Goal: Task Accomplishment & Management: Complete application form

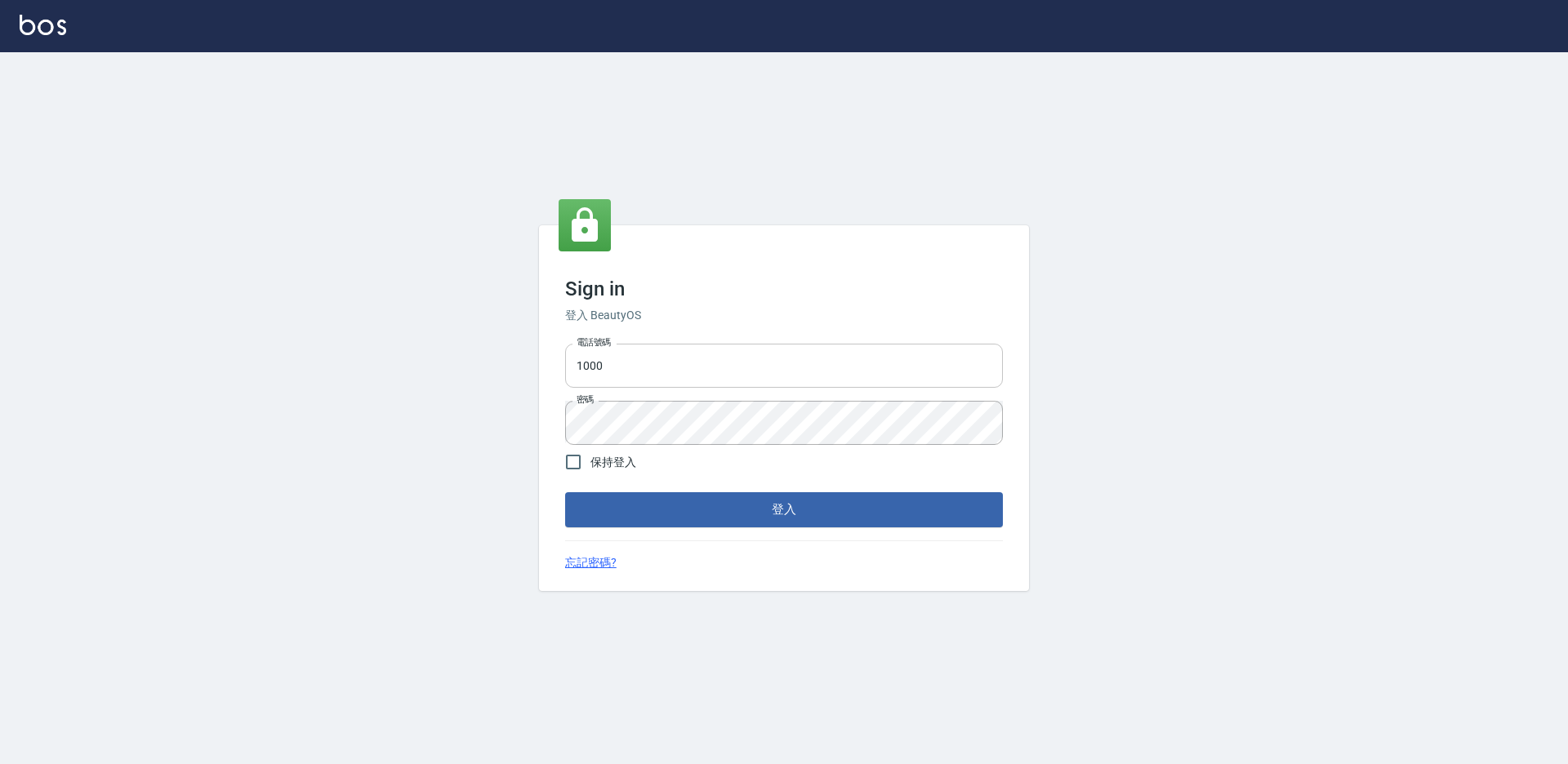
click at [623, 378] on input "1000" at bounding box center [783, 366] width 438 height 44
type input "1"
type input "0"
type input "0934195967"
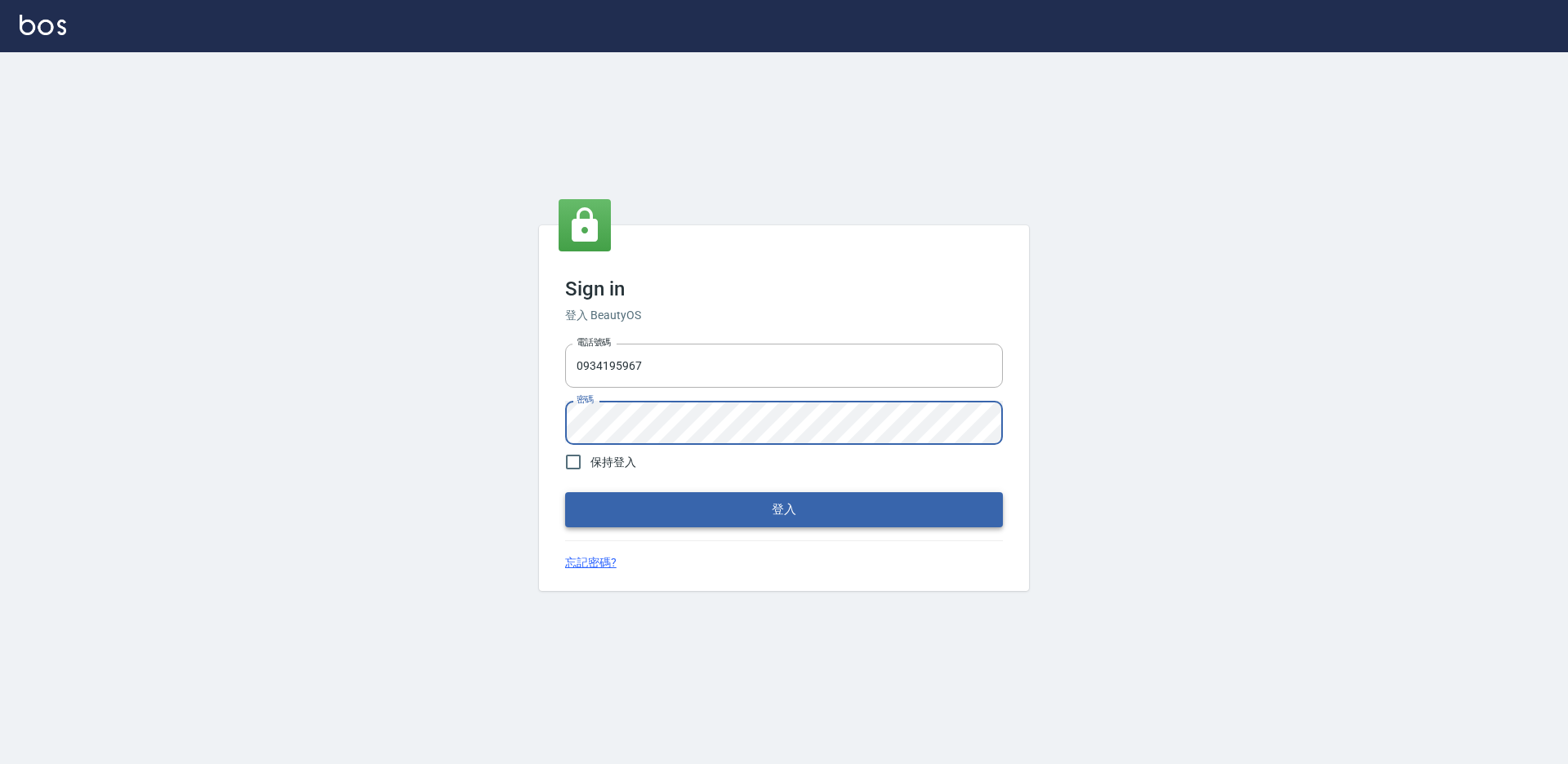
click at [682, 527] on button "登入" at bounding box center [783, 510] width 438 height 34
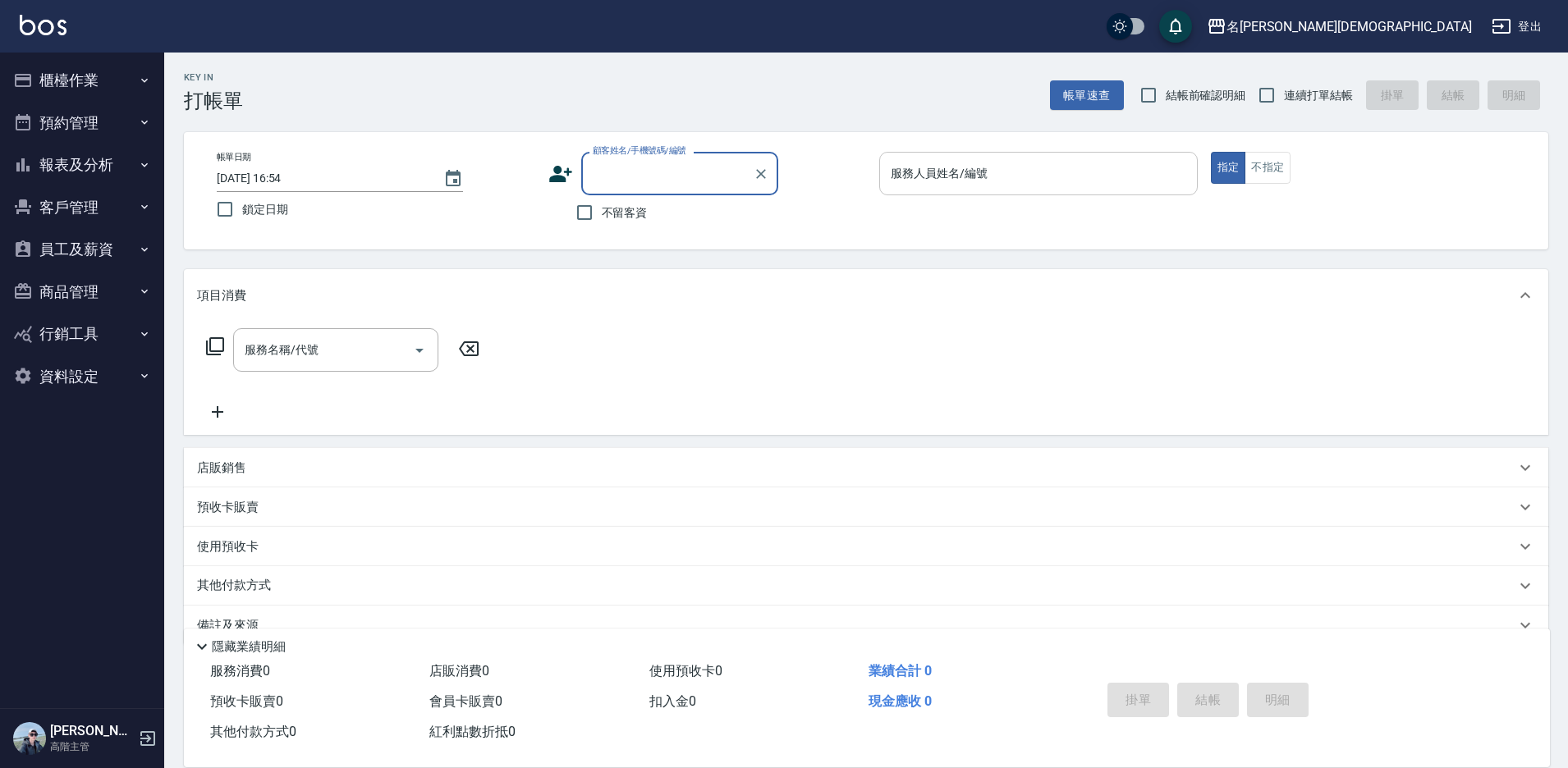
click at [904, 187] on input "服務人員姓名/編號" at bounding box center [1038, 173] width 304 height 29
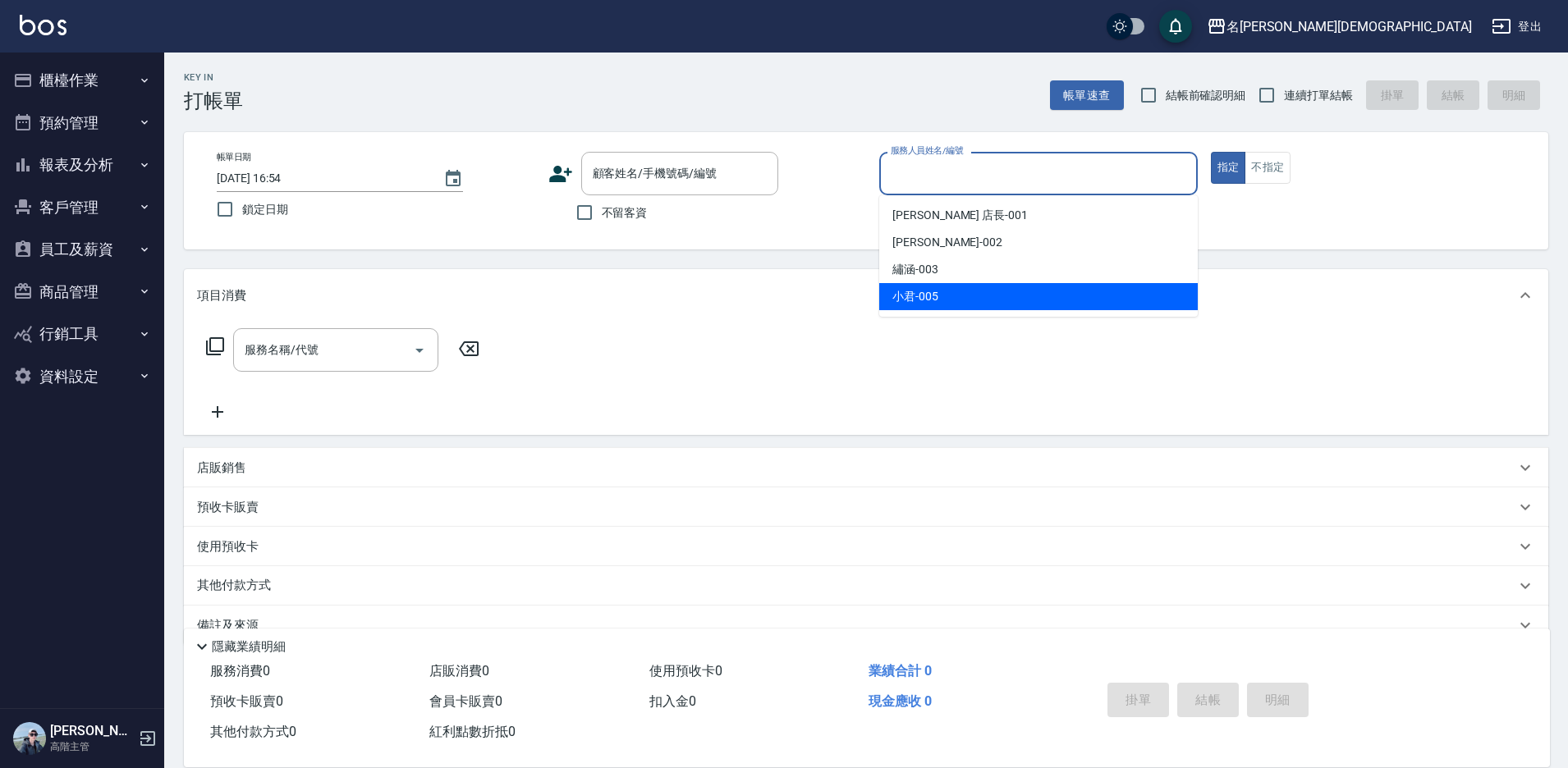
click at [945, 290] on div "小君 -005" at bounding box center [1038, 296] width 319 height 27
type input "小君-005"
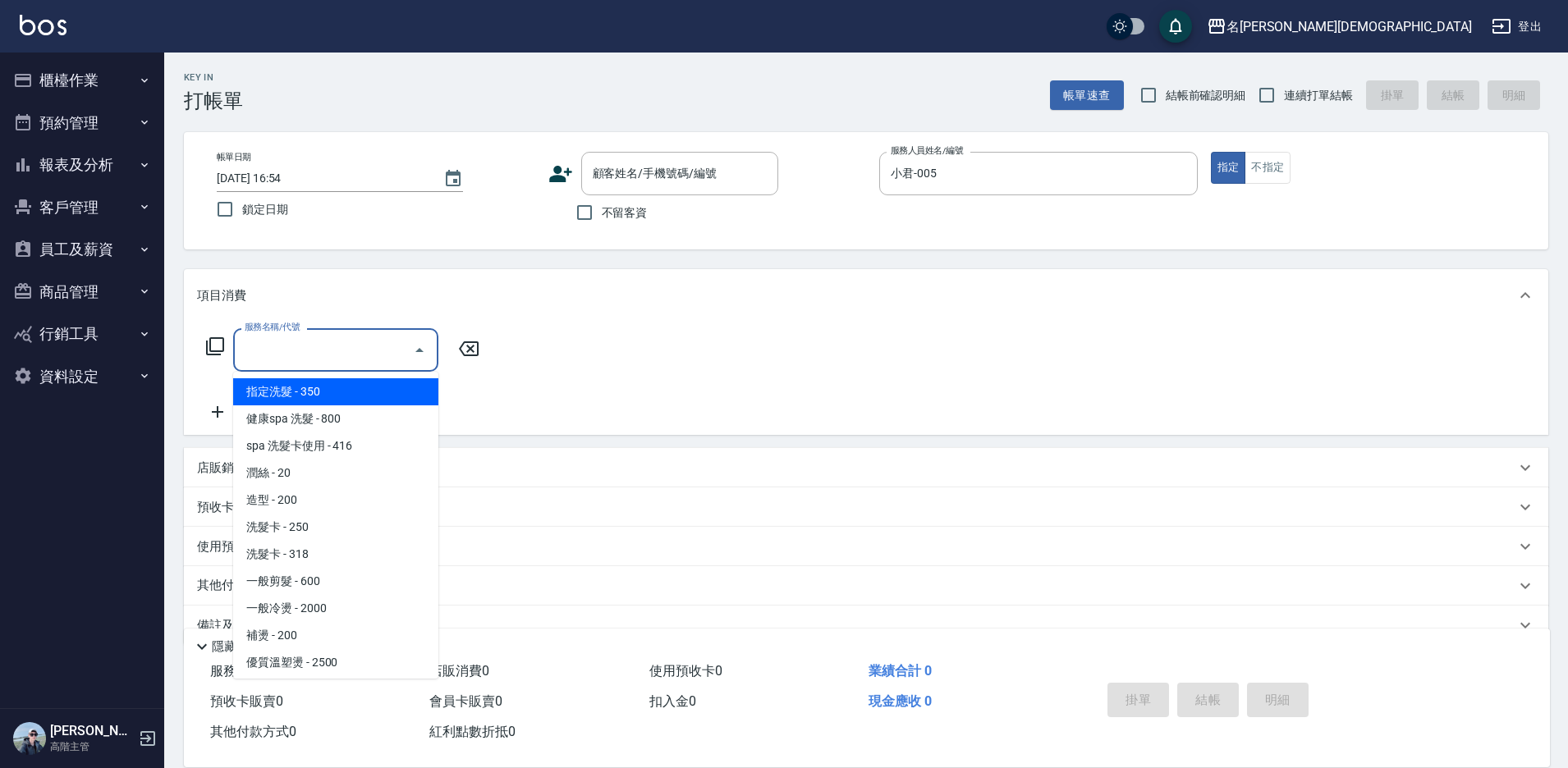
click at [258, 361] on input "服務名稱/代號" at bounding box center [323, 350] width 166 height 29
click at [300, 397] on span "指定洗髮 - 350" at bounding box center [336, 392] width 205 height 27
type input "指定洗髮(101)"
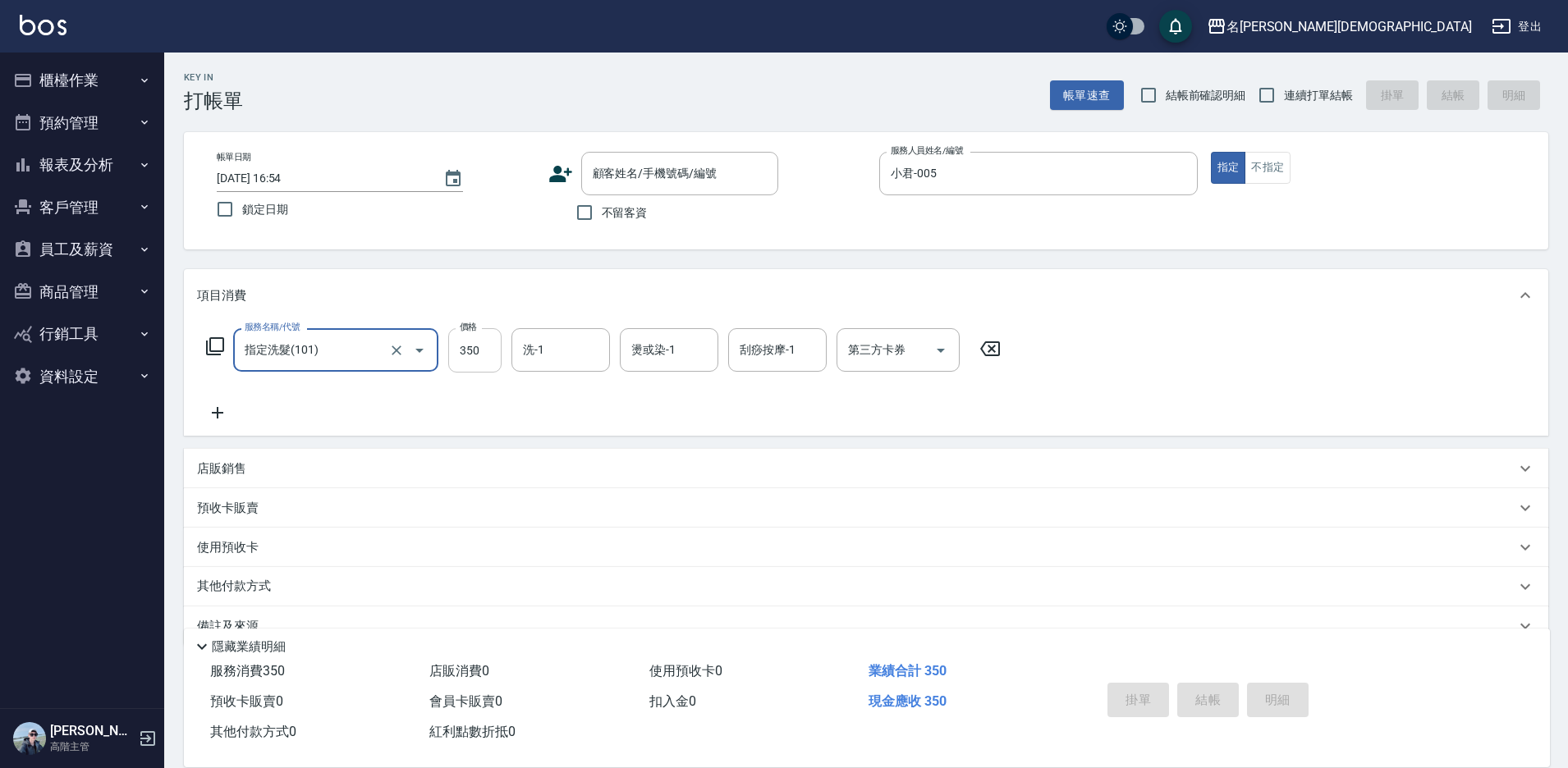
click at [486, 352] on input "350" at bounding box center [475, 351] width 54 height 45
click at [541, 365] on div "洗-1" at bounding box center [560, 350] width 98 height 44
type input "400"
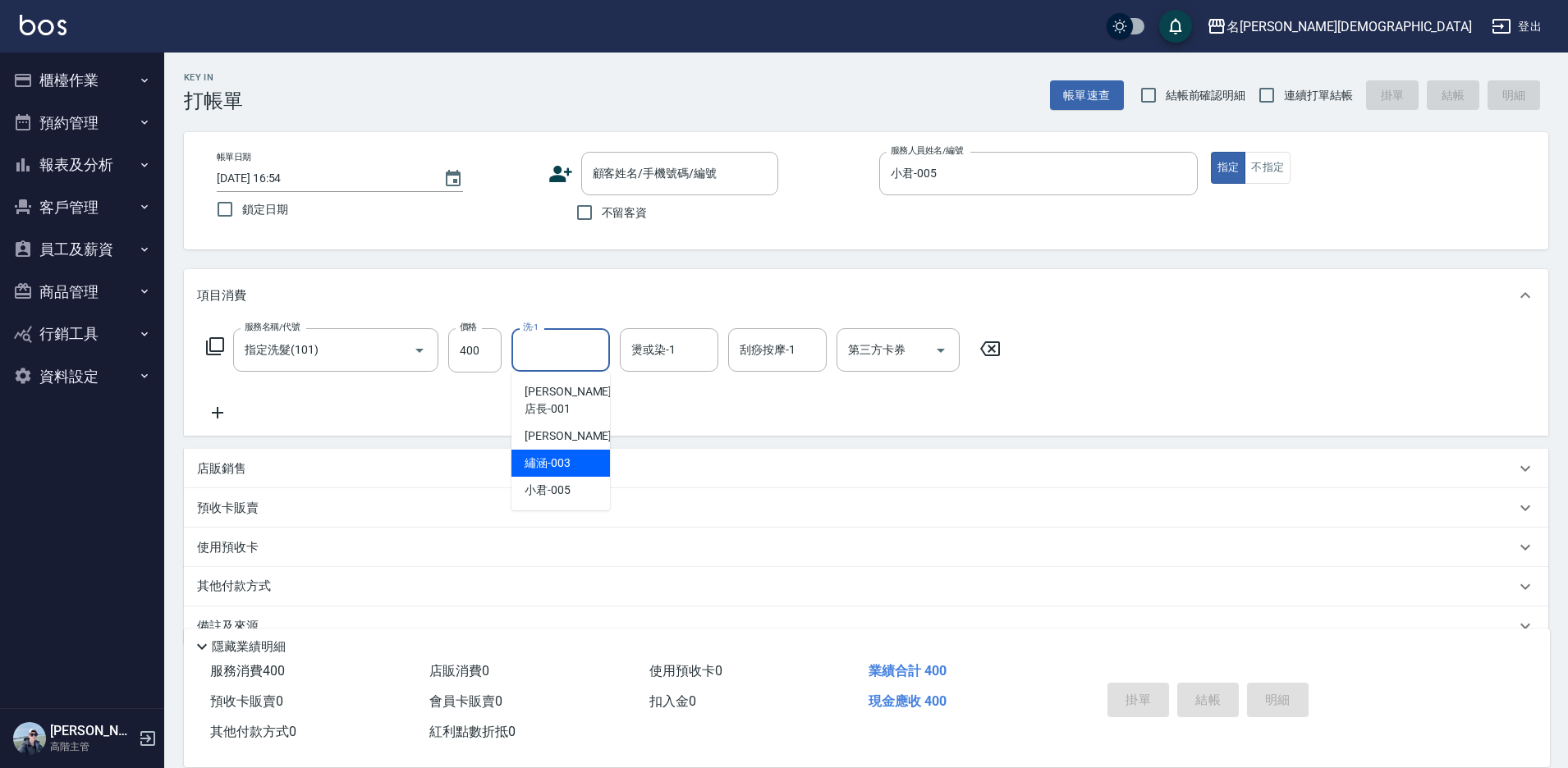
click at [559, 455] on span "繡涵 -003" at bounding box center [548, 463] width 46 height 17
type input "繡涵-003"
click at [1272, 89] on input "連續打單結帳" at bounding box center [1267, 96] width 35 height 35
checkbox input "true"
click at [583, 219] on input "不留客資" at bounding box center [584, 213] width 35 height 35
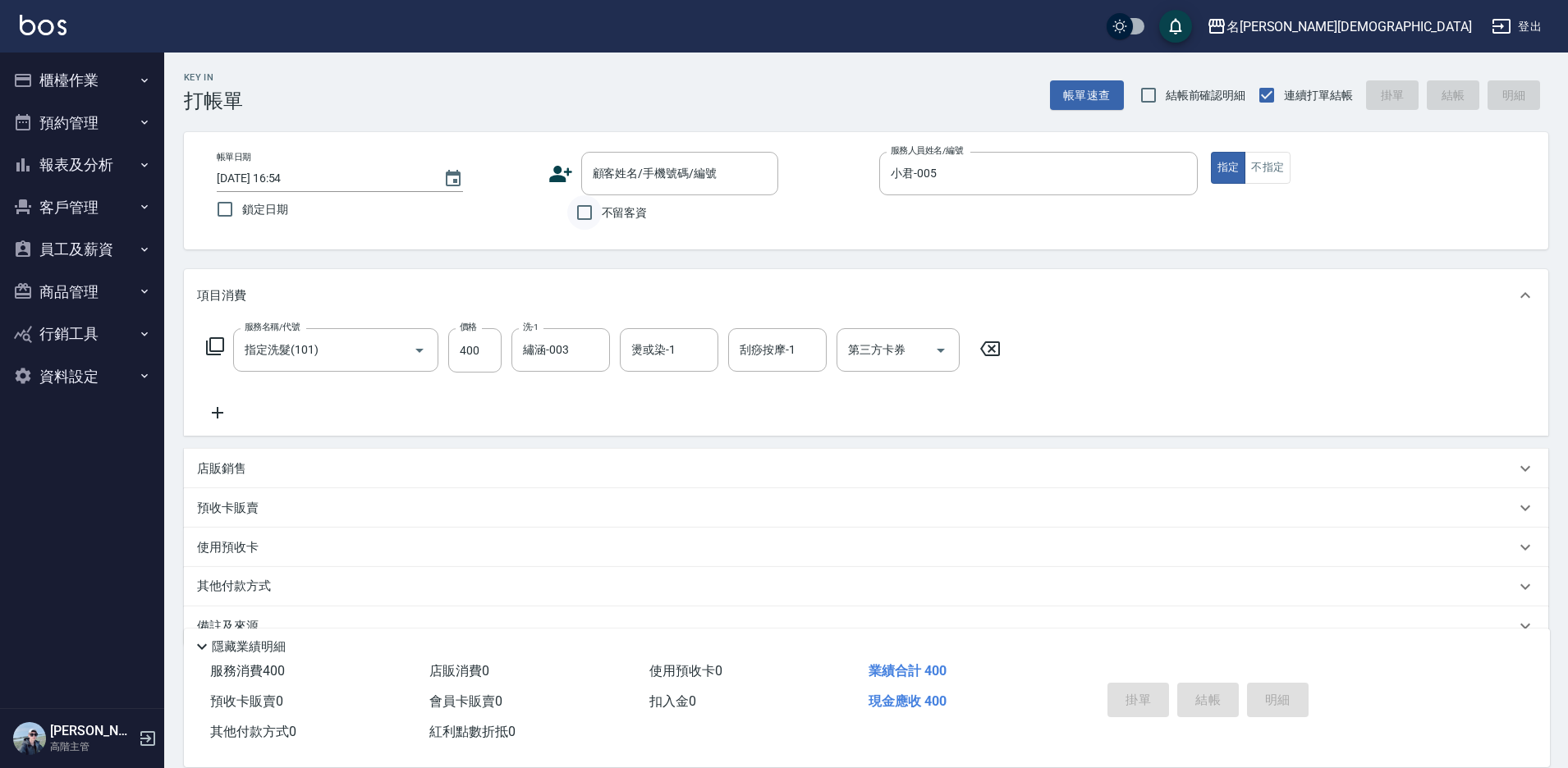
checkbox input "true"
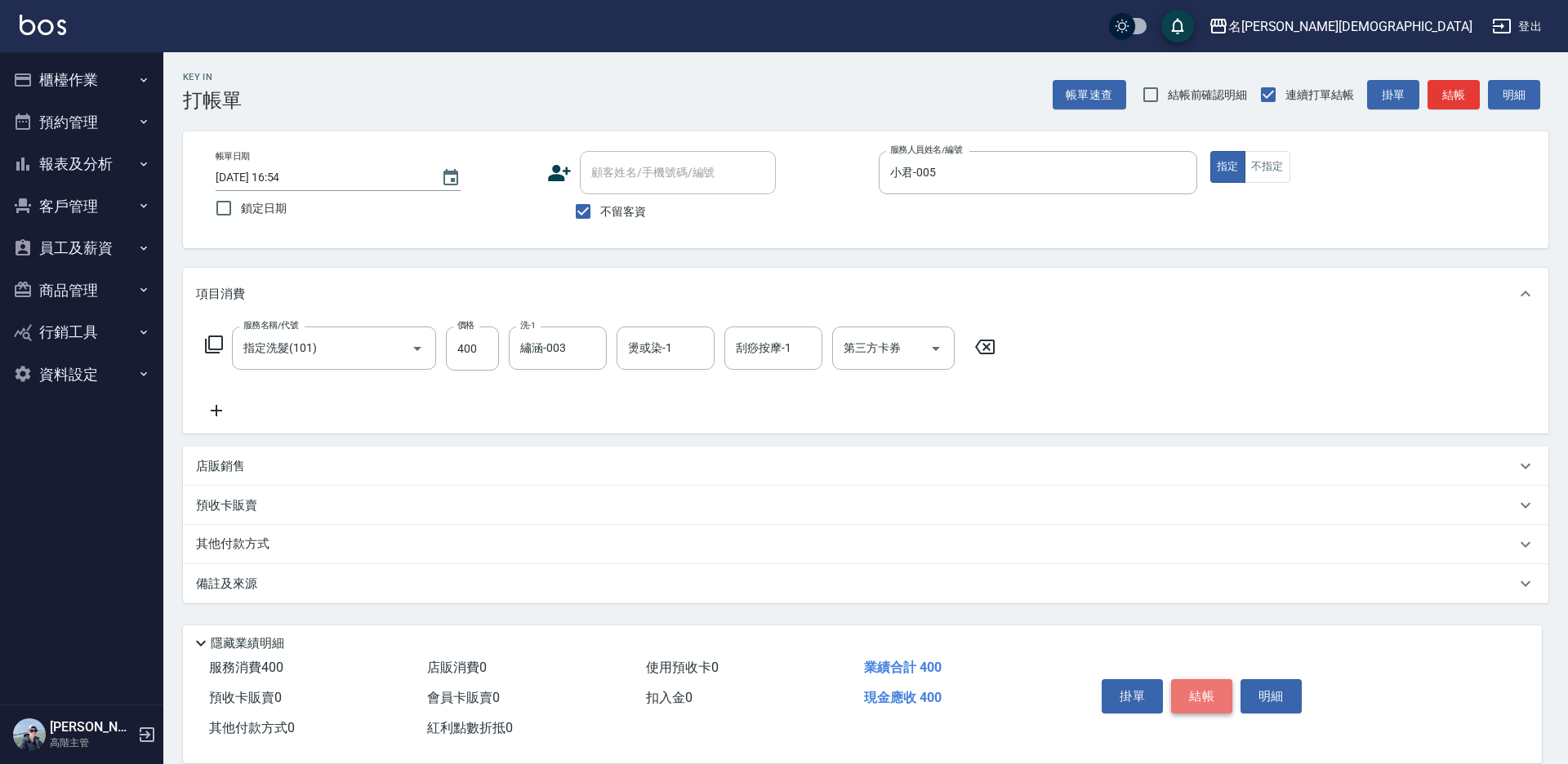
click at [1199, 685] on button "結帳" at bounding box center [1202, 697] width 62 height 34
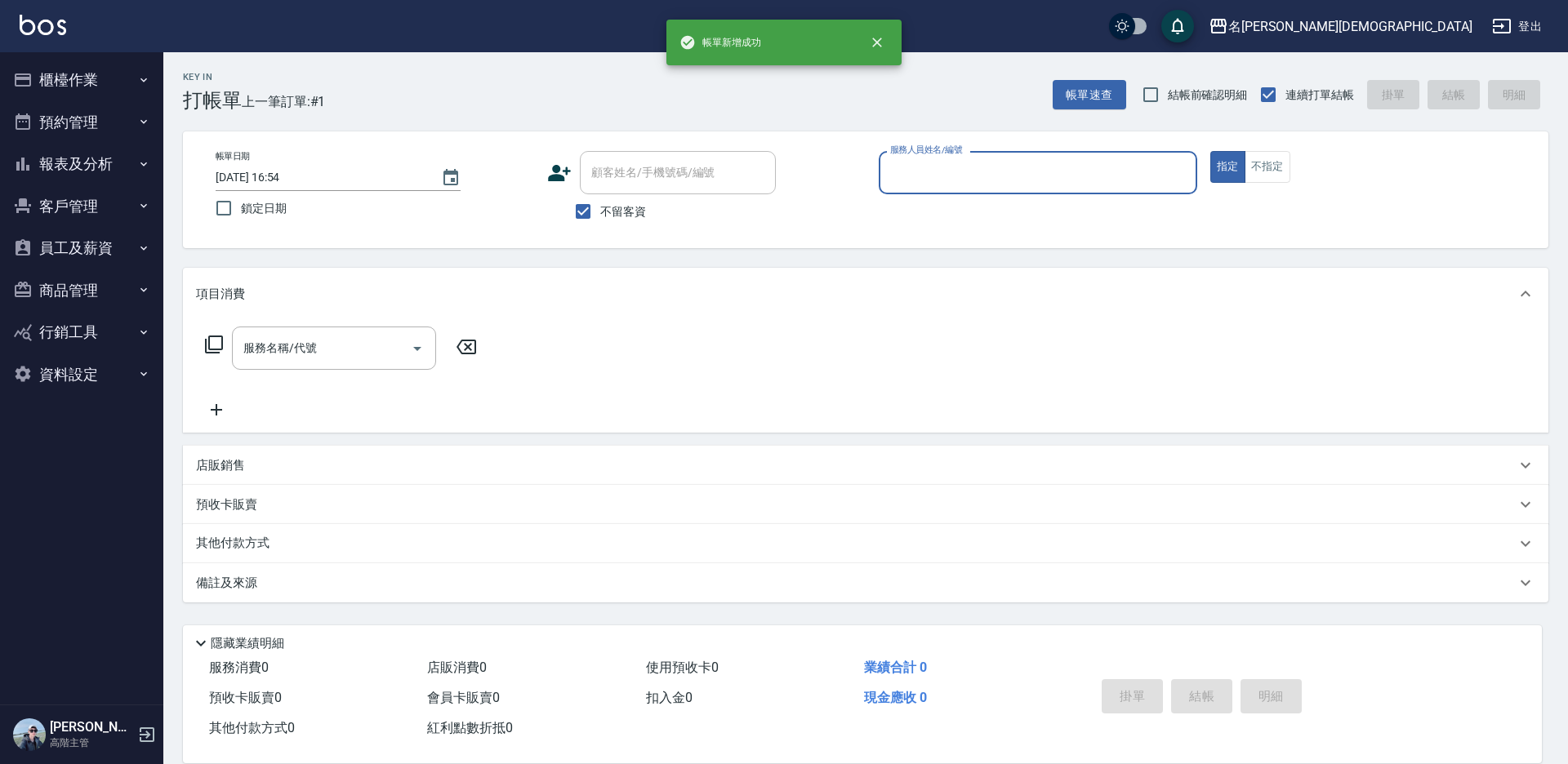
click at [907, 185] on input "服務人員姓名/編號" at bounding box center [1038, 172] width 304 height 29
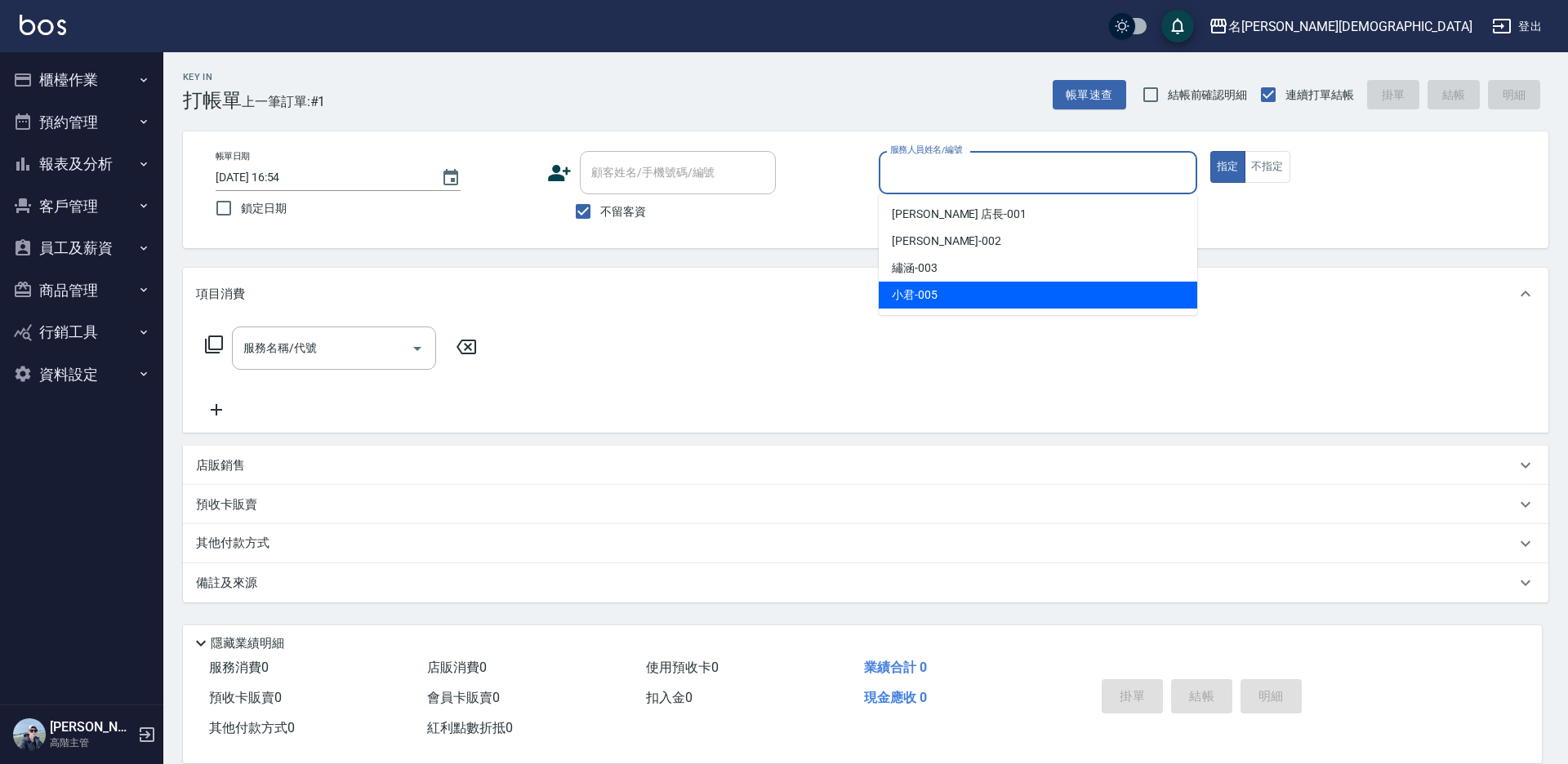
click at [933, 293] on span "小君 -005" at bounding box center [915, 295] width 46 height 17
type input "小君-005"
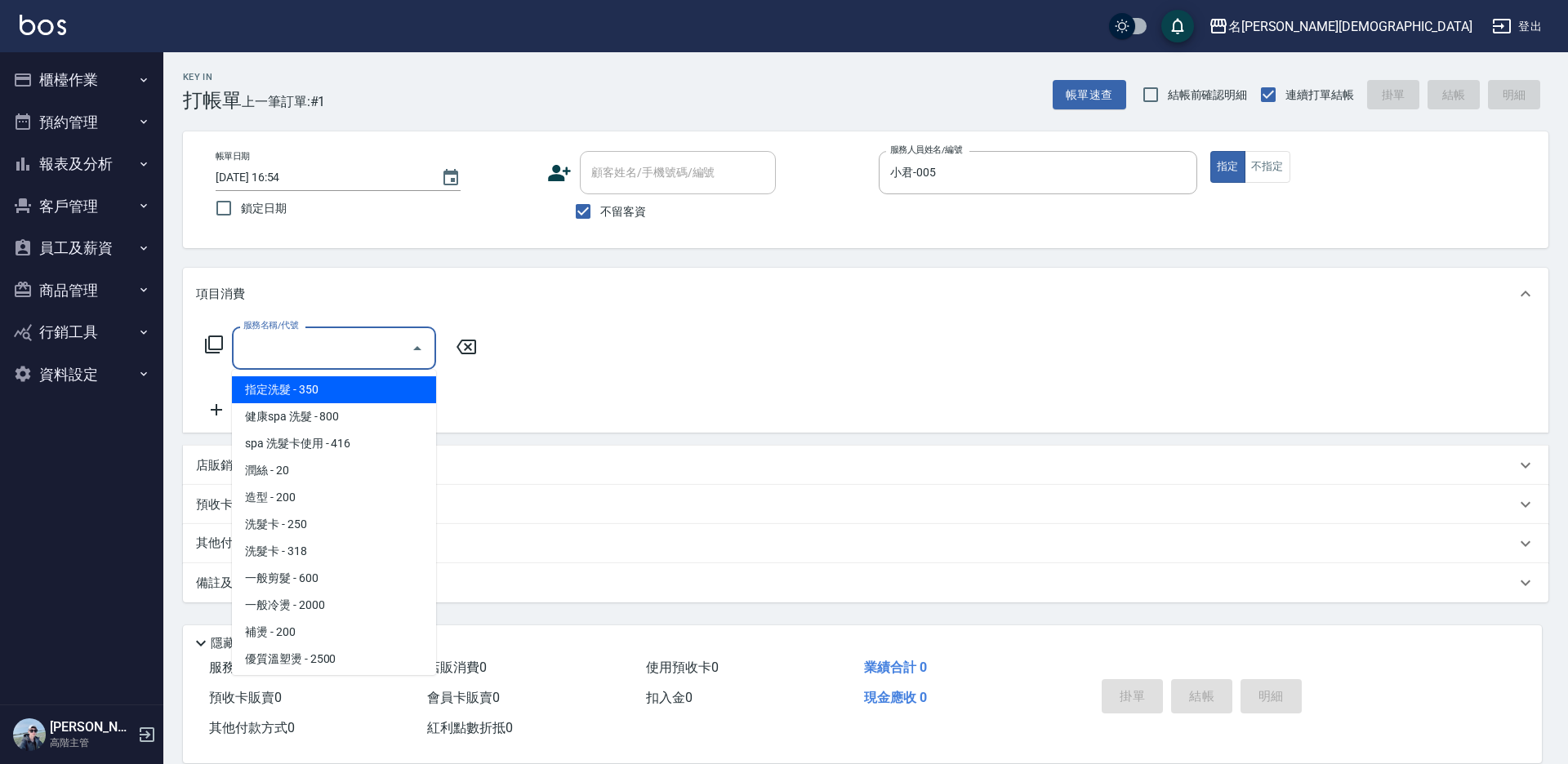
click at [337, 336] on input "服務名稱/代號" at bounding box center [321, 348] width 165 height 29
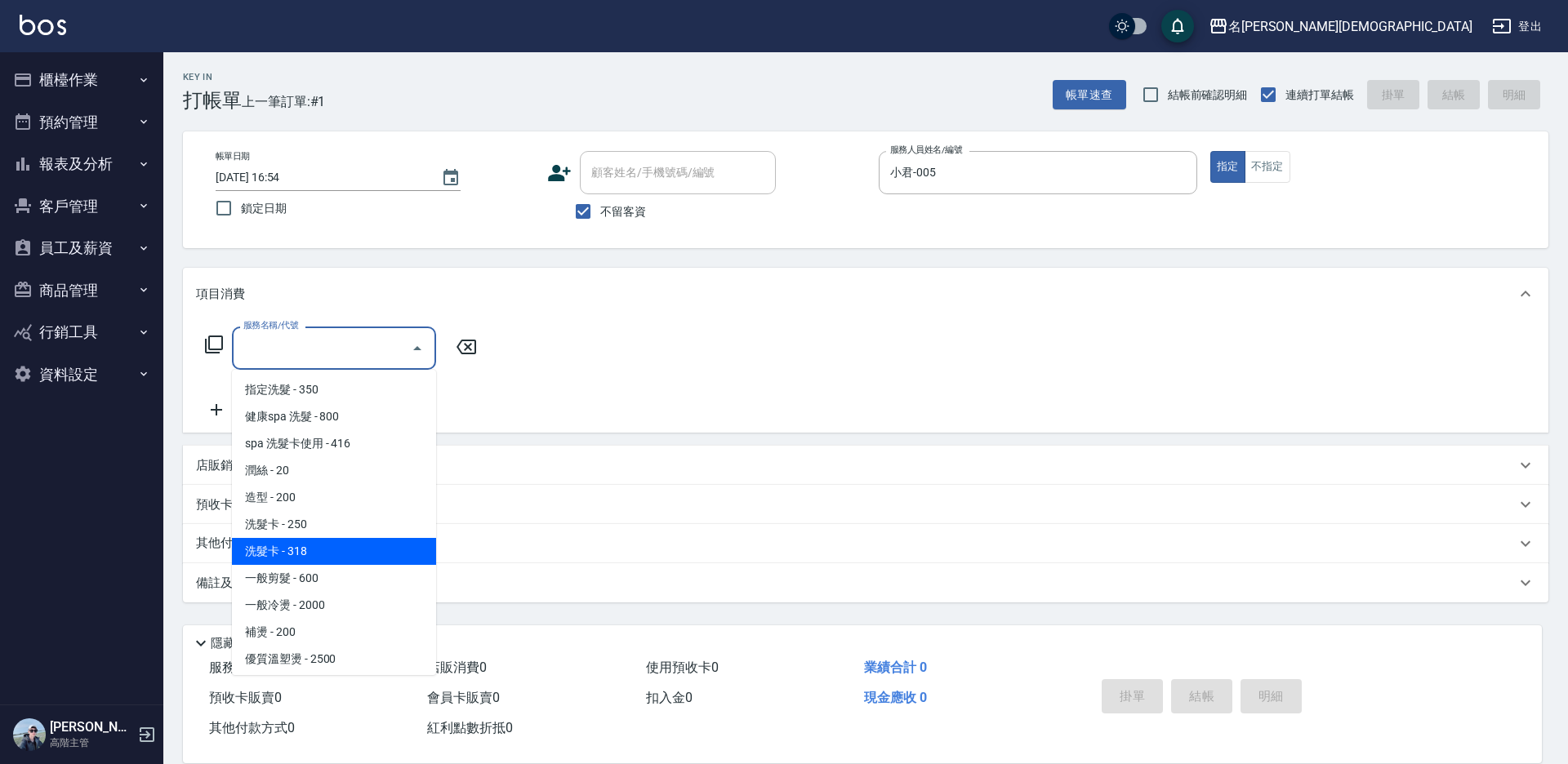
click at [302, 544] on span "洗髮卡 - 318" at bounding box center [334, 551] width 204 height 27
type input "洗髮卡(108)"
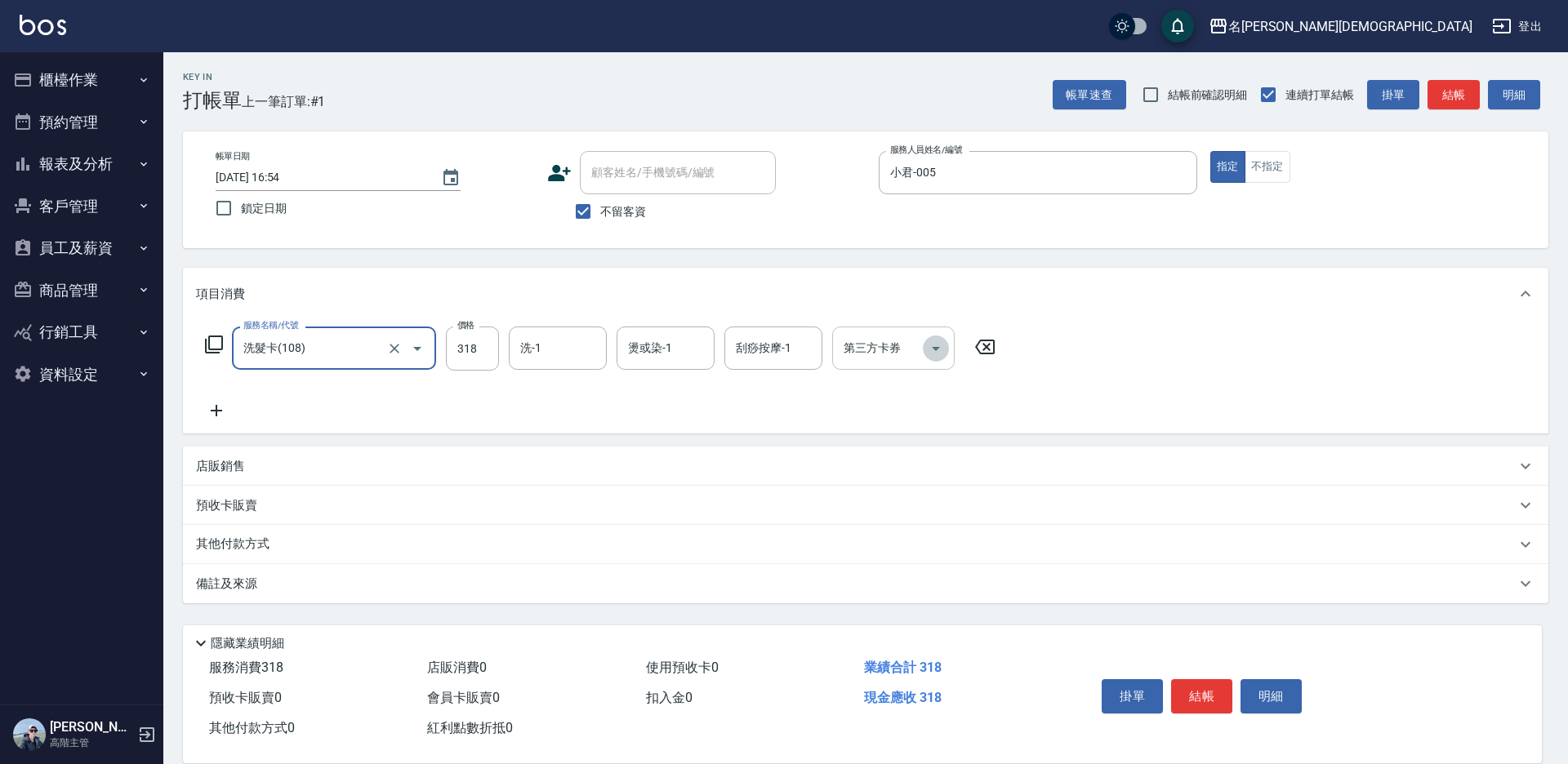
click at [929, 344] on icon "Open" at bounding box center [936, 349] width 20 height 20
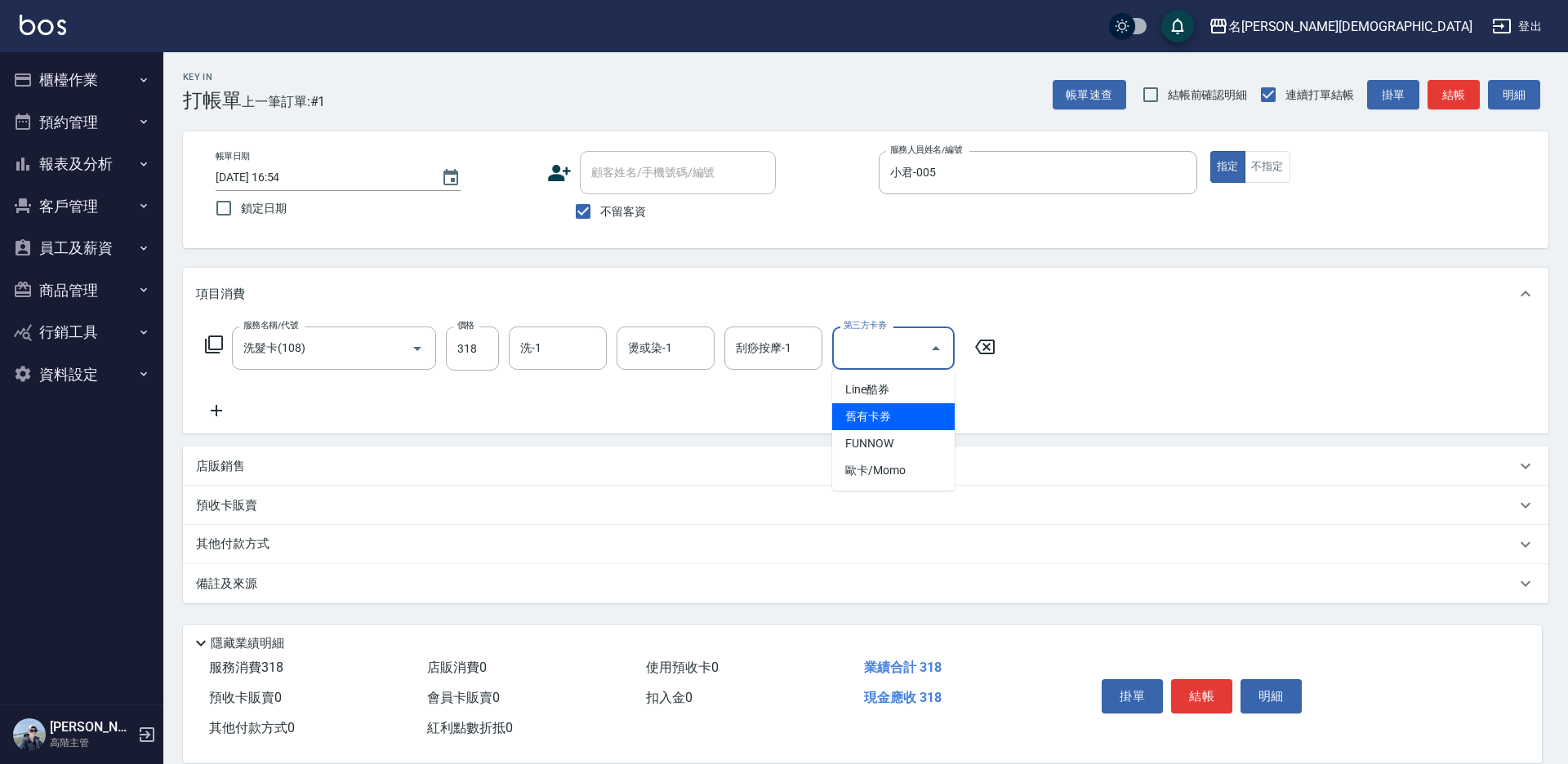
click at [933, 420] on span "舊有卡券" at bounding box center [893, 416] width 122 height 27
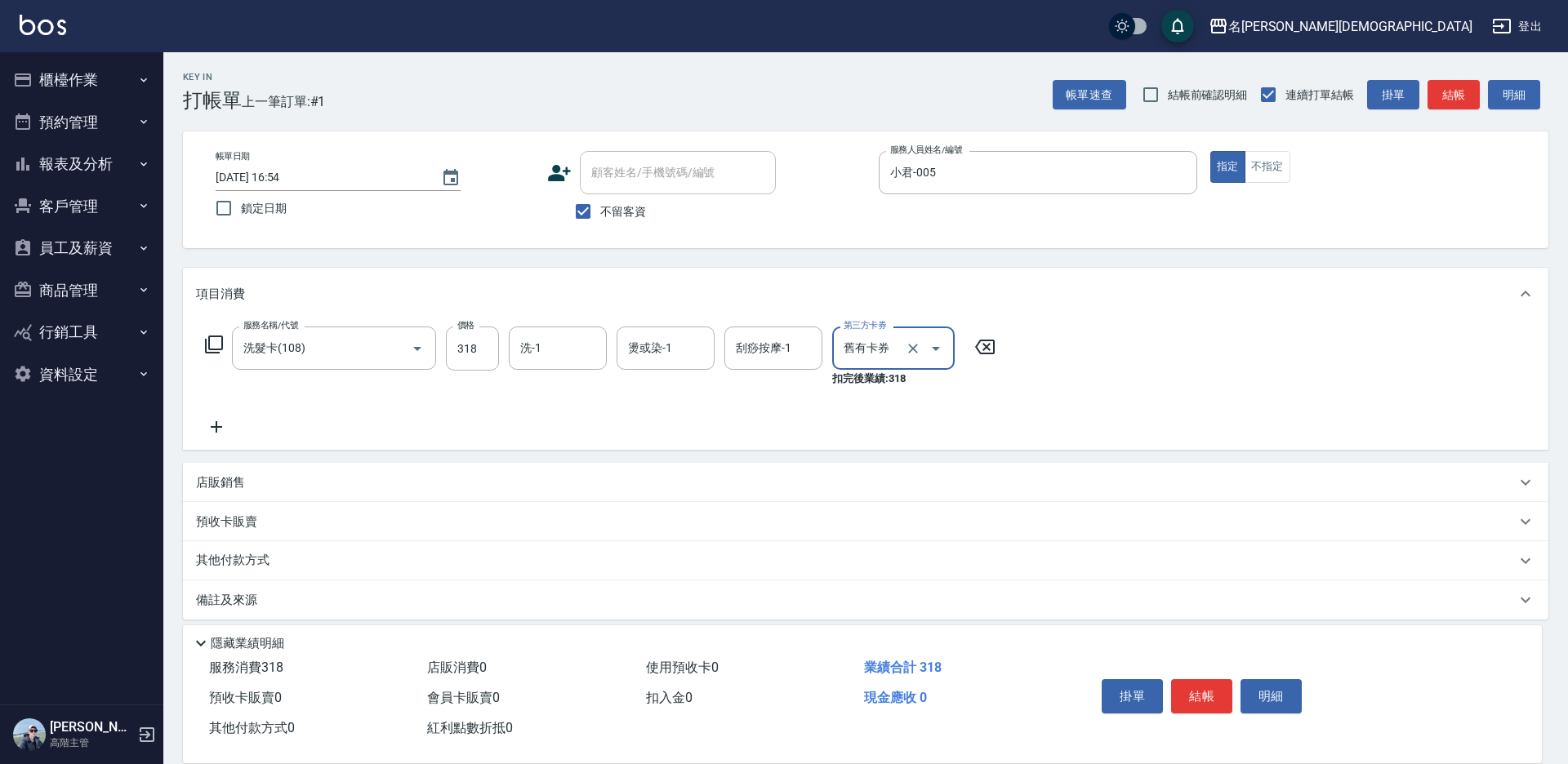
type input "舊有卡券"
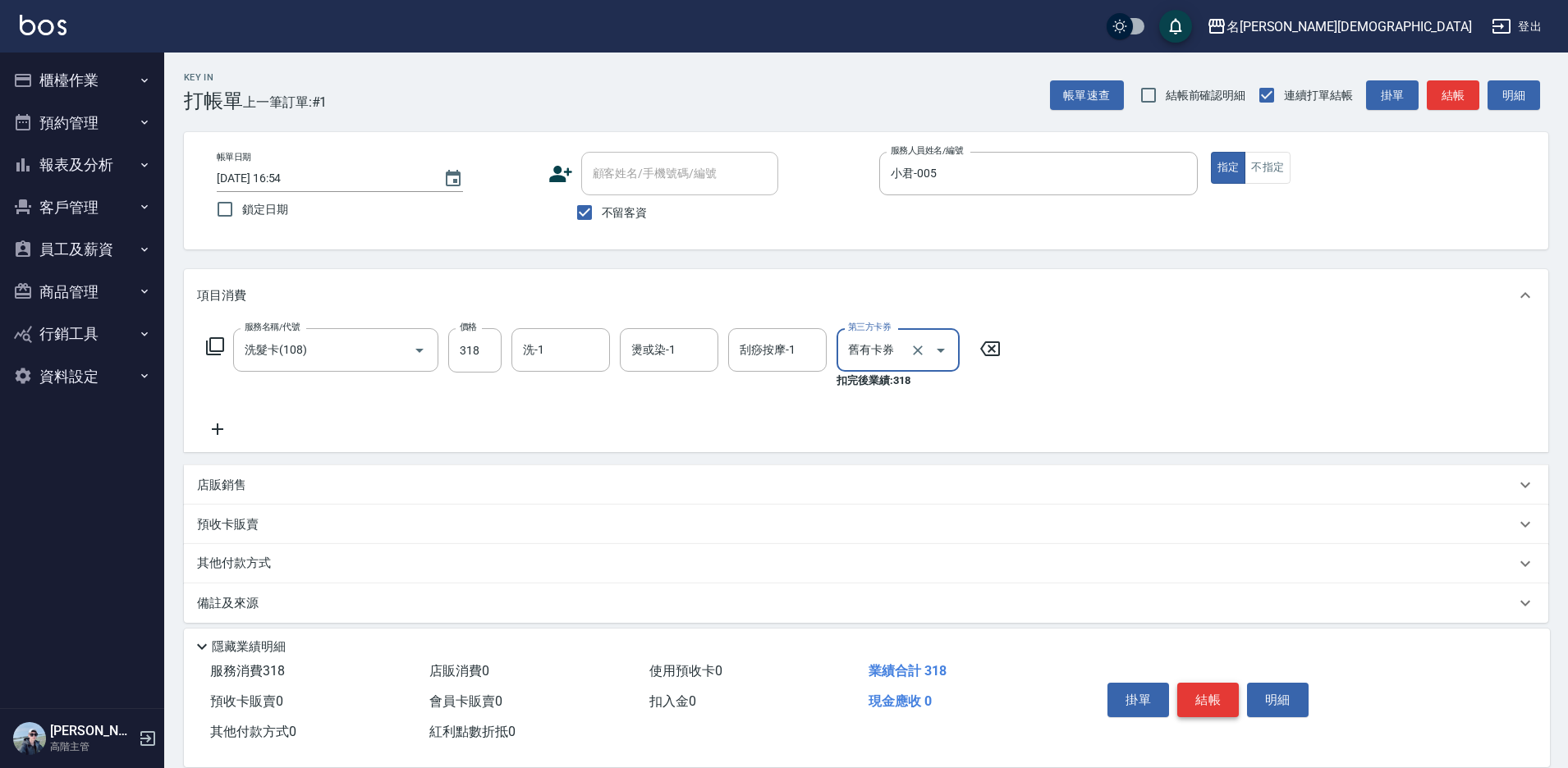
click at [1209, 694] on button "結帳" at bounding box center [1208, 700] width 62 height 35
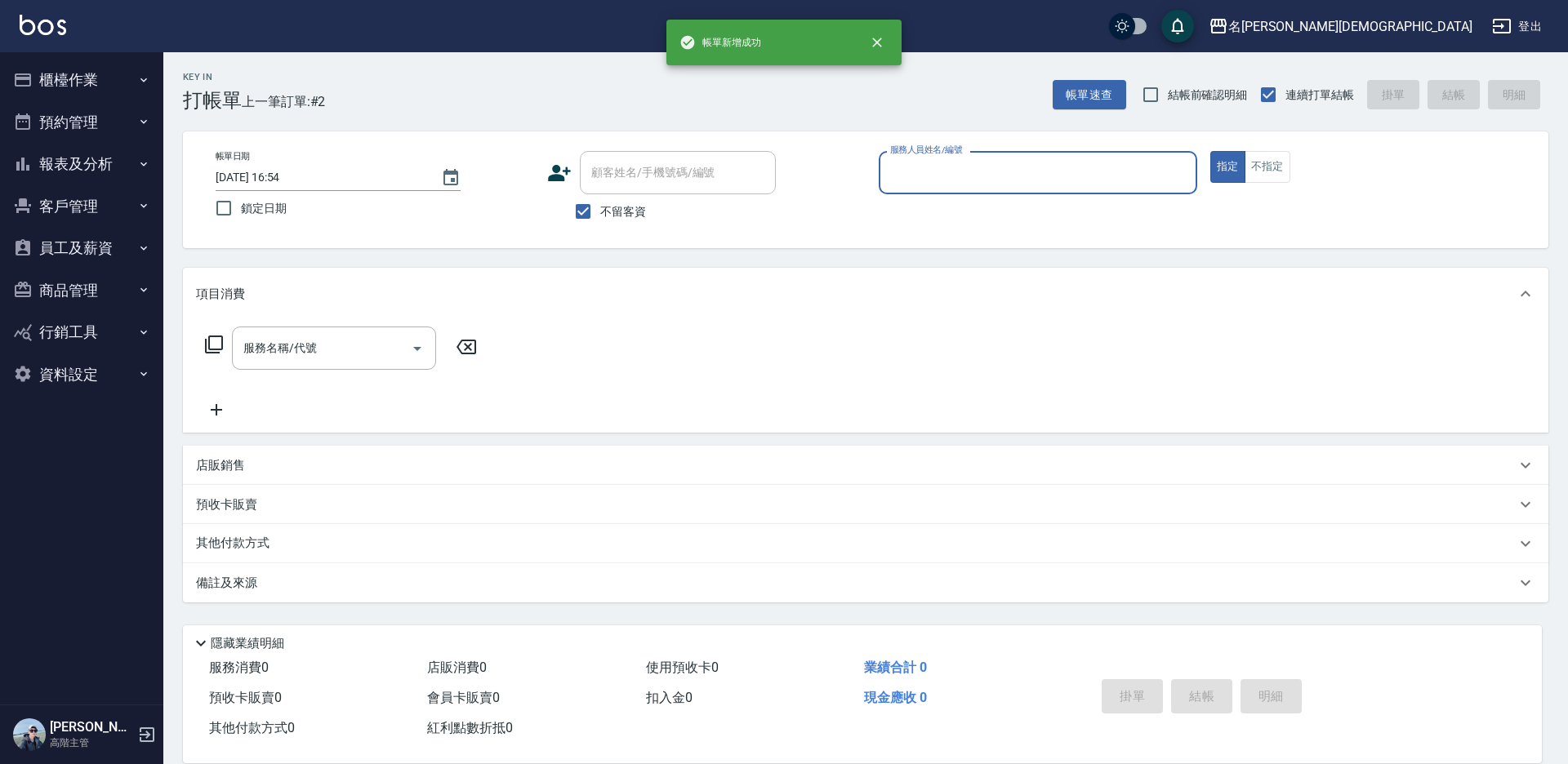
click at [899, 180] on input "服務人員姓名/編號" at bounding box center [1038, 172] width 304 height 29
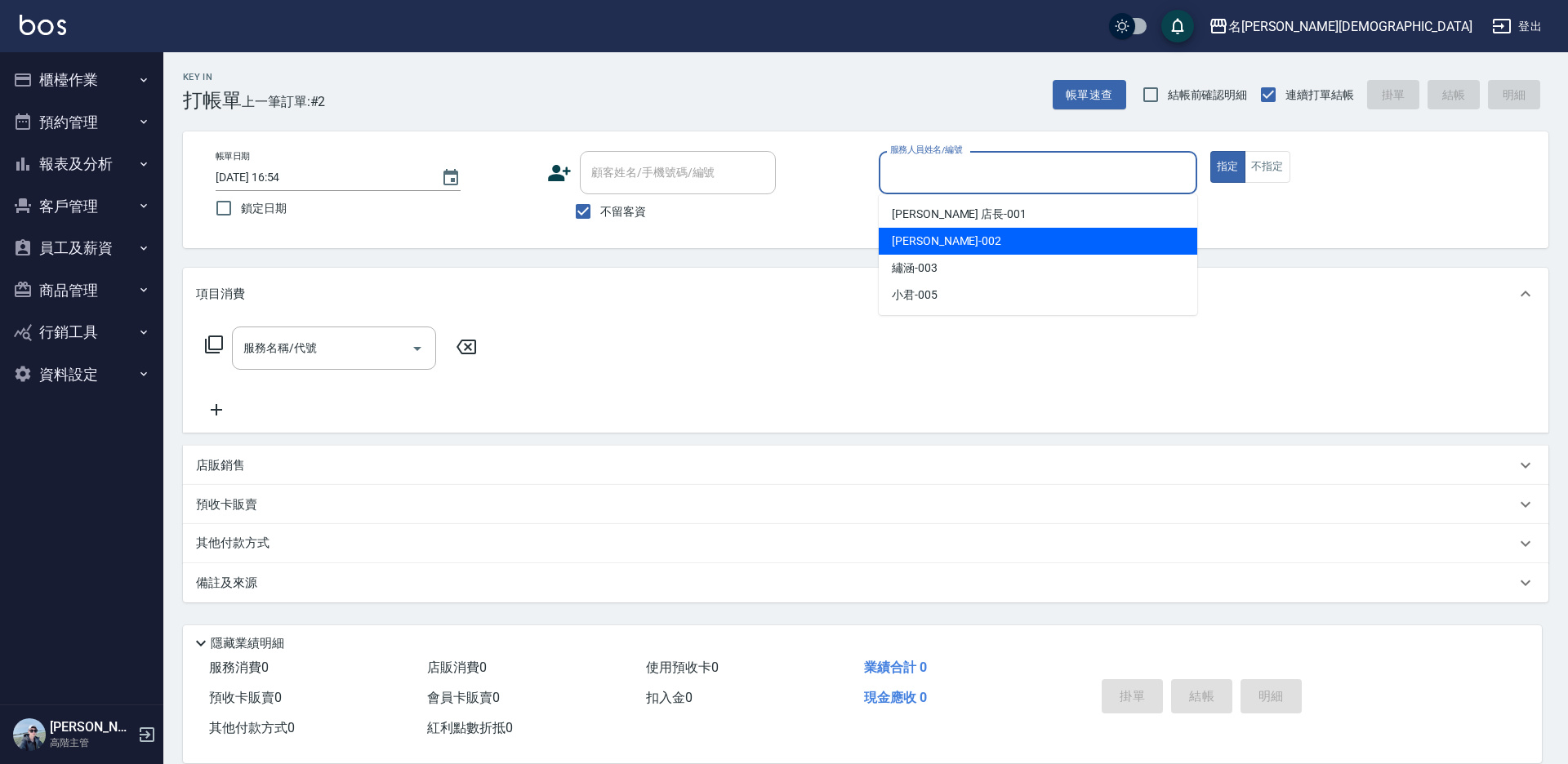
click at [921, 238] on span "香香 -002" at bounding box center [946, 241] width 109 height 17
type input "香香-002"
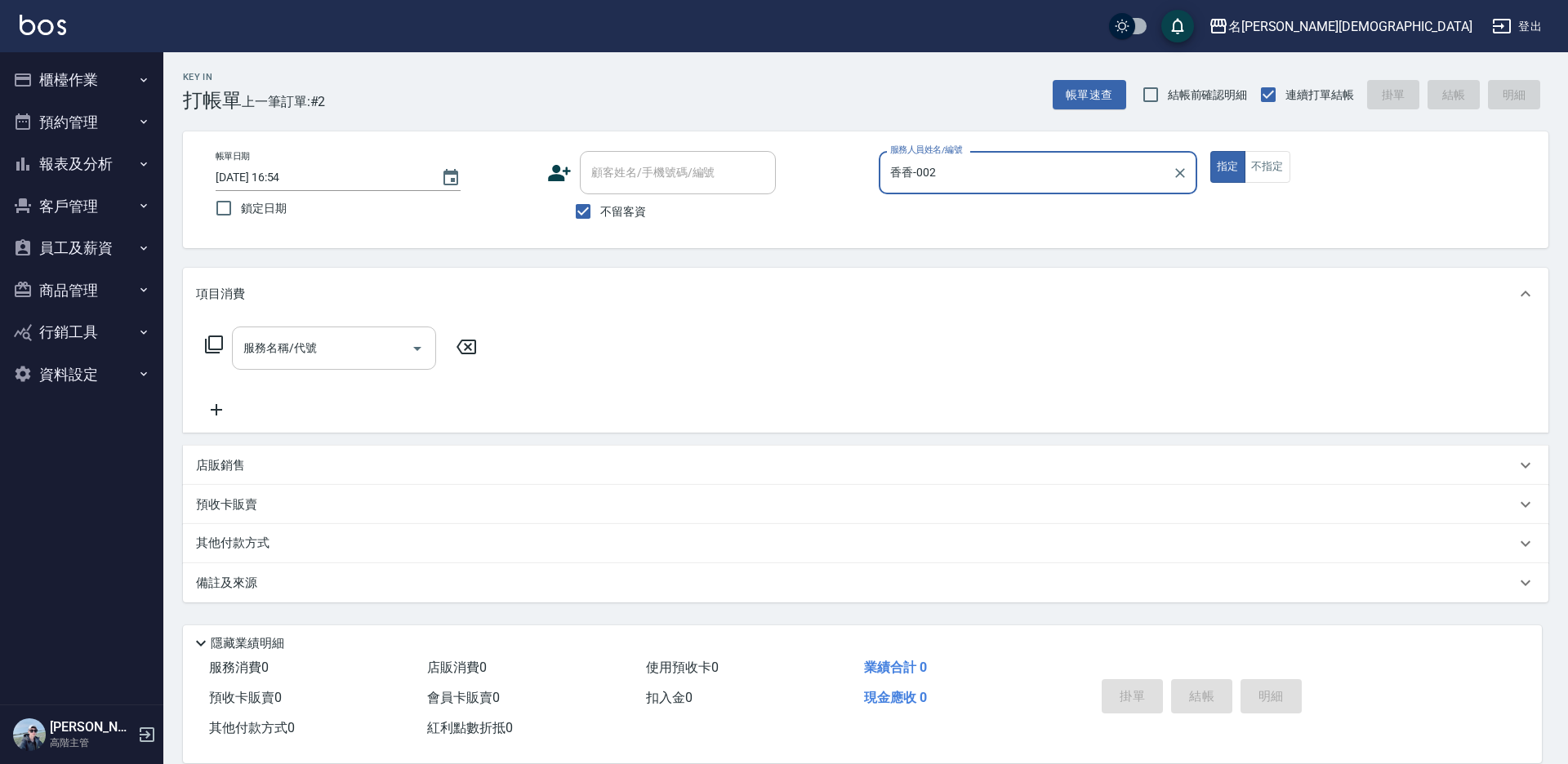
click at [322, 339] on input "服務名稱/代號" at bounding box center [321, 348] width 165 height 29
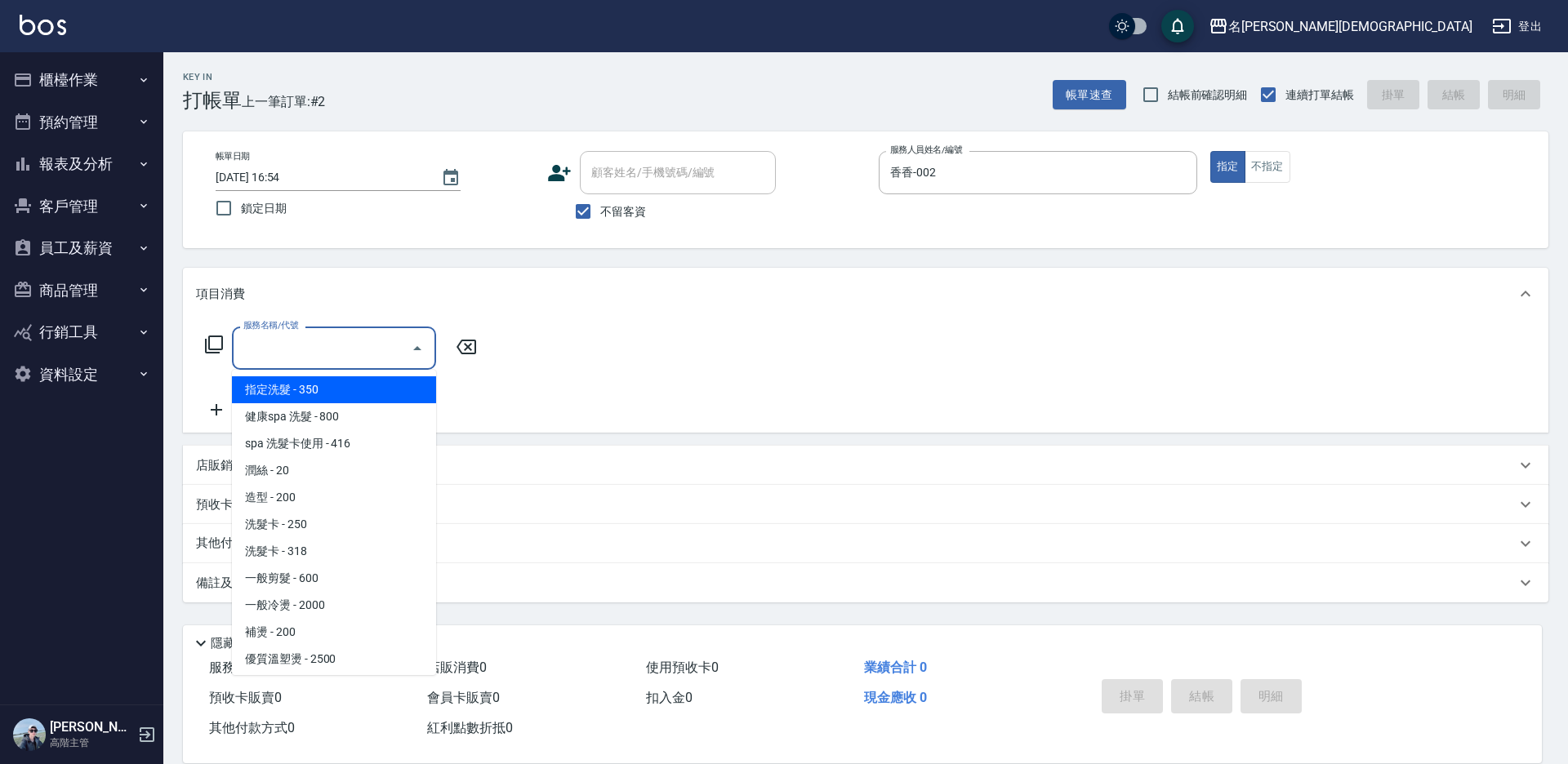
click at [322, 382] on span "指定洗髮 - 350" at bounding box center [334, 390] width 204 height 27
type input "指定洗髮(101)"
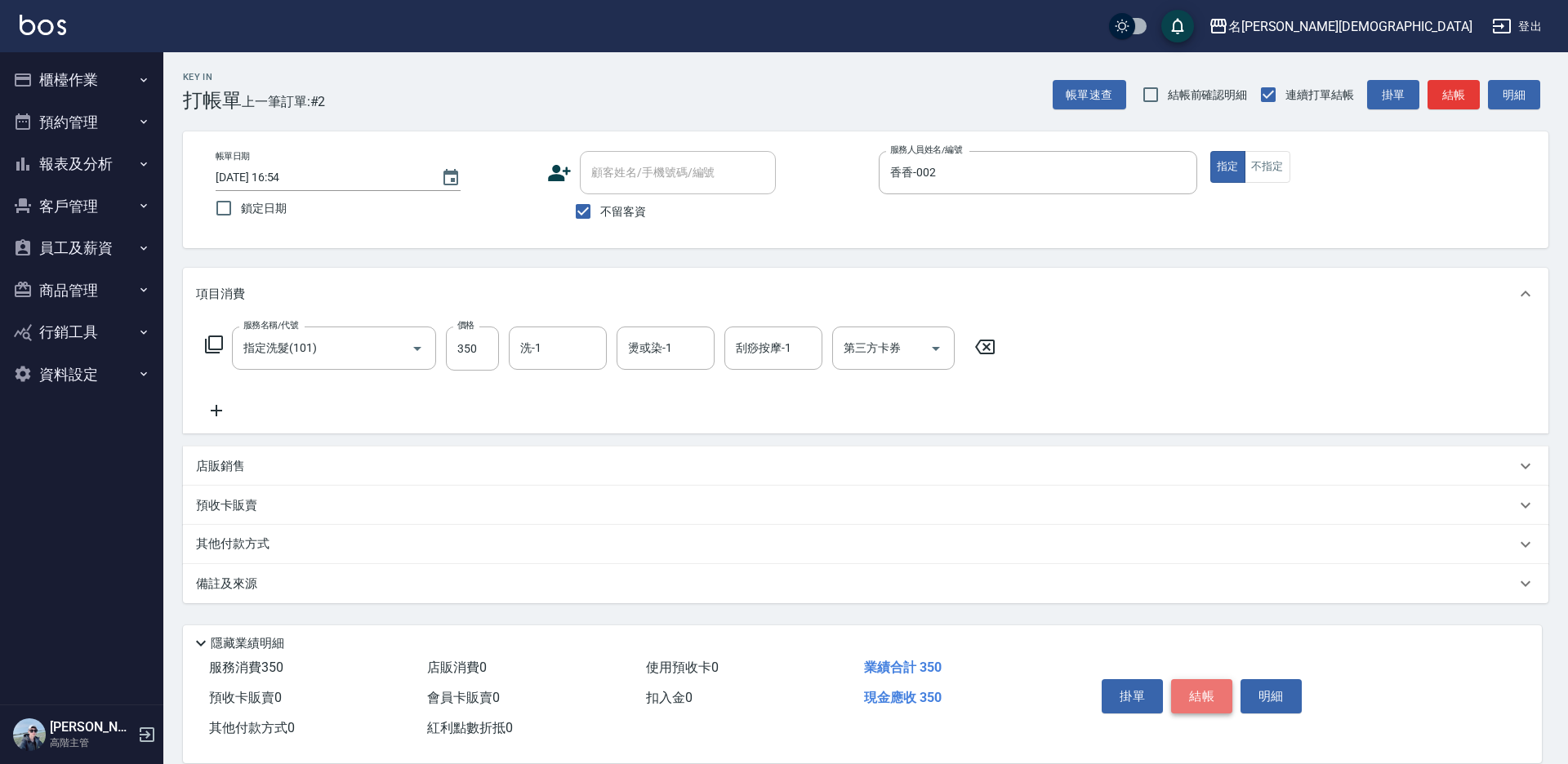
click at [1212, 694] on button "結帳" at bounding box center [1202, 697] width 62 height 34
type input "[DATE] 16:55"
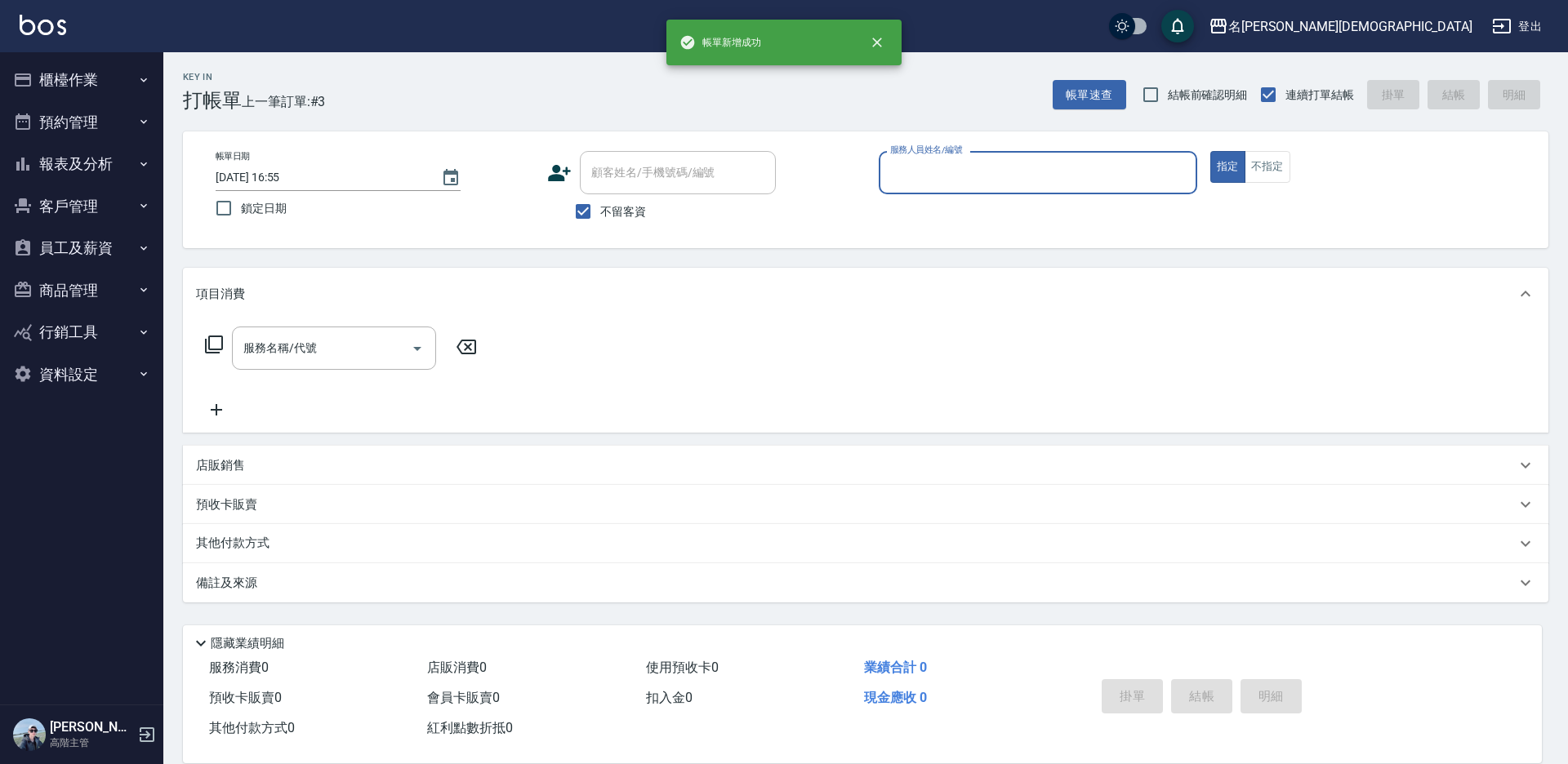
click at [914, 168] on input "服務人員姓名/編號" at bounding box center [1038, 172] width 304 height 29
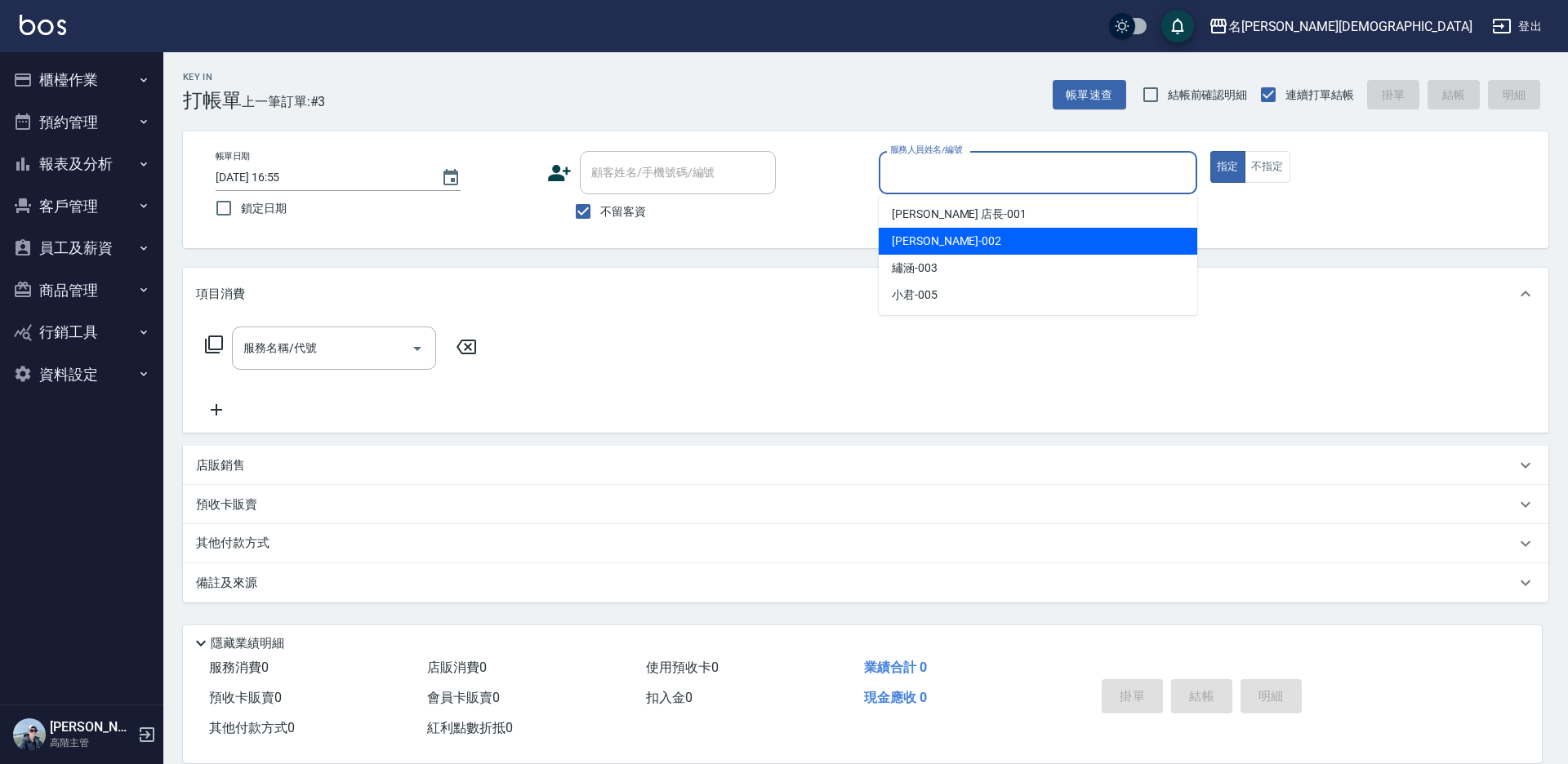
click at [949, 253] on div "香香 -002" at bounding box center [1038, 241] width 319 height 27
type input "香香-002"
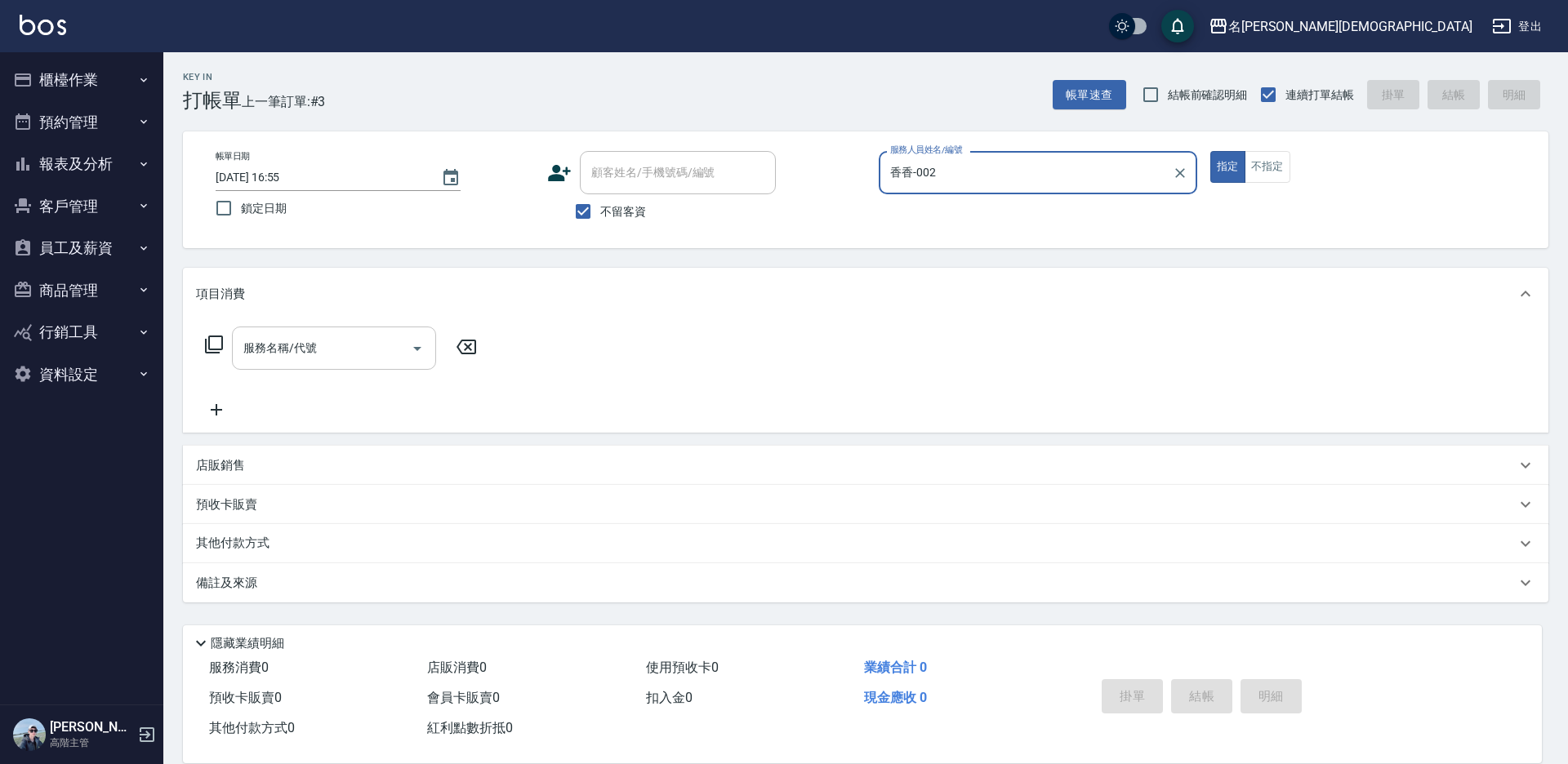
click at [277, 350] on div "服務名稱/代號 服務名稱/代號" at bounding box center [334, 348] width 204 height 43
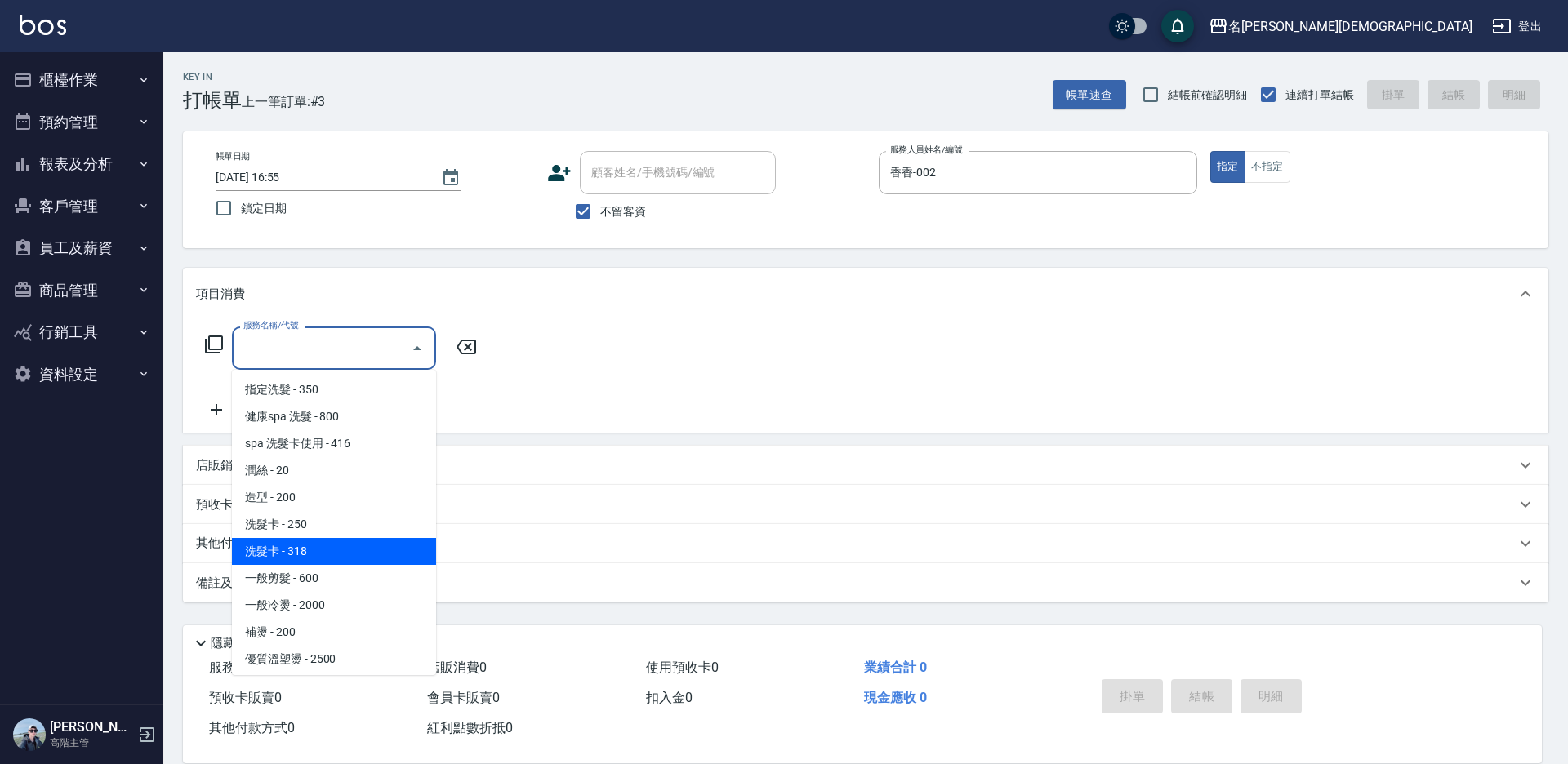
click at [325, 550] on span "洗髮卡 - 318" at bounding box center [334, 551] width 204 height 27
type input "洗髮卡(108)"
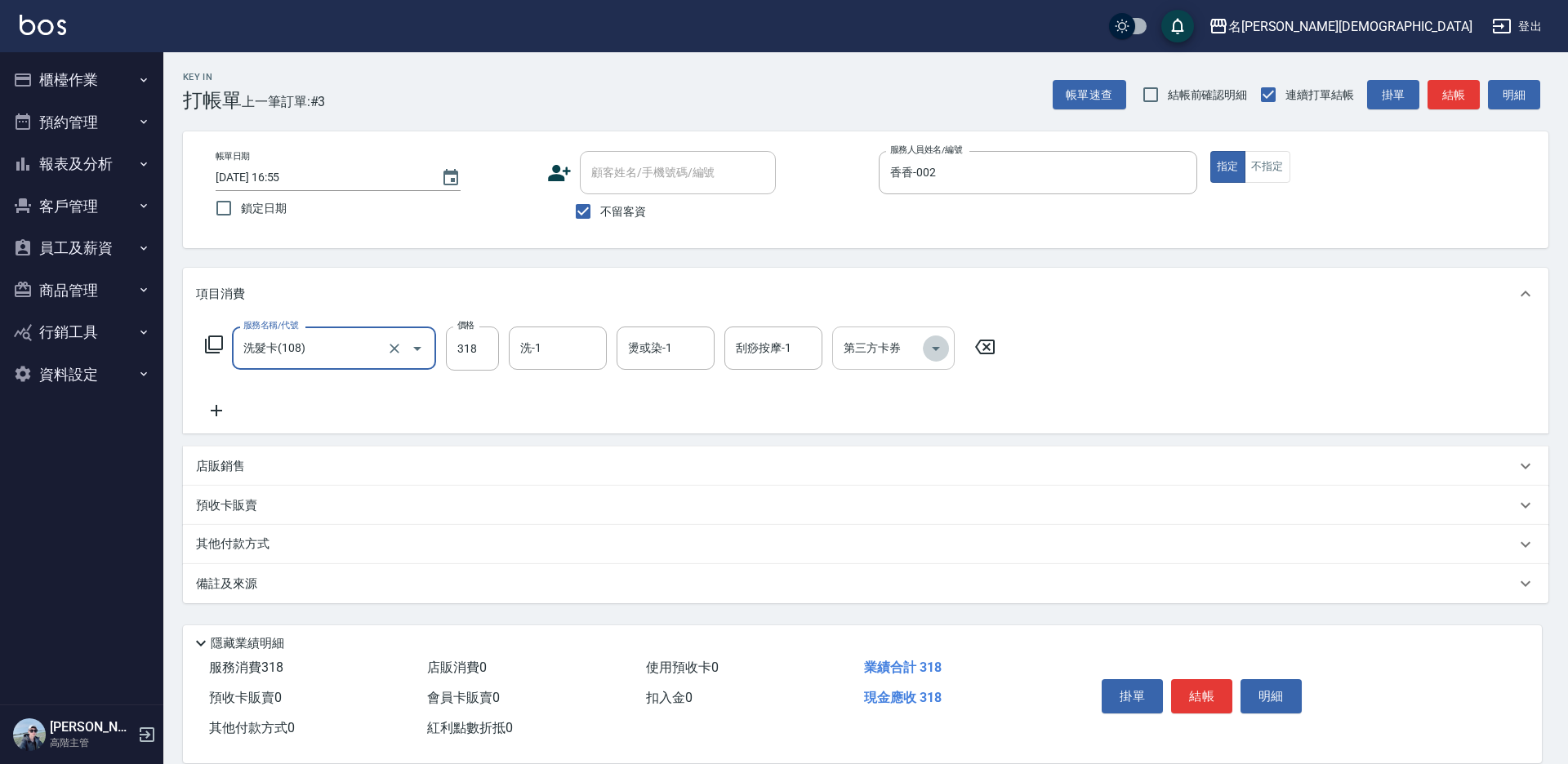
click at [938, 347] on icon "Open" at bounding box center [936, 349] width 8 height 4
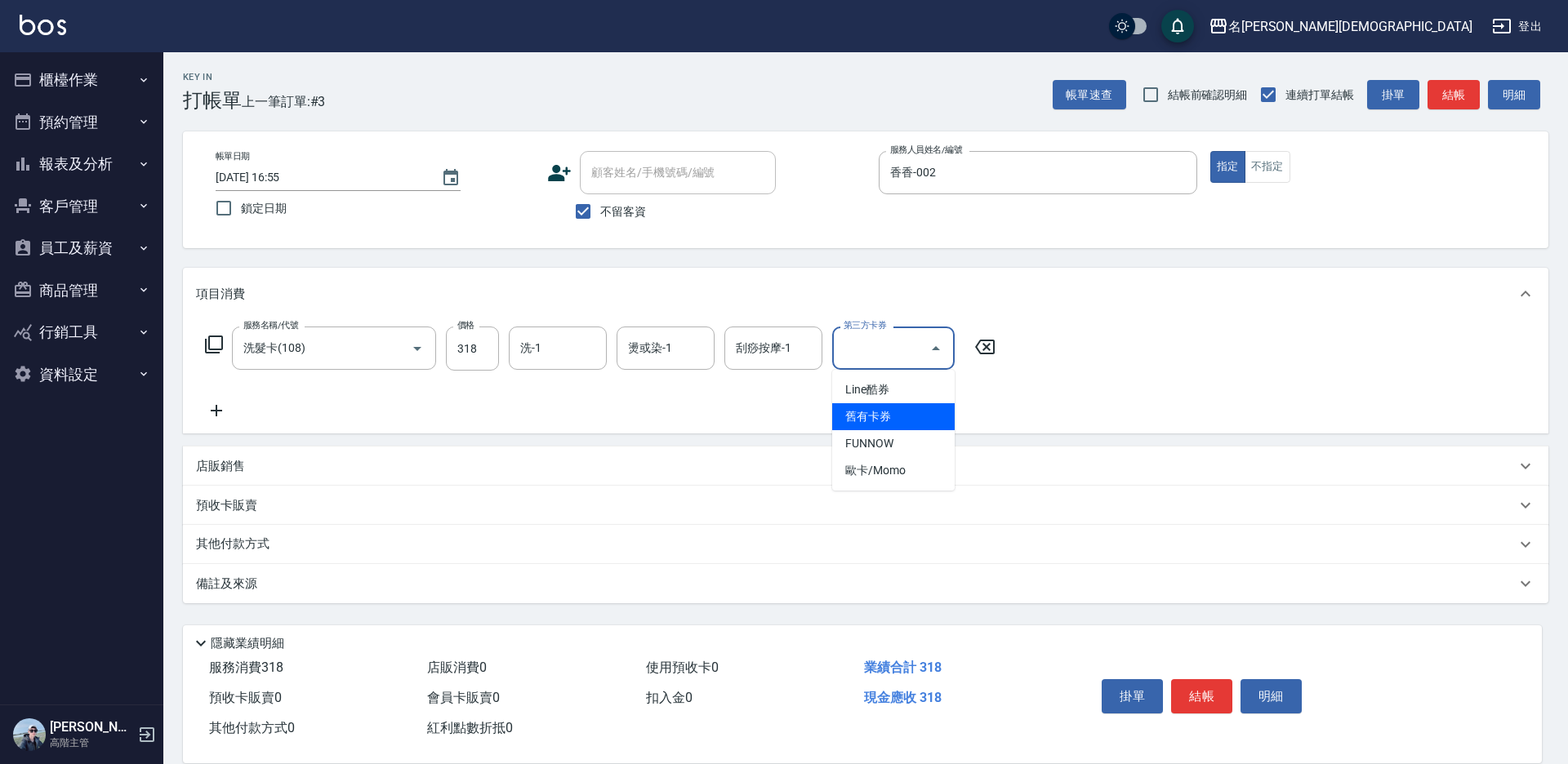
click at [903, 415] on span "舊有卡券" at bounding box center [893, 416] width 122 height 27
type input "舊有卡券"
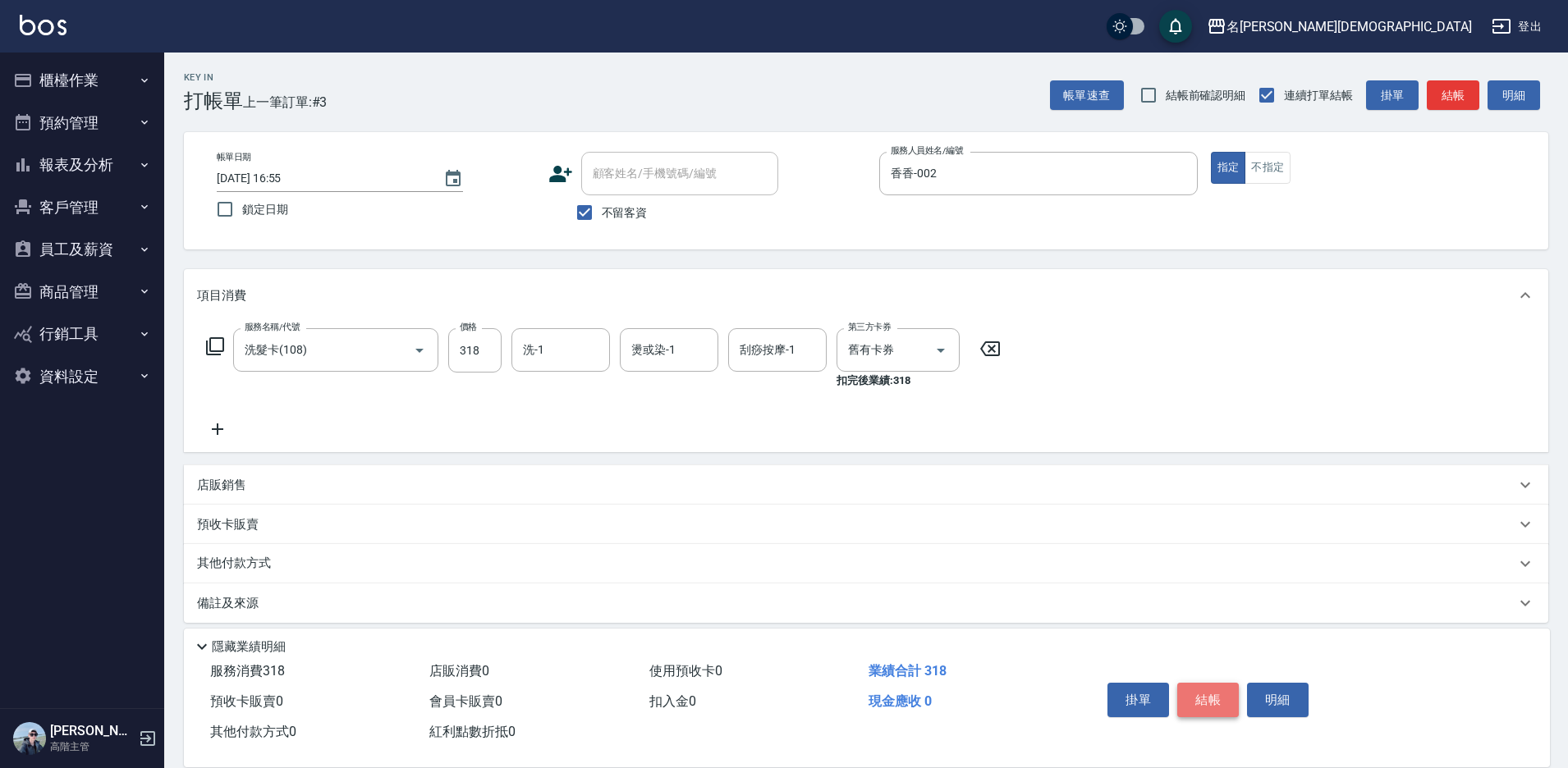
click at [1202, 687] on button "結帳" at bounding box center [1208, 700] width 62 height 35
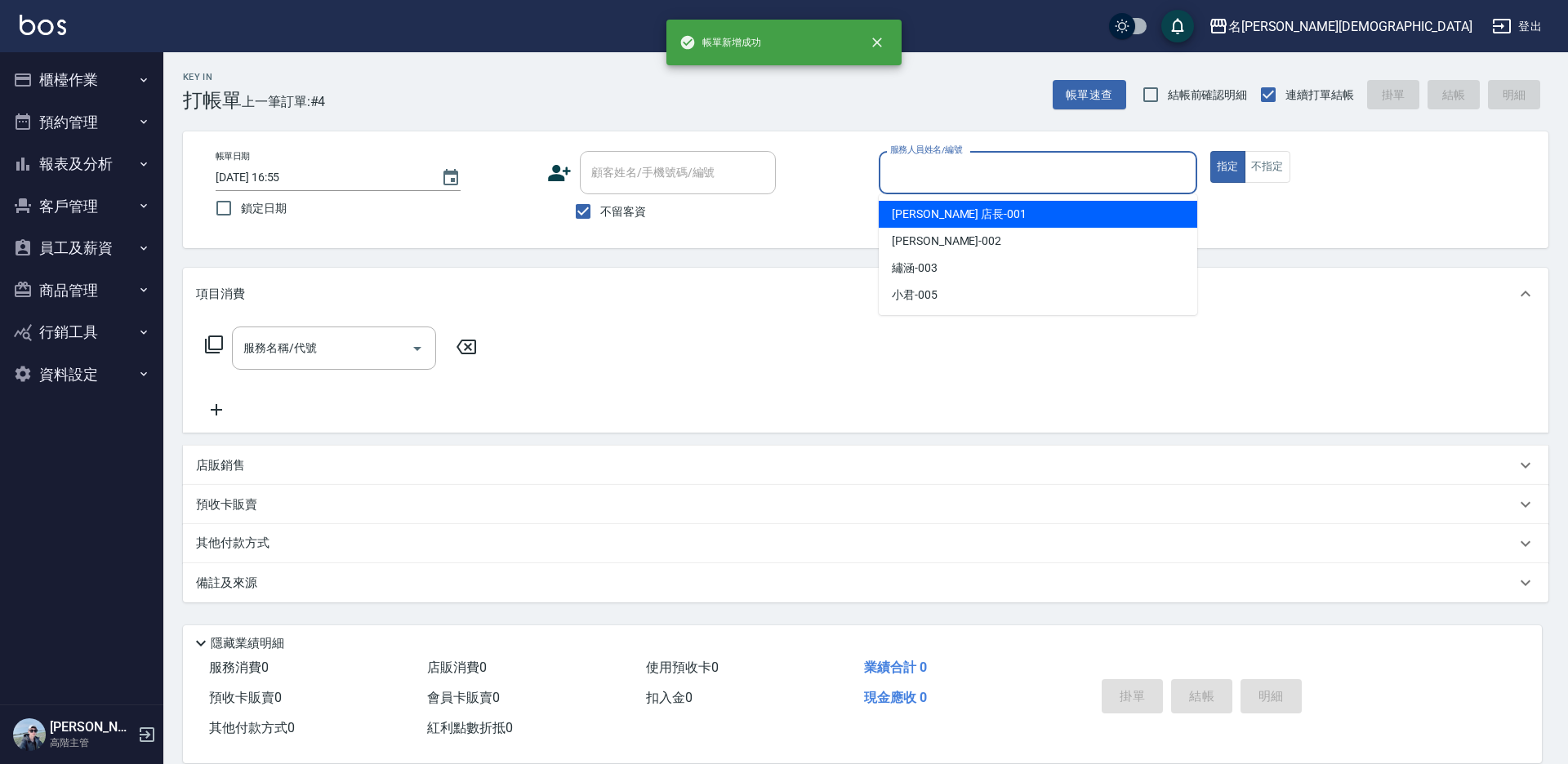
click at [917, 181] on input "服務人員姓名/編號" at bounding box center [1038, 172] width 304 height 29
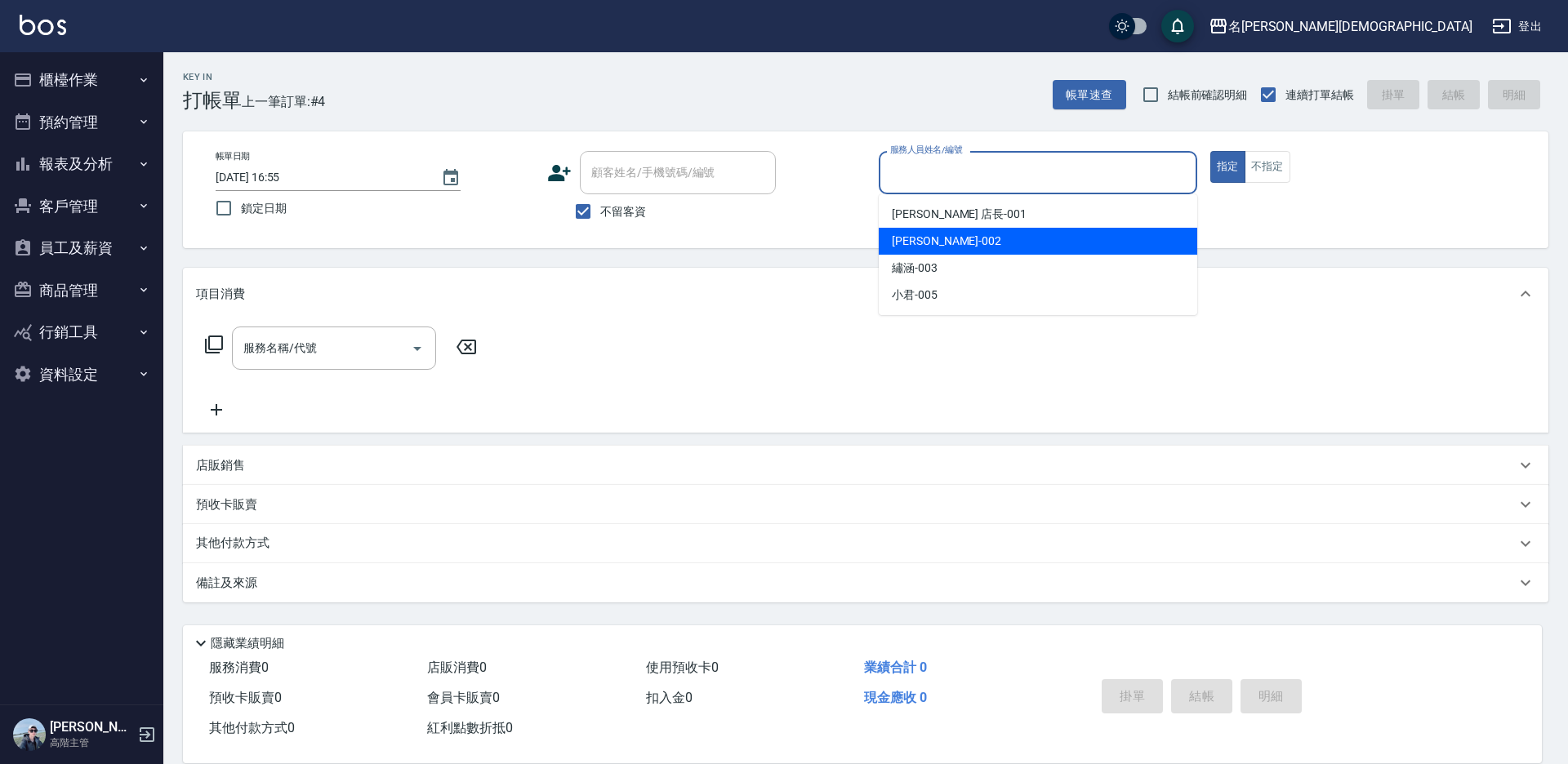
click at [915, 237] on span "香香 -002" at bounding box center [946, 241] width 109 height 17
type input "香香-002"
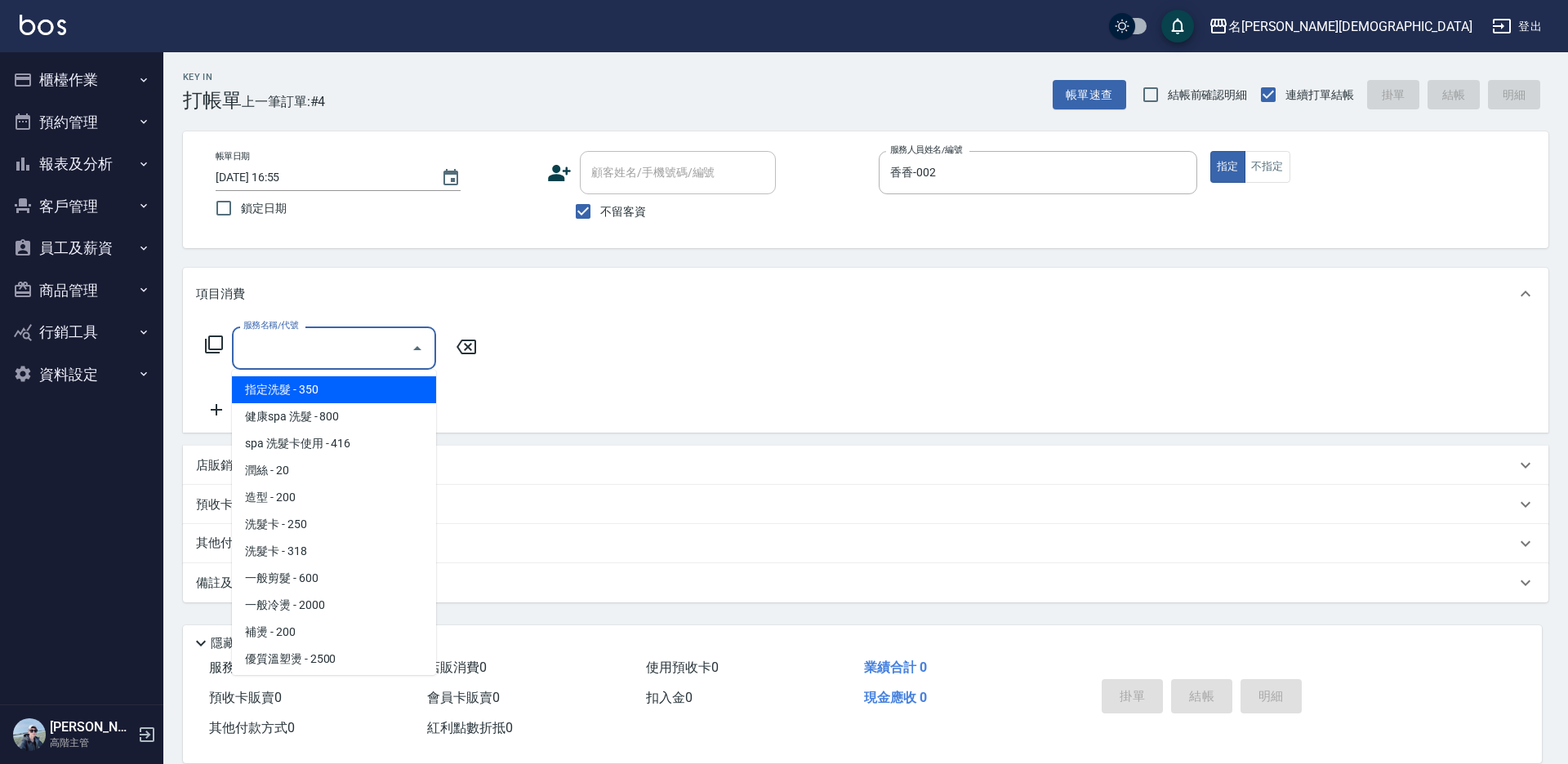
click at [303, 355] on input "服務名稱/代號" at bounding box center [321, 348] width 165 height 29
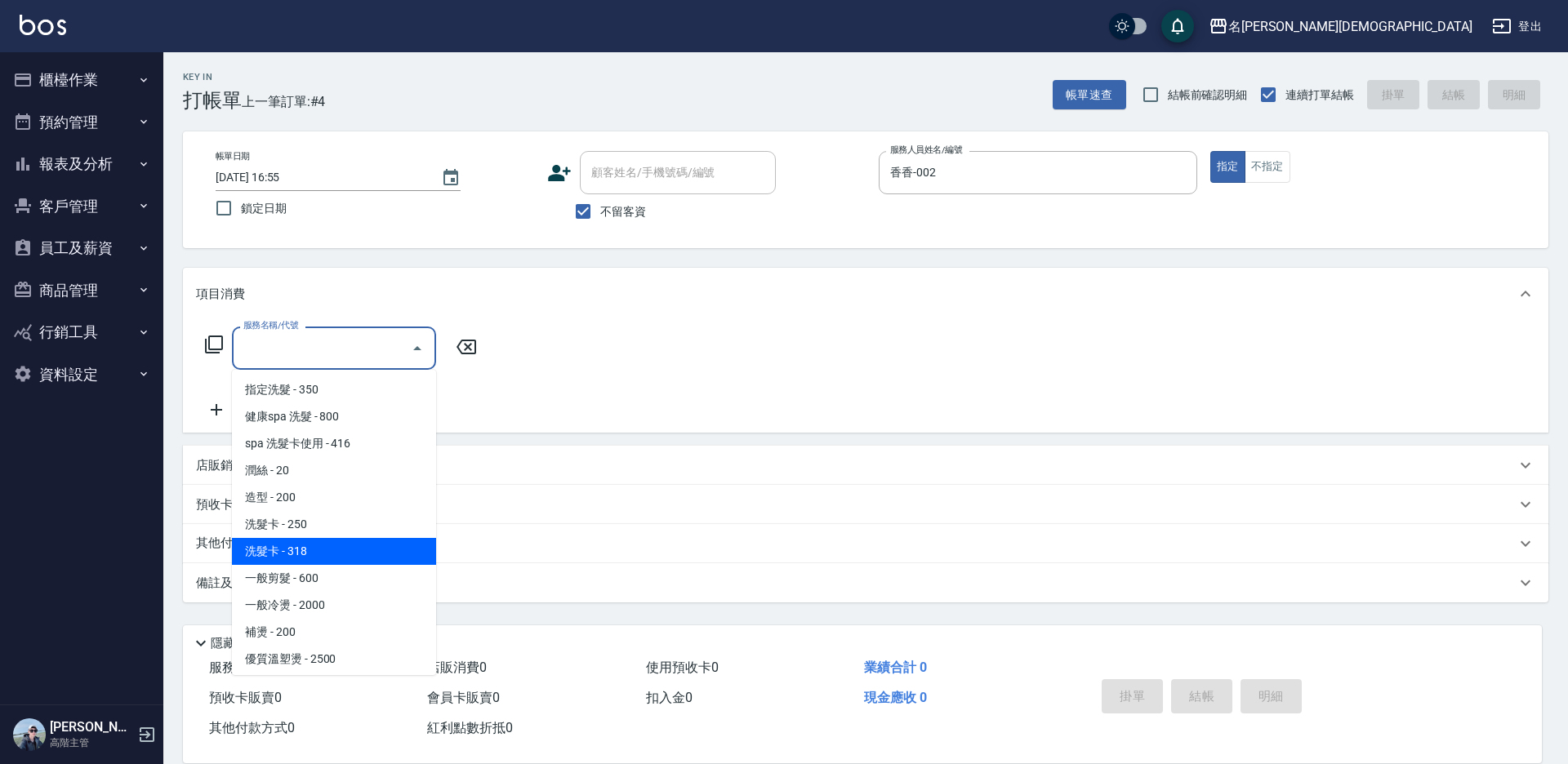
click at [364, 552] on span "洗髮卡 - 318" at bounding box center [334, 551] width 204 height 27
type input "洗髮卡(108)"
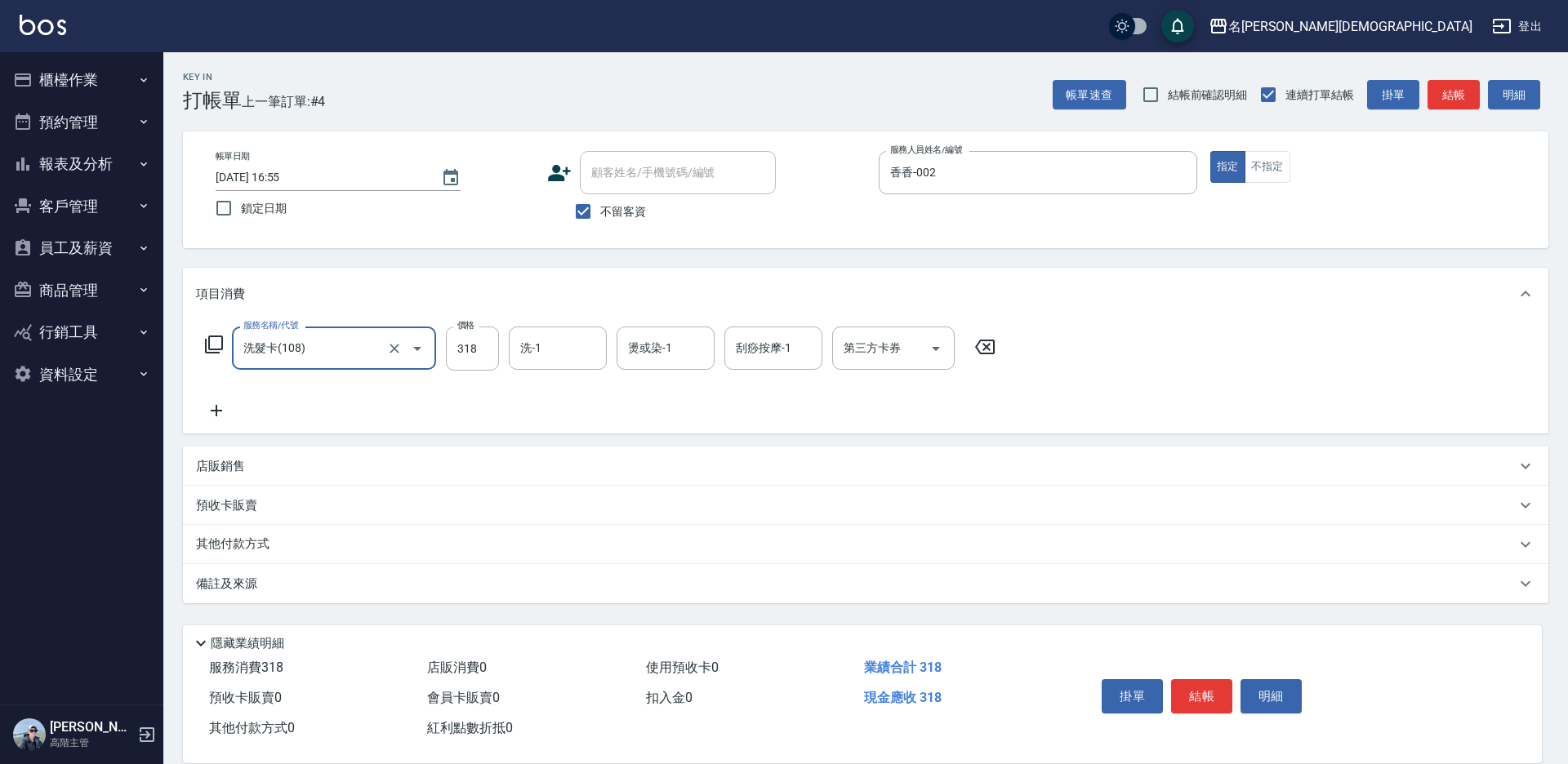
click at [534, 341] on div "洗-1 洗-1" at bounding box center [557, 348] width 98 height 43
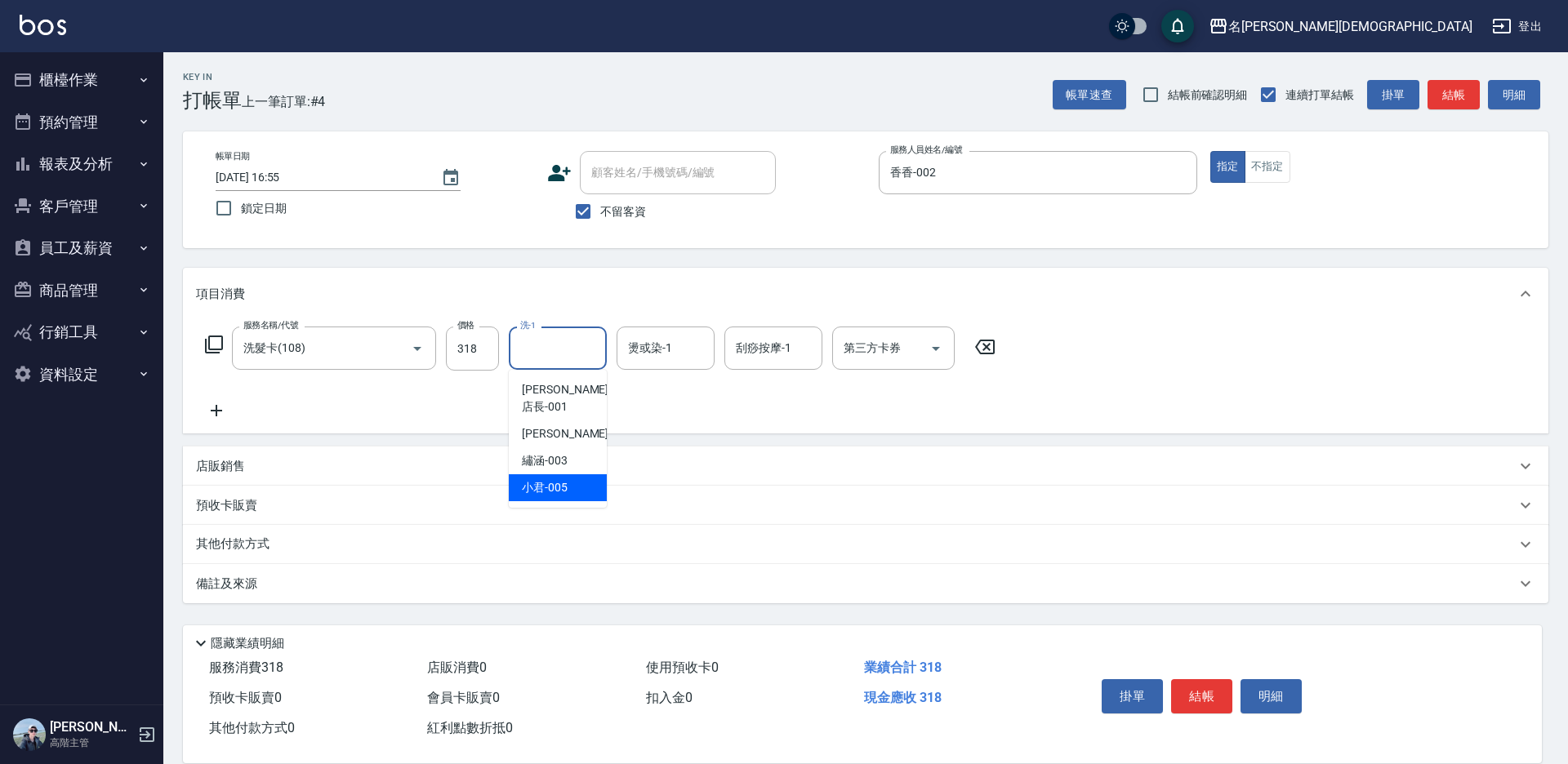
click at [556, 480] on div "小君 -005" at bounding box center [557, 487] width 98 height 27
type input "小君-005"
click at [931, 355] on icon "Open" at bounding box center [936, 349] width 20 height 20
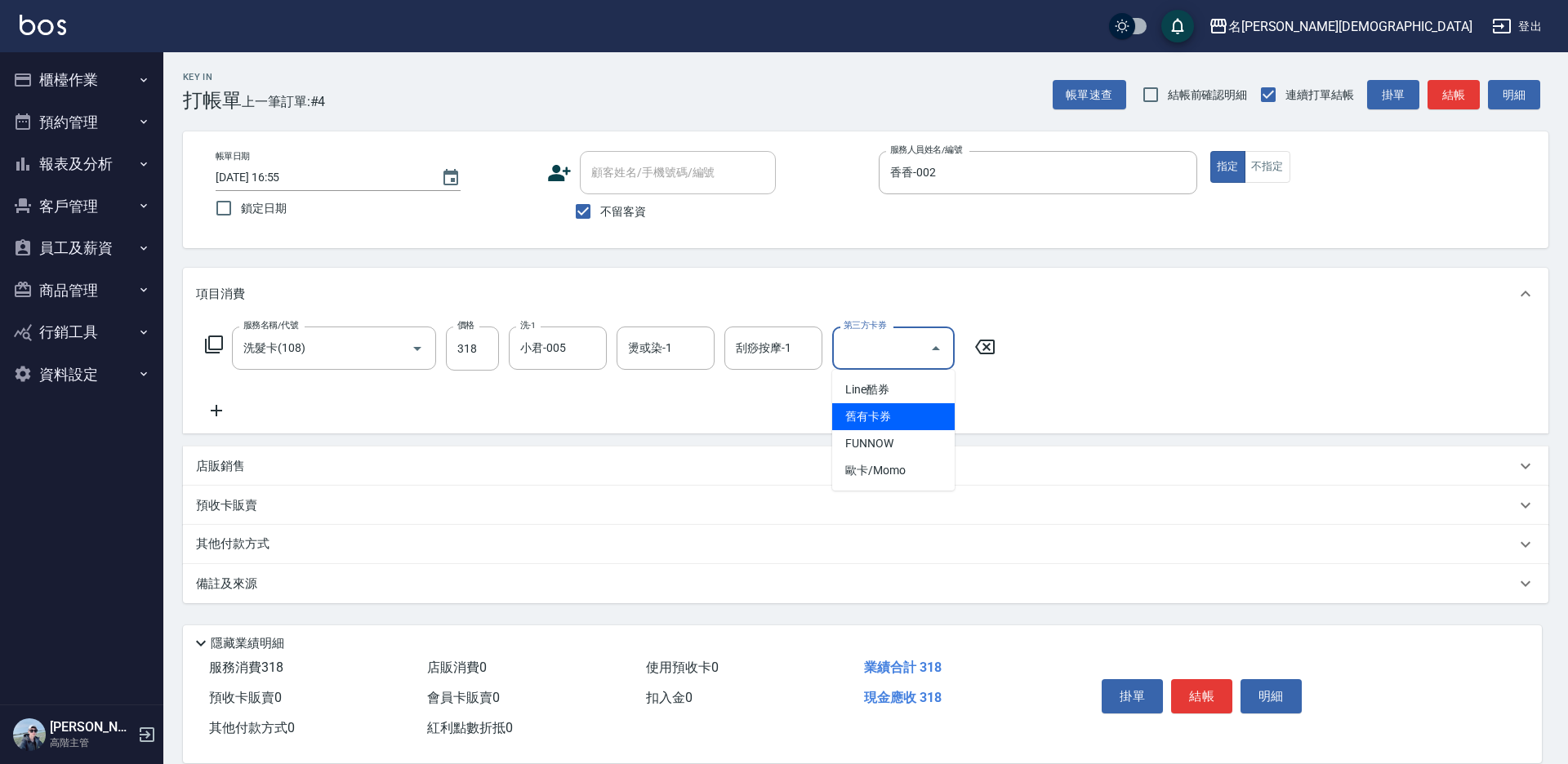
click at [922, 415] on span "舊有卡券" at bounding box center [893, 416] width 122 height 27
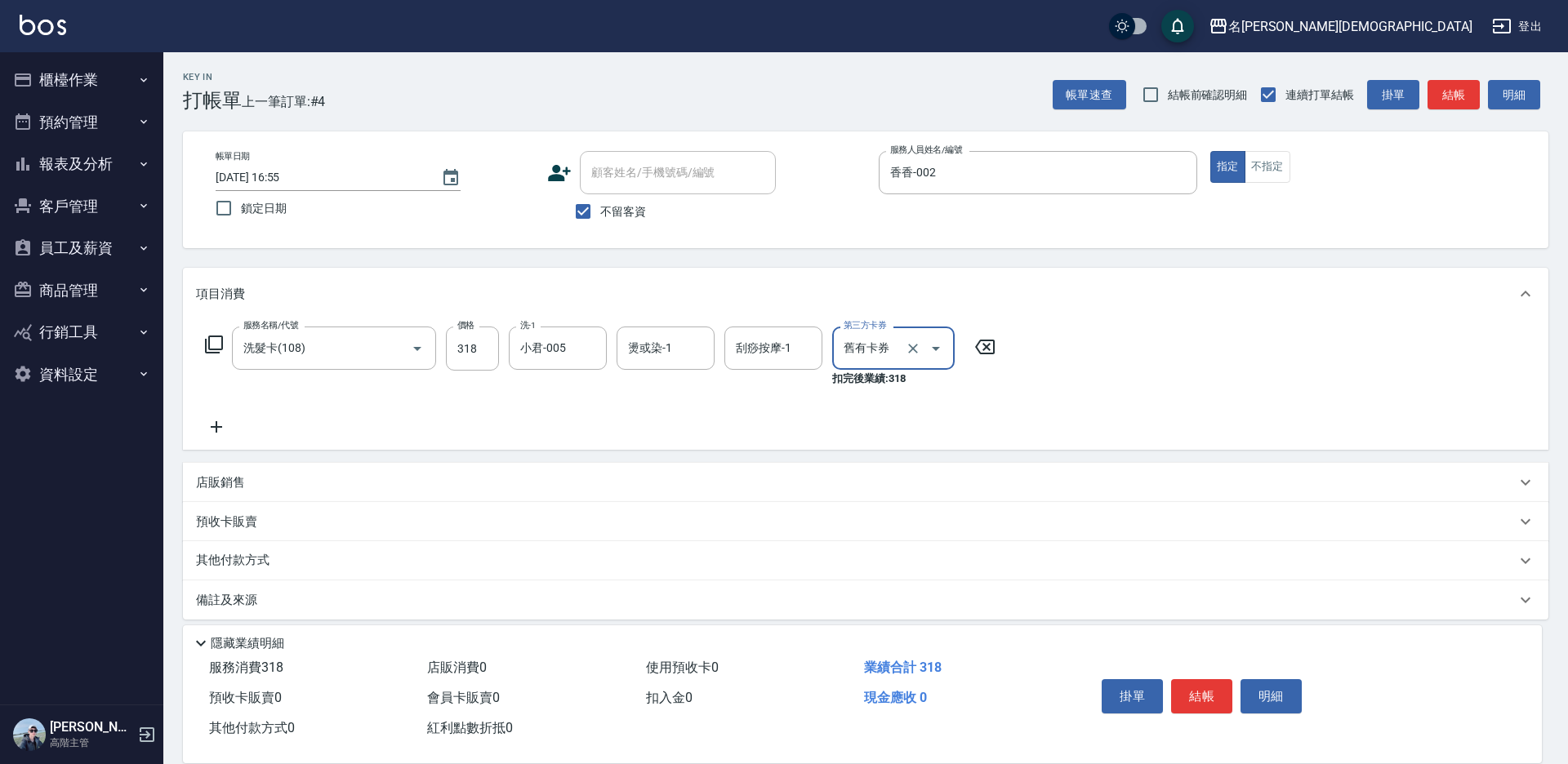
type input "舊有卡券"
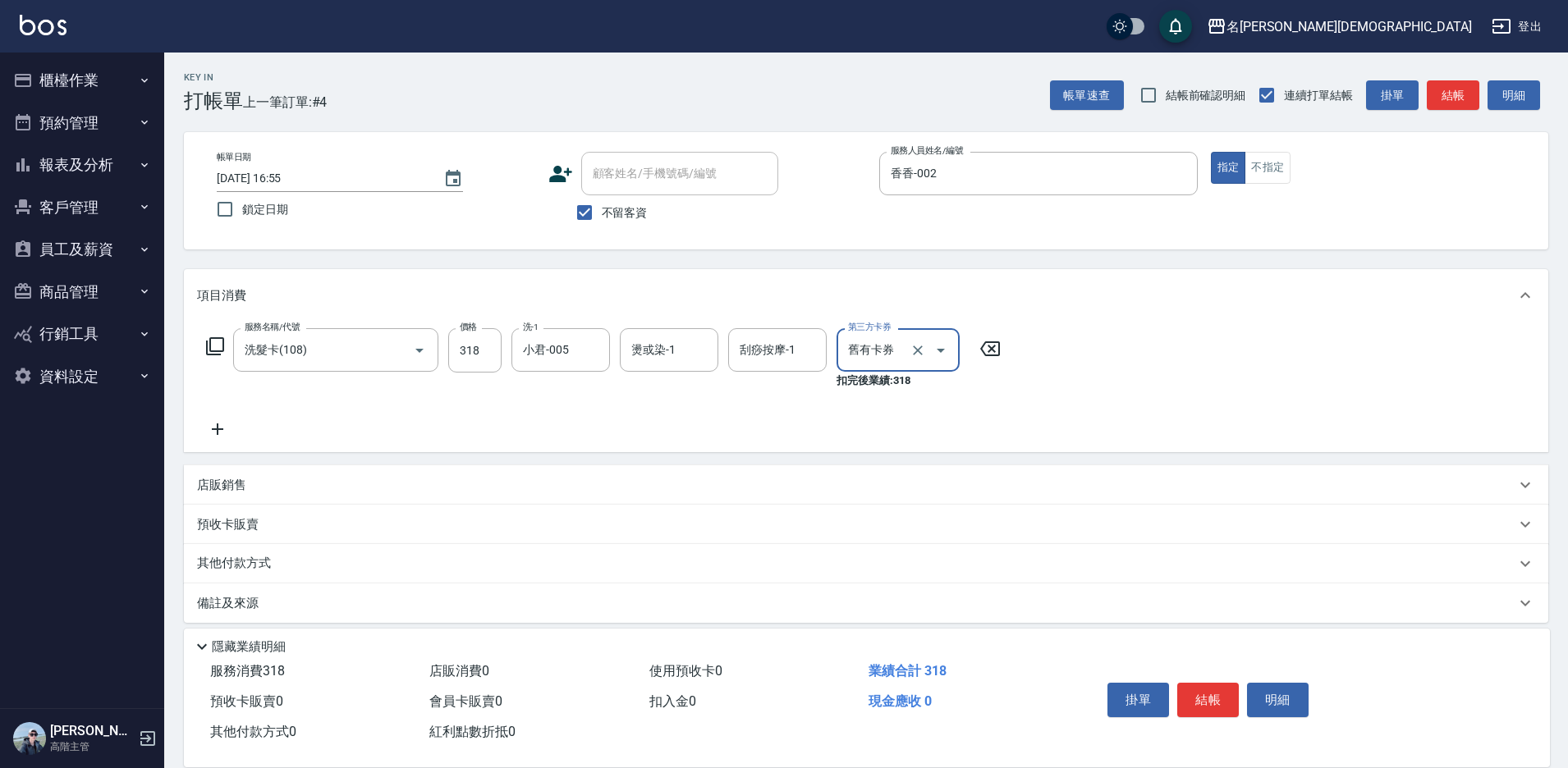
click at [221, 430] on icon at bounding box center [218, 429] width 12 height 12
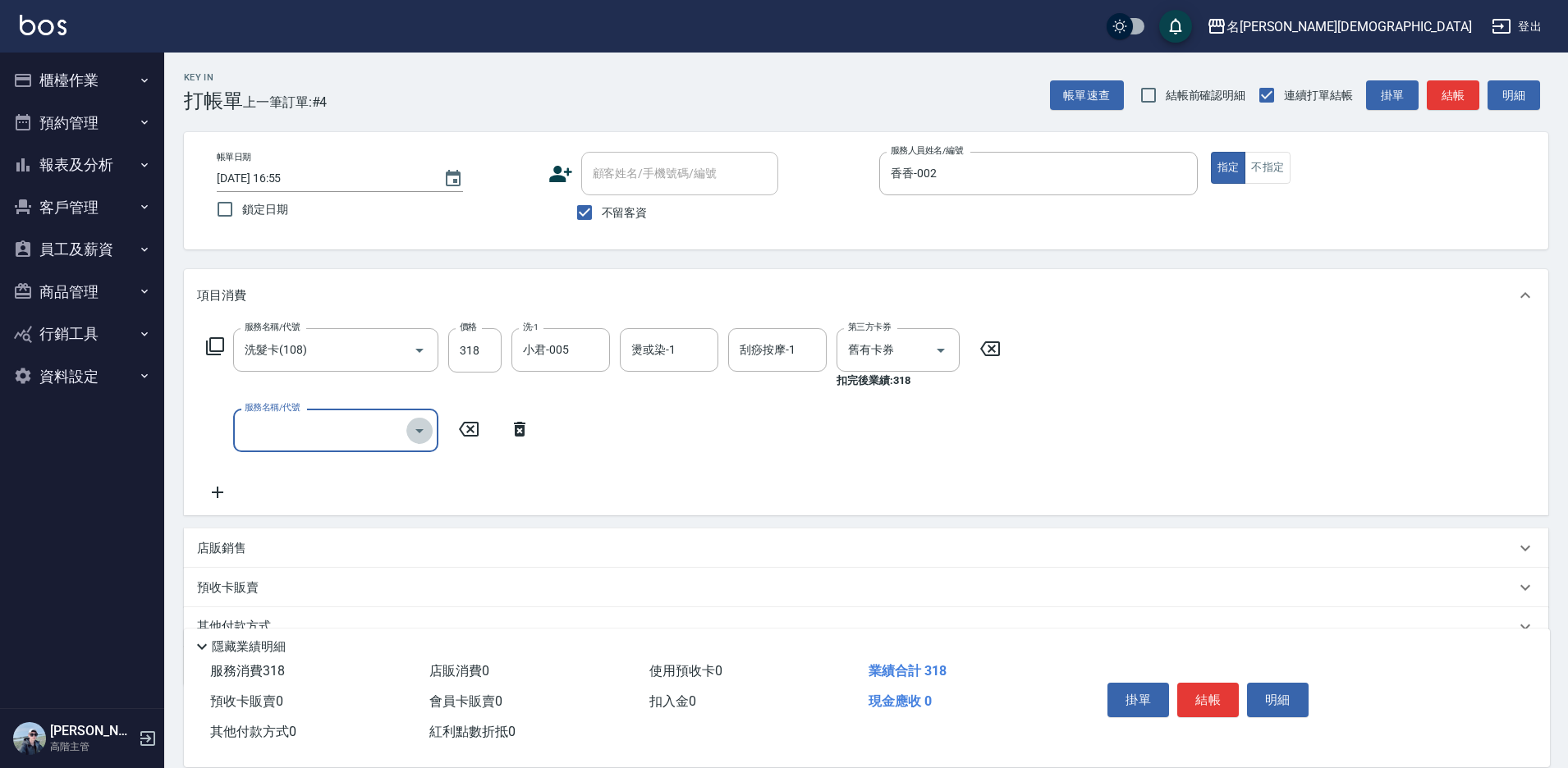
click at [413, 431] on icon "Open" at bounding box center [419, 431] width 20 height 20
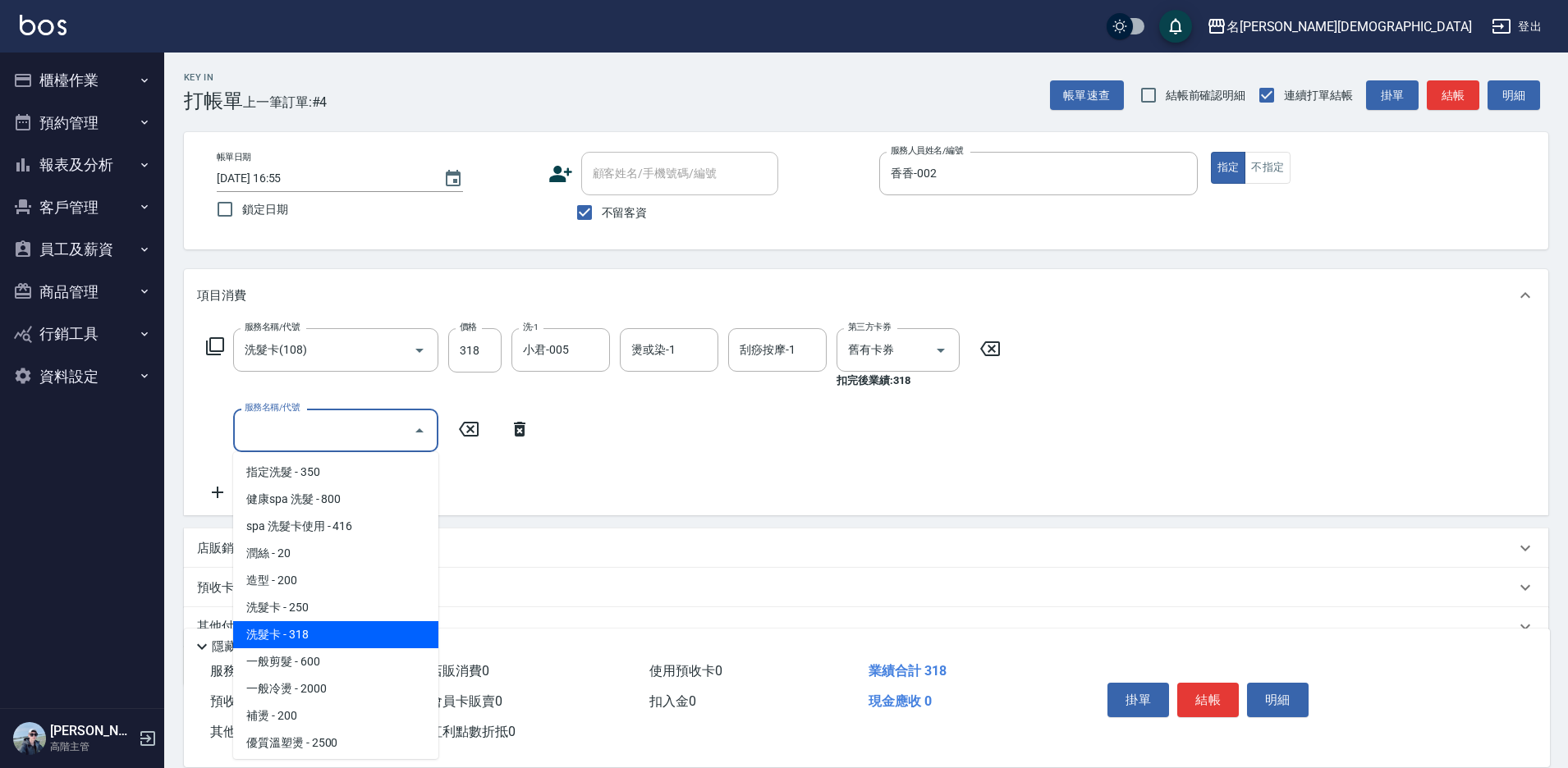
click at [360, 626] on span "洗髮卡 - 318" at bounding box center [336, 634] width 205 height 27
type input "洗髮卡(108)"
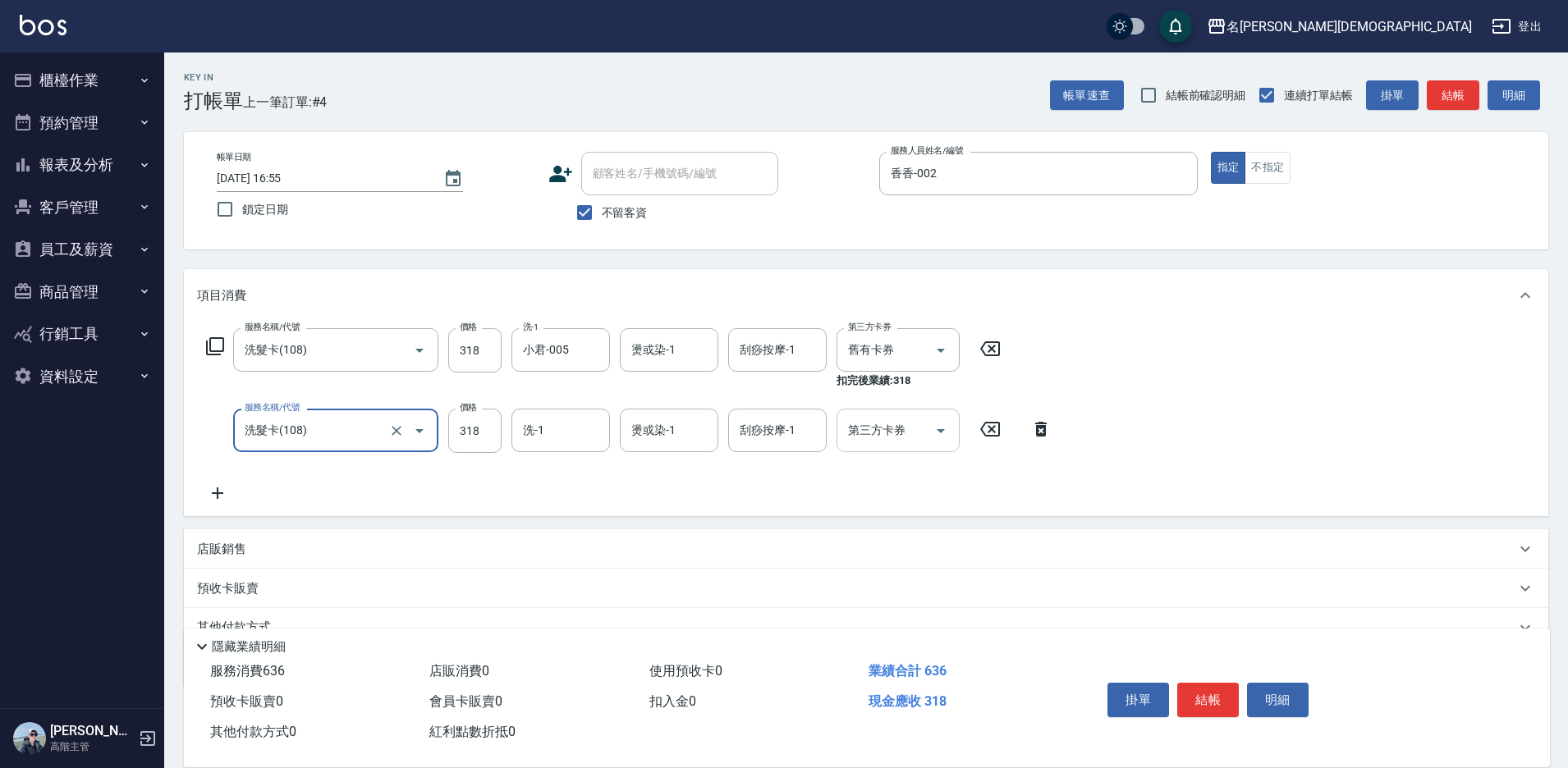
click at [940, 426] on icon "Open" at bounding box center [941, 431] width 20 height 20
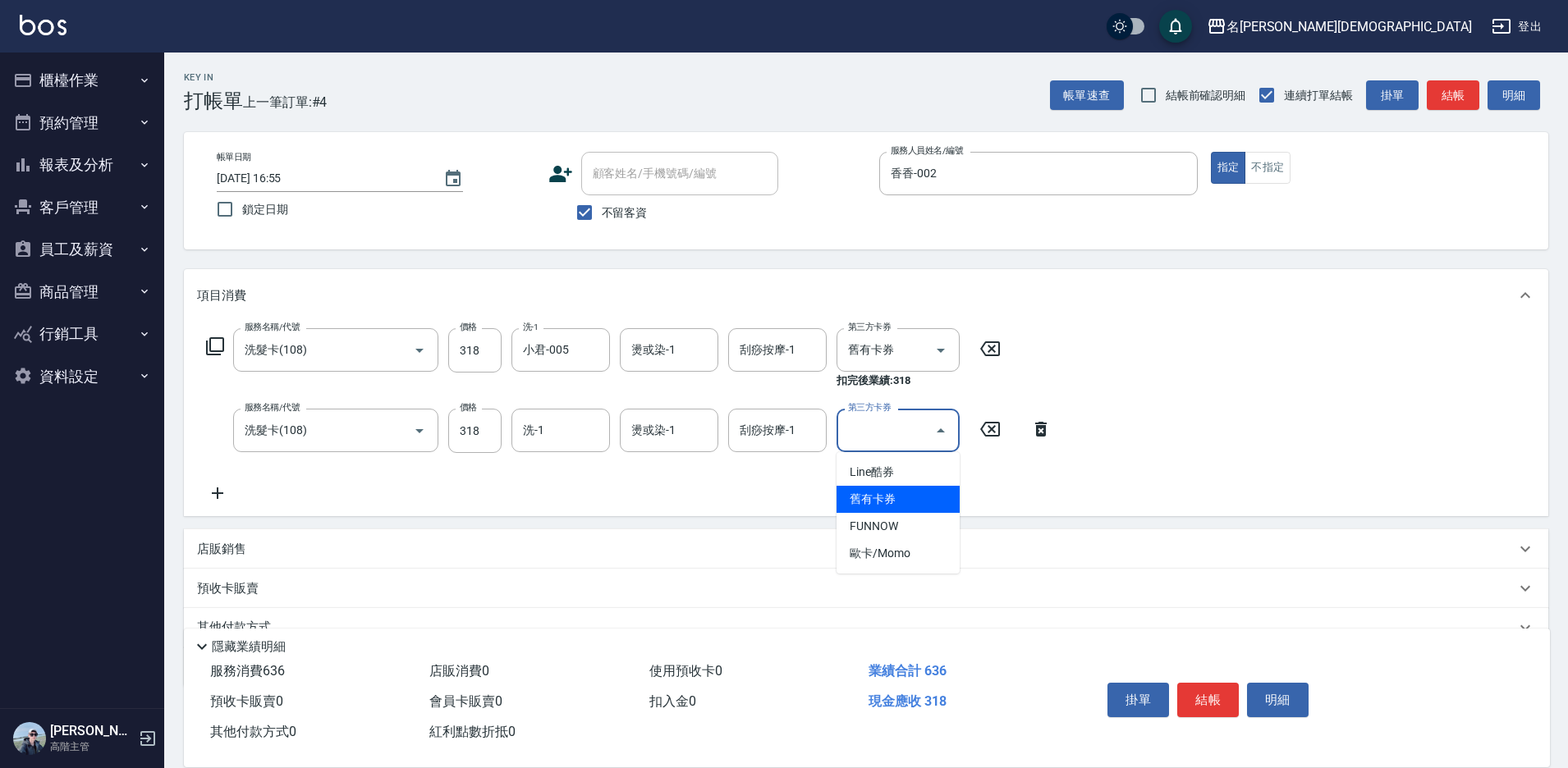
click at [919, 499] on span "舊有卡券" at bounding box center [898, 499] width 123 height 27
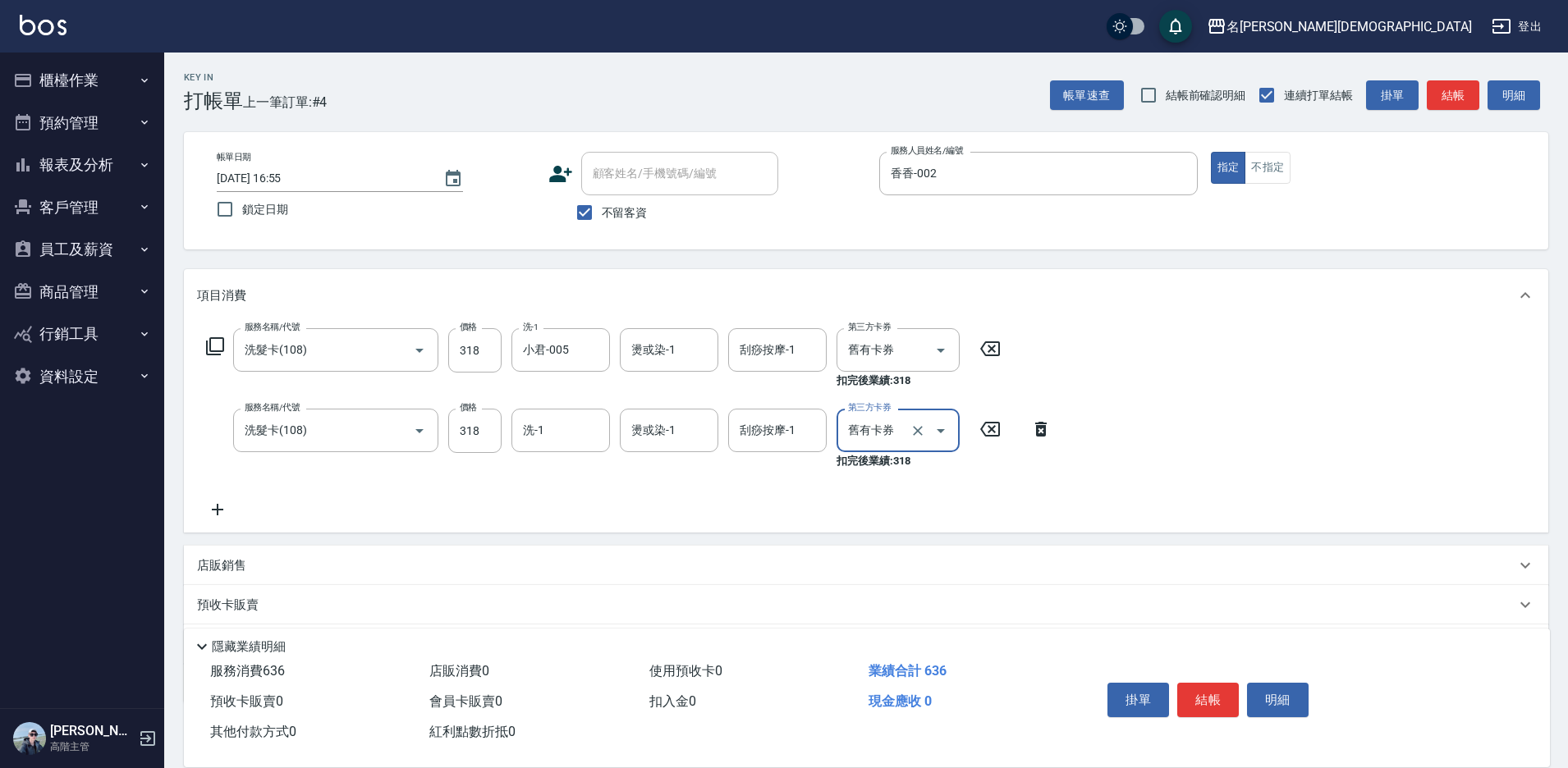
type input "舊有卡券"
click at [214, 521] on div "服務名稱/代號 洗髮卡(108) 服務名稱/代號 價格 318 價格 洗-1 小君-005 洗-1 燙或染-1 燙或染-1 刮痧按摩-1 刮痧按摩-1 第三方…" at bounding box center [866, 427] width 1364 height 211
click at [213, 517] on icon at bounding box center [218, 510] width 41 height 20
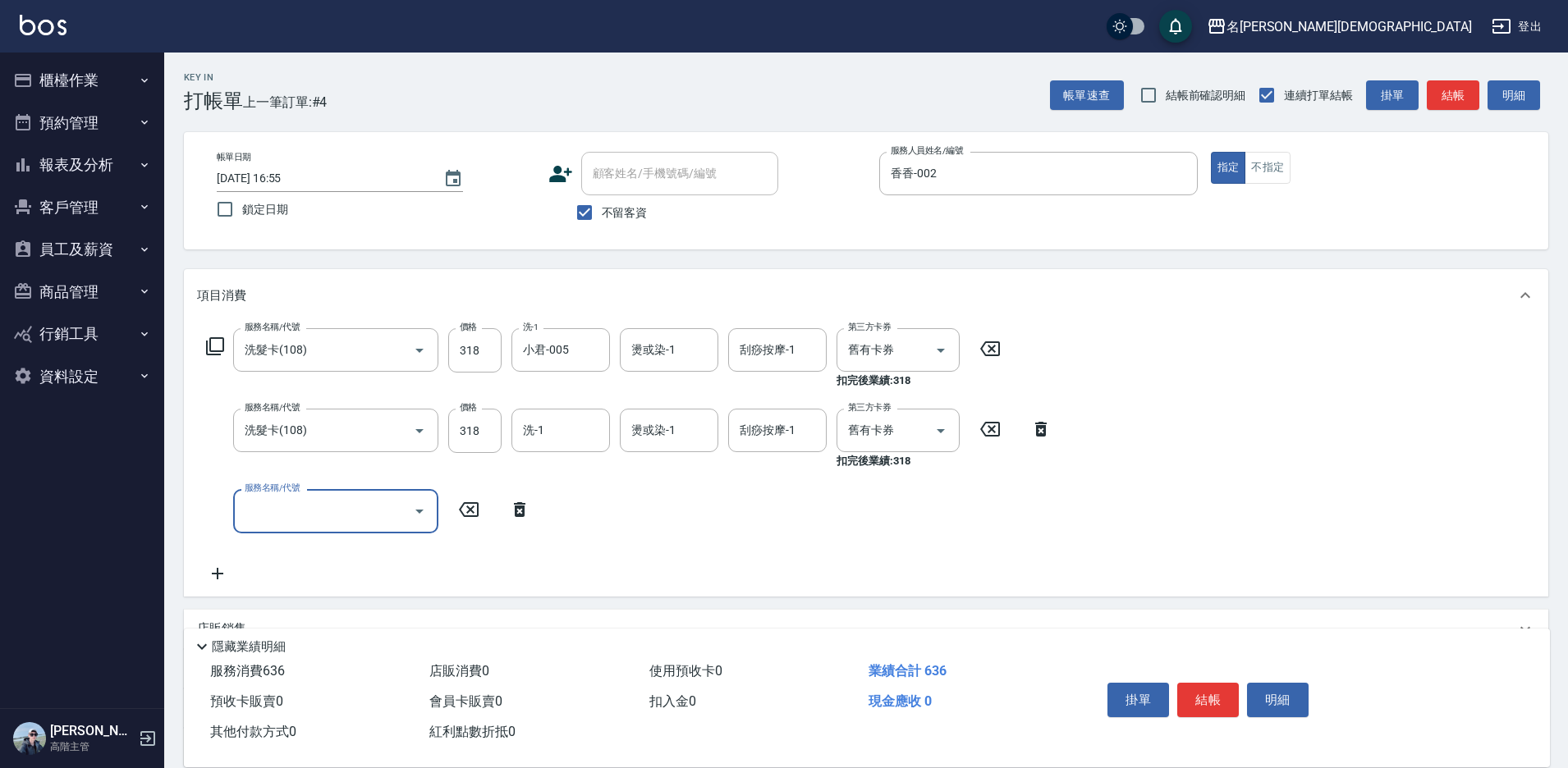
click at [420, 514] on icon "Open" at bounding box center [419, 511] width 20 height 20
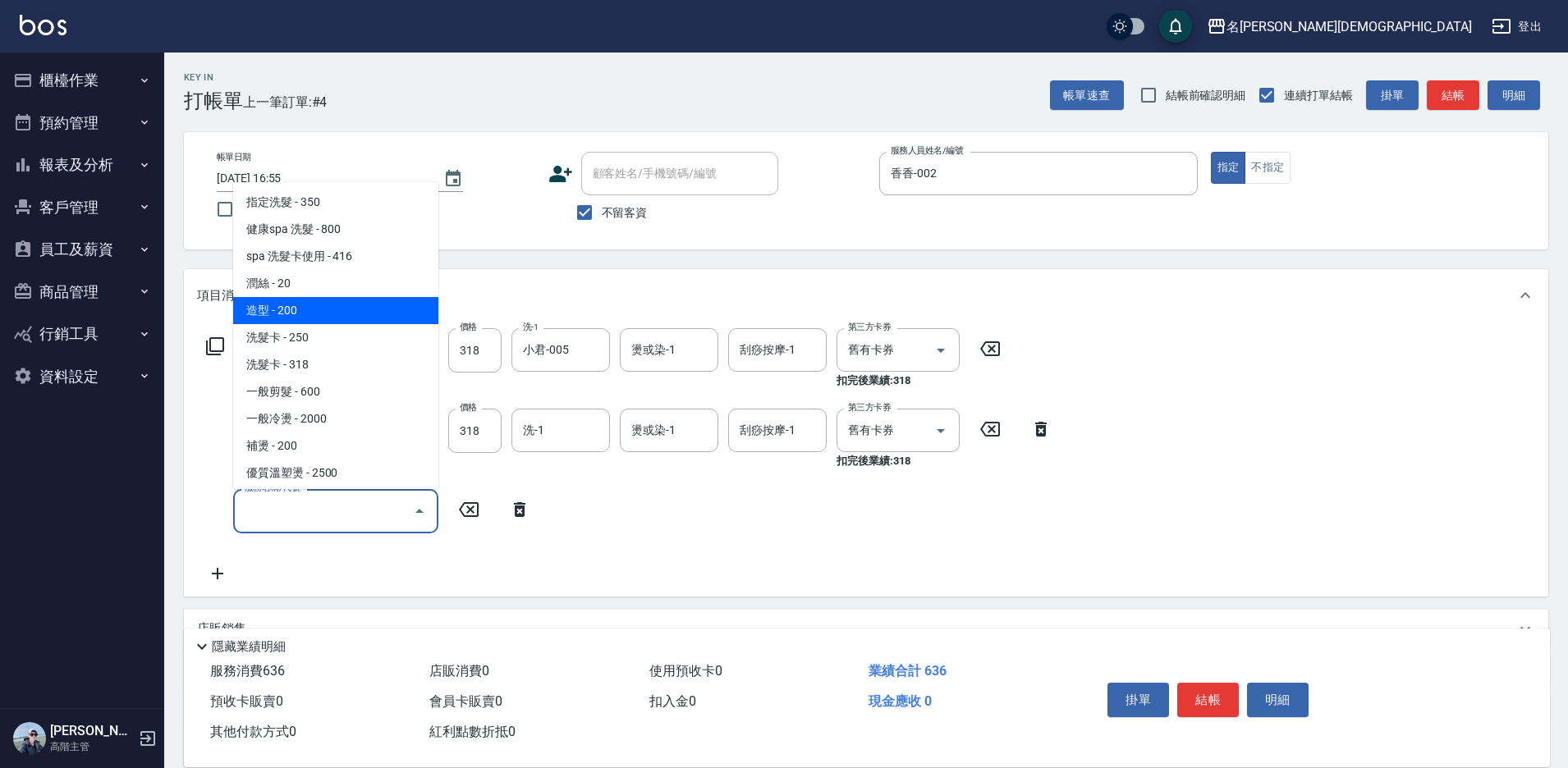
click at [352, 309] on span "造型 - 200" at bounding box center [336, 310] width 205 height 27
type input "造型(104)"
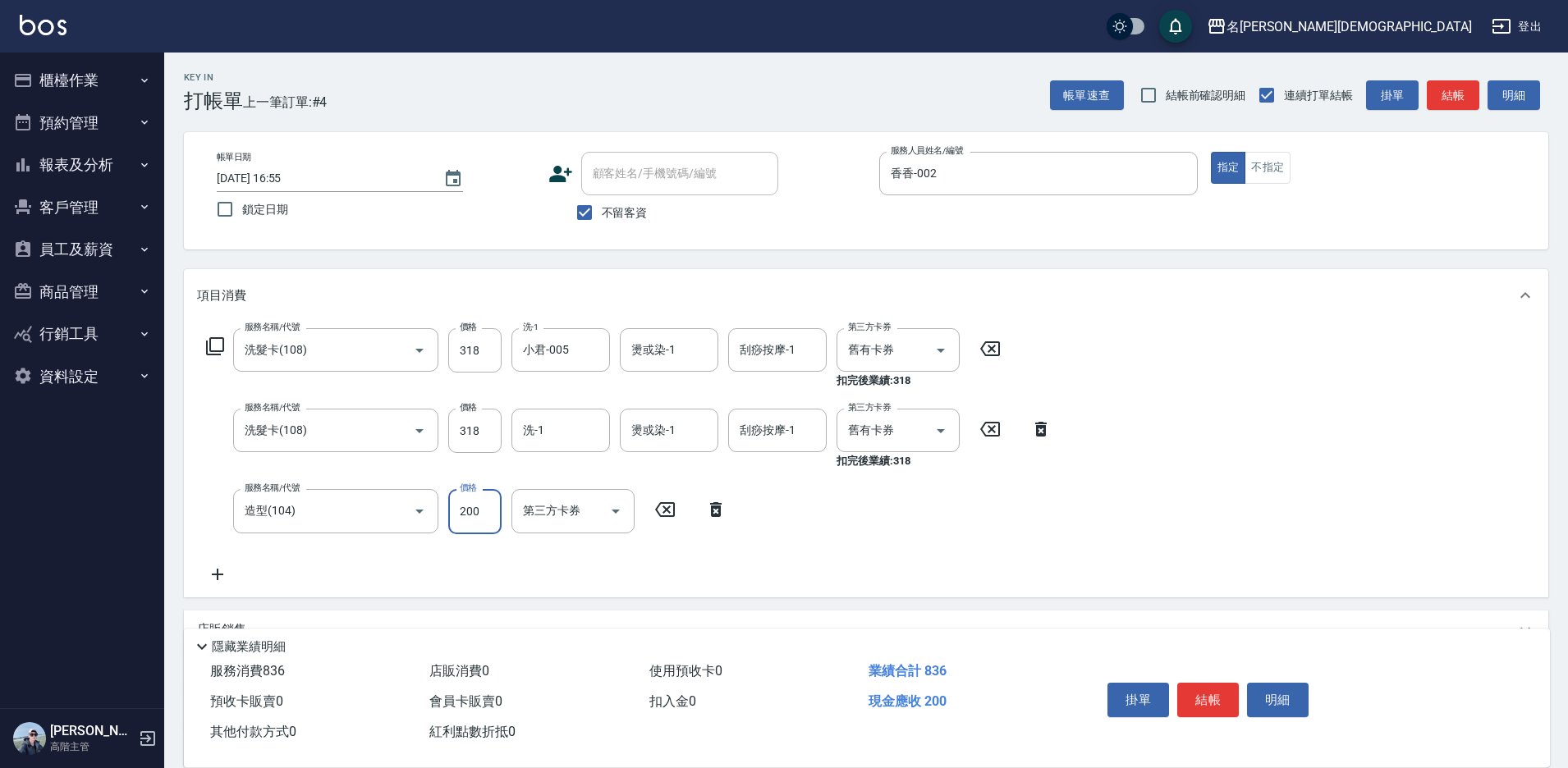
click at [491, 505] on input "200" at bounding box center [475, 511] width 54 height 45
type input "50"
click at [1194, 431] on div "服務名稱/代號 洗髮卡(108) 服務名稱/代號 價格 318 價格 洗-1 小君-005 洗-1 燙或染-1 燙或染-1 刮痧按摩-1 刮痧按摩-1 第三方…" at bounding box center [866, 459] width 1364 height 275
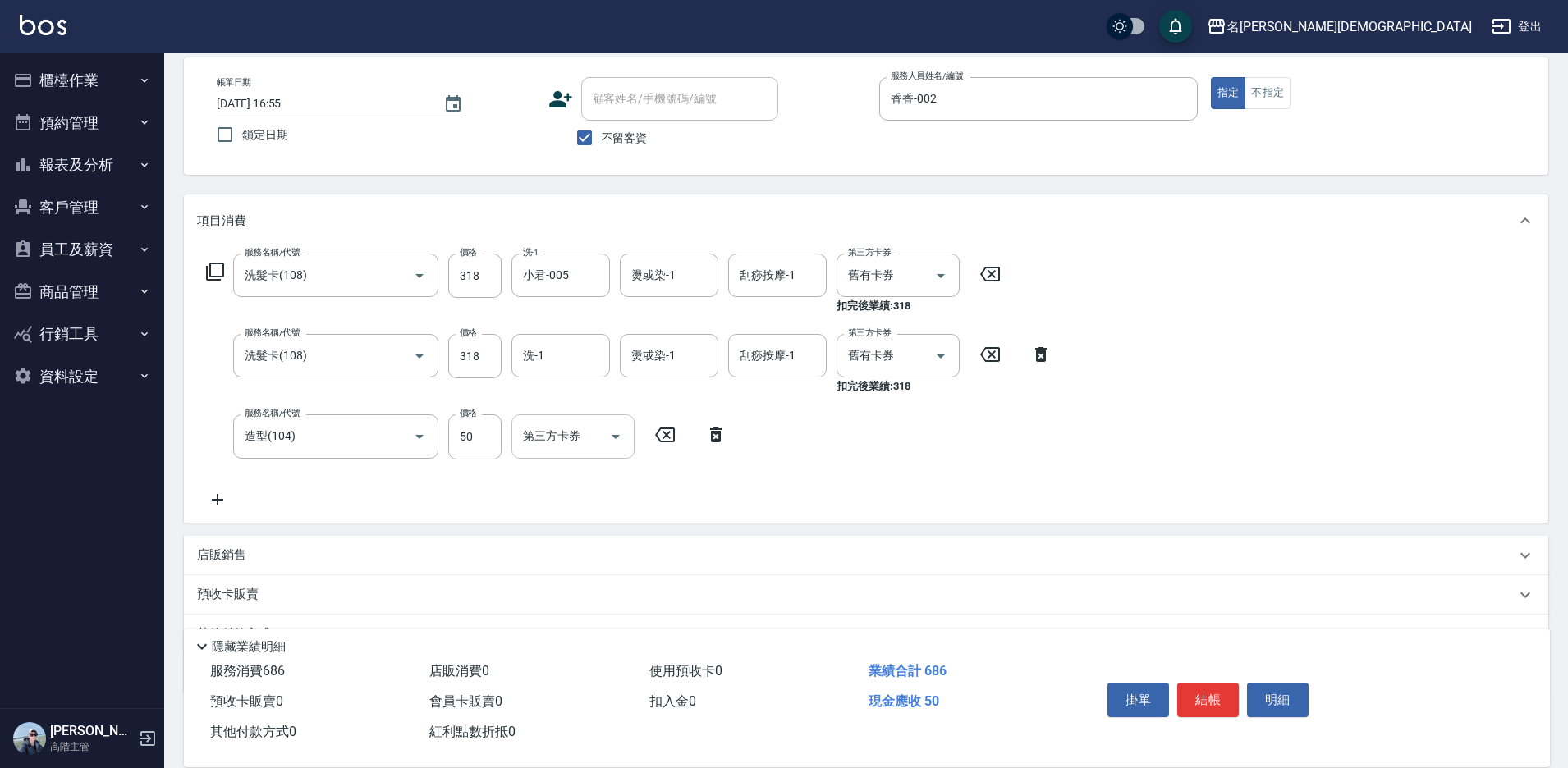
scroll to position [158, 0]
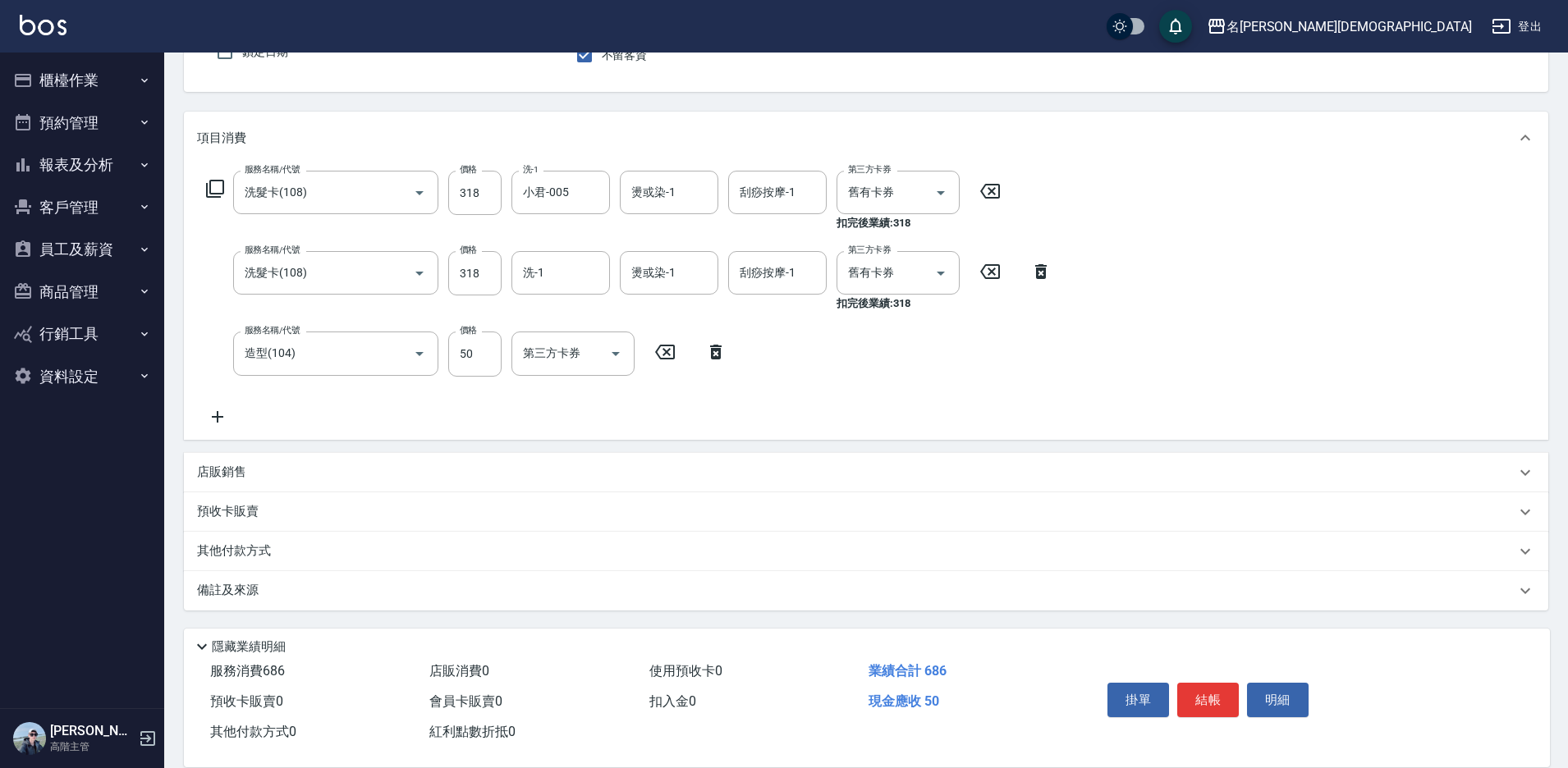
click at [229, 477] on p "店販銷售" at bounding box center [222, 472] width 50 height 17
click at [292, 530] on input "服務人員姓名/編號" at bounding box center [258, 534] width 108 height 29
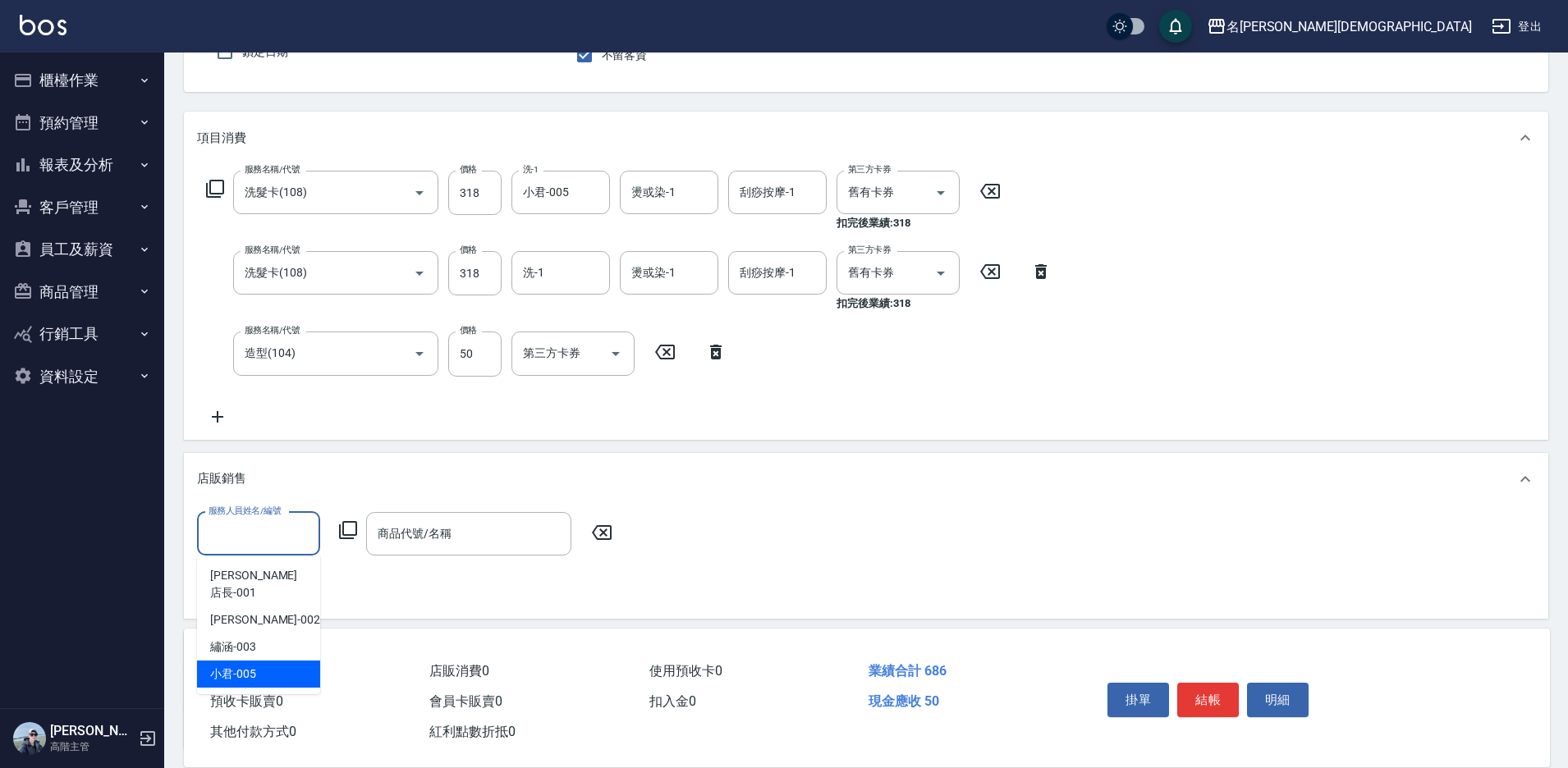
click at [260, 666] on div "小君 -005" at bounding box center [258, 674] width 123 height 27
type input "小君-005"
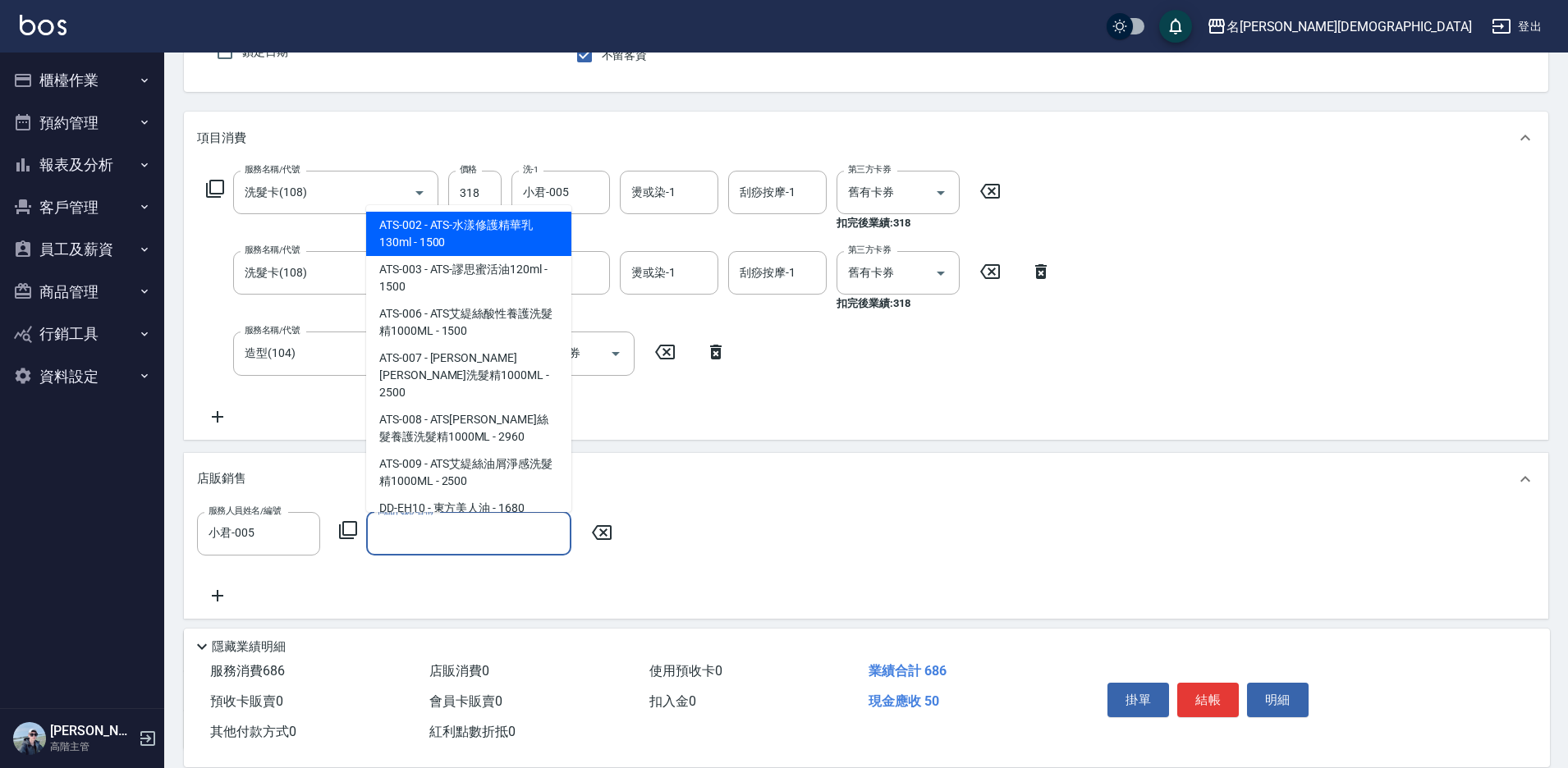
click at [449, 530] on div "商品代號/名稱 商品代號/名稱" at bounding box center [469, 534] width 205 height 44
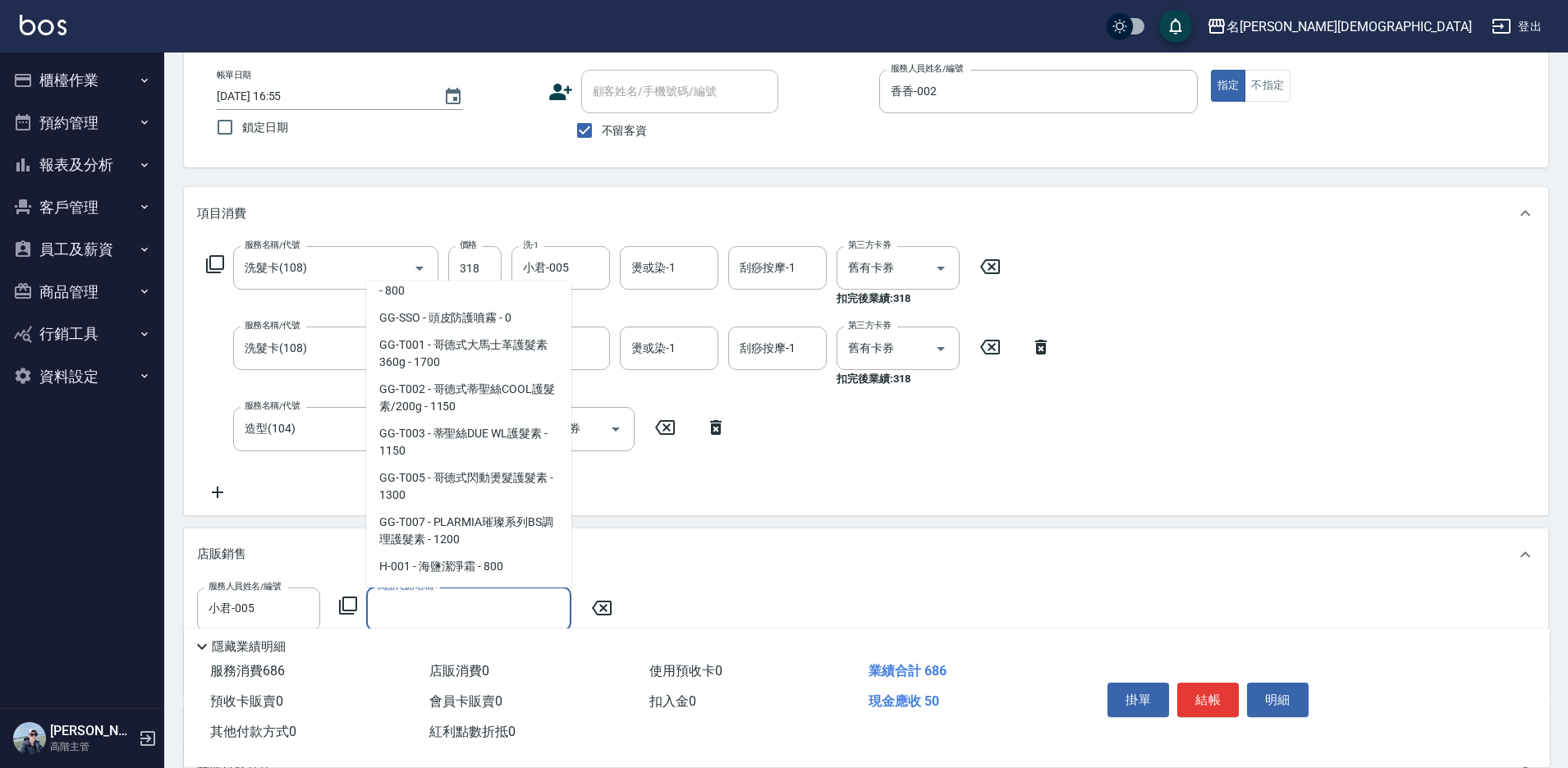
scroll to position [821, 0]
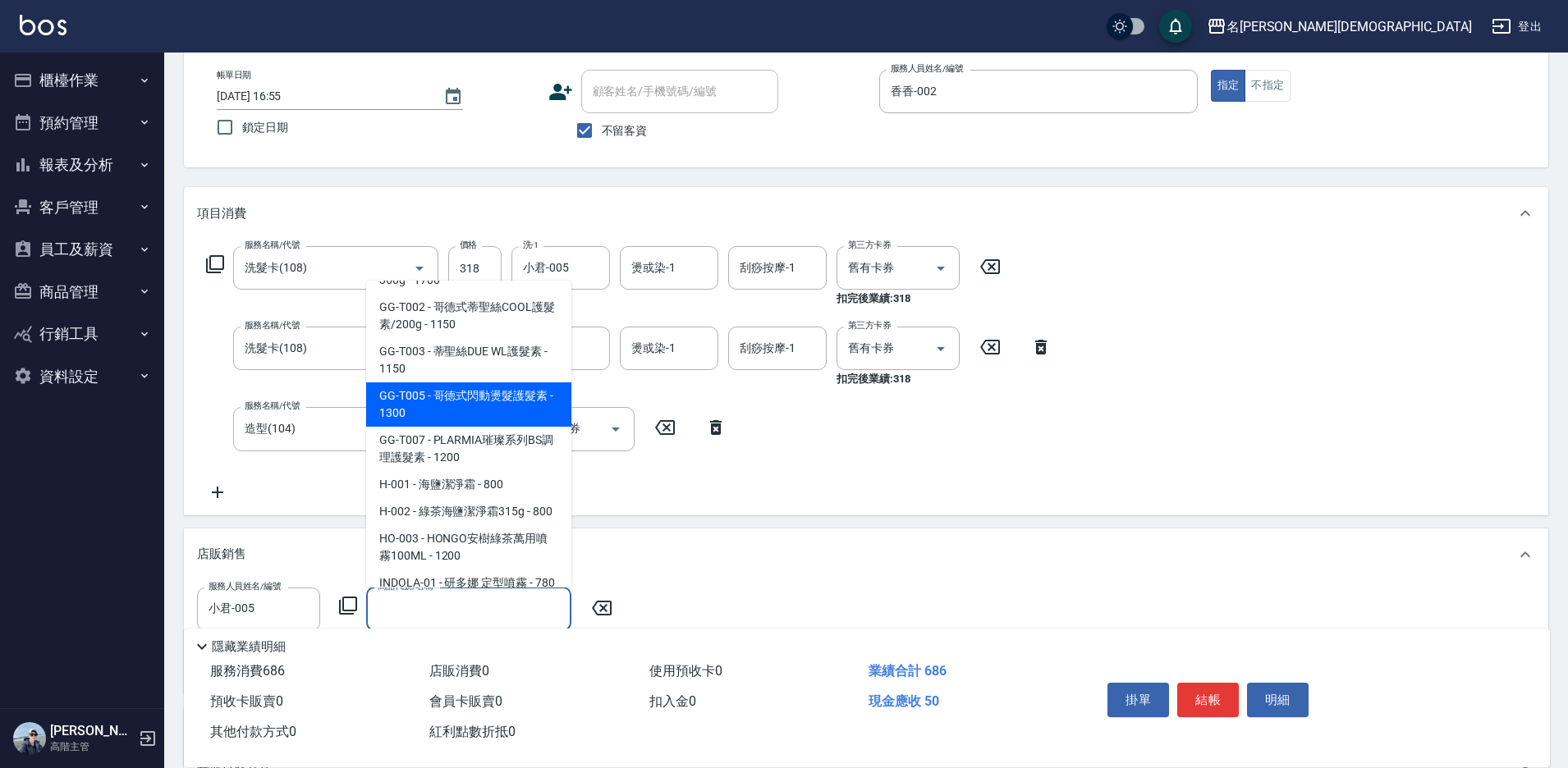
click at [439, 383] on span "GG-T005 - 哥德式閃動燙髮護髮素 - 1300" at bounding box center [469, 405] width 205 height 45
type input "哥德式閃動燙髮護髮素"
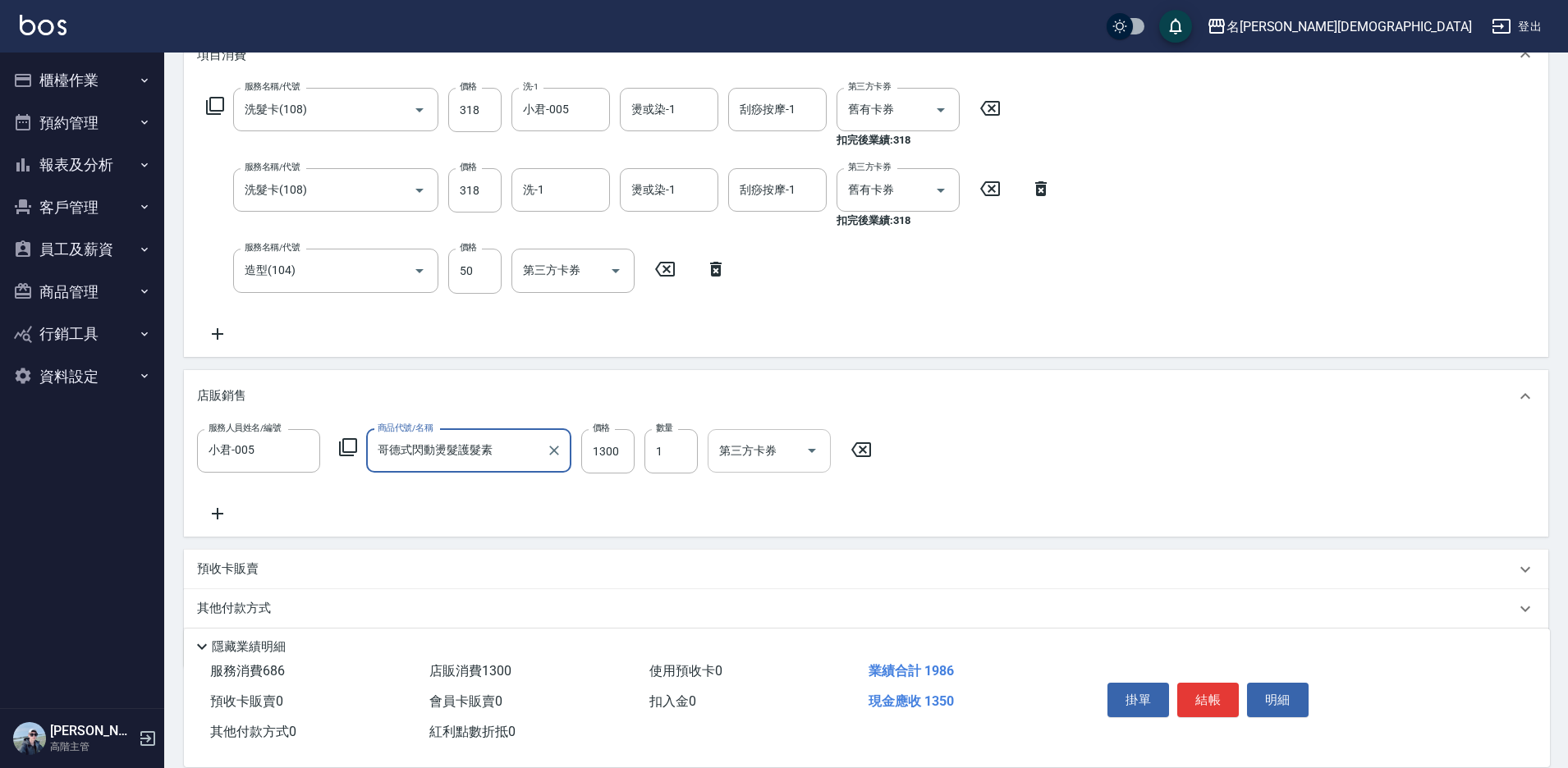
scroll to position [246, 0]
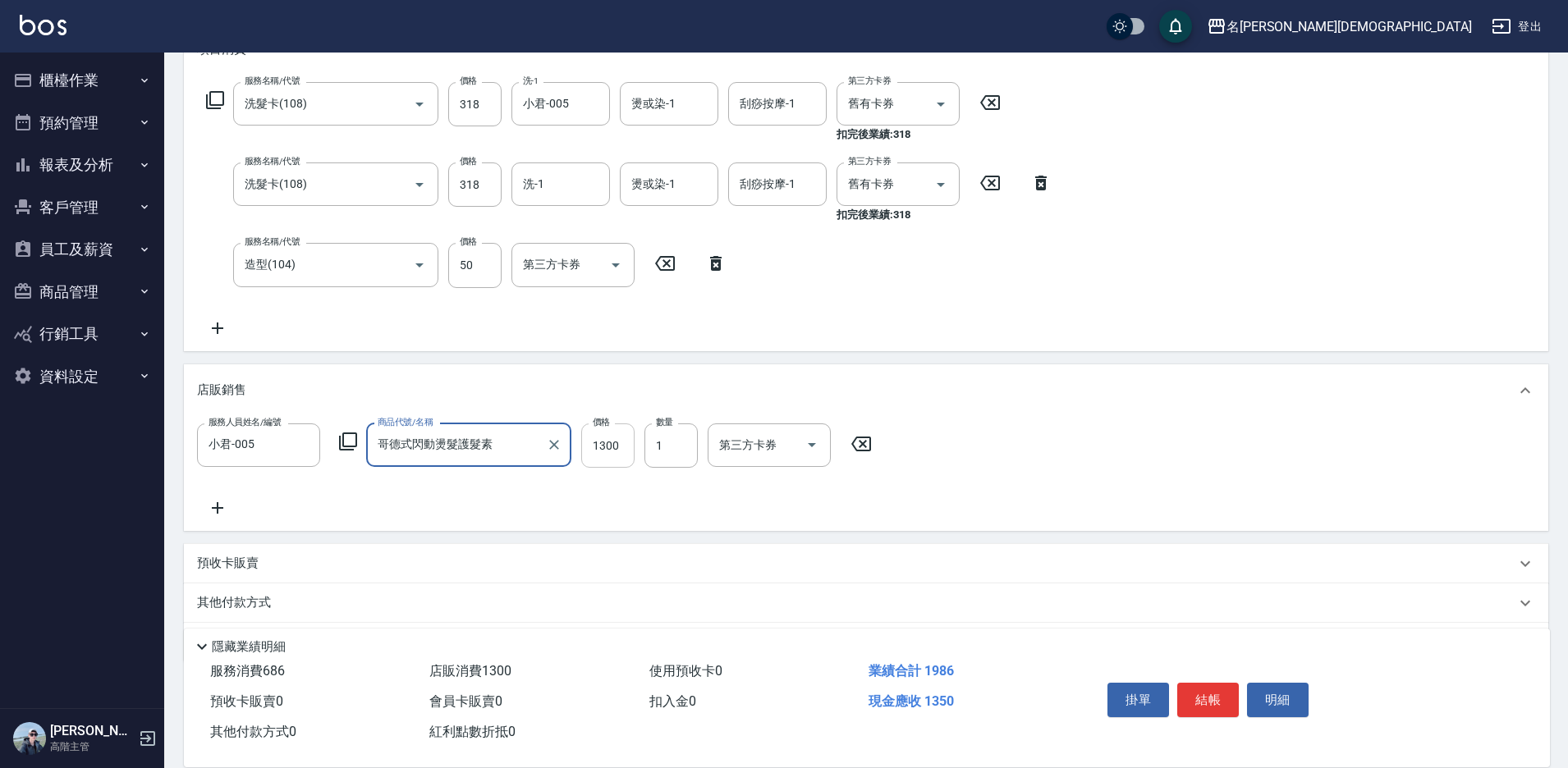
click at [621, 441] on input "1300" at bounding box center [607, 445] width 54 height 45
type input "1120"
click at [1204, 694] on button "結帳" at bounding box center [1208, 700] width 62 height 35
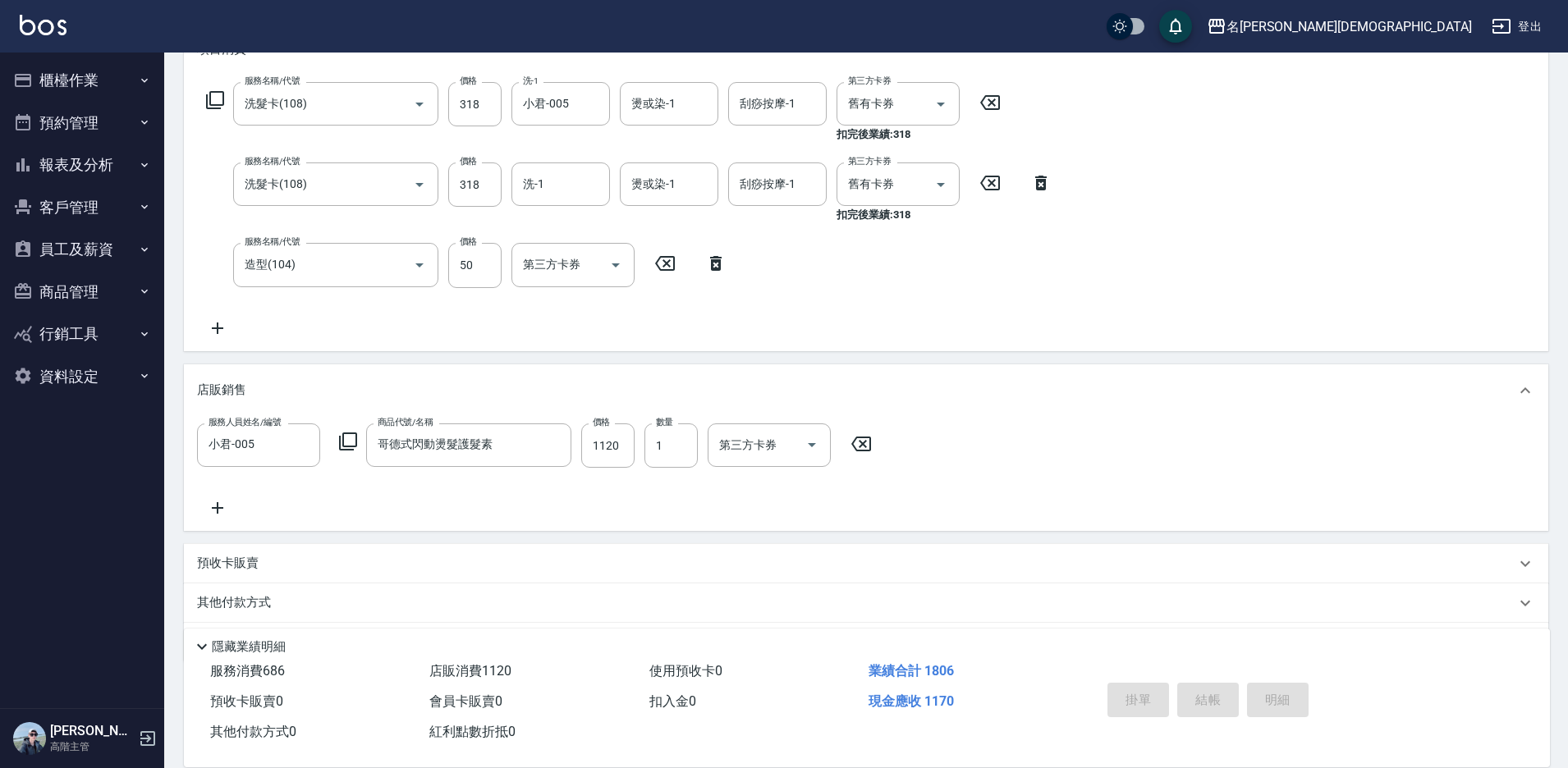
type input "[DATE] 16:58"
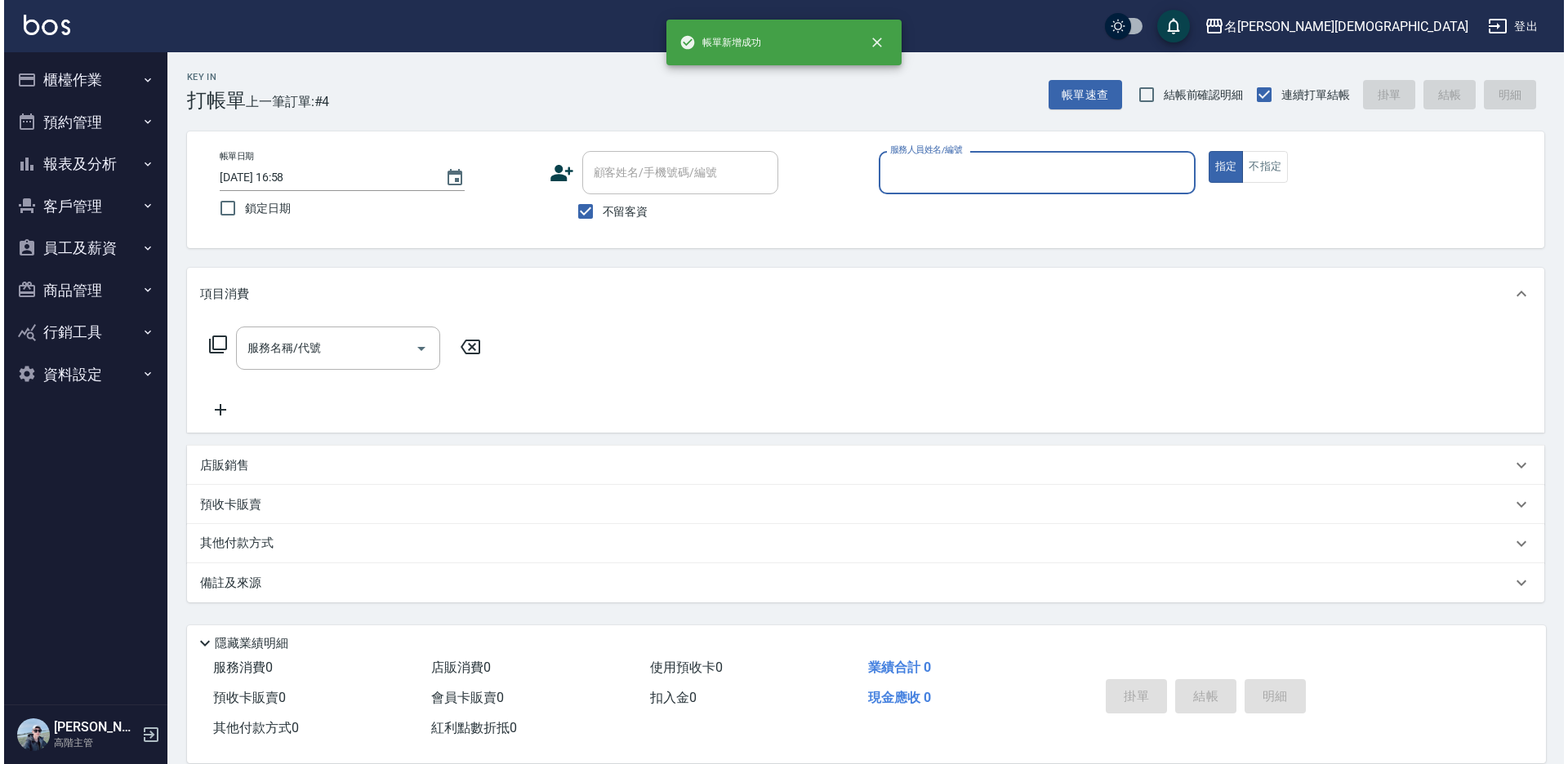
scroll to position [0, 0]
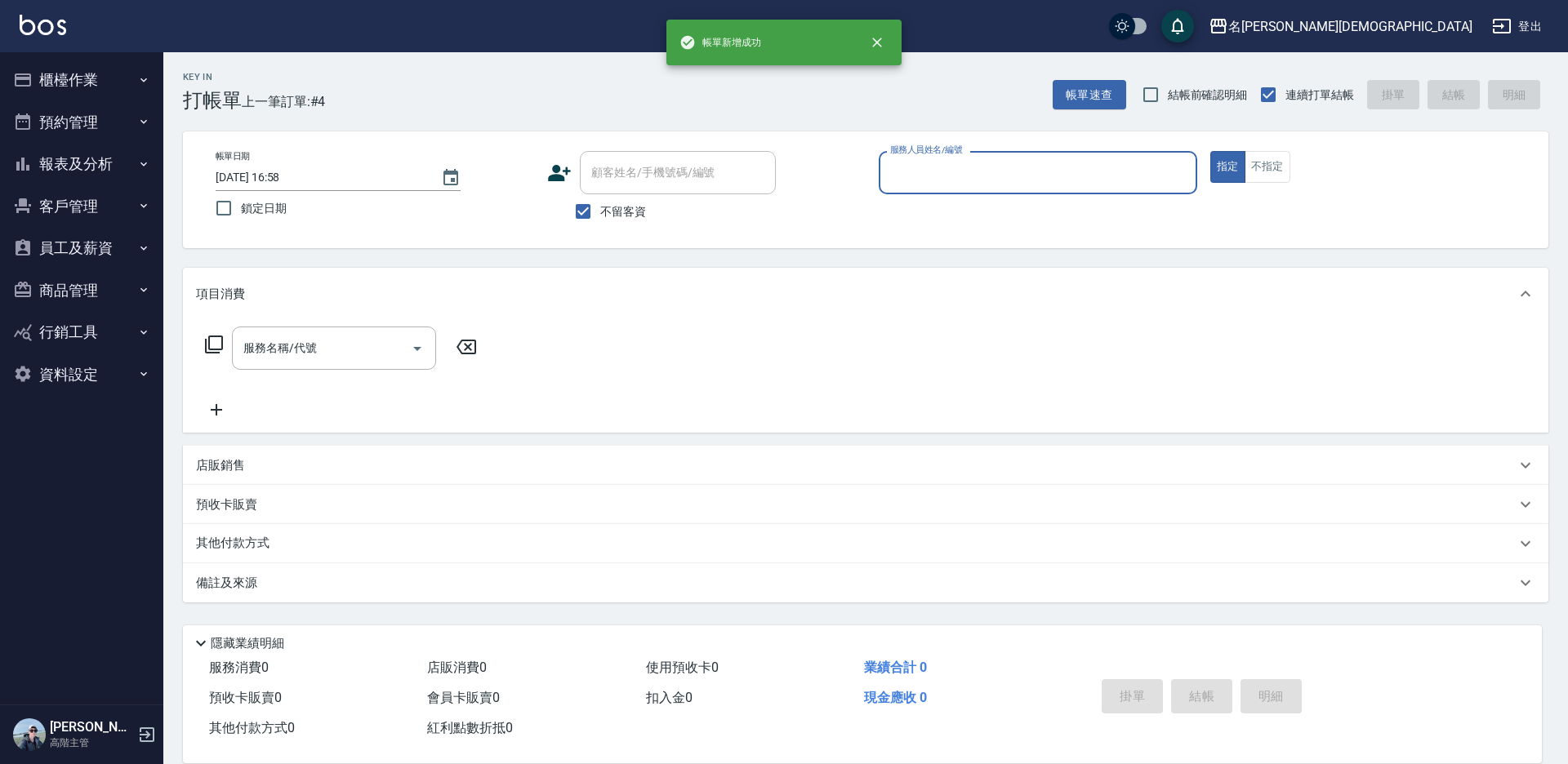
drag, startPoint x: 907, startPoint y: 177, endPoint x: 910, endPoint y: 189, distance: 12.4
click at [907, 176] on input "服務人員姓名/編號" at bounding box center [1038, 172] width 304 height 29
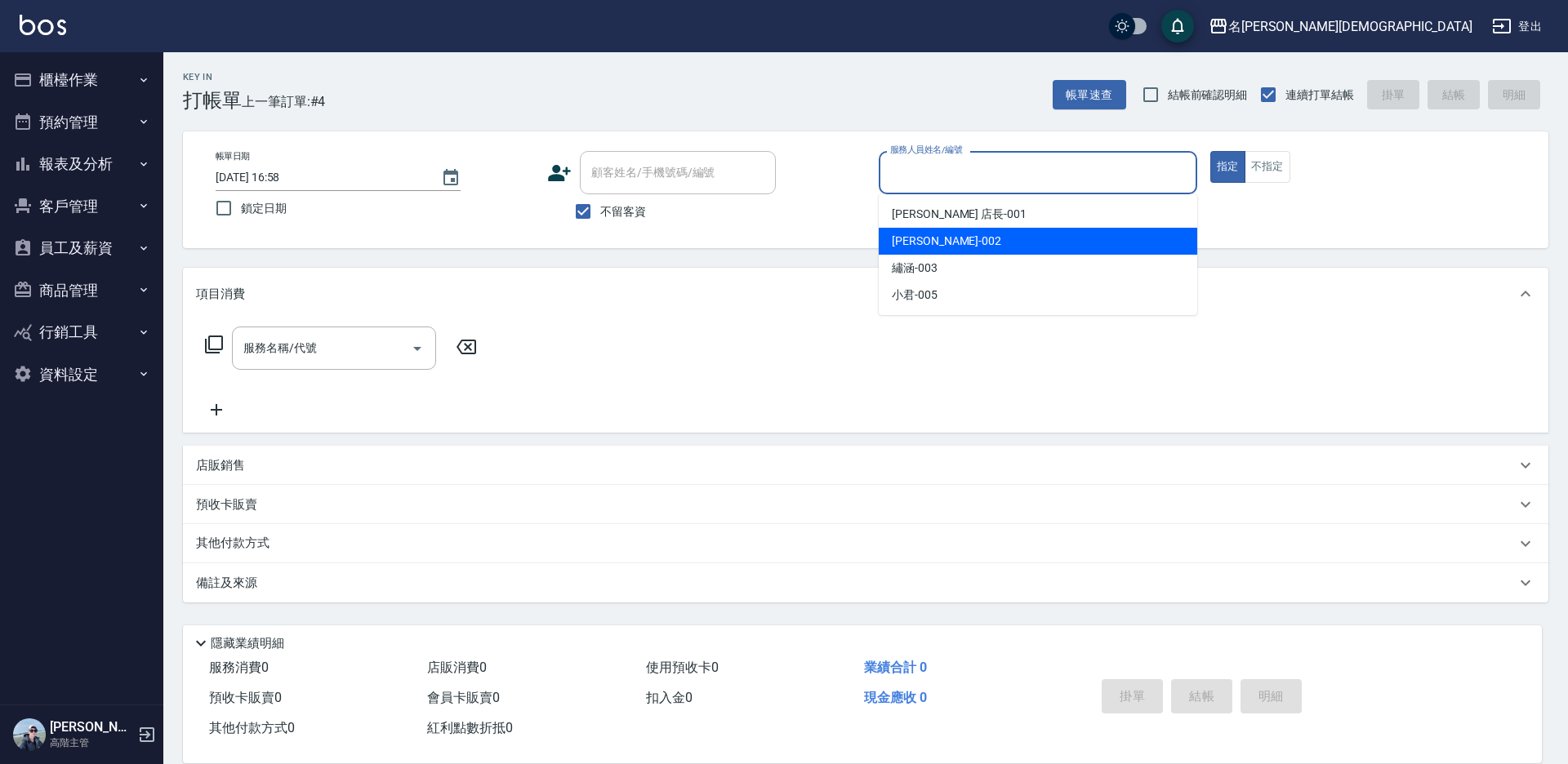
click at [932, 234] on span "香香 -002" at bounding box center [946, 241] width 109 height 17
type input "香香-002"
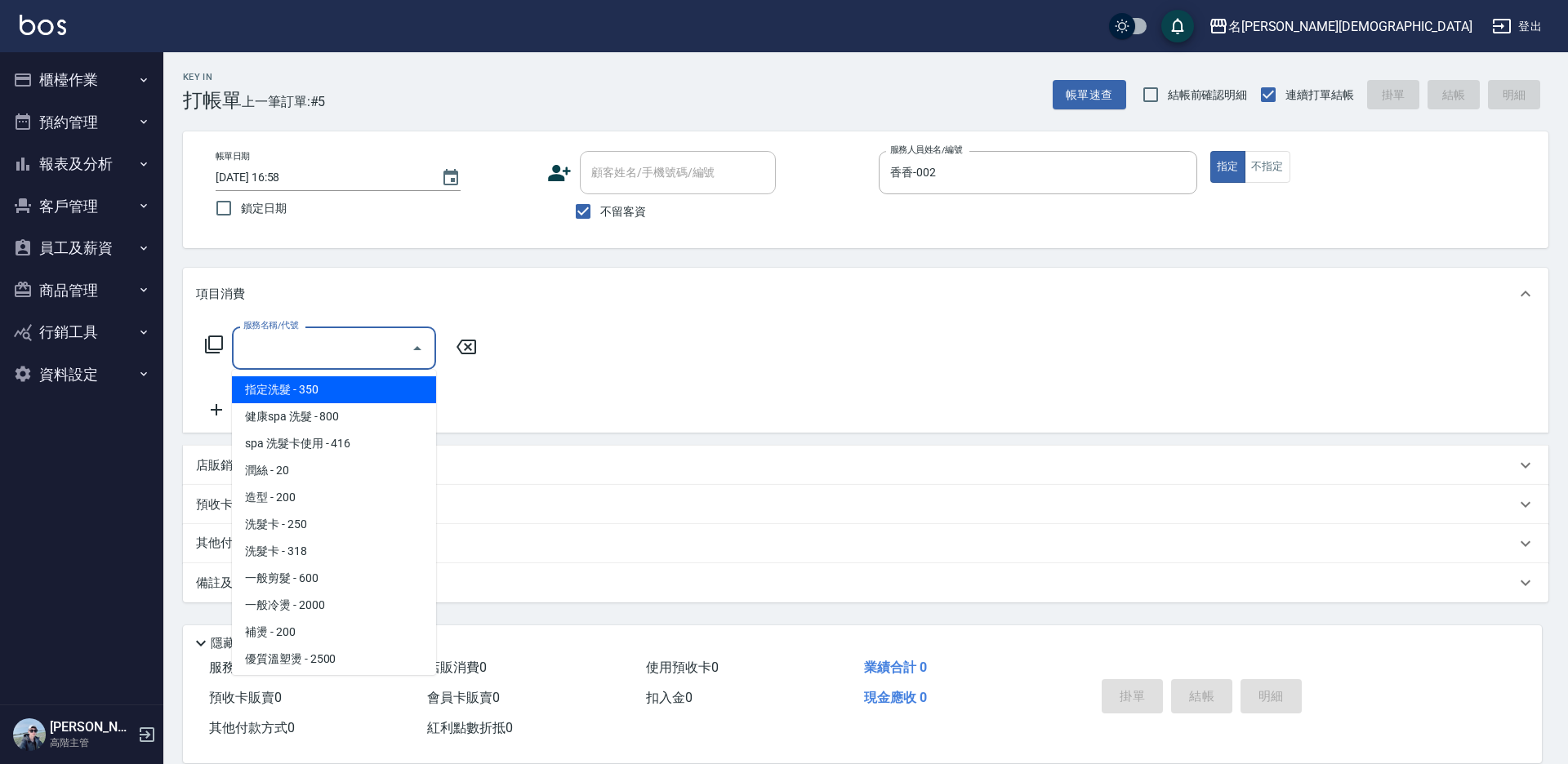
click at [266, 350] on input "服務名稱/代號" at bounding box center [321, 348] width 165 height 29
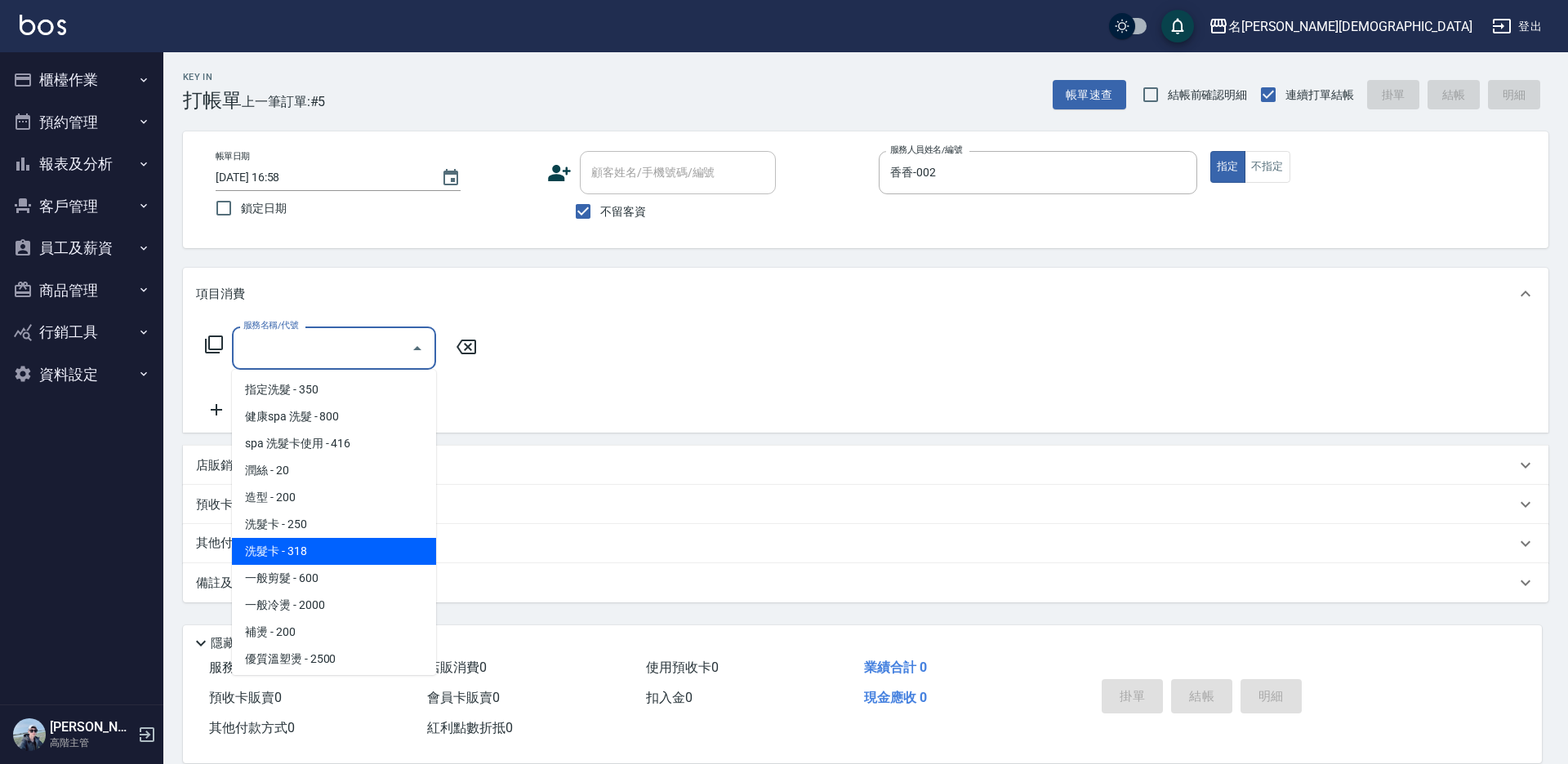
click at [347, 560] on span "洗髮卡 - 318" at bounding box center [334, 551] width 204 height 27
type input "洗髮卡(108)"
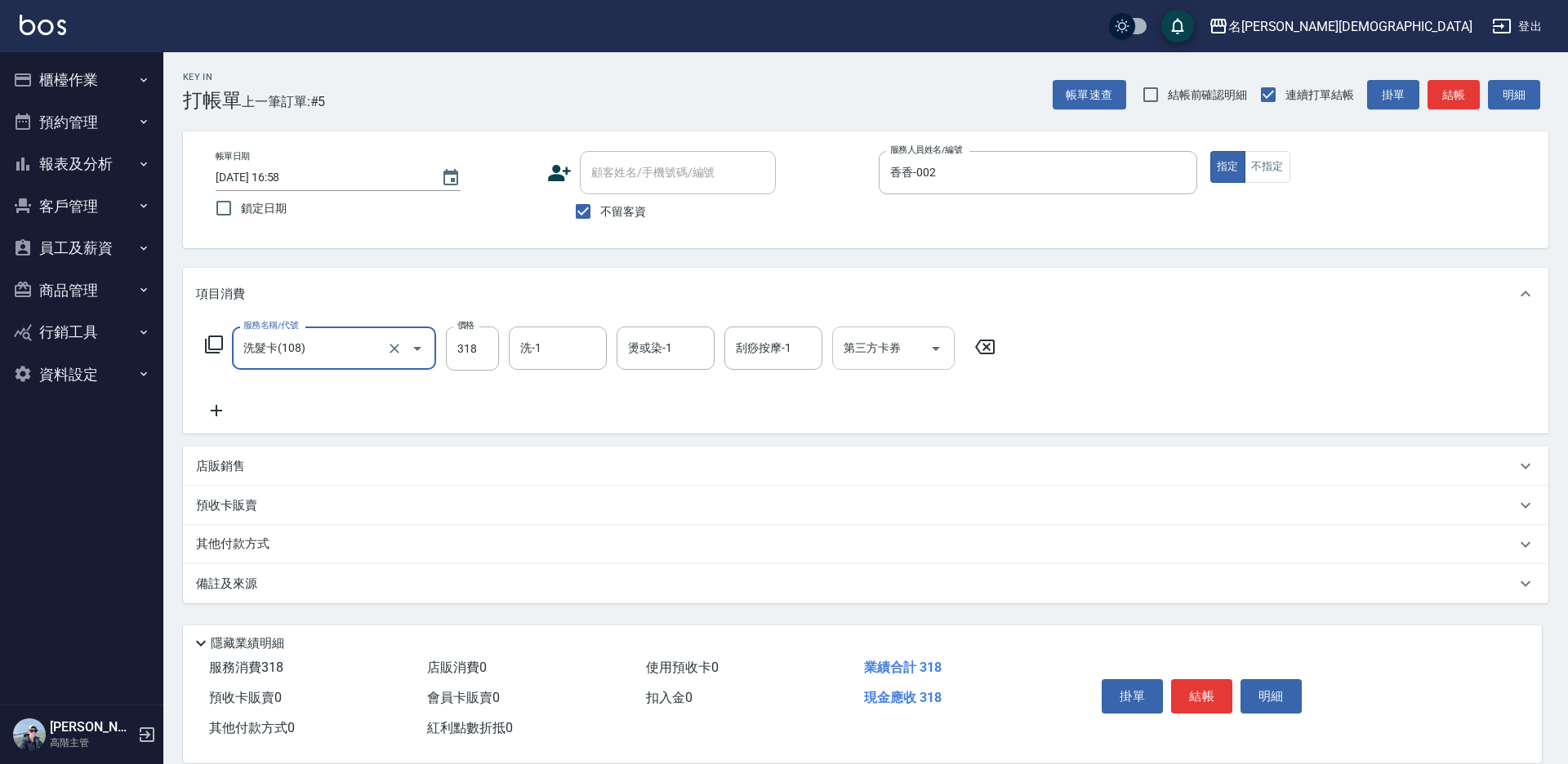
click at [937, 341] on icon "Open" at bounding box center [936, 349] width 20 height 20
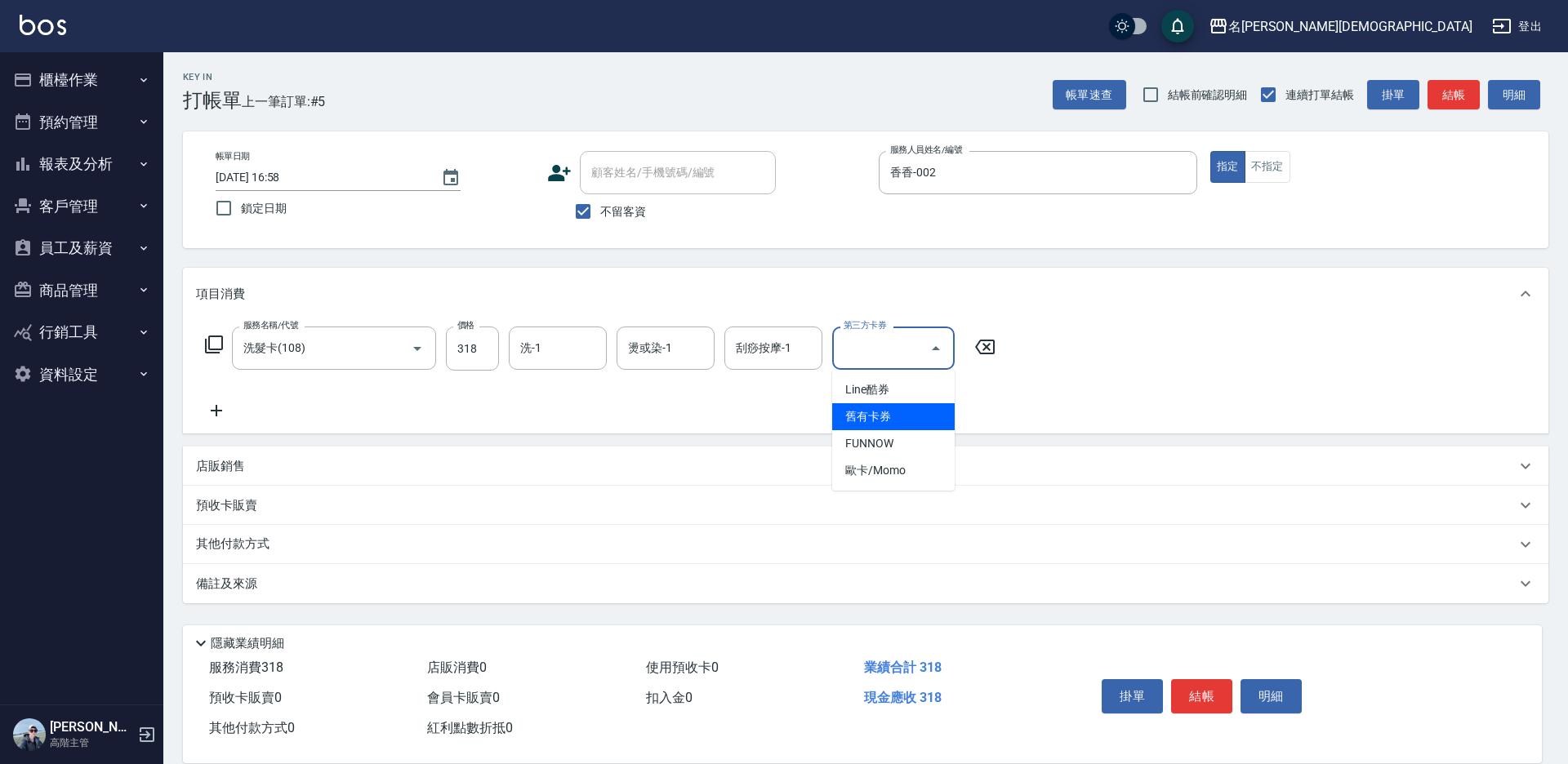
click at [917, 412] on span "舊有卡券" at bounding box center [893, 416] width 122 height 27
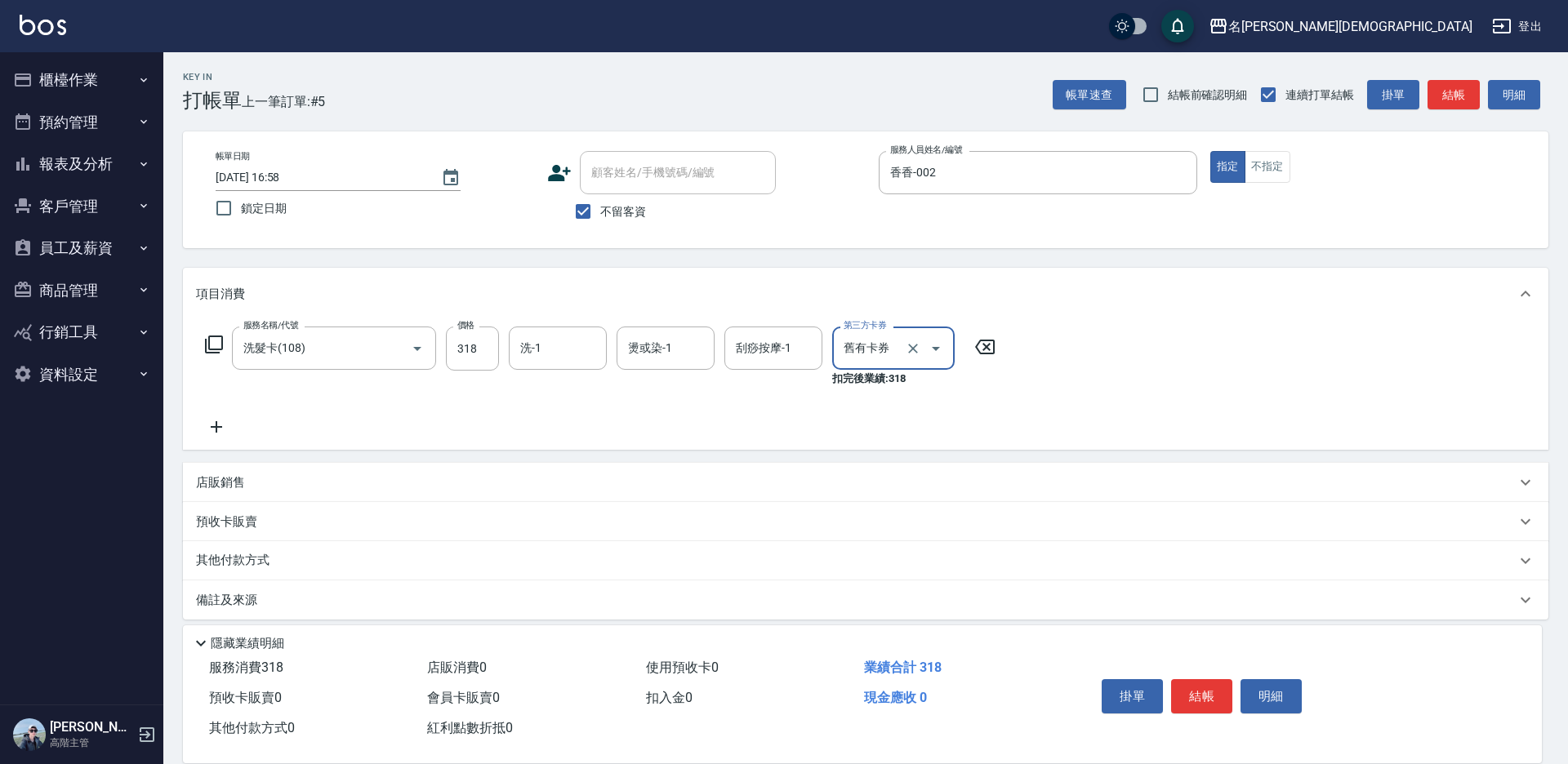
type input "舊有卡券"
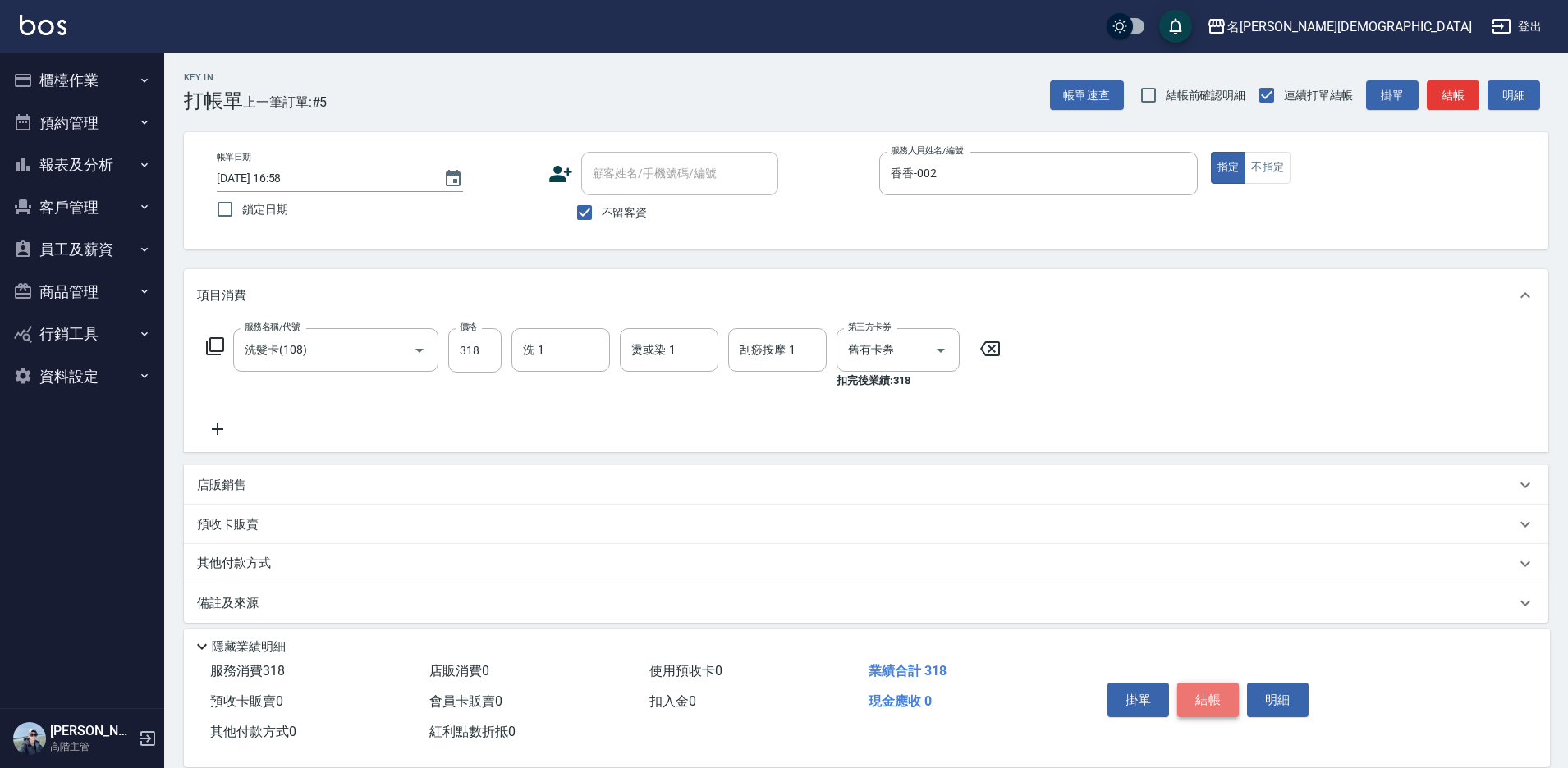
click at [1206, 692] on button "結帳" at bounding box center [1208, 700] width 62 height 35
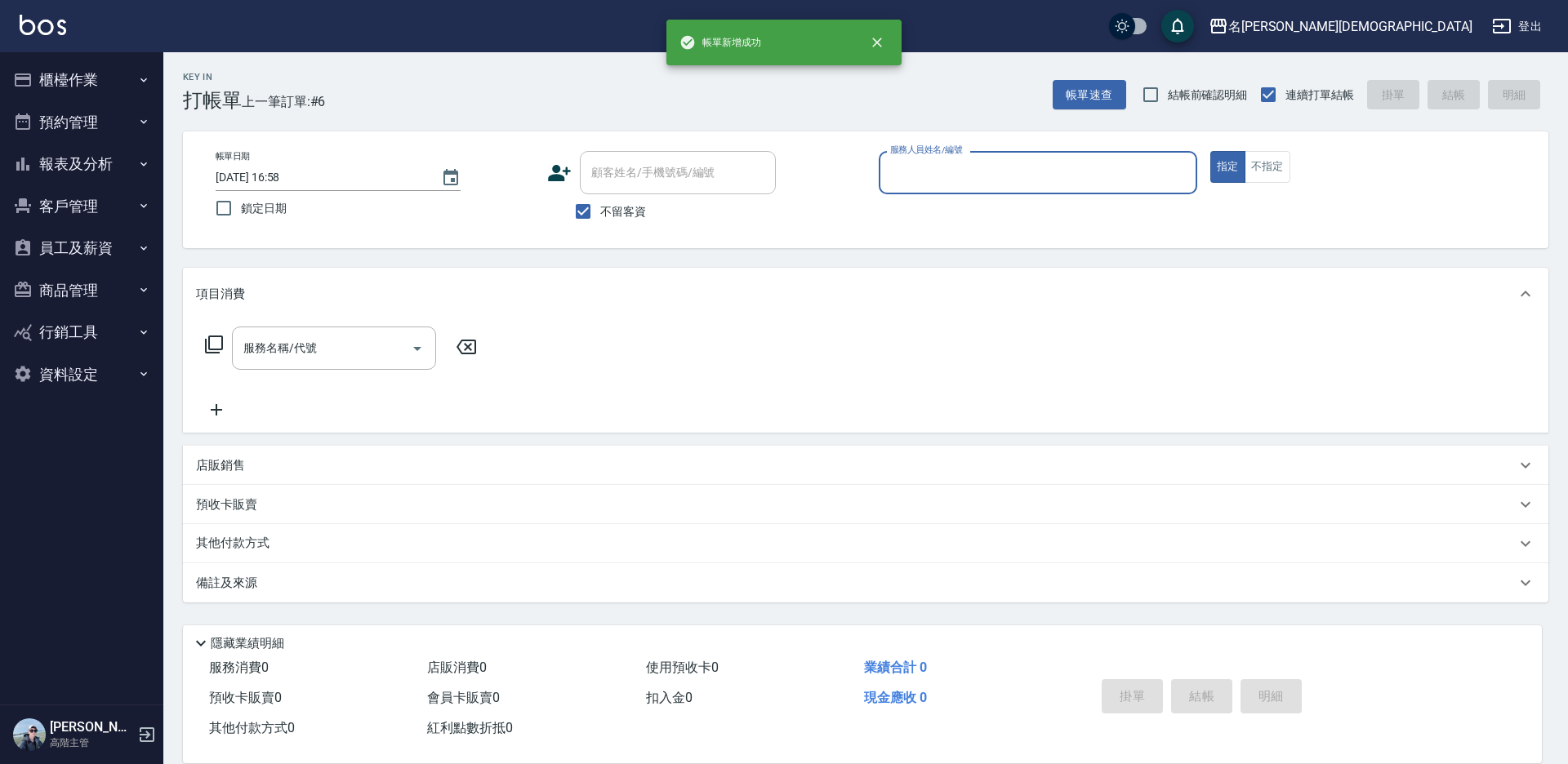
drag, startPoint x: 883, startPoint y: 168, endPoint x: 919, endPoint y: 184, distance: 39.4
click at [919, 184] on div "服務人員姓名/編號" at bounding box center [1038, 172] width 319 height 43
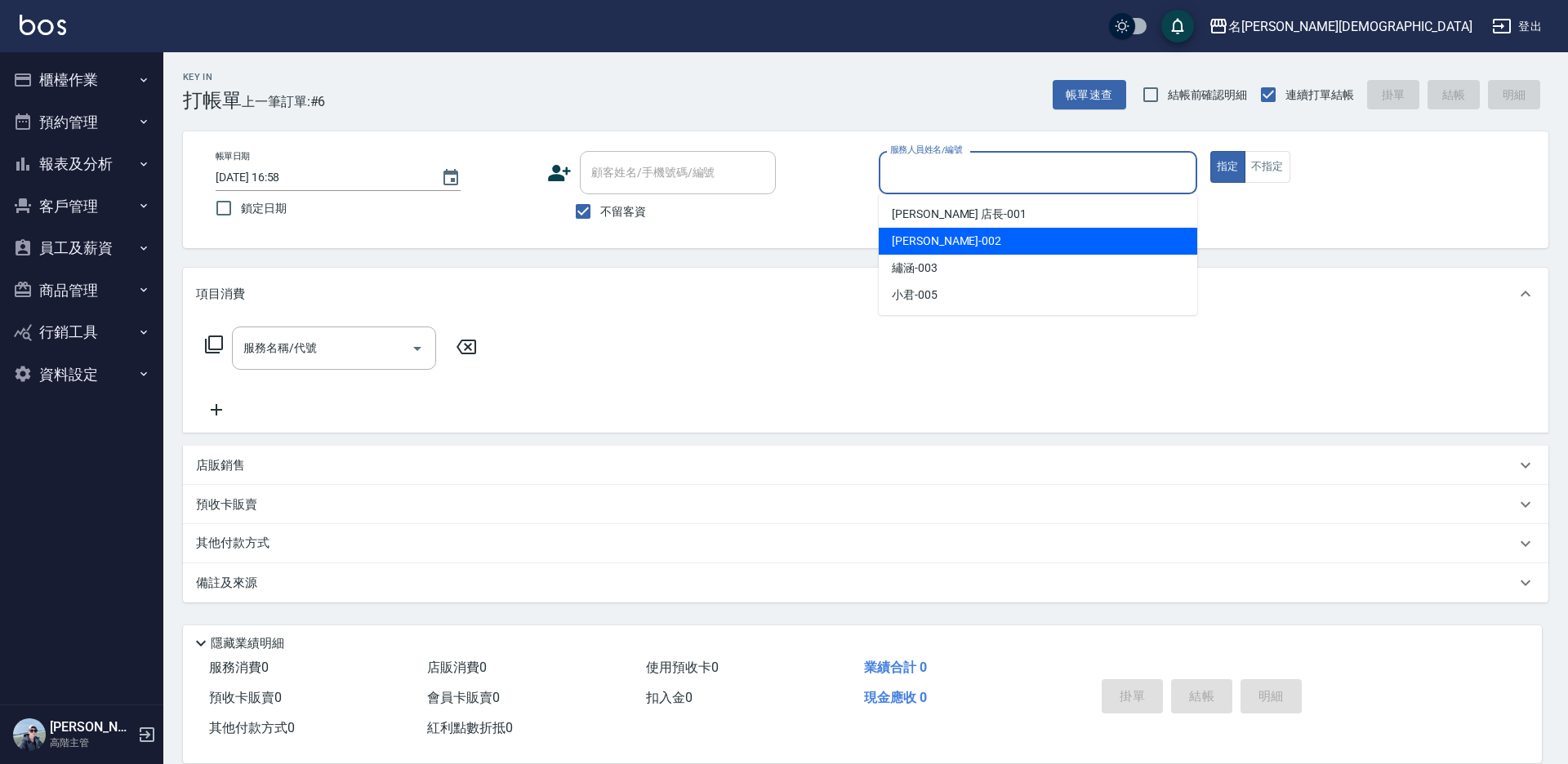
click at [944, 245] on div "香香 -002" at bounding box center [1038, 241] width 319 height 27
type input "香香-002"
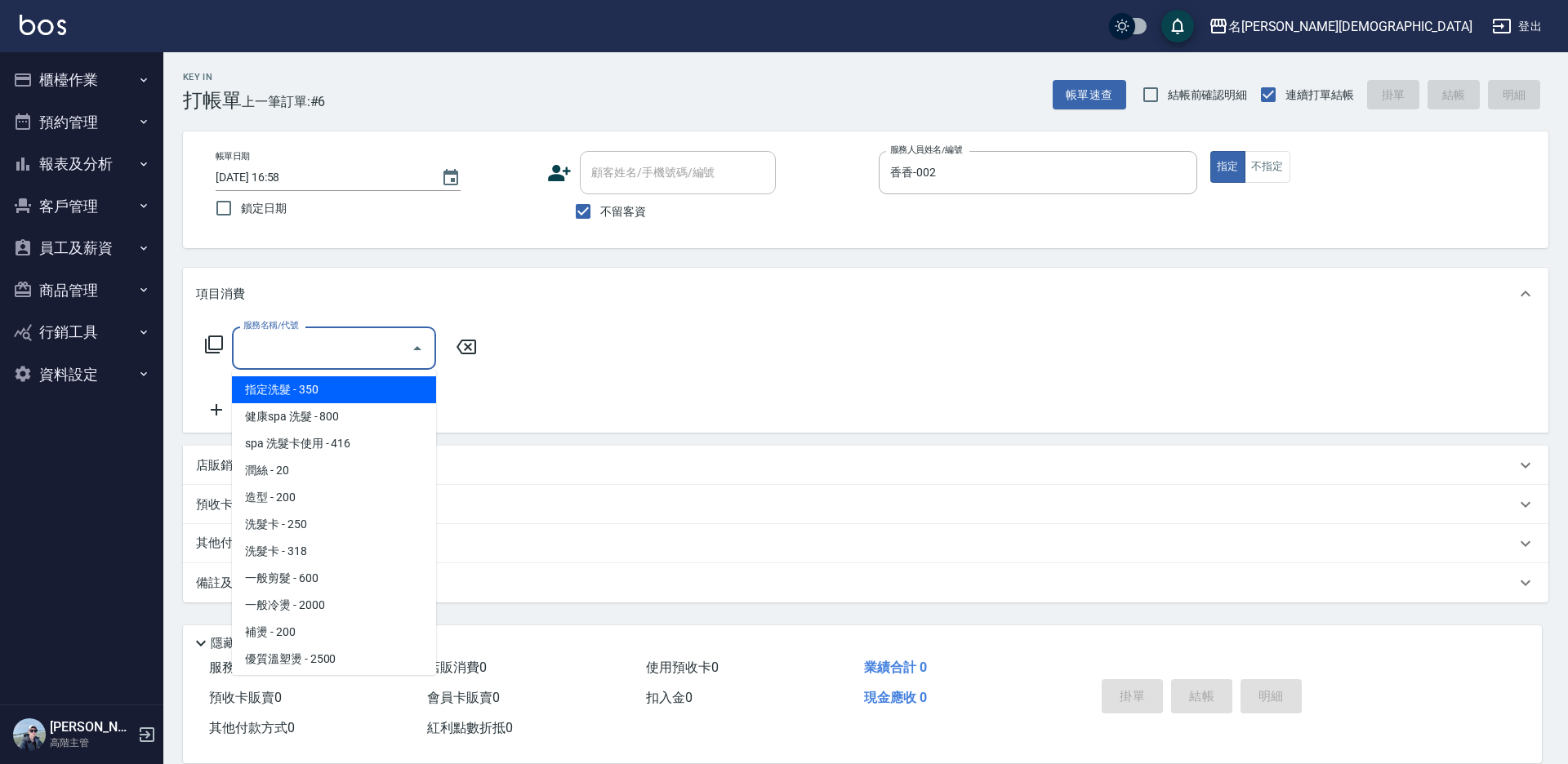
click at [270, 347] on div "服務名稱/代號 服務名稱/代號" at bounding box center [334, 348] width 204 height 43
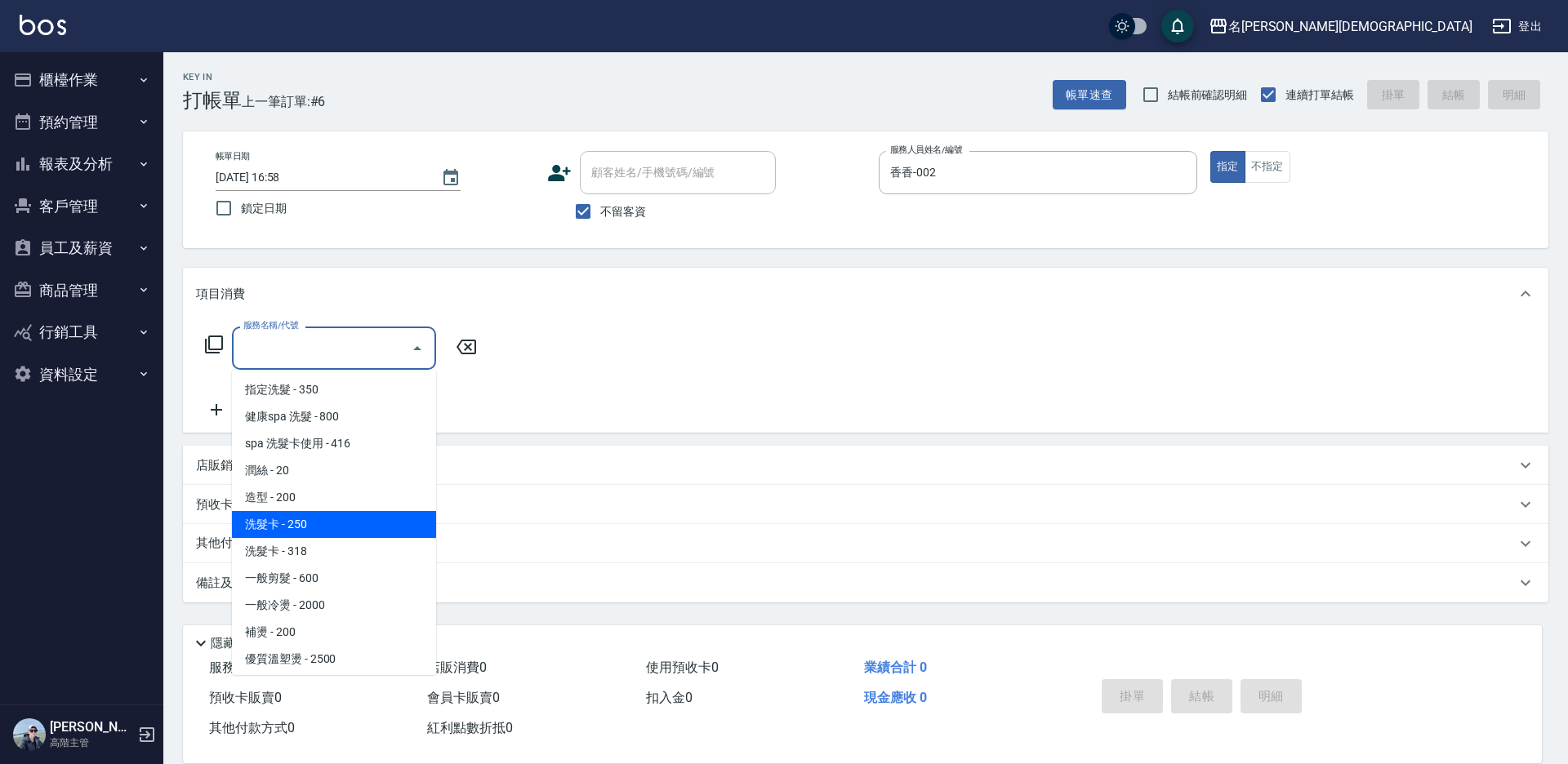
click at [334, 522] on span "洗髮卡 - 250" at bounding box center [334, 524] width 204 height 27
type input "洗髮卡(105)"
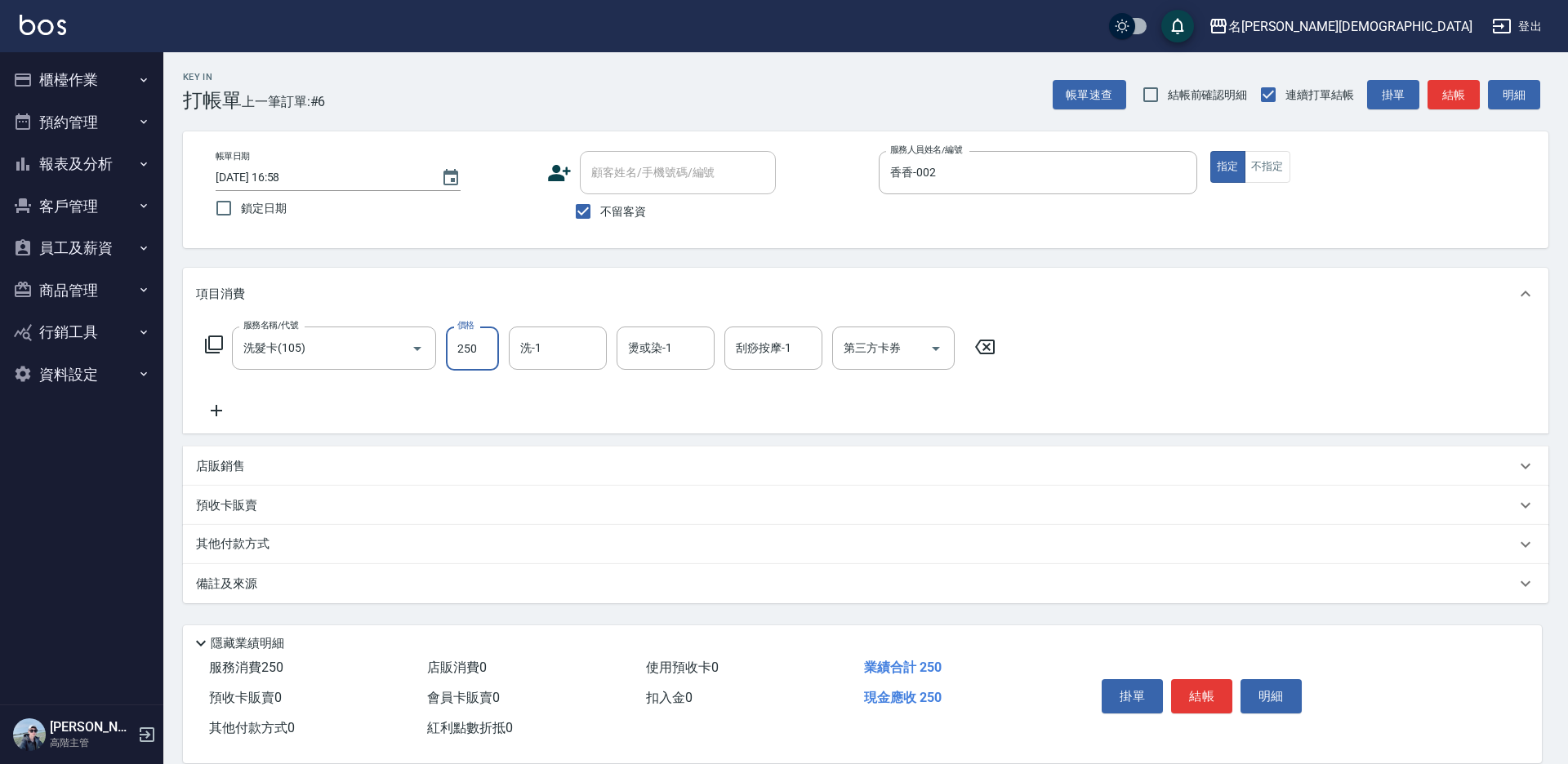
click at [490, 354] on input "250" at bounding box center [472, 349] width 53 height 44
type input "270"
click at [543, 352] on input "洗-1" at bounding box center [557, 348] width 83 height 29
click at [547, 452] on span "繡涵 -003" at bounding box center [545, 460] width 46 height 17
type input "繡涵-003"
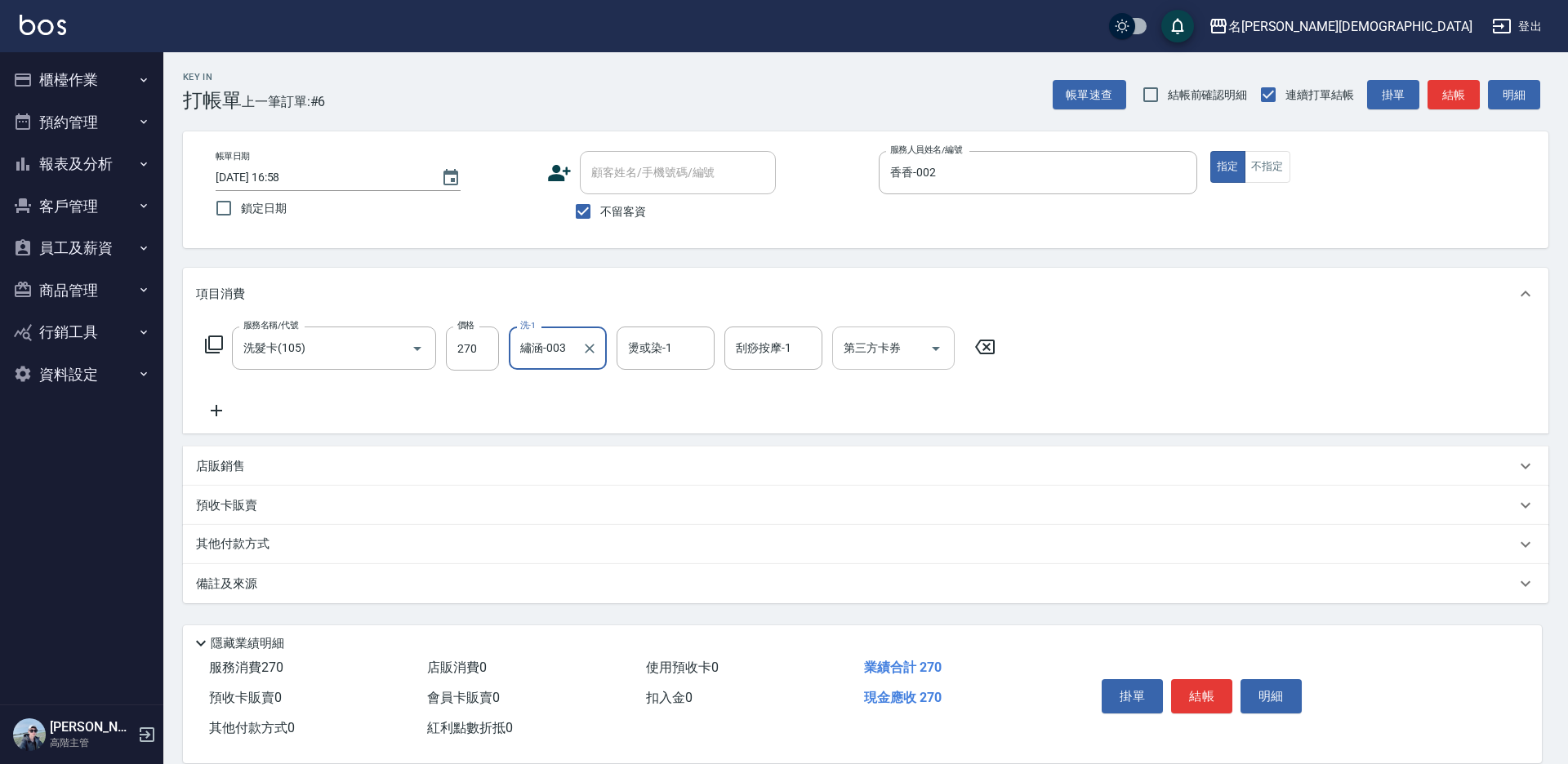
click at [936, 348] on icon "Open" at bounding box center [936, 349] width 8 height 4
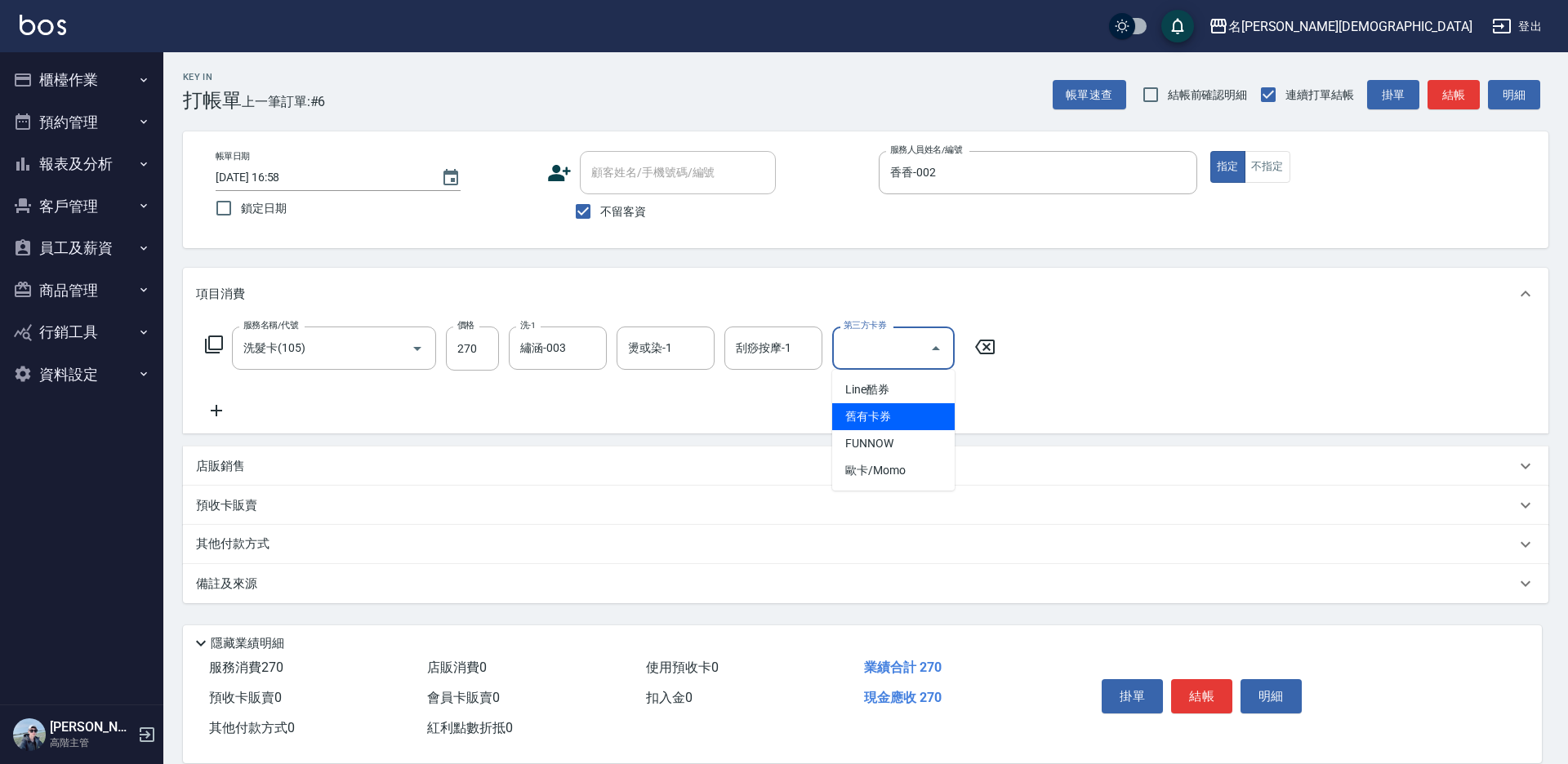
click at [905, 427] on span "舊有卡券" at bounding box center [893, 416] width 122 height 27
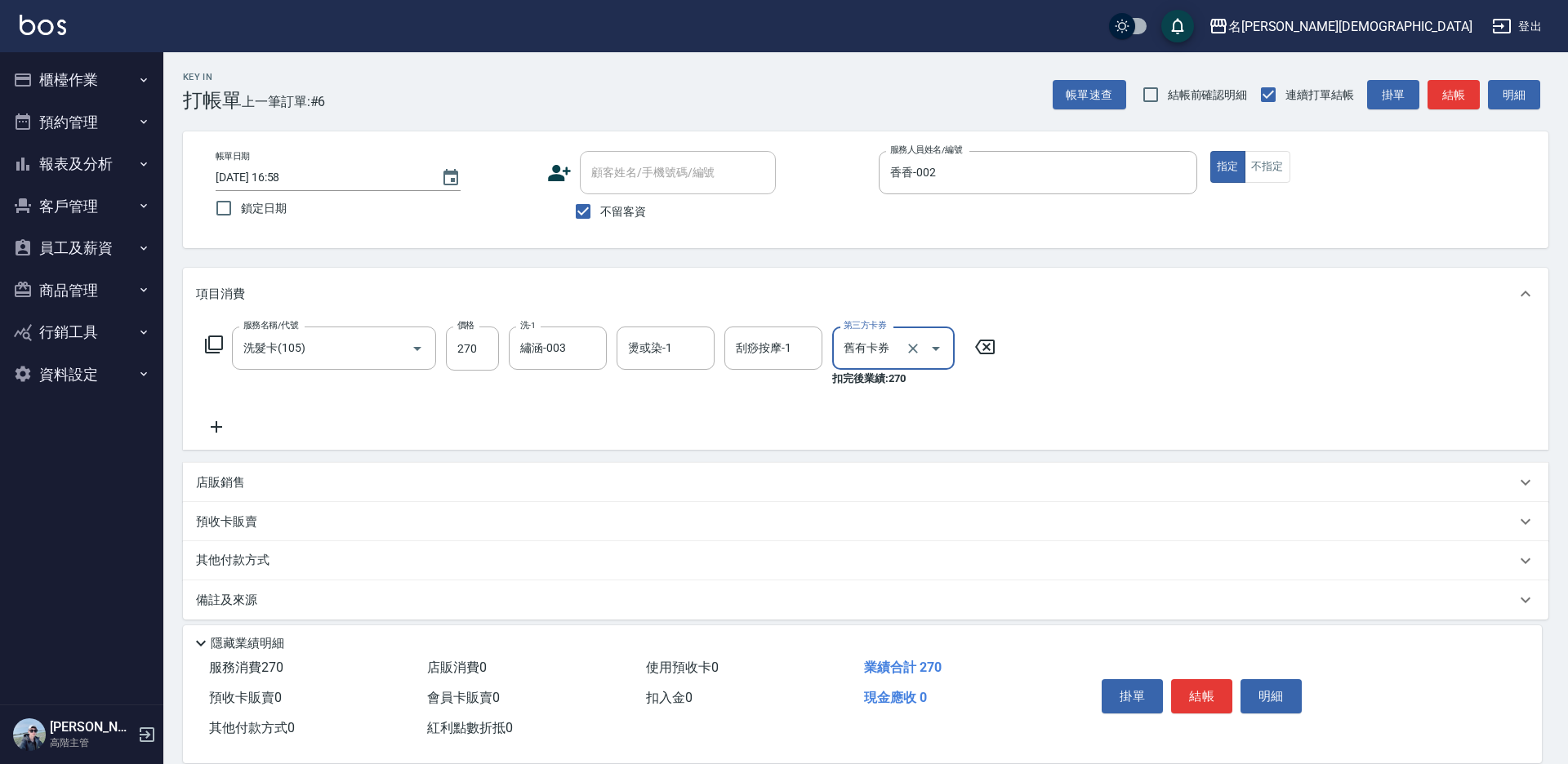
type input "舊有卡券"
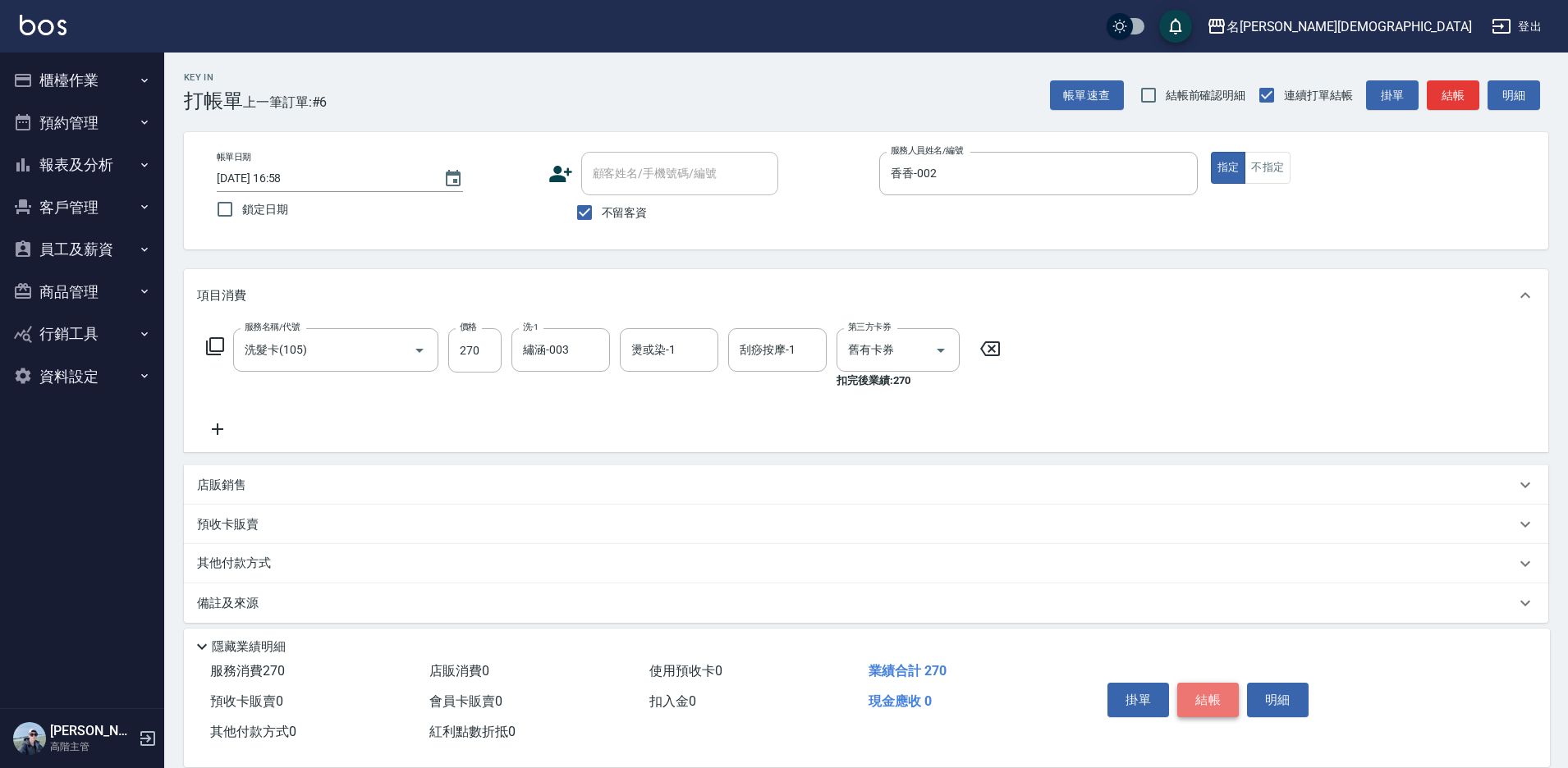
click at [1202, 691] on button "結帳" at bounding box center [1208, 700] width 62 height 35
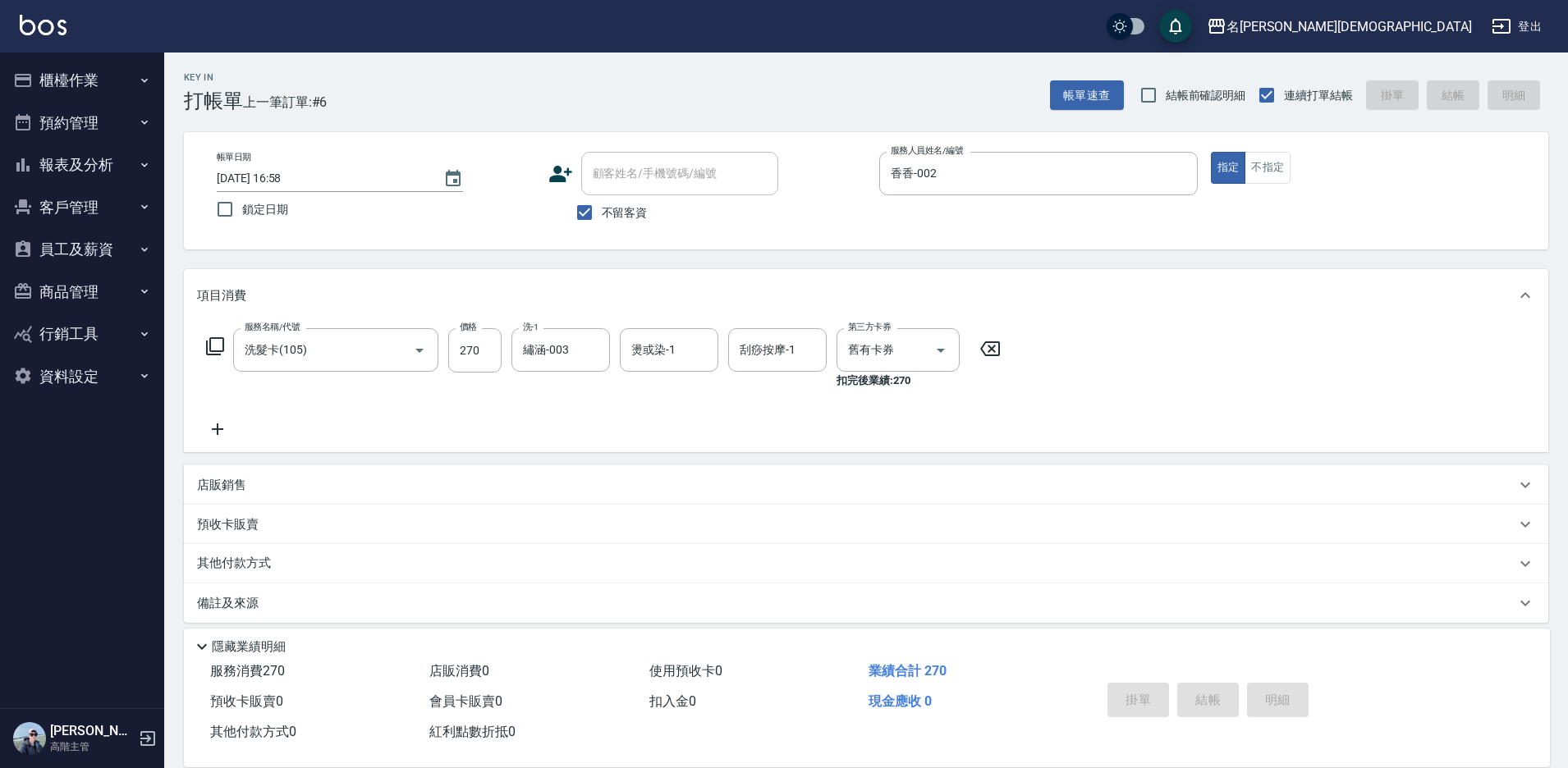
type input "[DATE] 16:59"
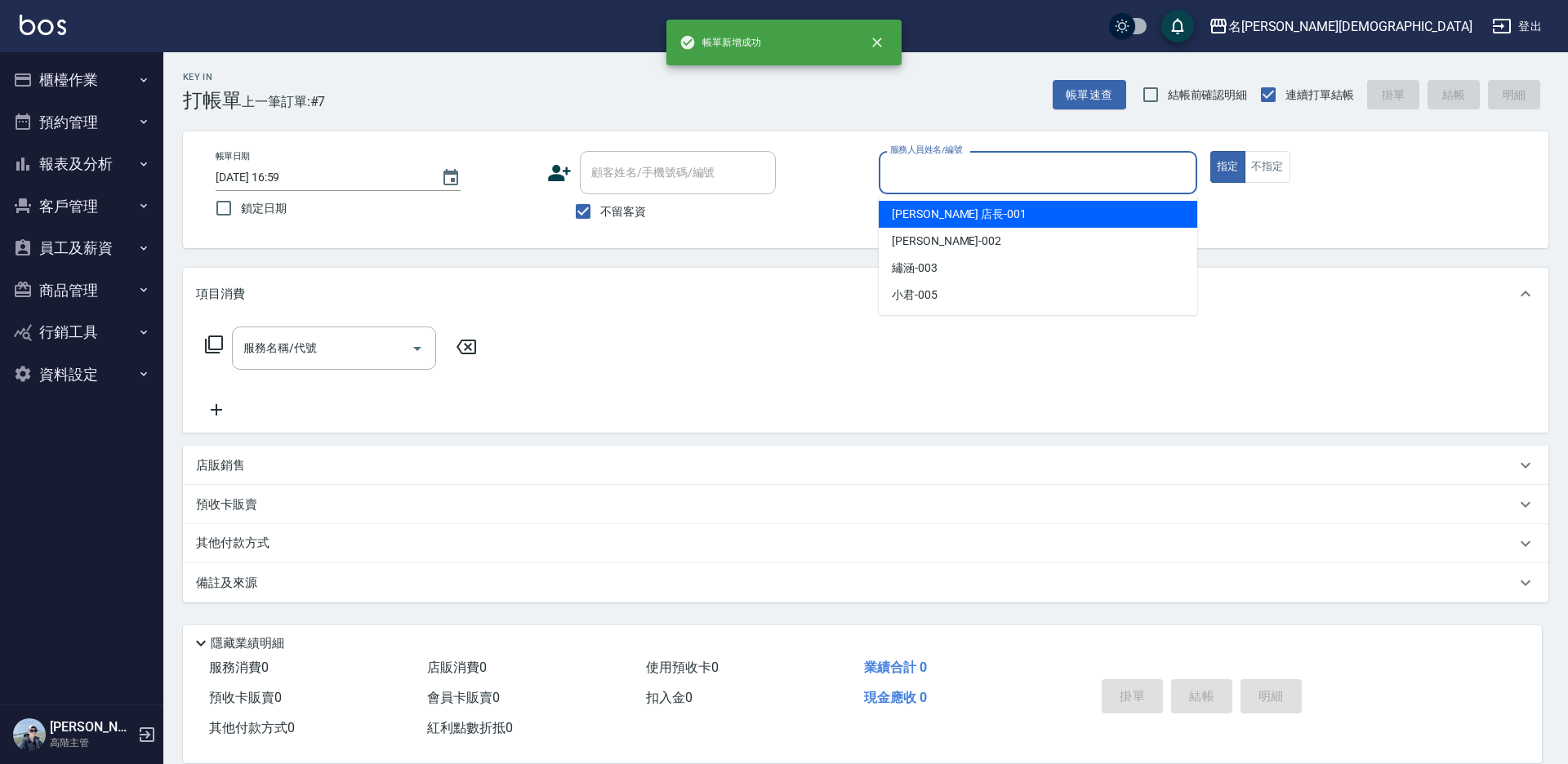
click at [904, 173] on input "服務人員姓名/編號" at bounding box center [1038, 172] width 304 height 29
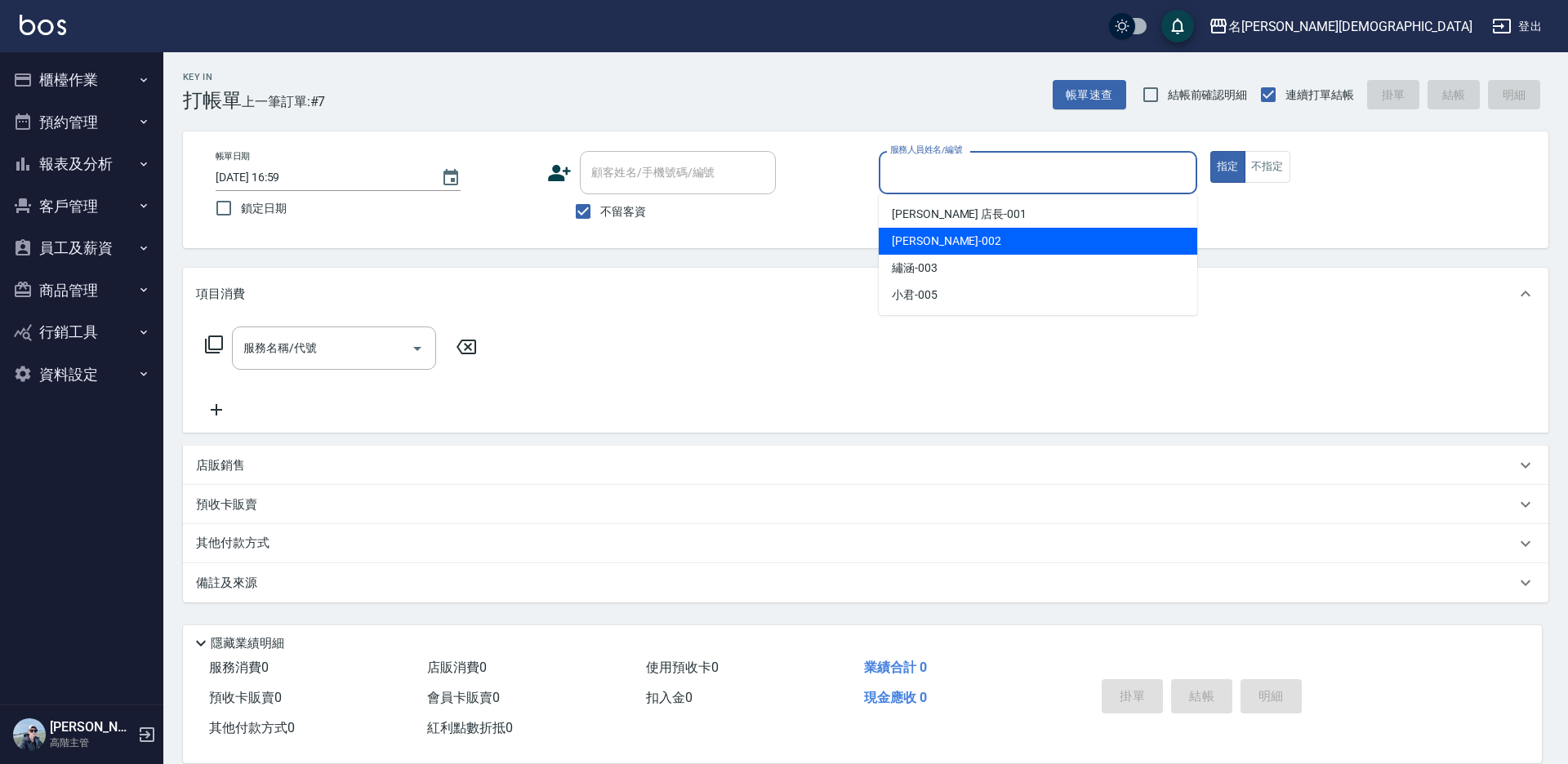
click at [925, 243] on span "香香 -002" at bounding box center [946, 241] width 109 height 17
type input "香香-002"
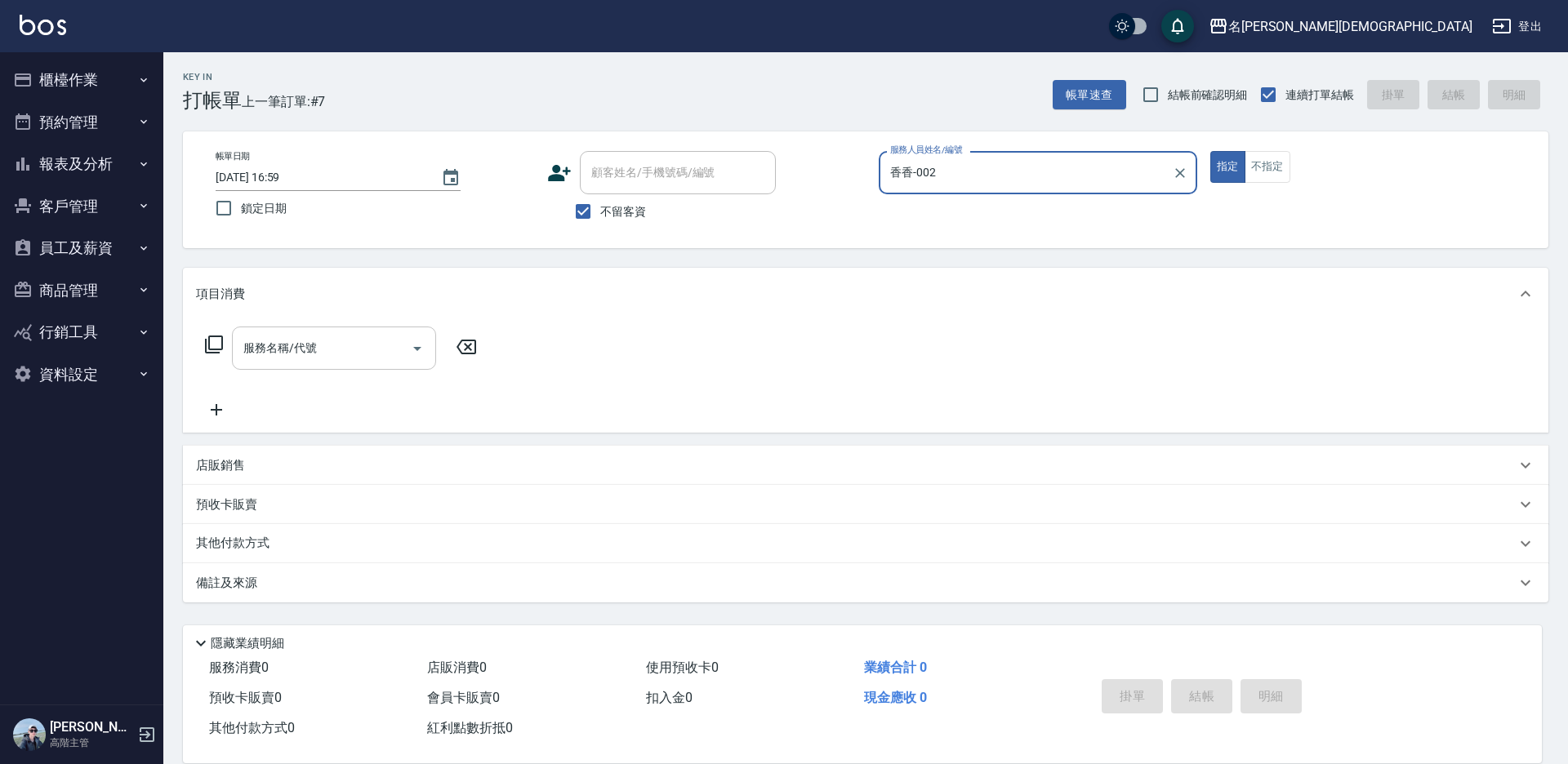
click at [300, 344] on div "服務名稱/代號 服務名稱/代號" at bounding box center [334, 348] width 204 height 43
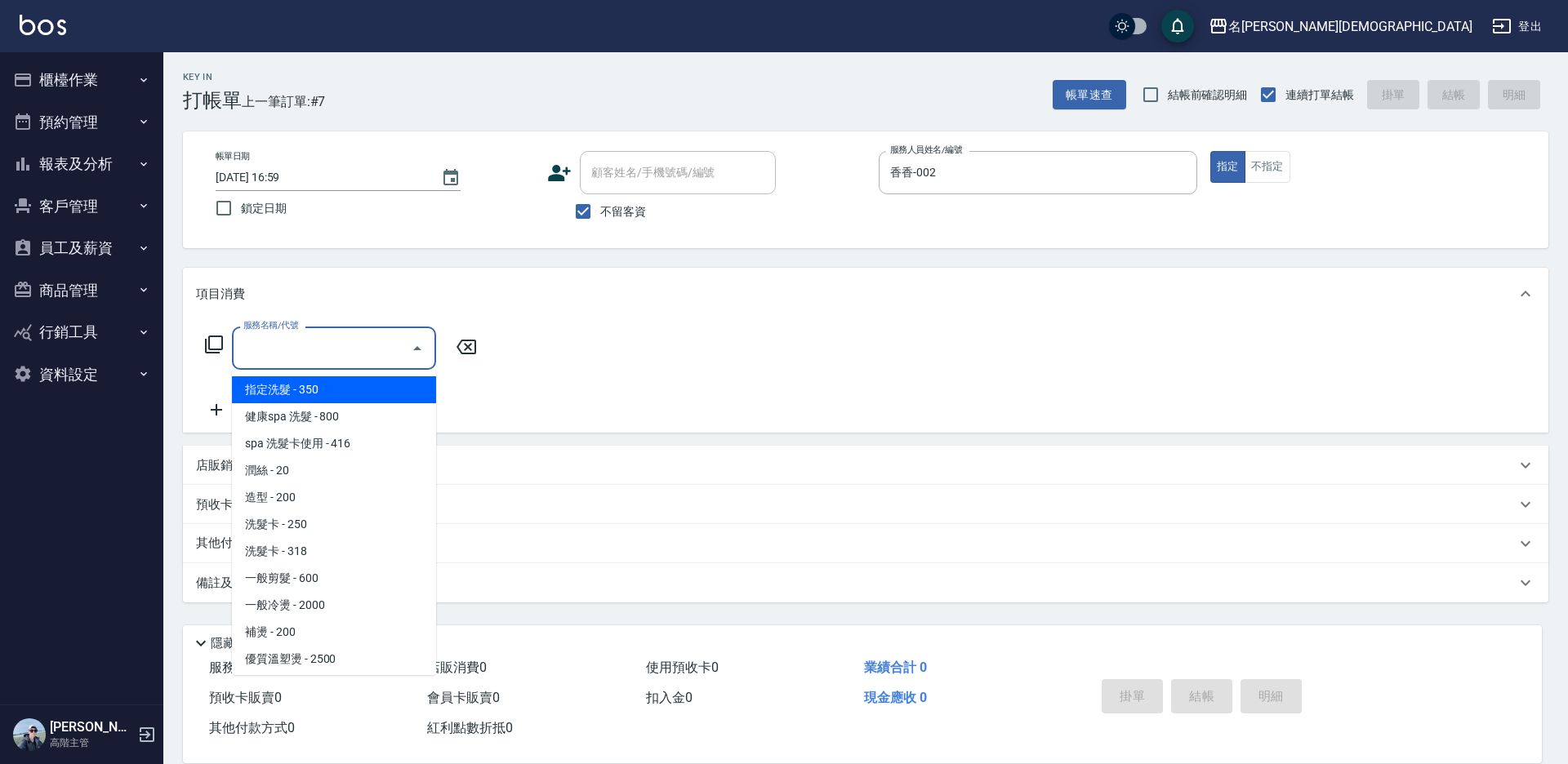
click at [311, 383] on span "指定洗髮 - 350" at bounding box center [334, 390] width 204 height 27
type input "指定洗髮(101)"
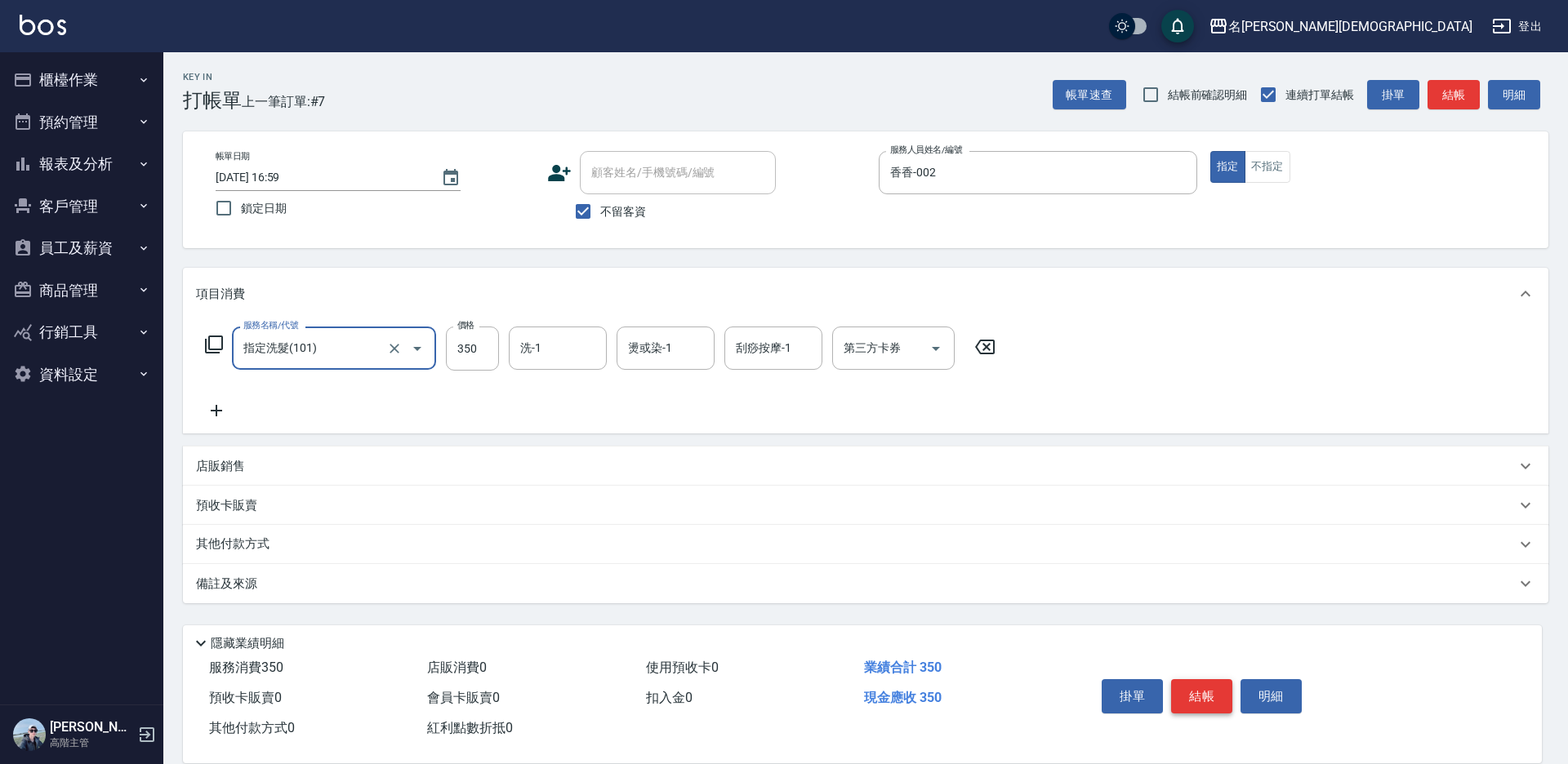
click at [1199, 682] on button "結帳" at bounding box center [1202, 697] width 62 height 34
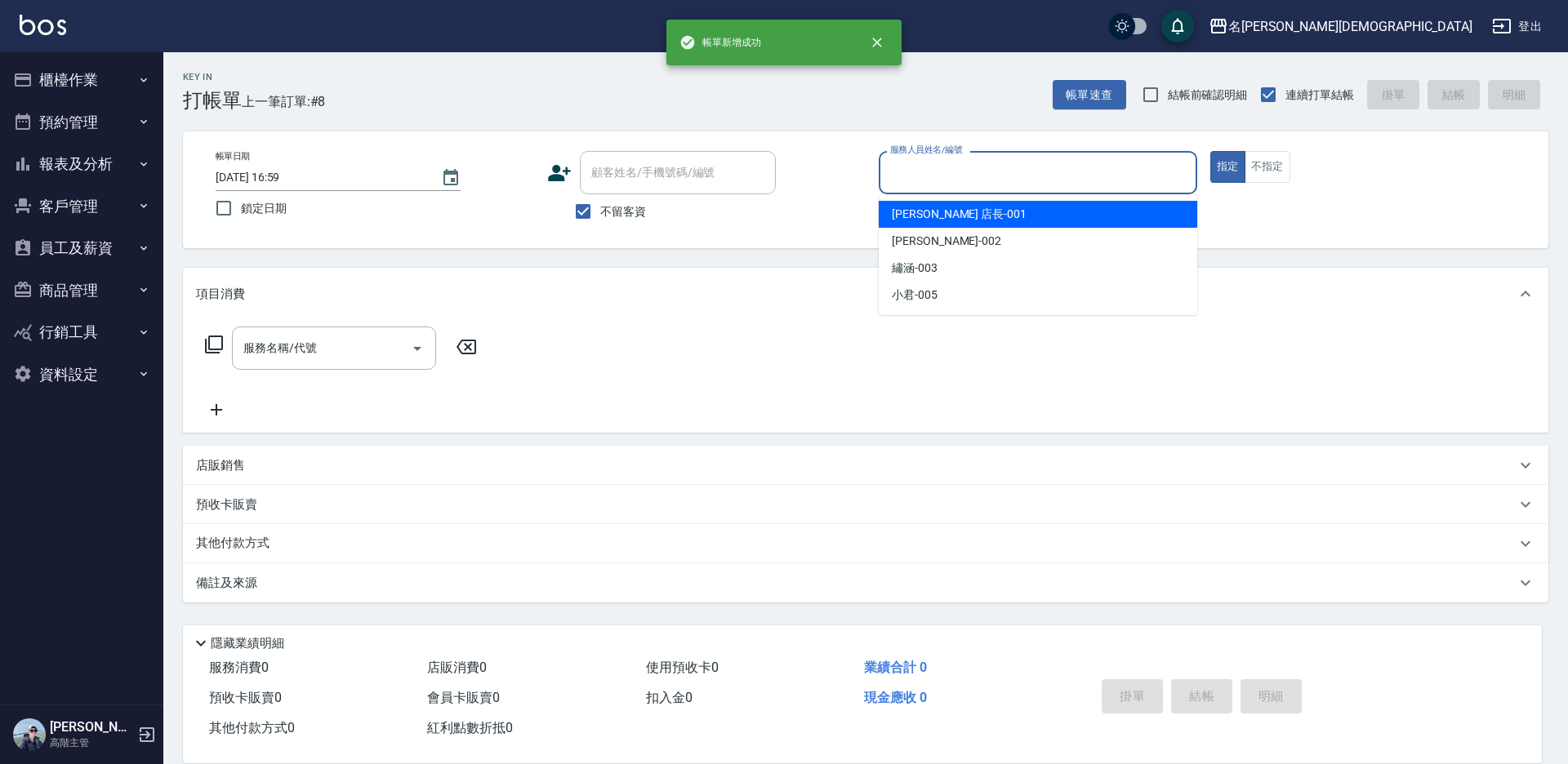
click at [903, 180] on input "服務人員姓名/編號" at bounding box center [1038, 172] width 304 height 29
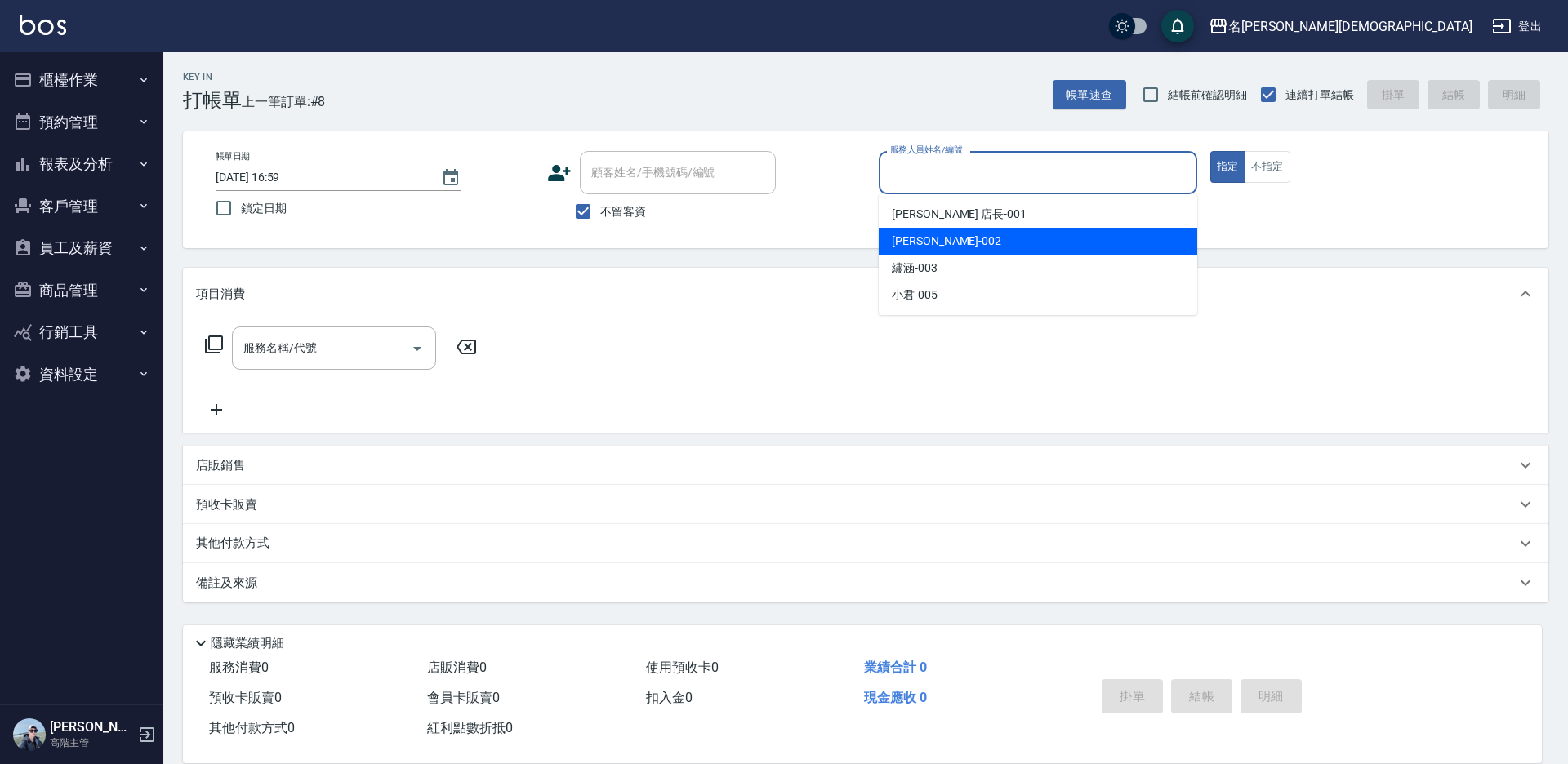
click at [937, 240] on span "香香 -002" at bounding box center [946, 241] width 109 height 17
type input "香香-002"
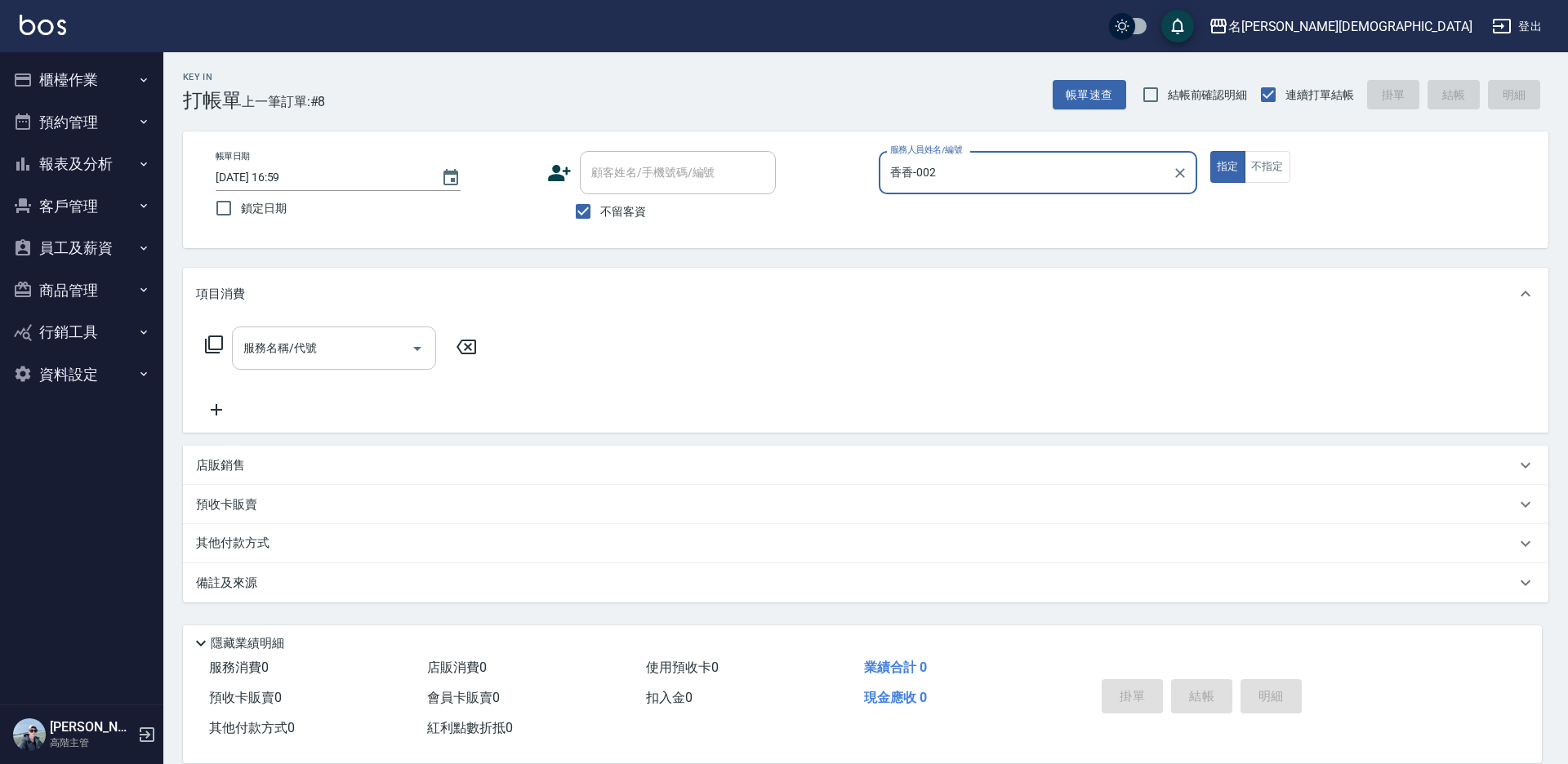
click at [297, 343] on div "服務名稱/代號 服務名稱/代號" at bounding box center [334, 348] width 204 height 43
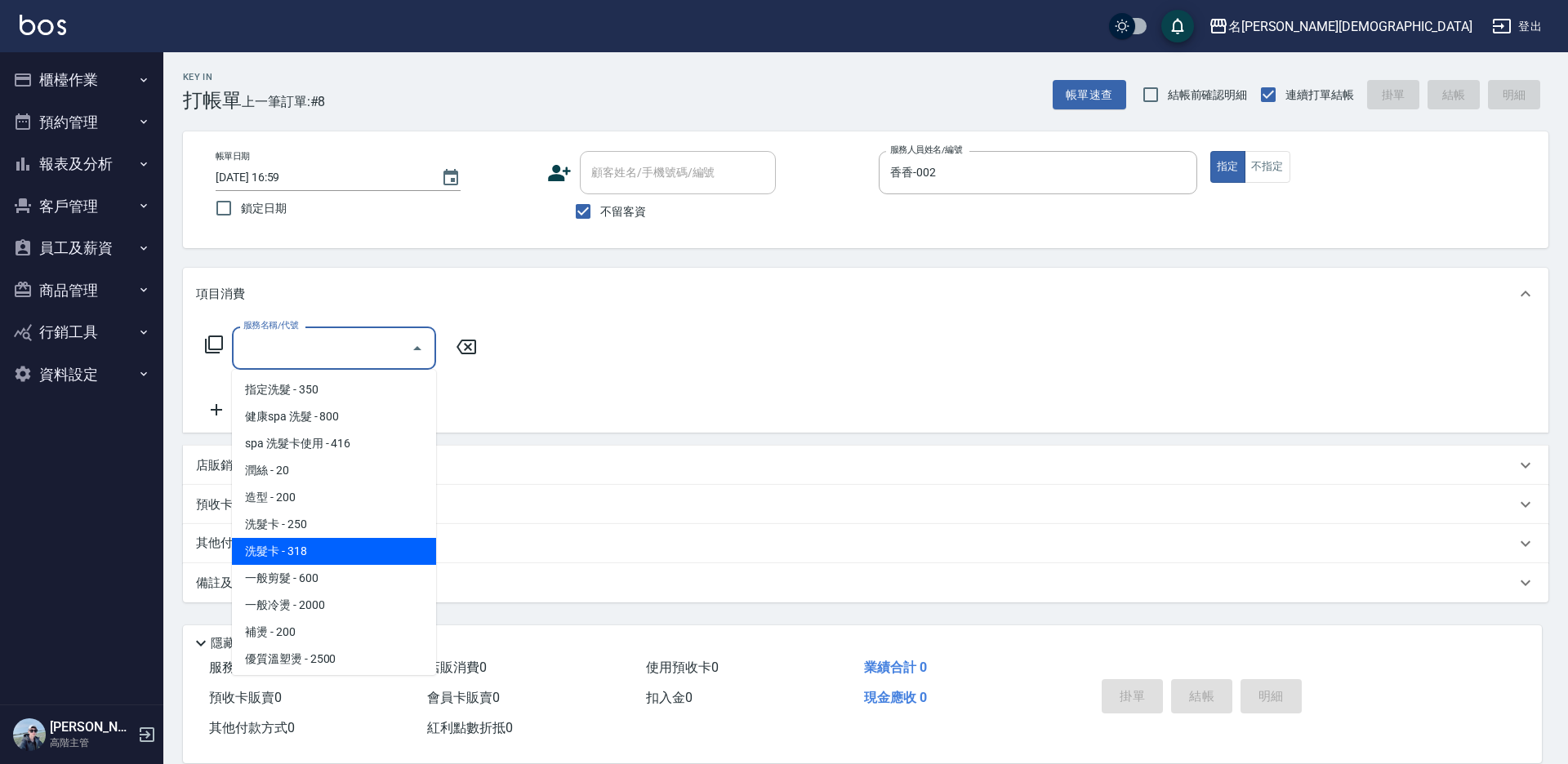
click at [359, 538] on span "洗髮卡 - 318" at bounding box center [334, 551] width 204 height 27
type input "洗髮卡(108)"
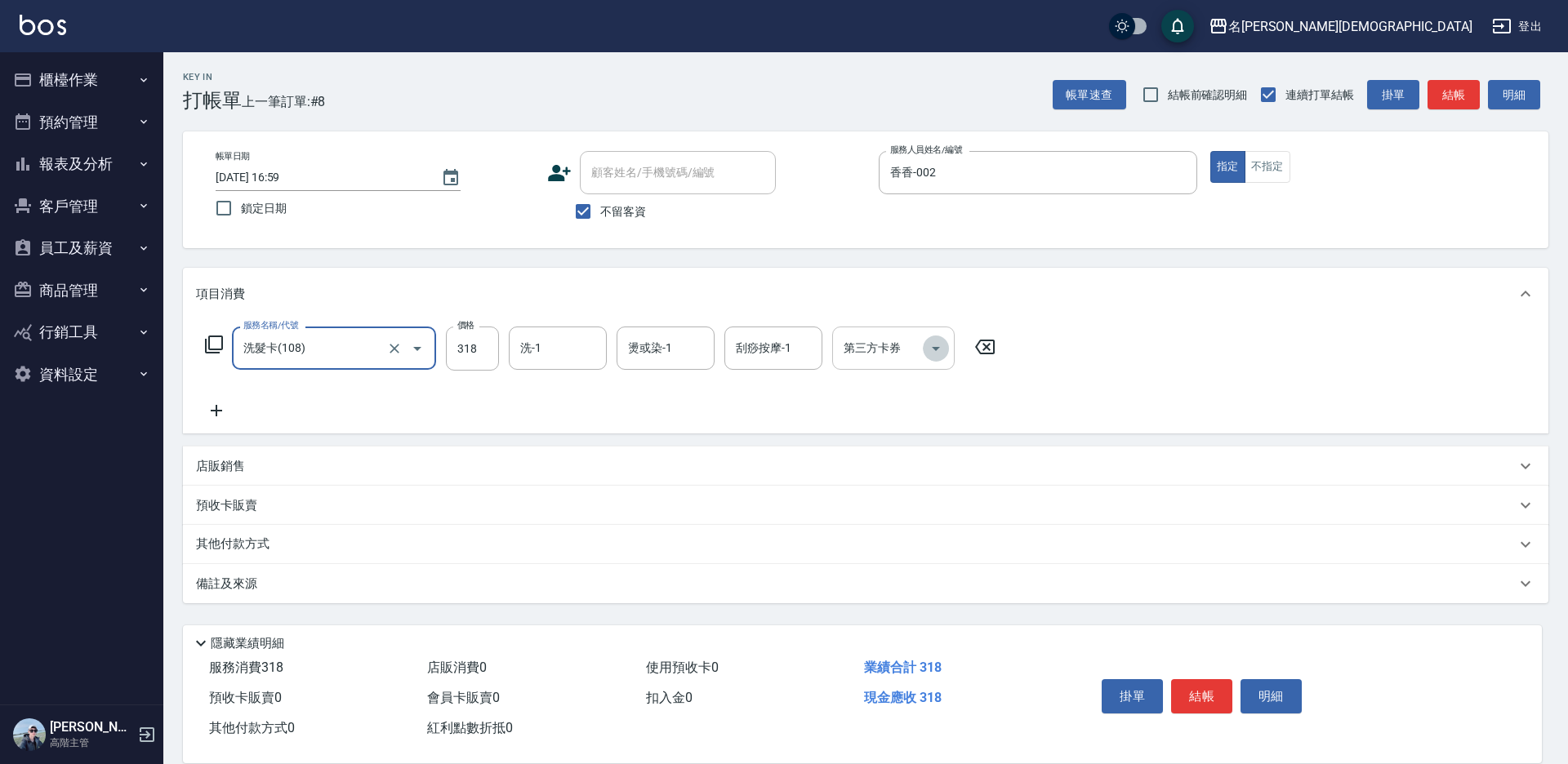
drag, startPoint x: 927, startPoint y: 350, endPoint x: 928, endPoint y: 359, distance: 9.1
click at [926, 350] on icon "Open" at bounding box center [936, 349] width 20 height 20
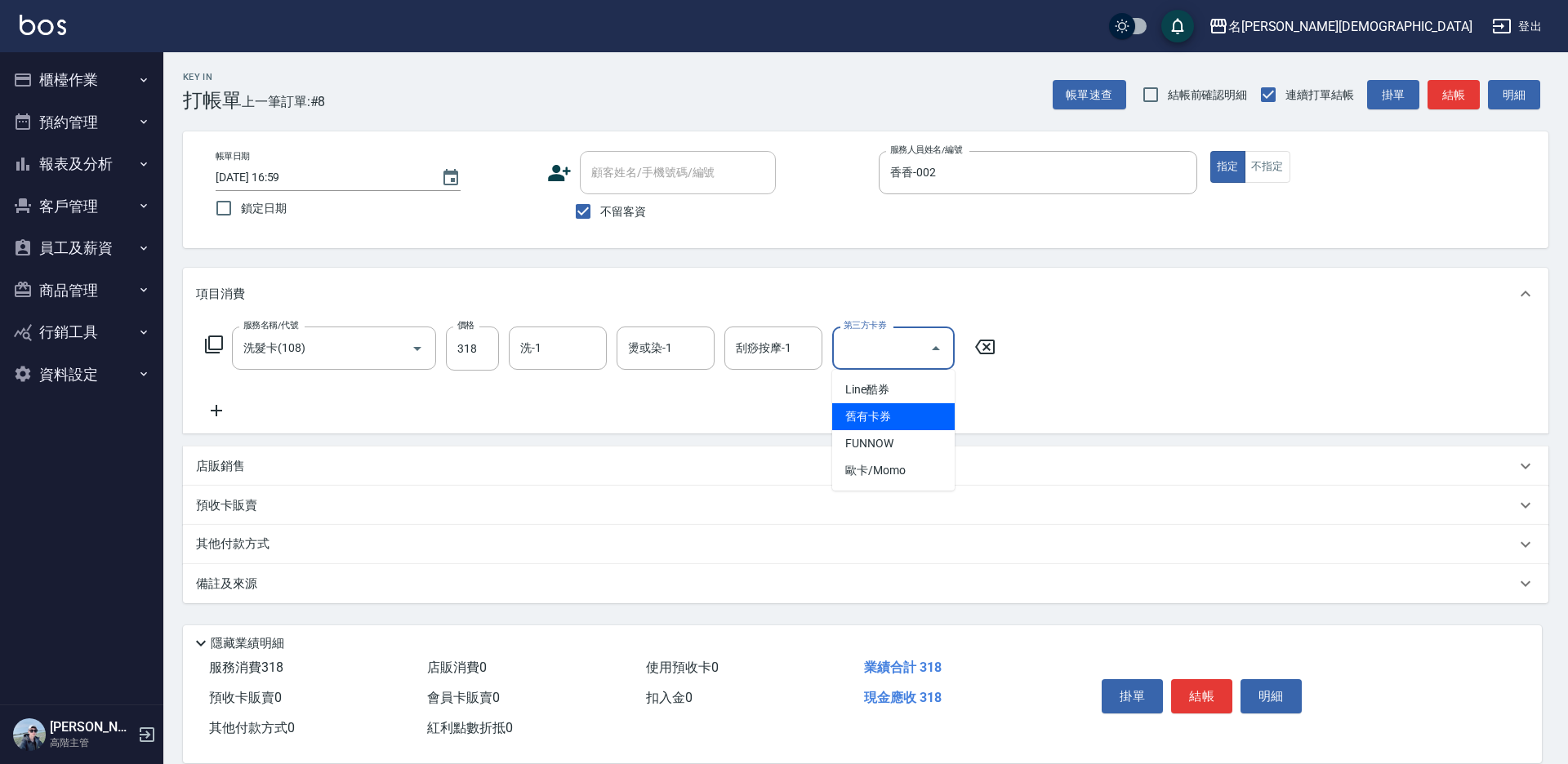
click at [925, 415] on span "舊有卡券" at bounding box center [893, 416] width 122 height 27
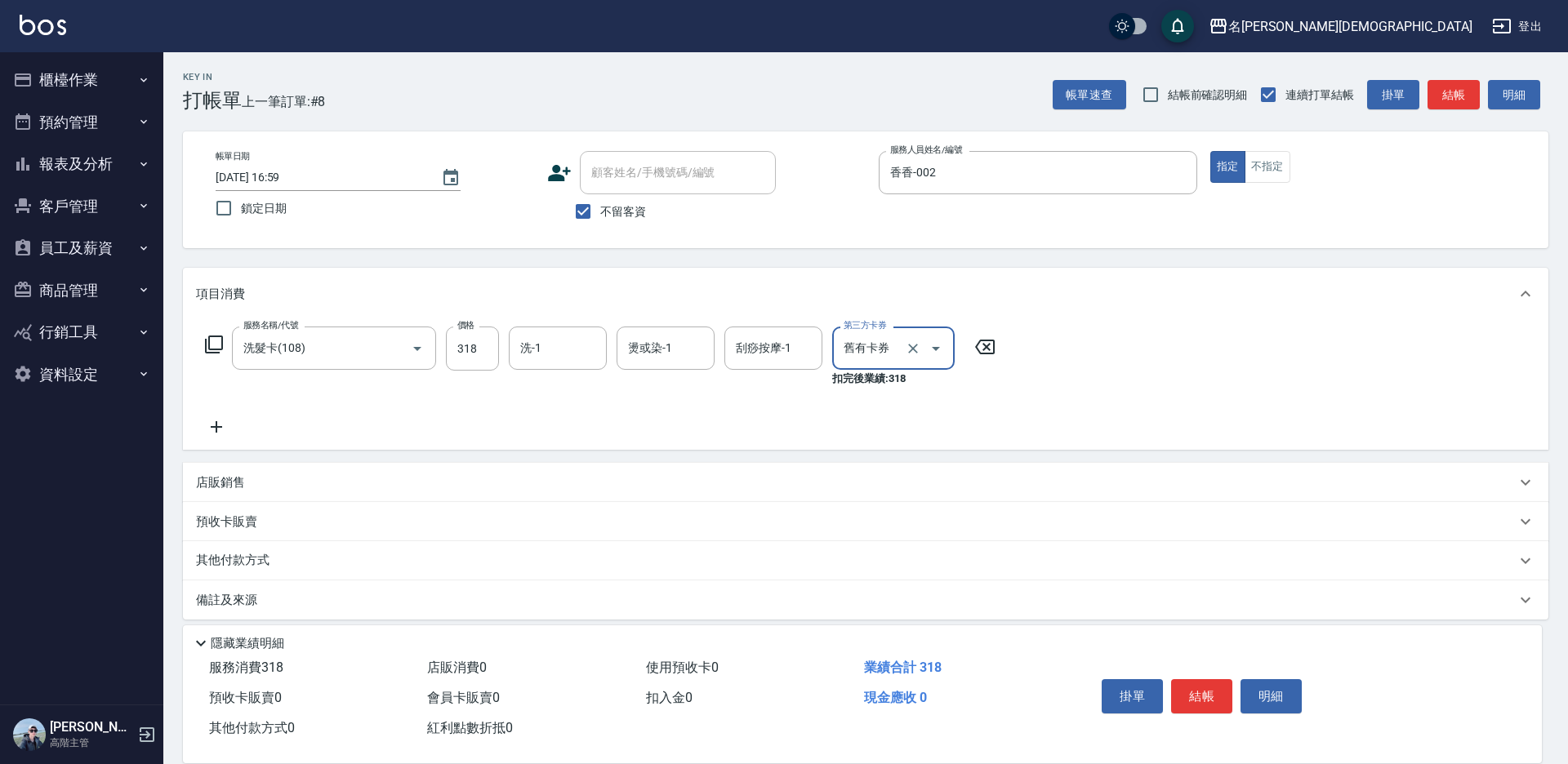
type input "舊有卡券"
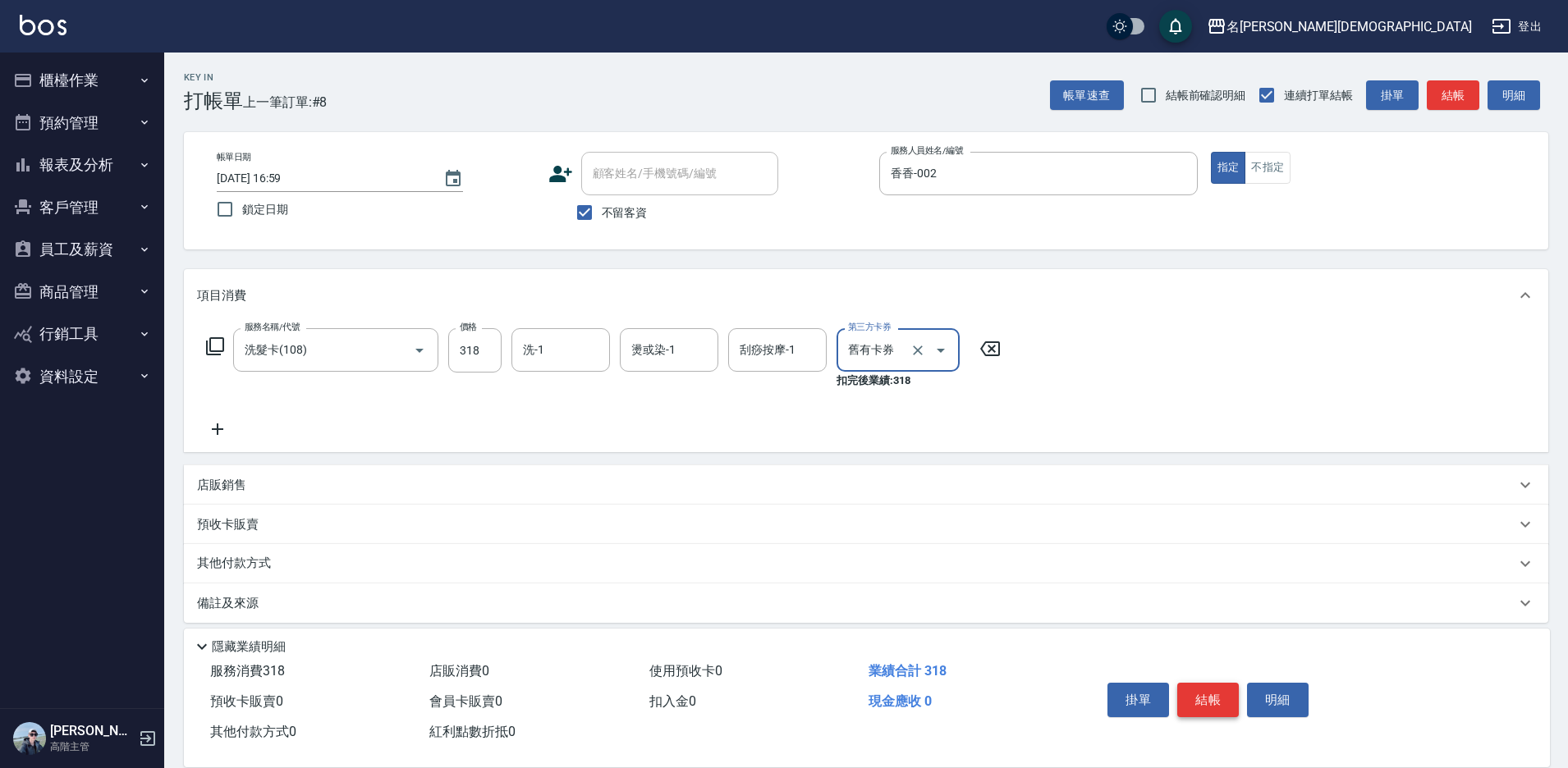
click at [1188, 686] on button "結帳" at bounding box center [1208, 700] width 62 height 35
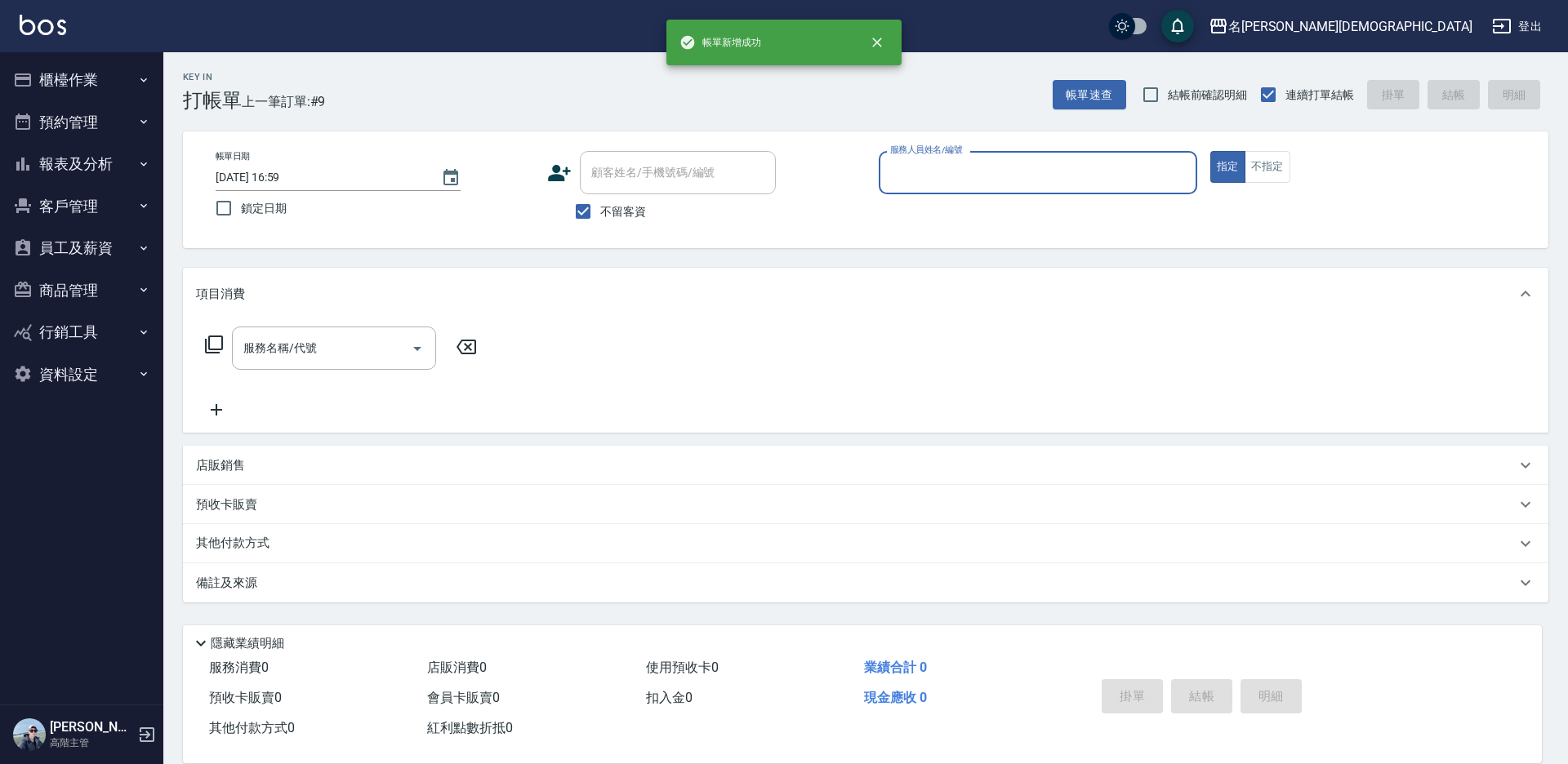
click at [915, 178] on input "服務人員姓名/編號" at bounding box center [1038, 172] width 304 height 29
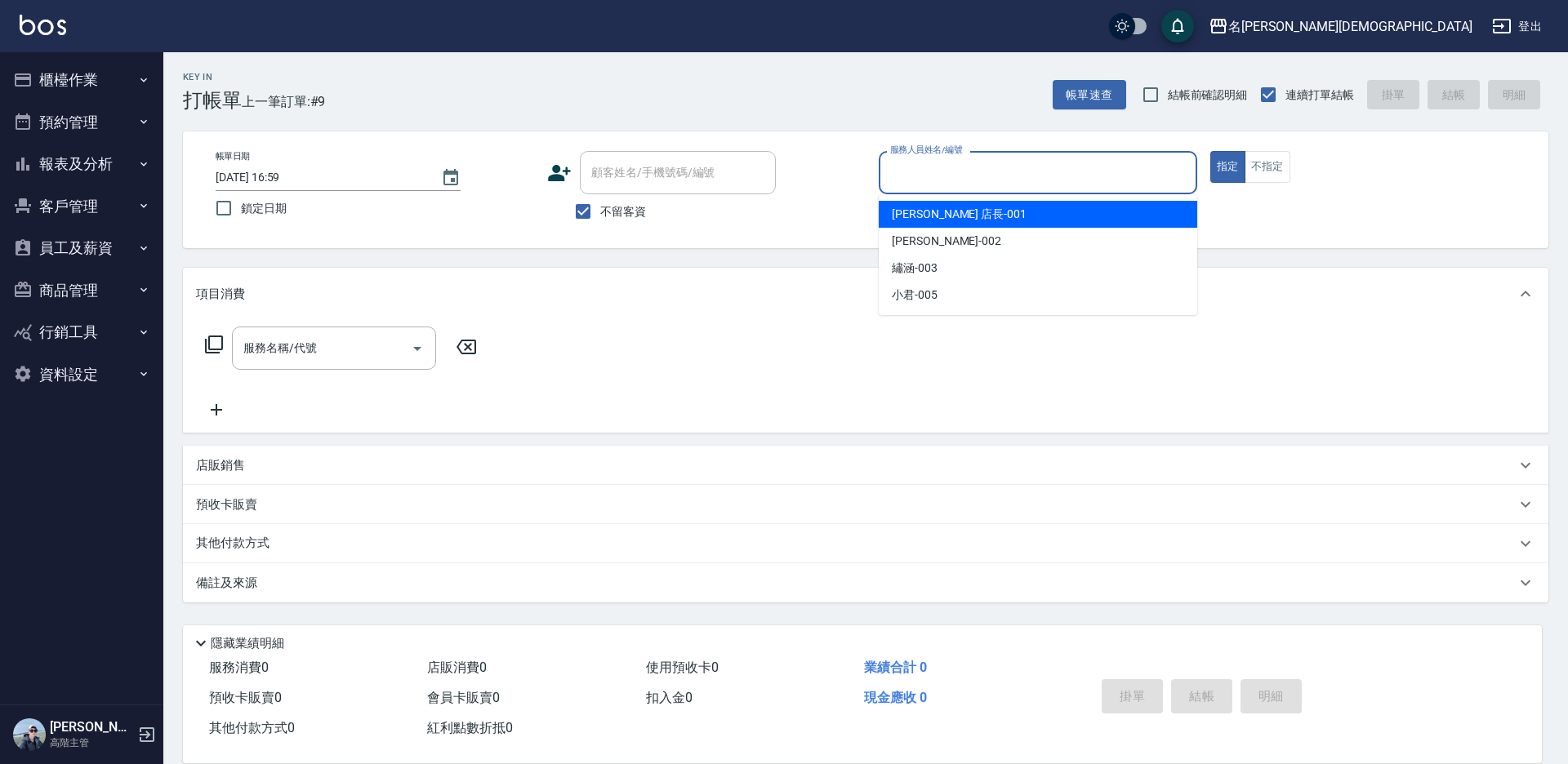
click at [920, 225] on div "[PERSON_NAME] 店長 -001" at bounding box center [1038, 214] width 319 height 27
click at [979, 183] on input "[PERSON_NAME] 店長-001" at bounding box center [1025, 172] width 279 height 29
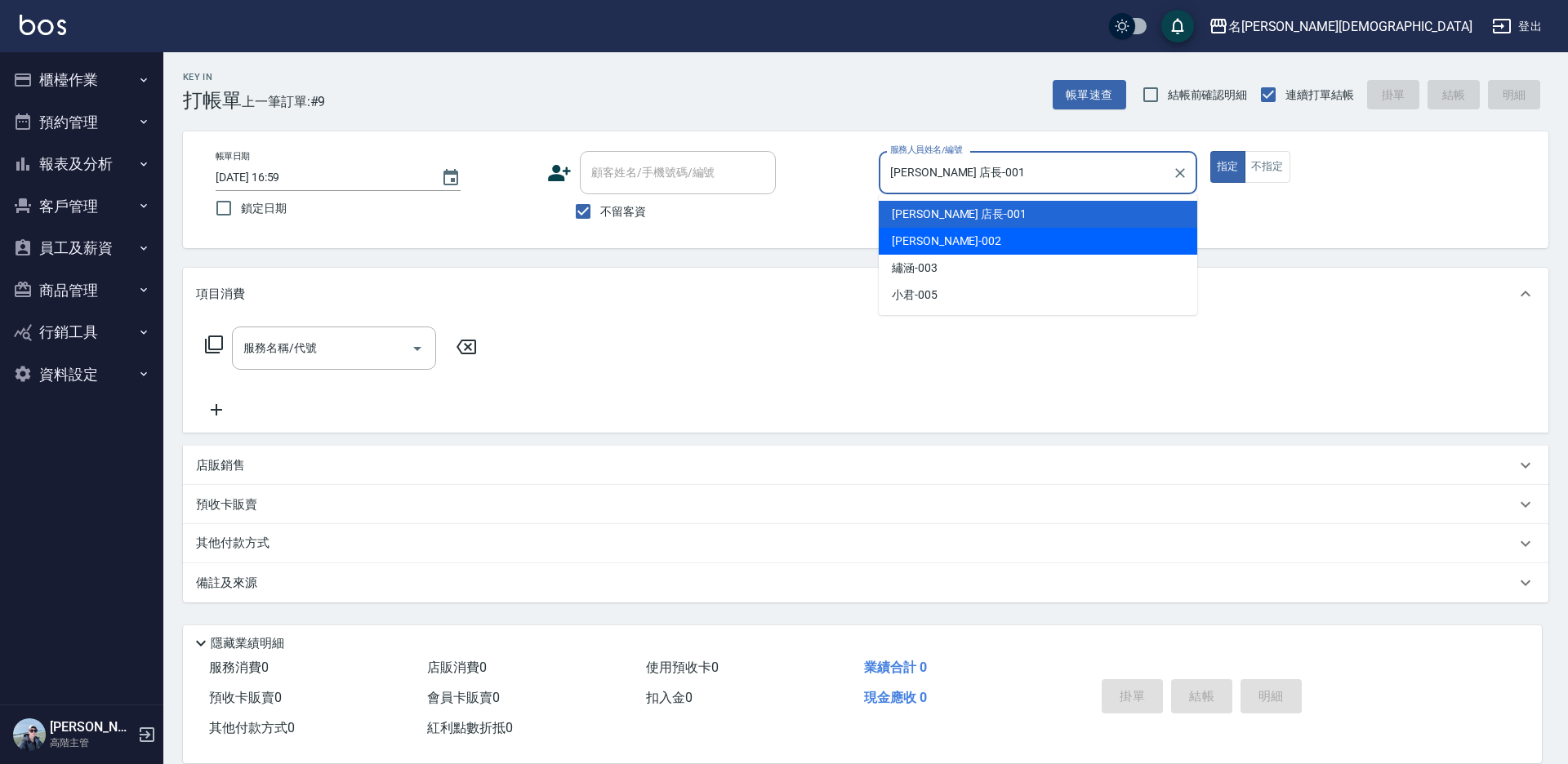
click at [976, 235] on div "香香 -002" at bounding box center [1038, 241] width 319 height 27
type input "香香-002"
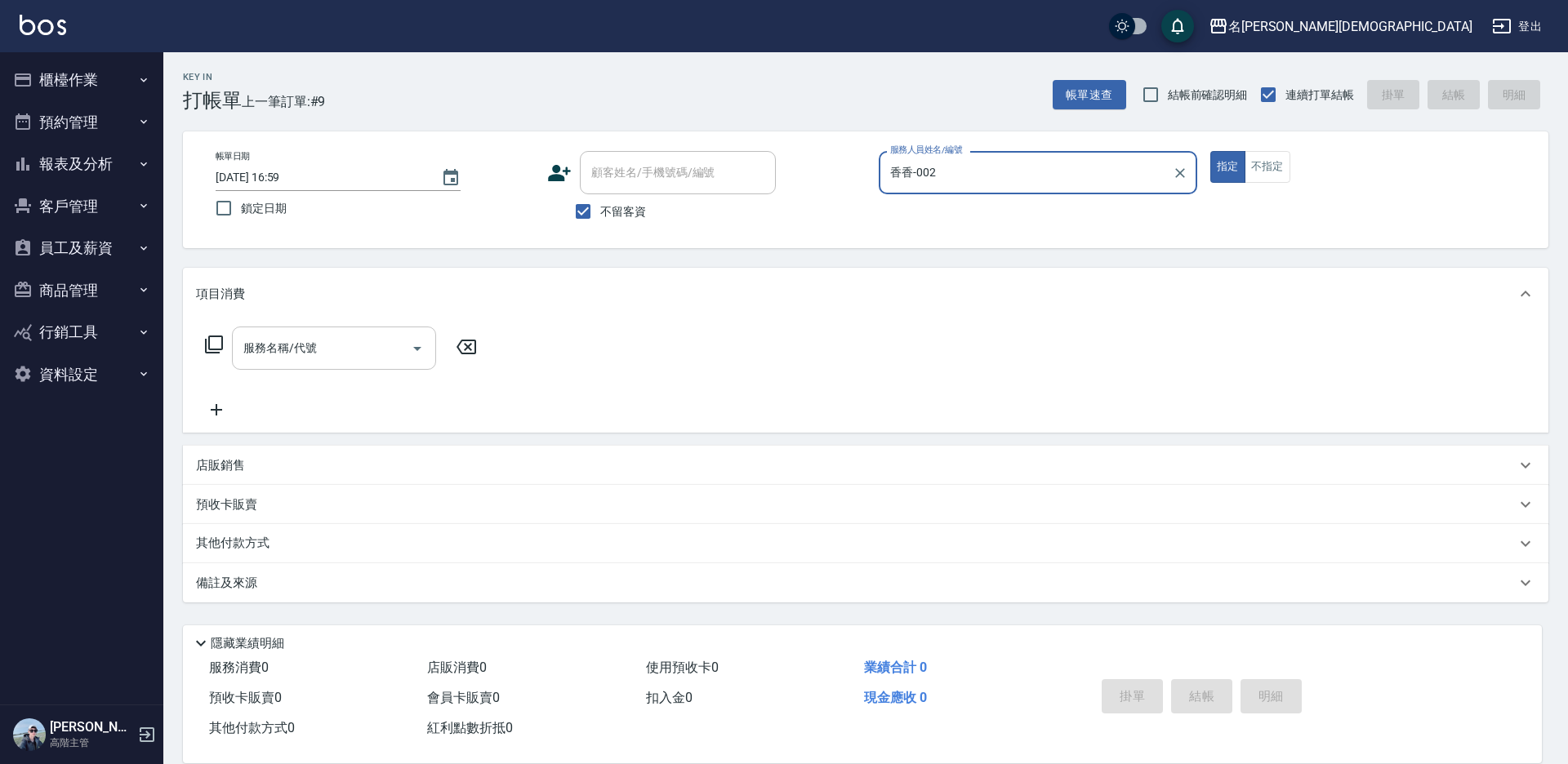
click at [290, 340] on div "服務名稱/代號 服務名稱/代號" at bounding box center [334, 348] width 204 height 43
click at [64, 90] on button "櫃檯作業" at bounding box center [81, 80] width 150 height 43
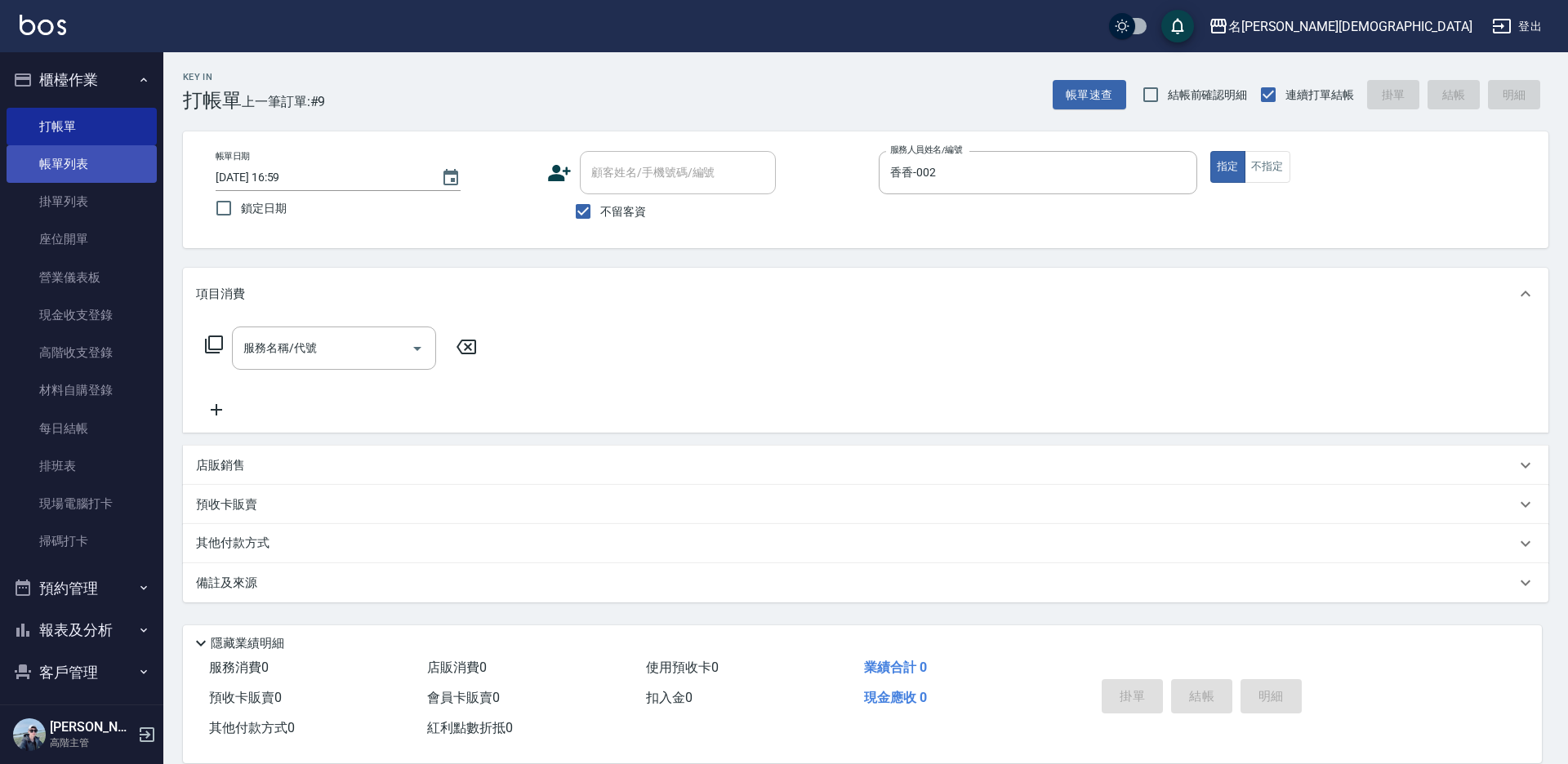
click at [70, 176] on link "帳單列表" at bounding box center [81, 164] width 150 height 38
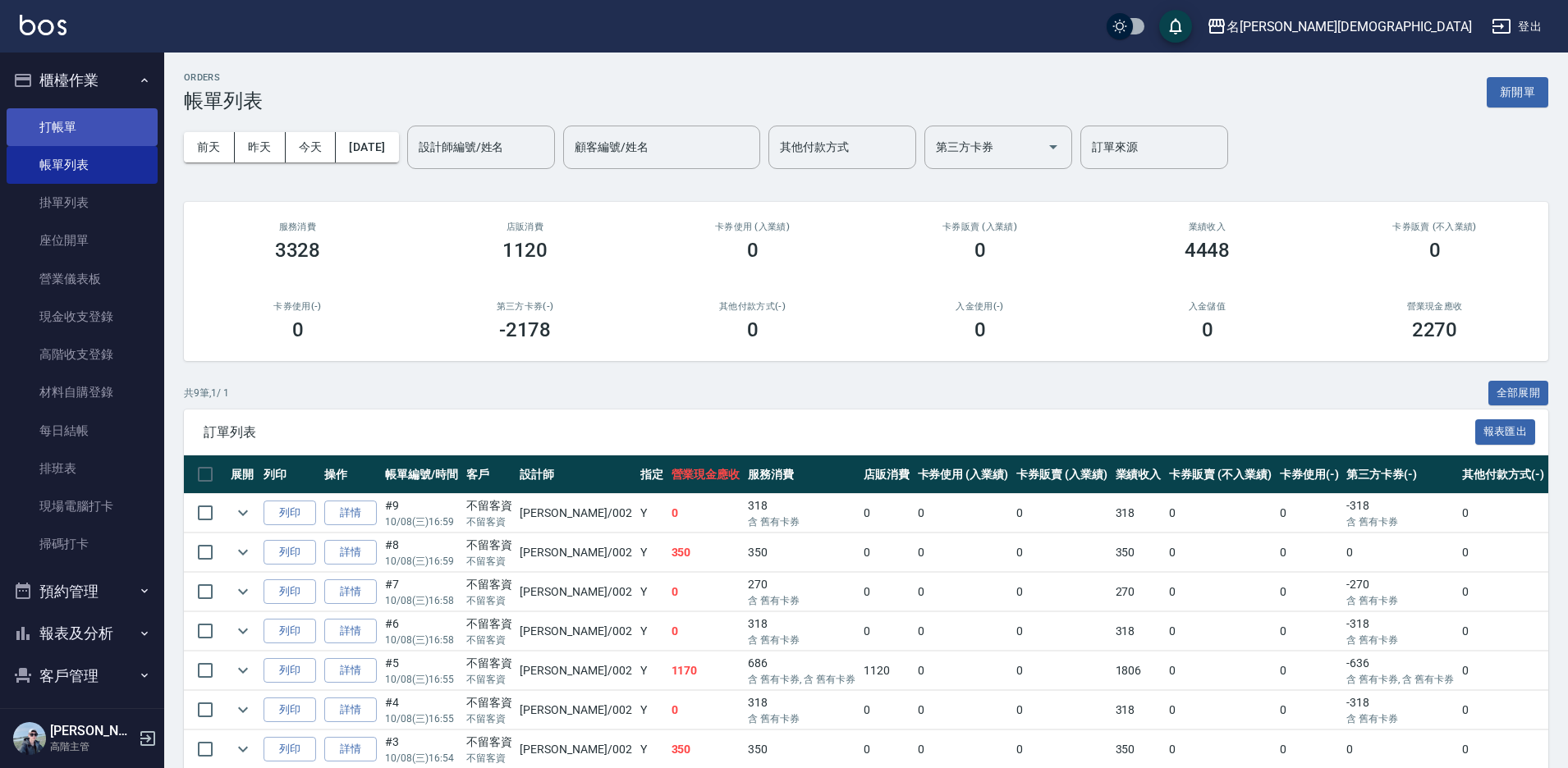
click at [93, 116] on link "打帳單" at bounding box center [82, 127] width 151 height 38
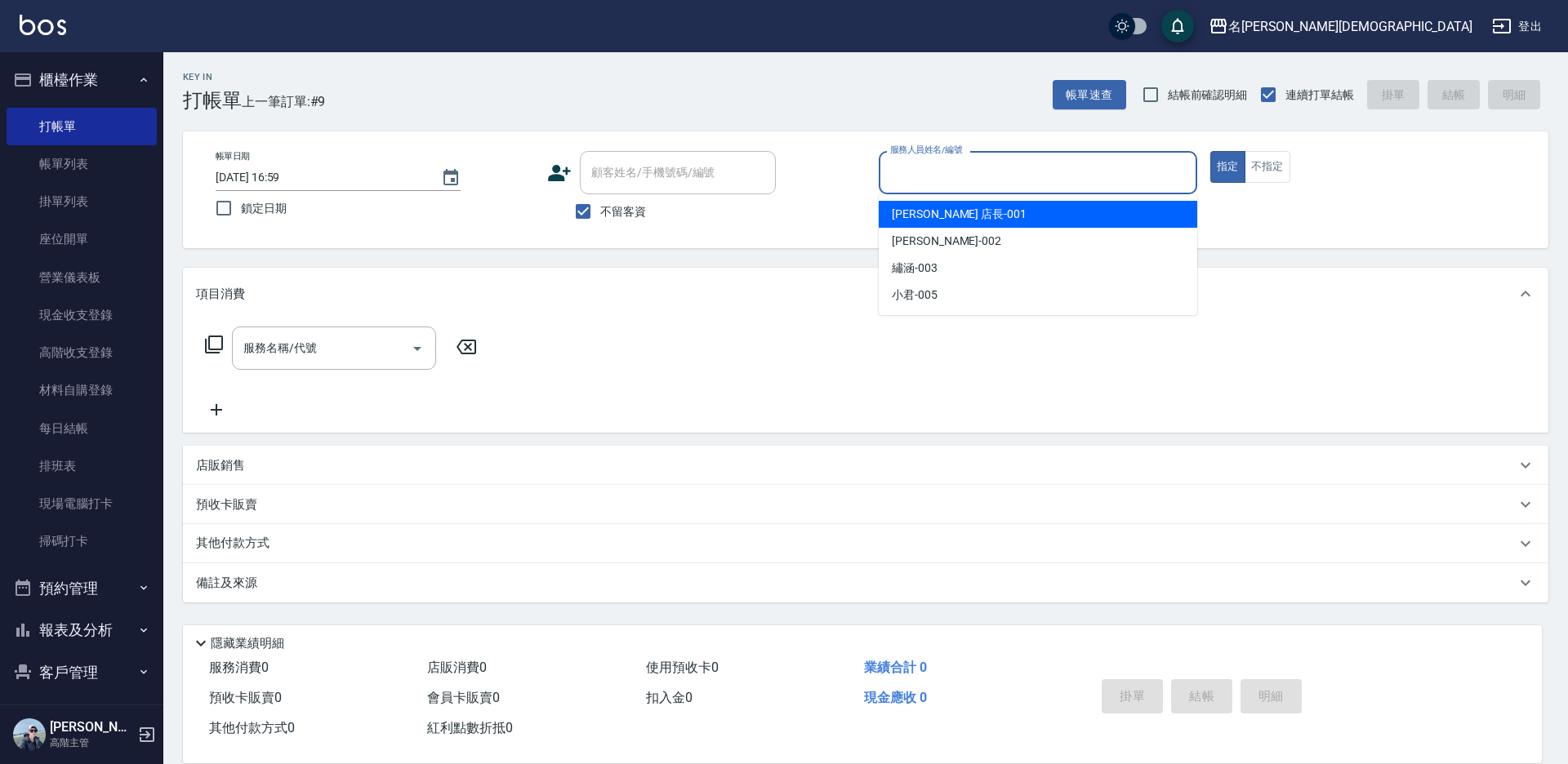
drag, startPoint x: 930, startPoint y: 172, endPoint x: 938, endPoint y: 261, distance: 89.4
click at [930, 174] on input "服務人員姓名/編號" at bounding box center [1038, 172] width 304 height 29
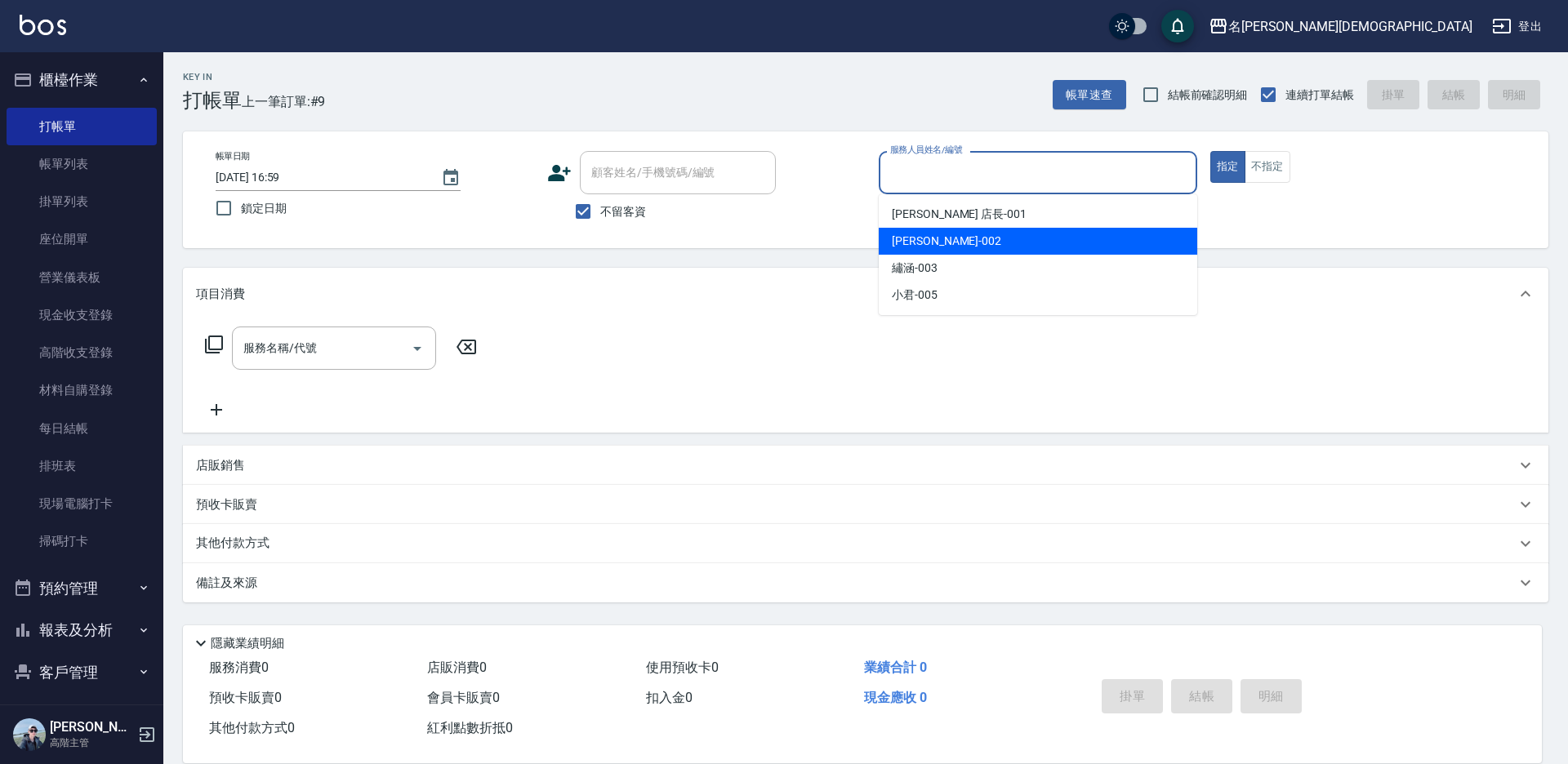
drag, startPoint x: 933, startPoint y: 231, endPoint x: 911, endPoint y: 251, distance: 29.7
click at [931, 235] on div "香香 -002" at bounding box center [1038, 241] width 319 height 27
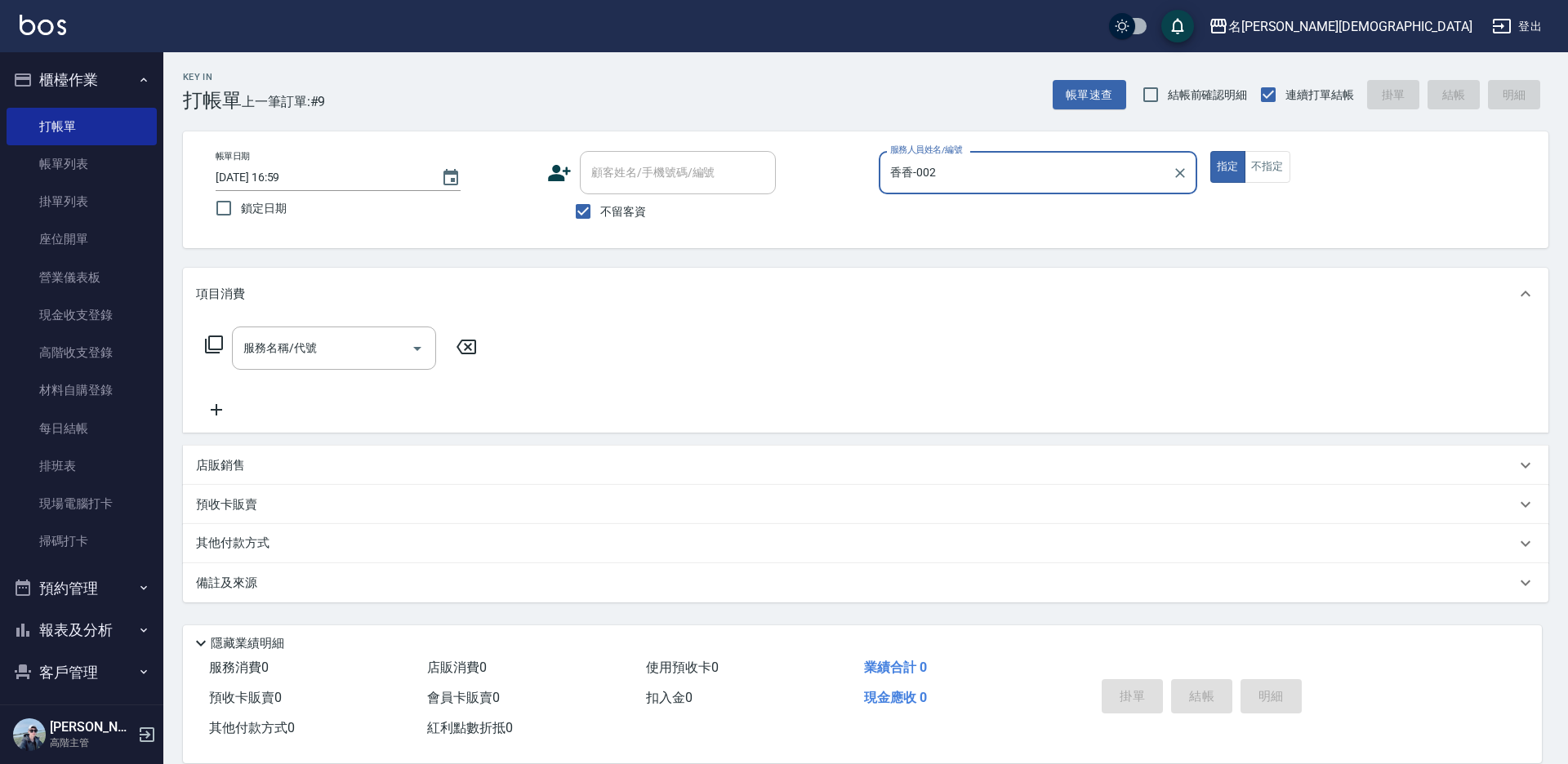
type input "香香-002"
click at [279, 342] on div "服務名稱/代號 服務名稱/代號" at bounding box center [334, 348] width 204 height 43
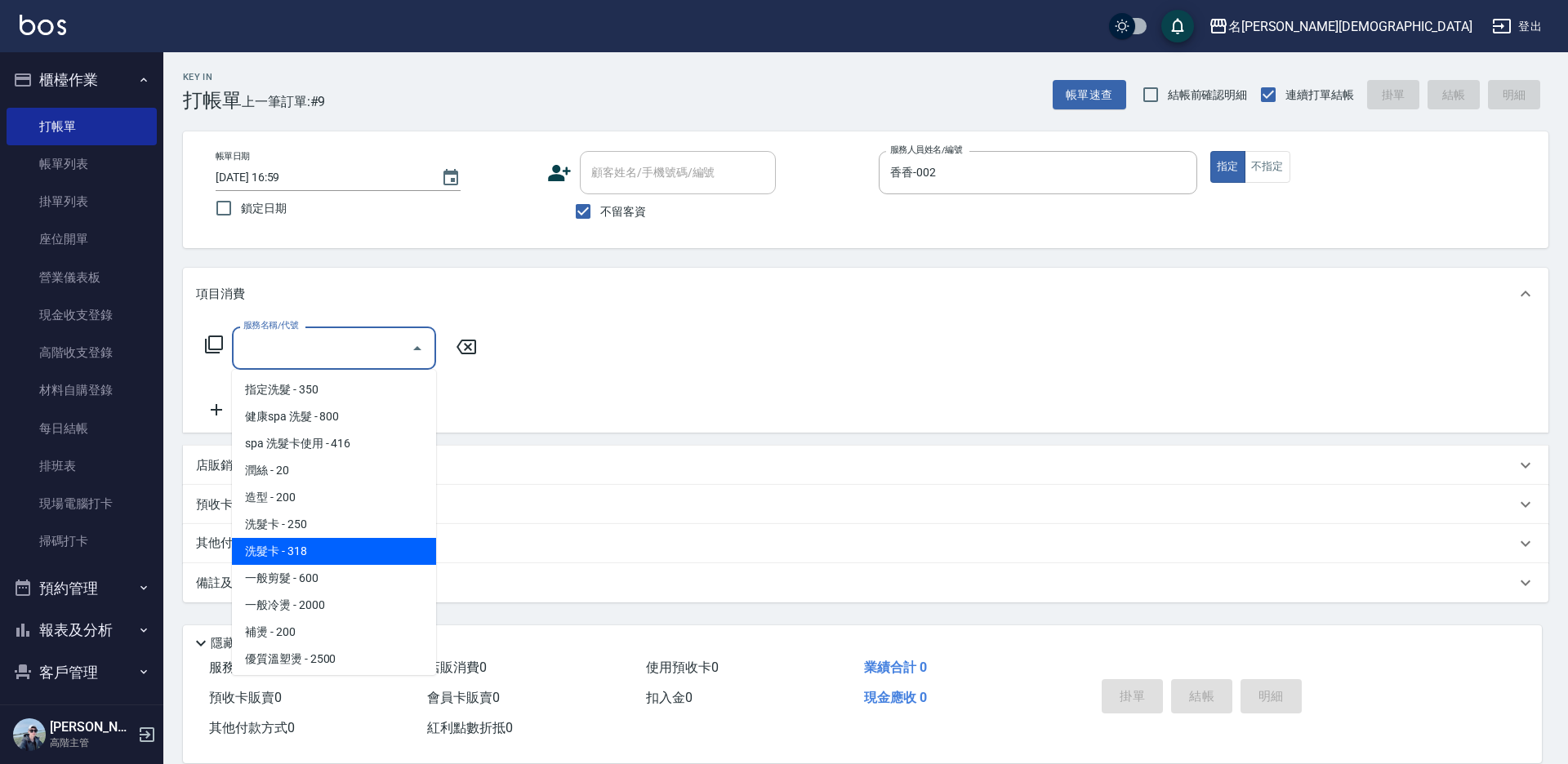
click at [337, 547] on span "洗髮卡 - 318" at bounding box center [334, 551] width 204 height 27
type input "洗髮卡(108)"
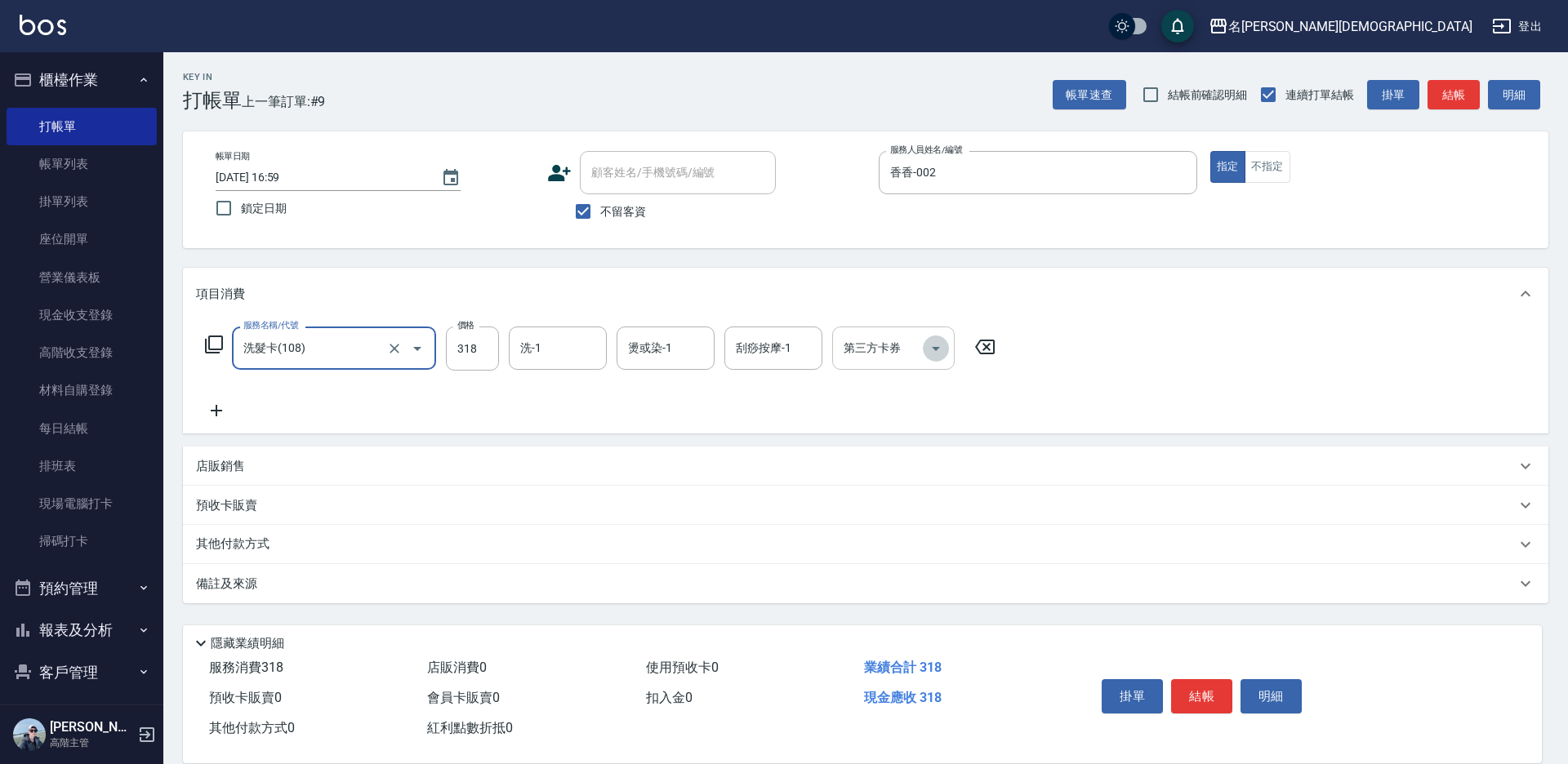
click at [934, 355] on icon "Open" at bounding box center [936, 349] width 20 height 20
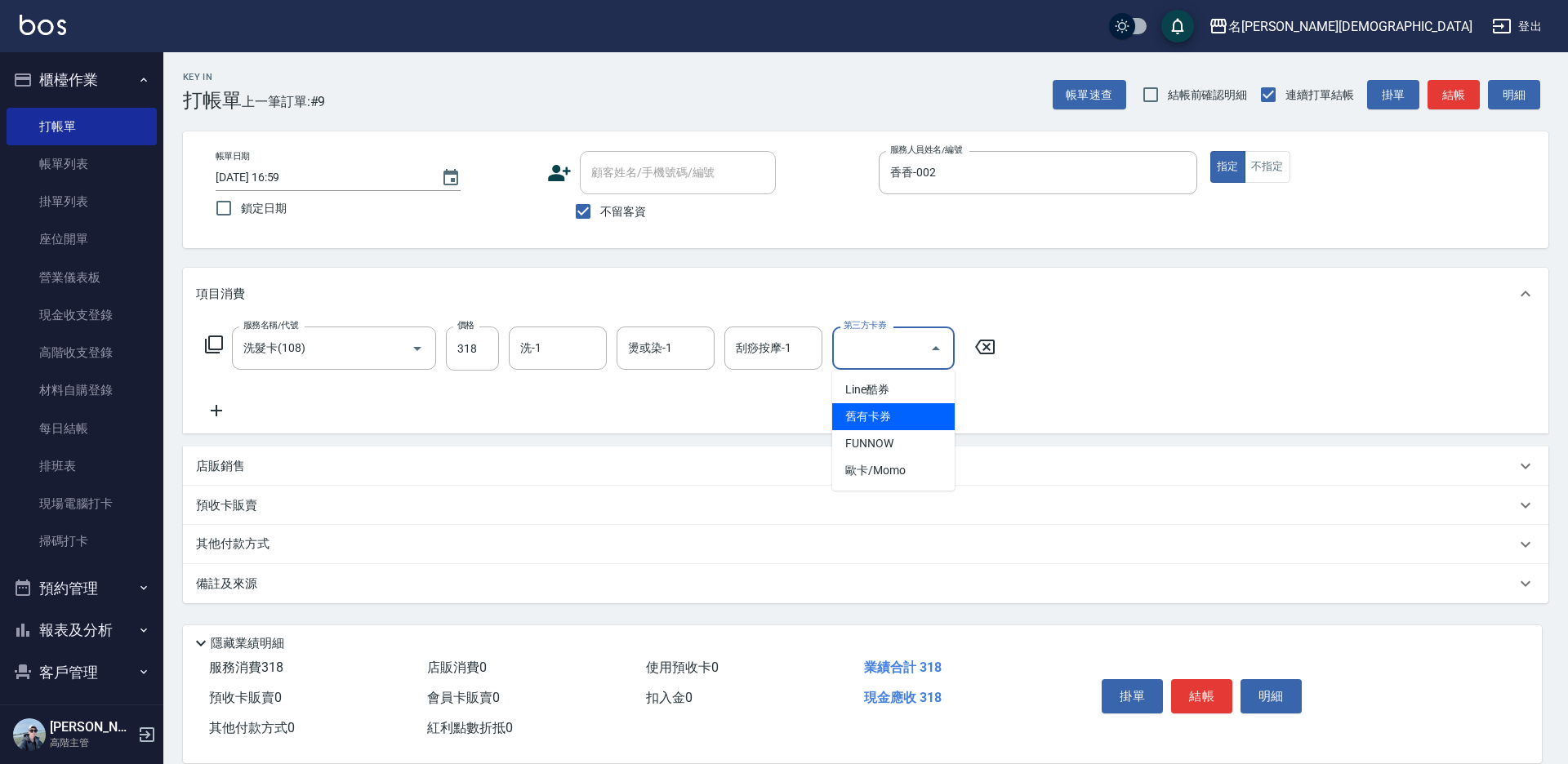
click at [904, 419] on span "舊有卡券" at bounding box center [893, 416] width 122 height 27
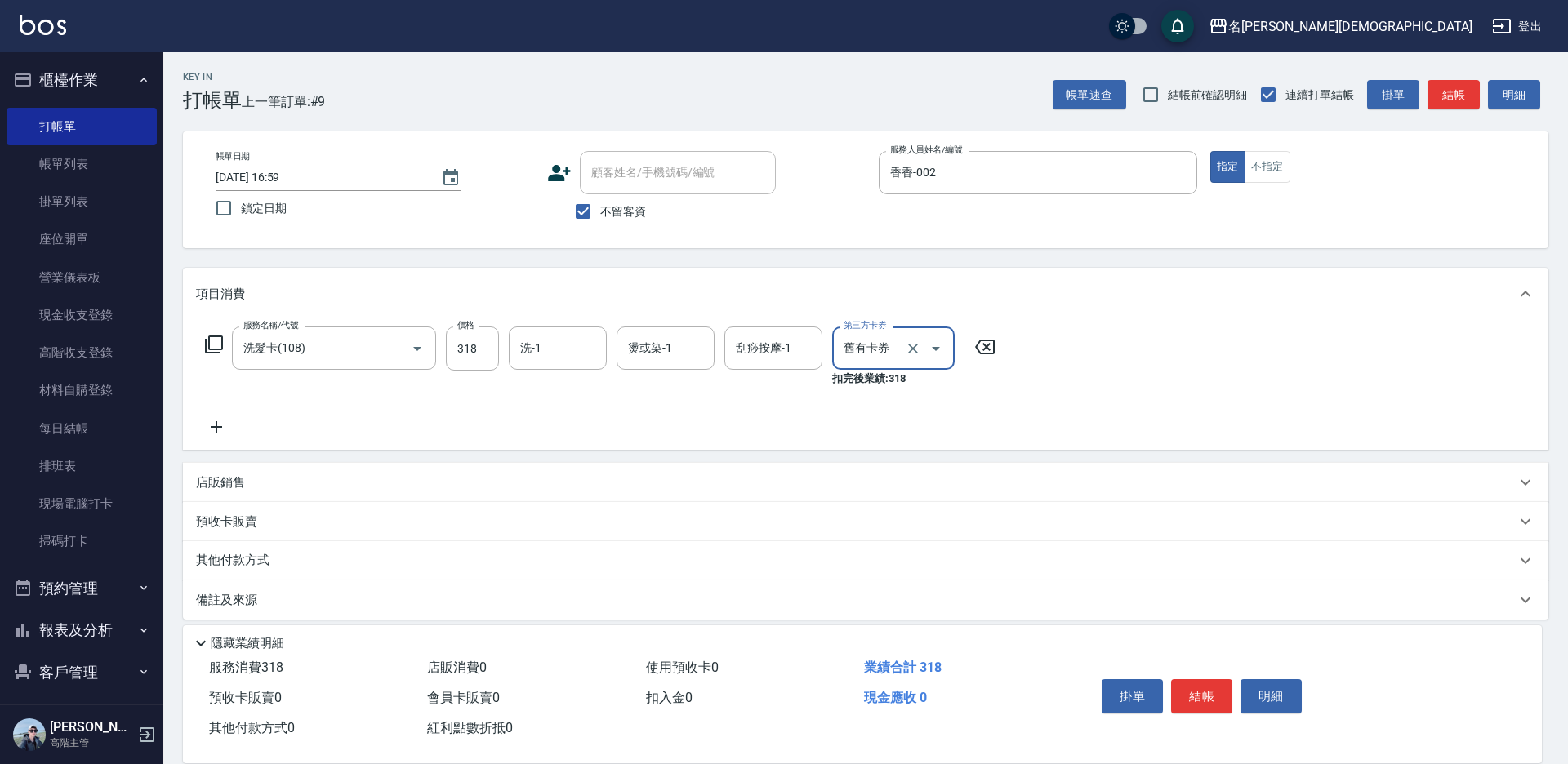
type input "舊有卡券"
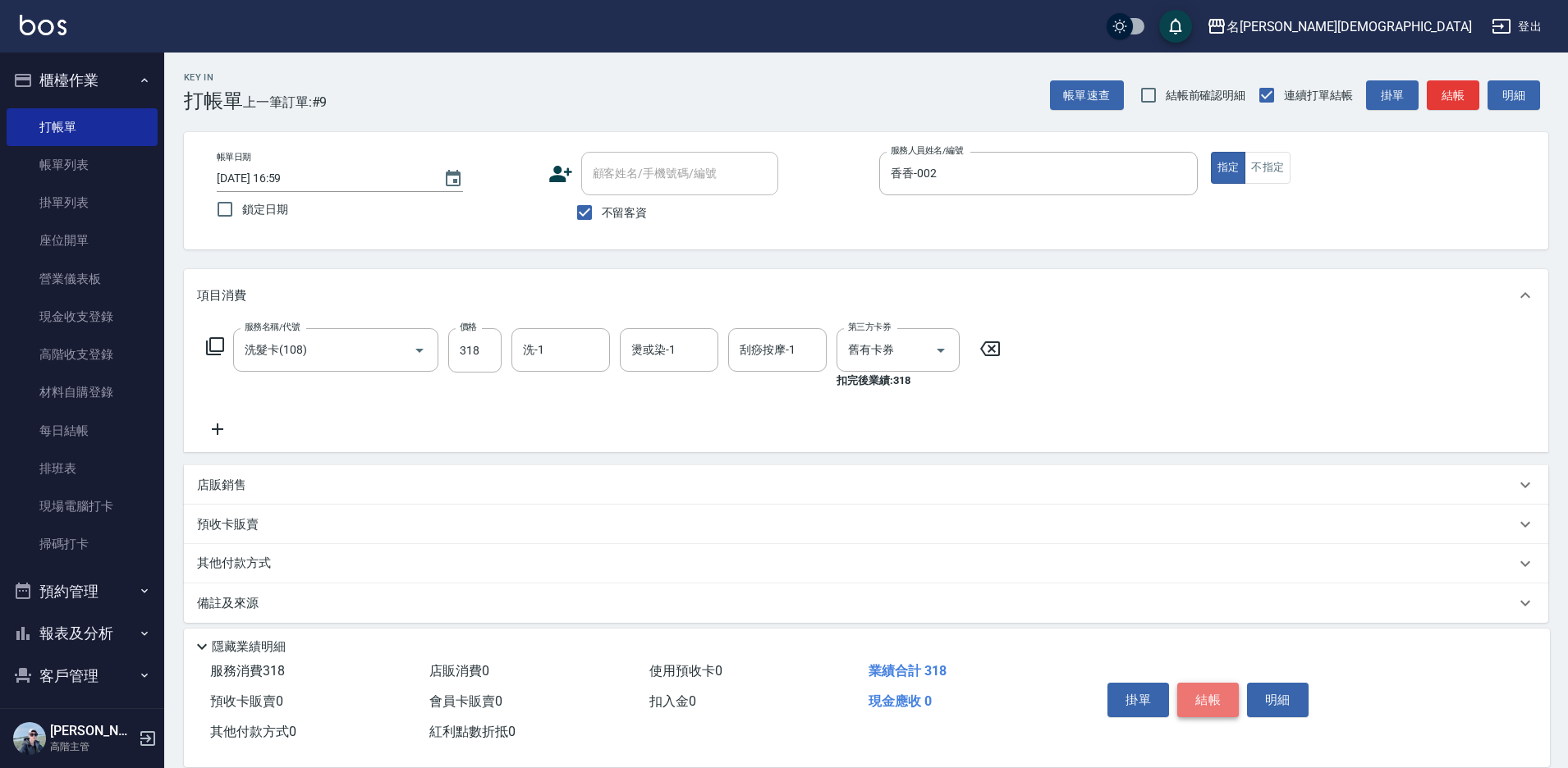
click at [1208, 691] on button "結帳" at bounding box center [1208, 700] width 62 height 35
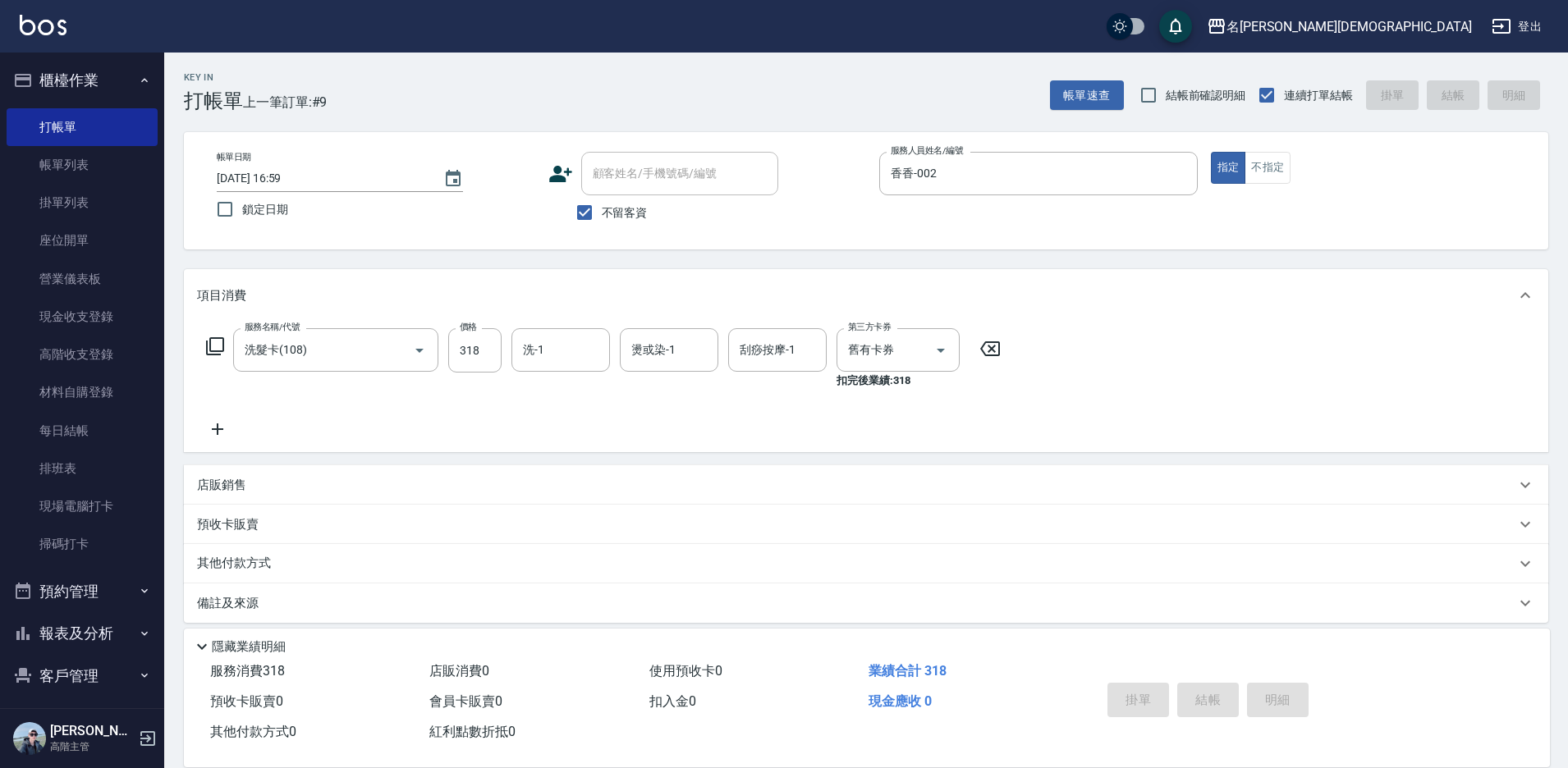
type input "[DATE] 17:00"
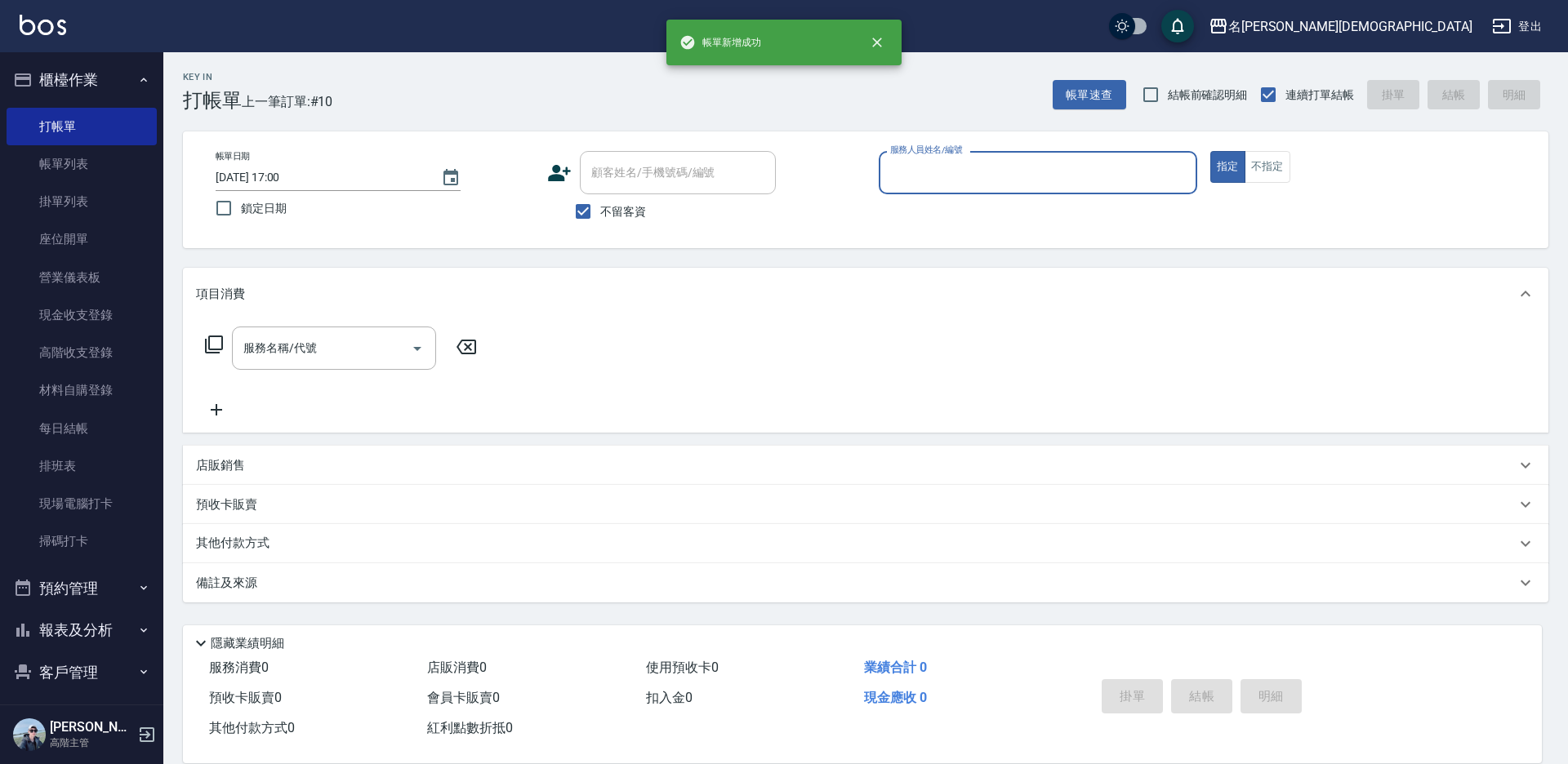
click at [907, 189] on div "服務人員姓名/編號" at bounding box center [1038, 172] width 319 height 43
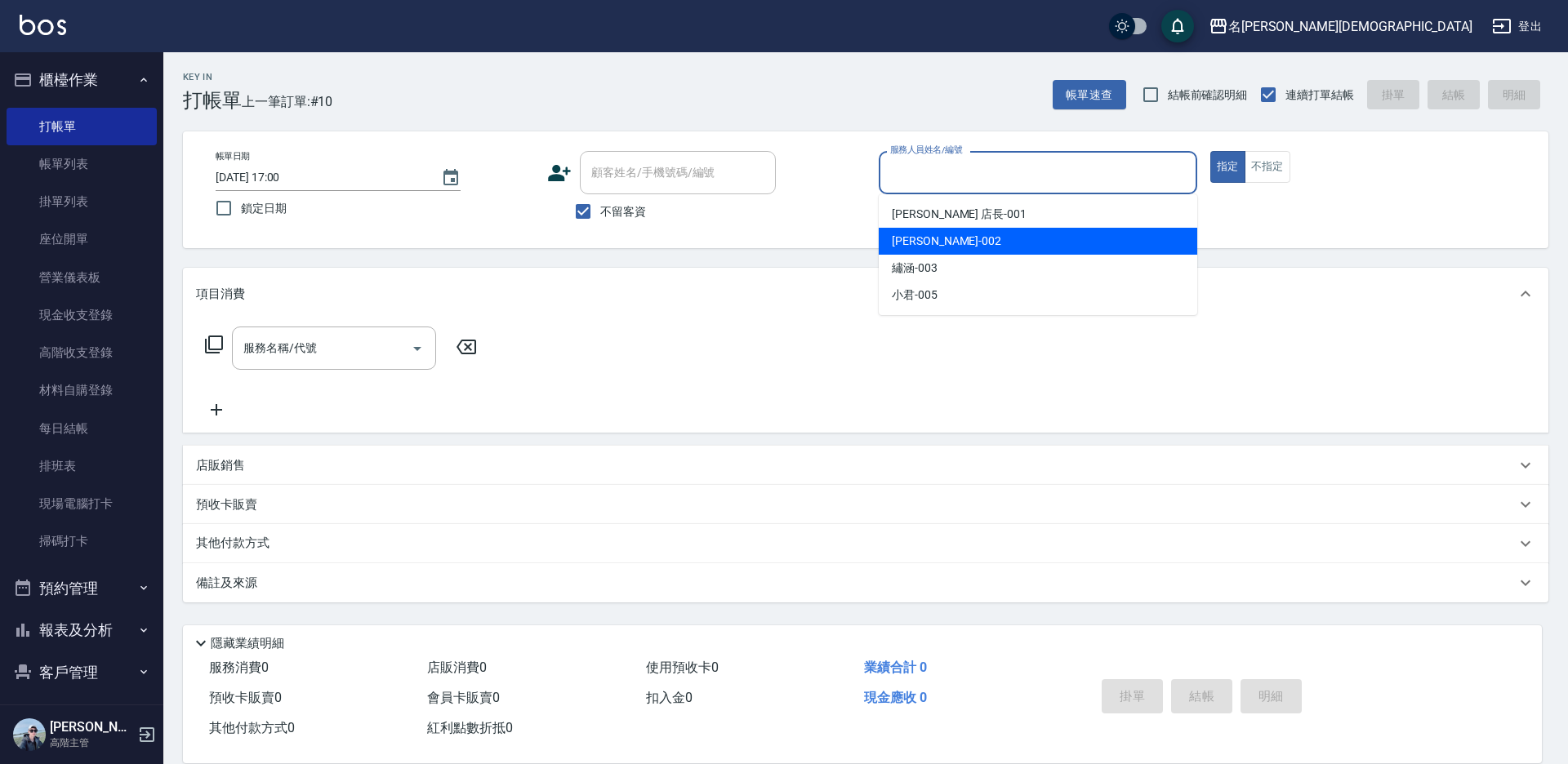
click at [936, 252] on div "香香 -002" at bounding box center [1038, 241] width 319 height 27
type input "香香-002"
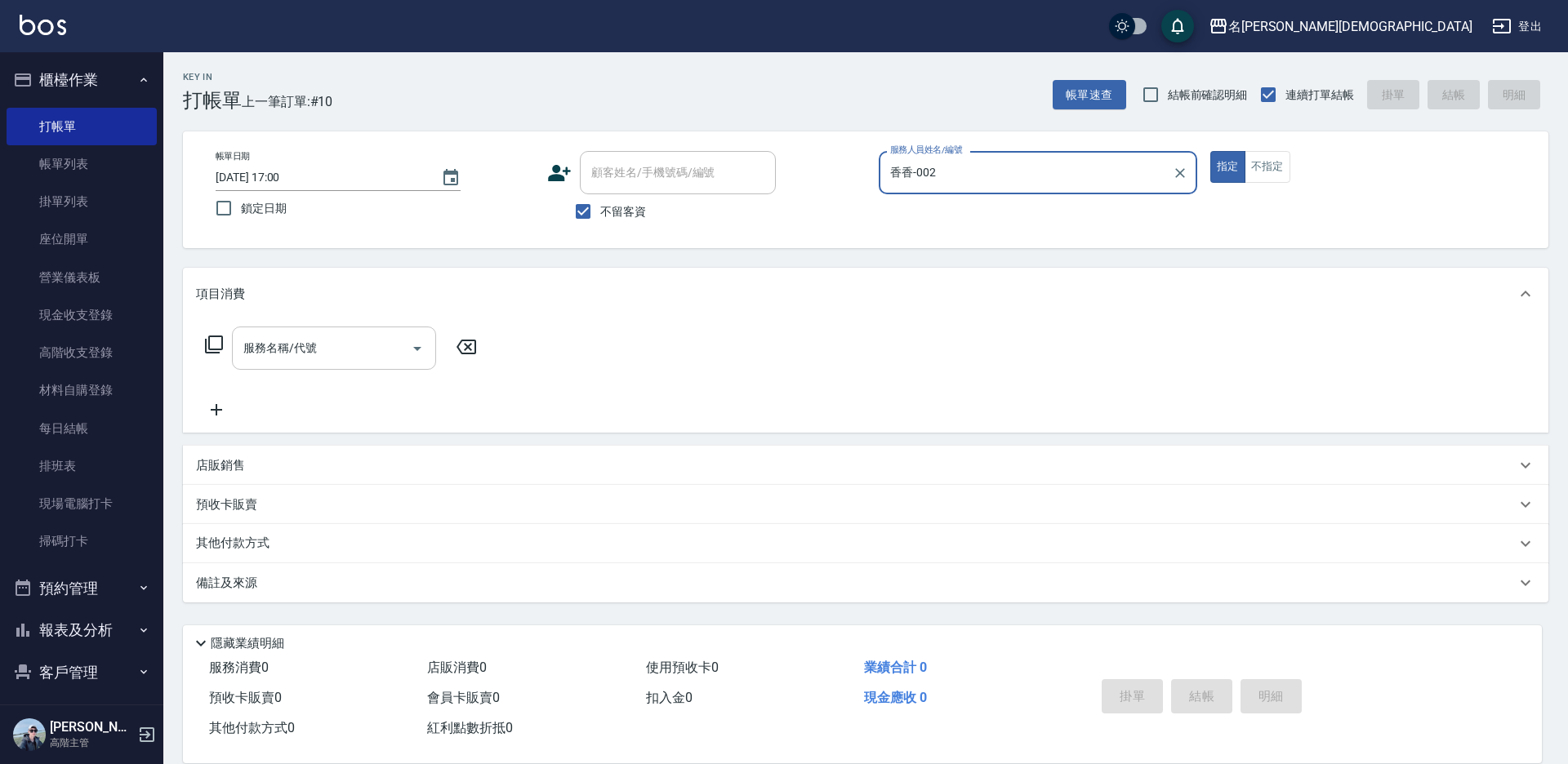
click at [266, 358] on input "服務名稱/代號" at bounding box center [321, 348] width 165 height 29
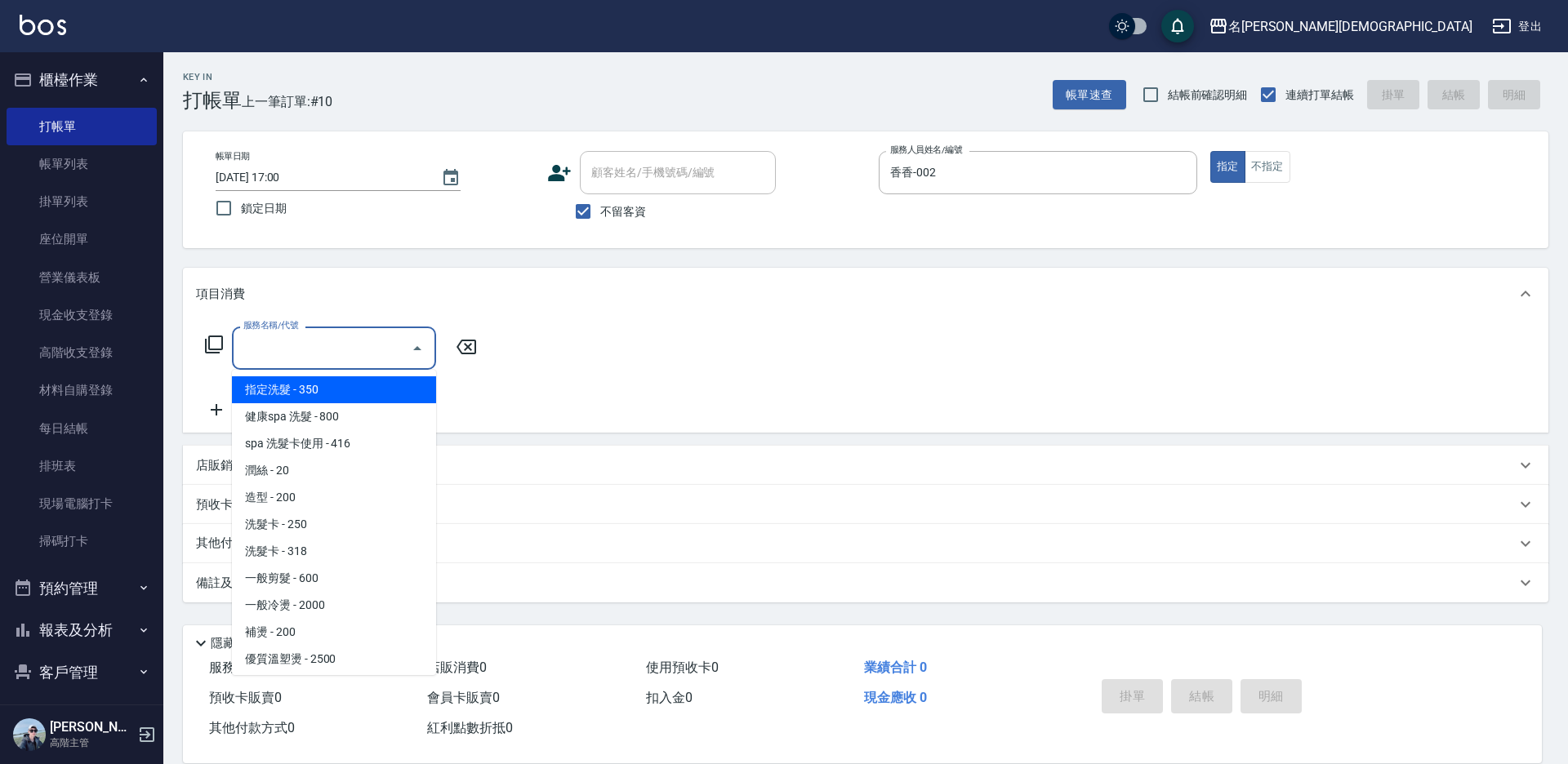
click at [336, 390] on span "指定洗髮 - 350" at bounding box center [334, 390] width 204 height 27
type input "指定洗髮(101)"
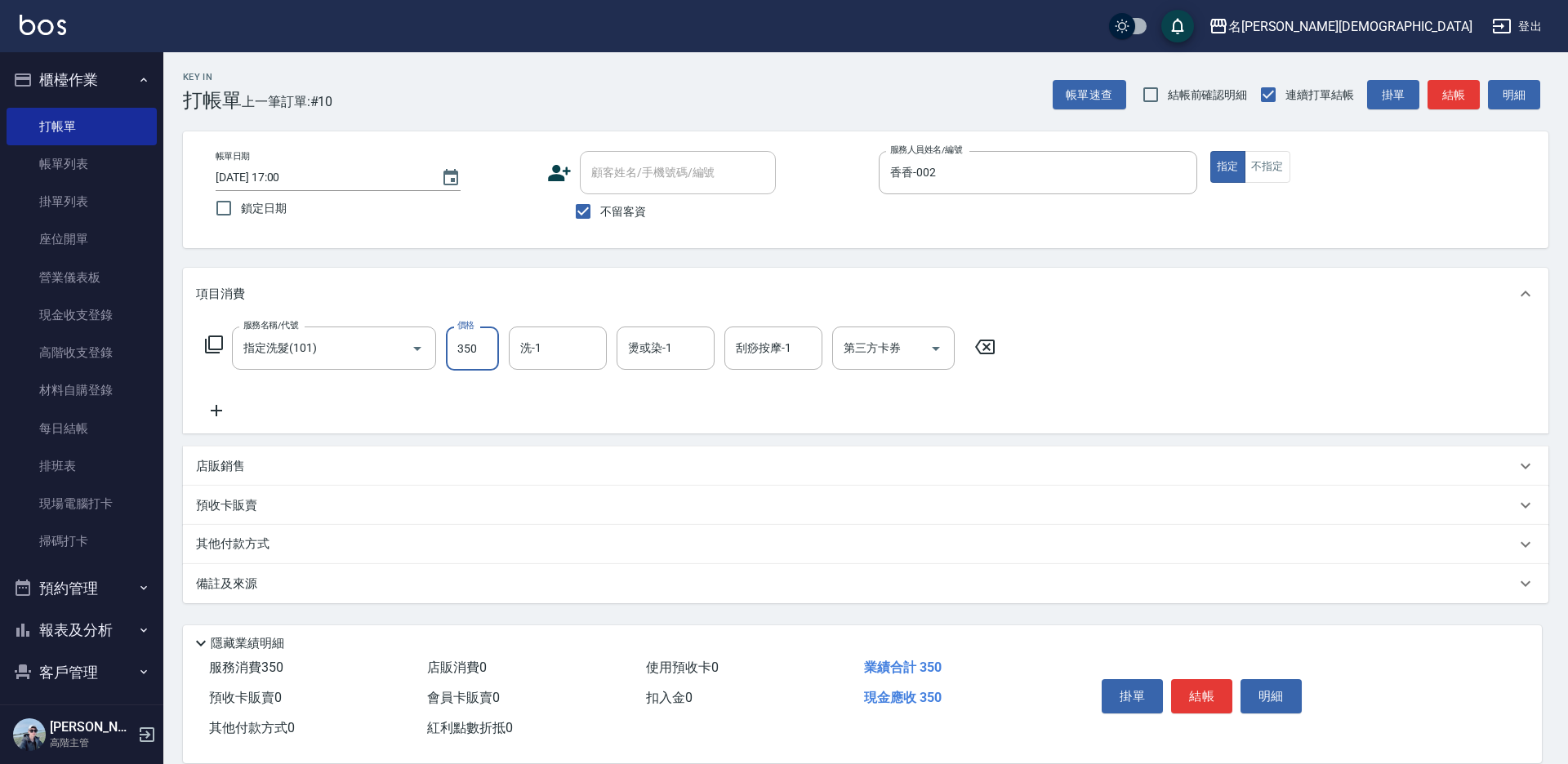
click at [486, 367] on input "350" at bounding box center [472, 349] width 53 height 44
type input "400"
click at [1207, 684] on button "結帳" at bounding box center [1202, 697] width 62 height 34
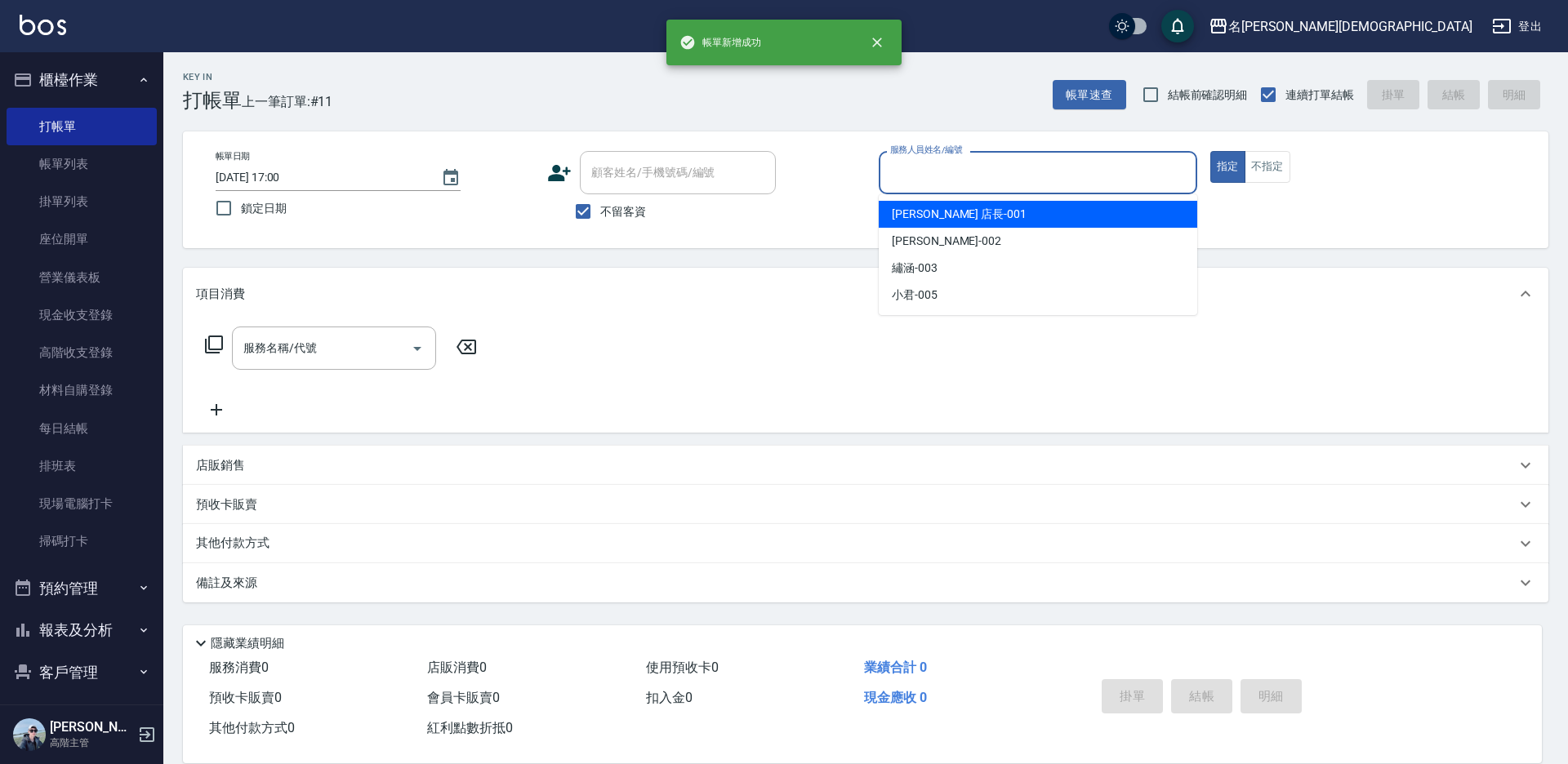
drag, startPoint x: 923, startPoint y: 183, endPoint x: 943, endPoint y: 237, distance: 57.6
click at [923, 184] on input "服務人員姓名/編號" at bounding box center [1038, 172] width 304 height 29
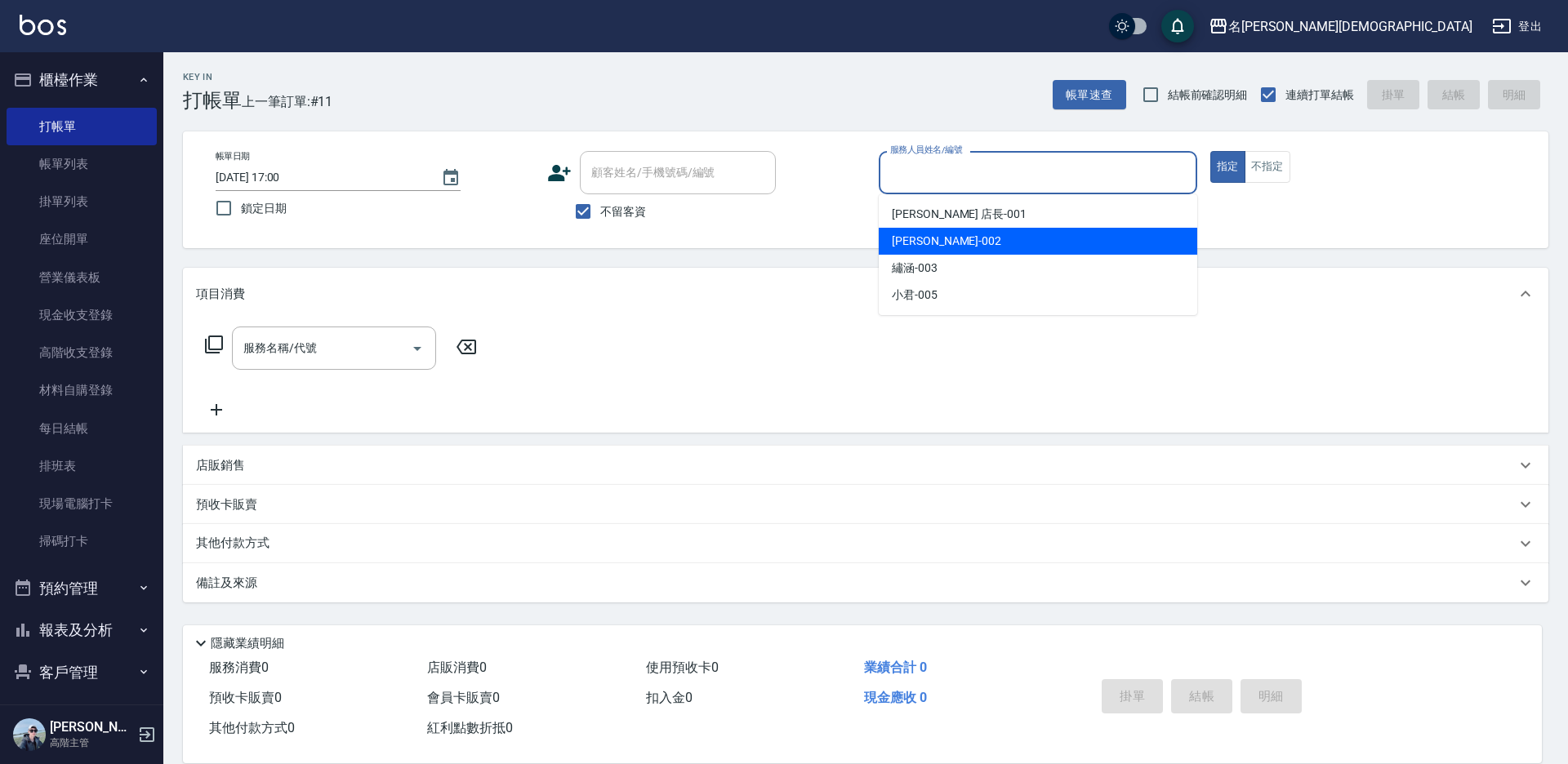
click at [937, 249] on div "香香 -002" at bounding box center [1038, 241] width 319 height 27
type input "香香-002"
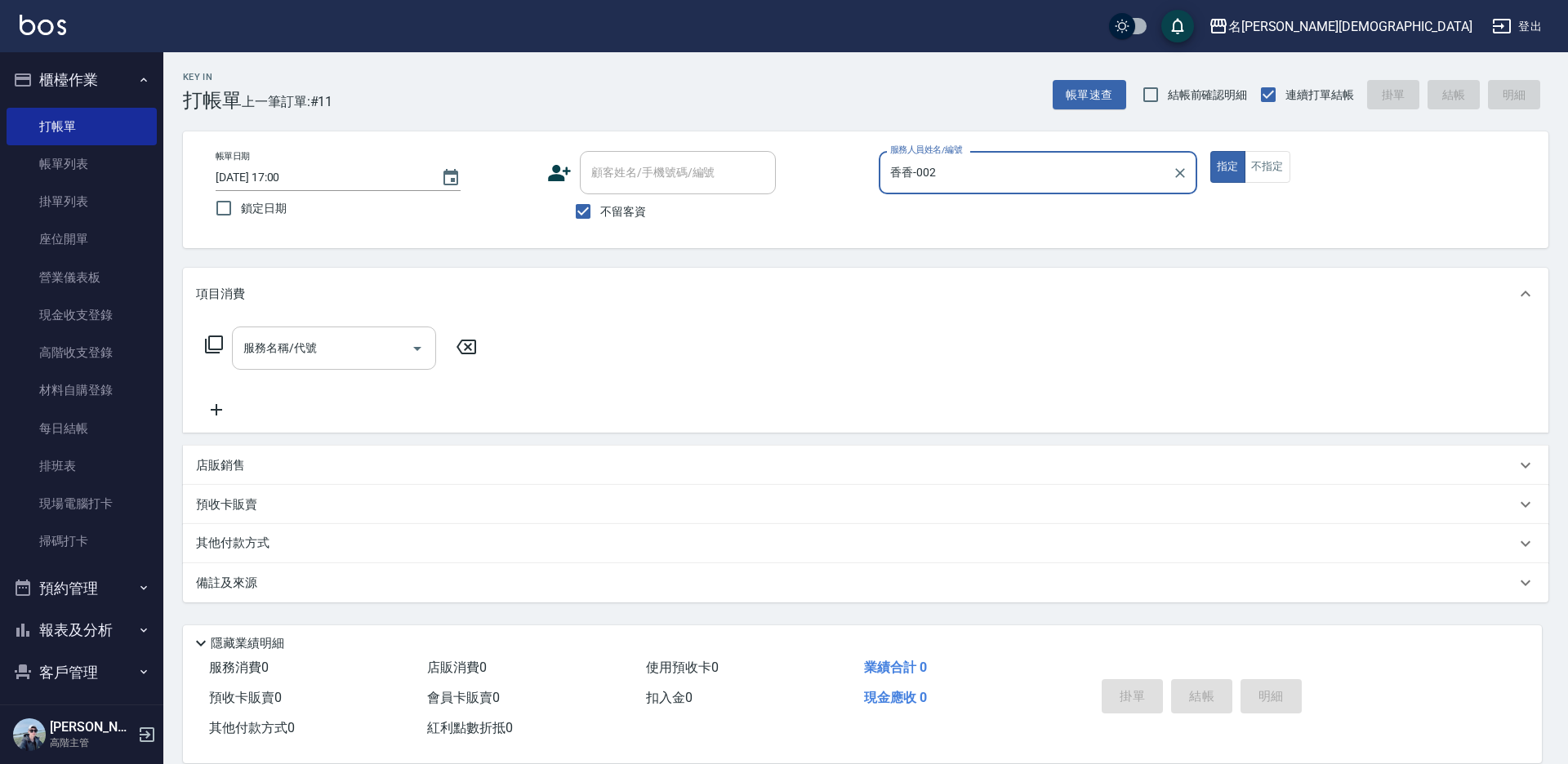
click at [261, 356] on input "服務名稱/代號" at bounding box center [321, 348] width 165 height 29
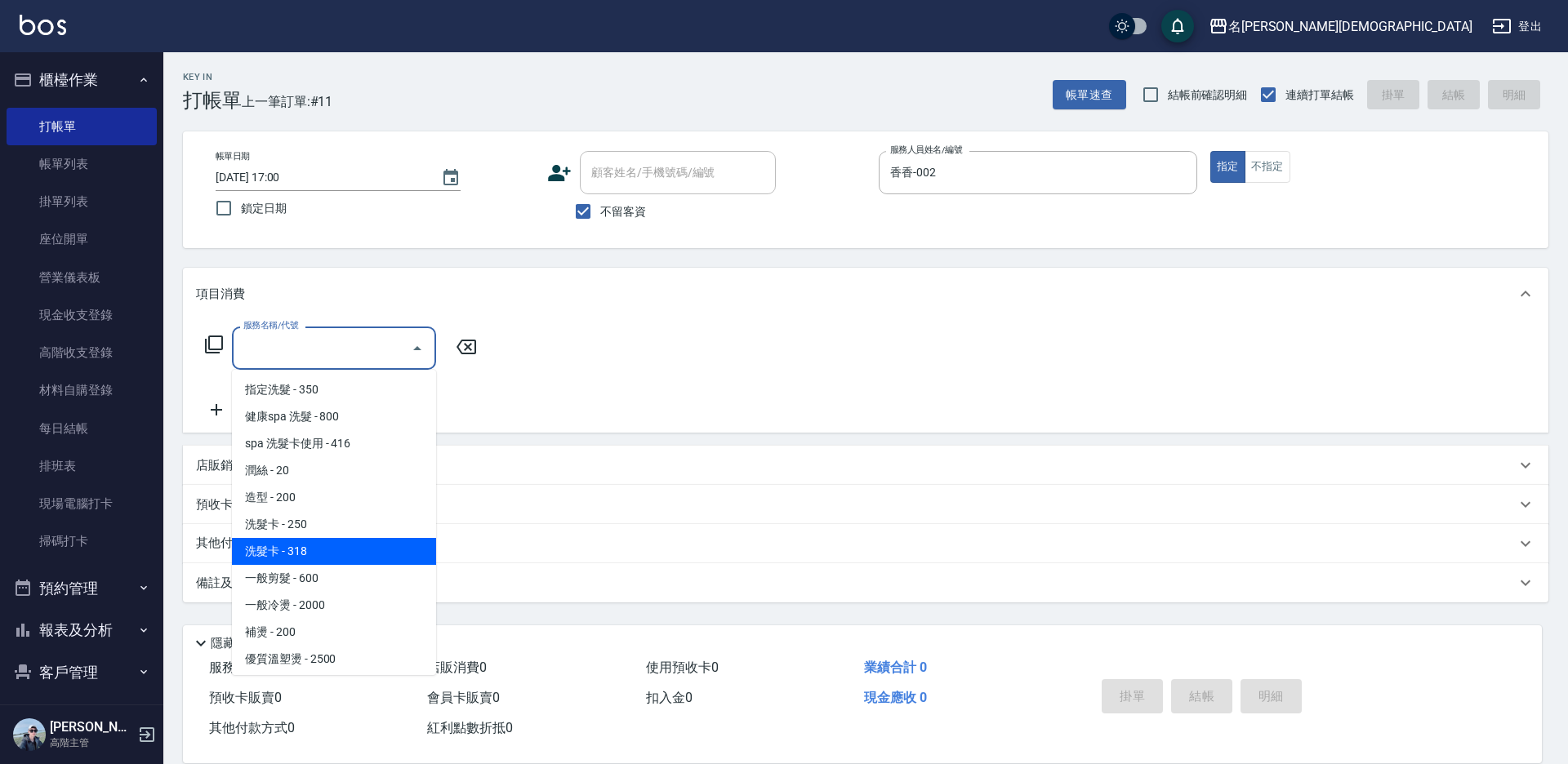
click at [355, 550] on span "洗髮卡 - 318" at bounding box center [334, 551] width 204 height 27
type input "洗髮卡(108)"
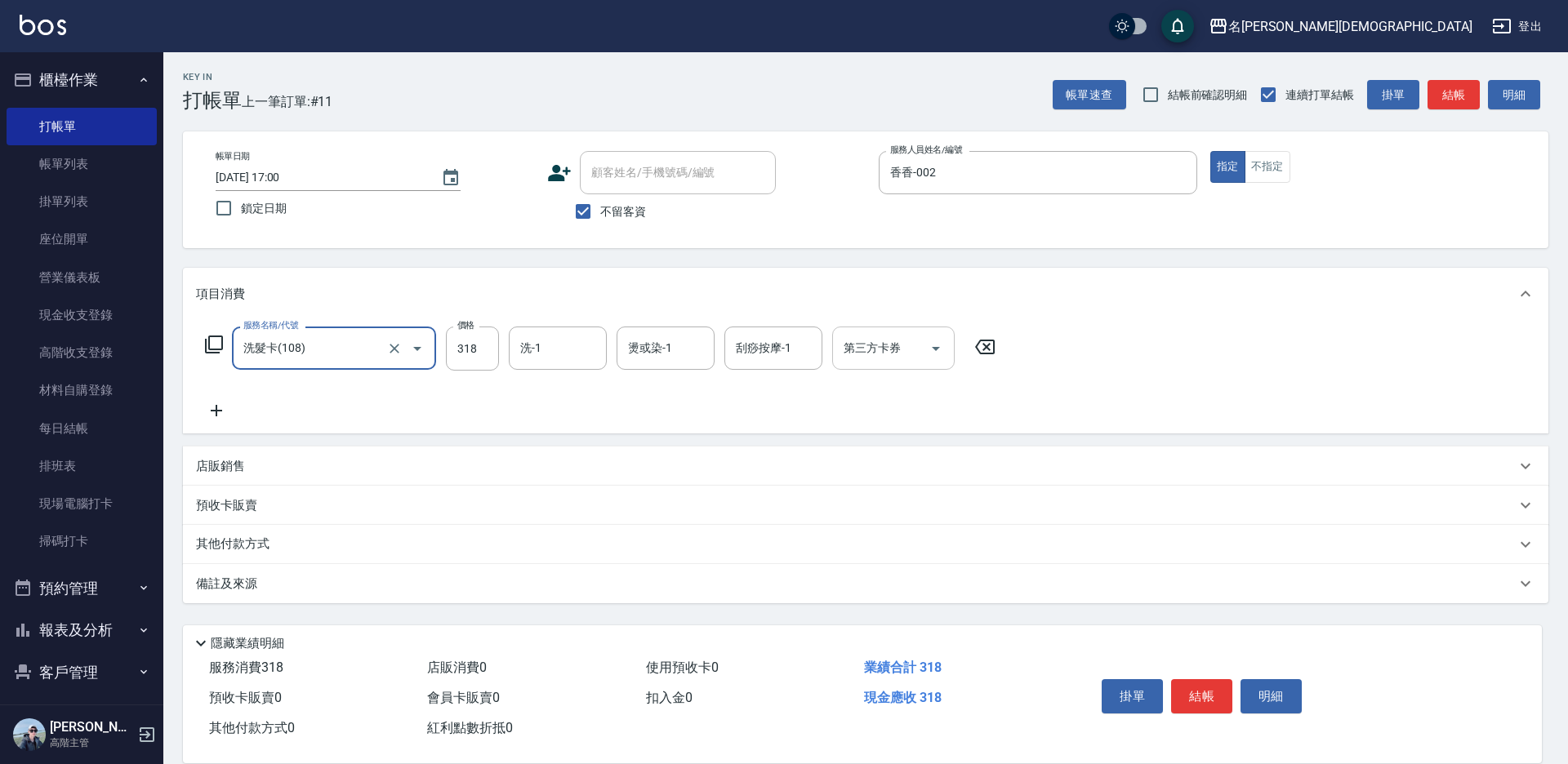
click at [937, 343] on icon "Open" at bounding box center [936, 349] width 20 height 20
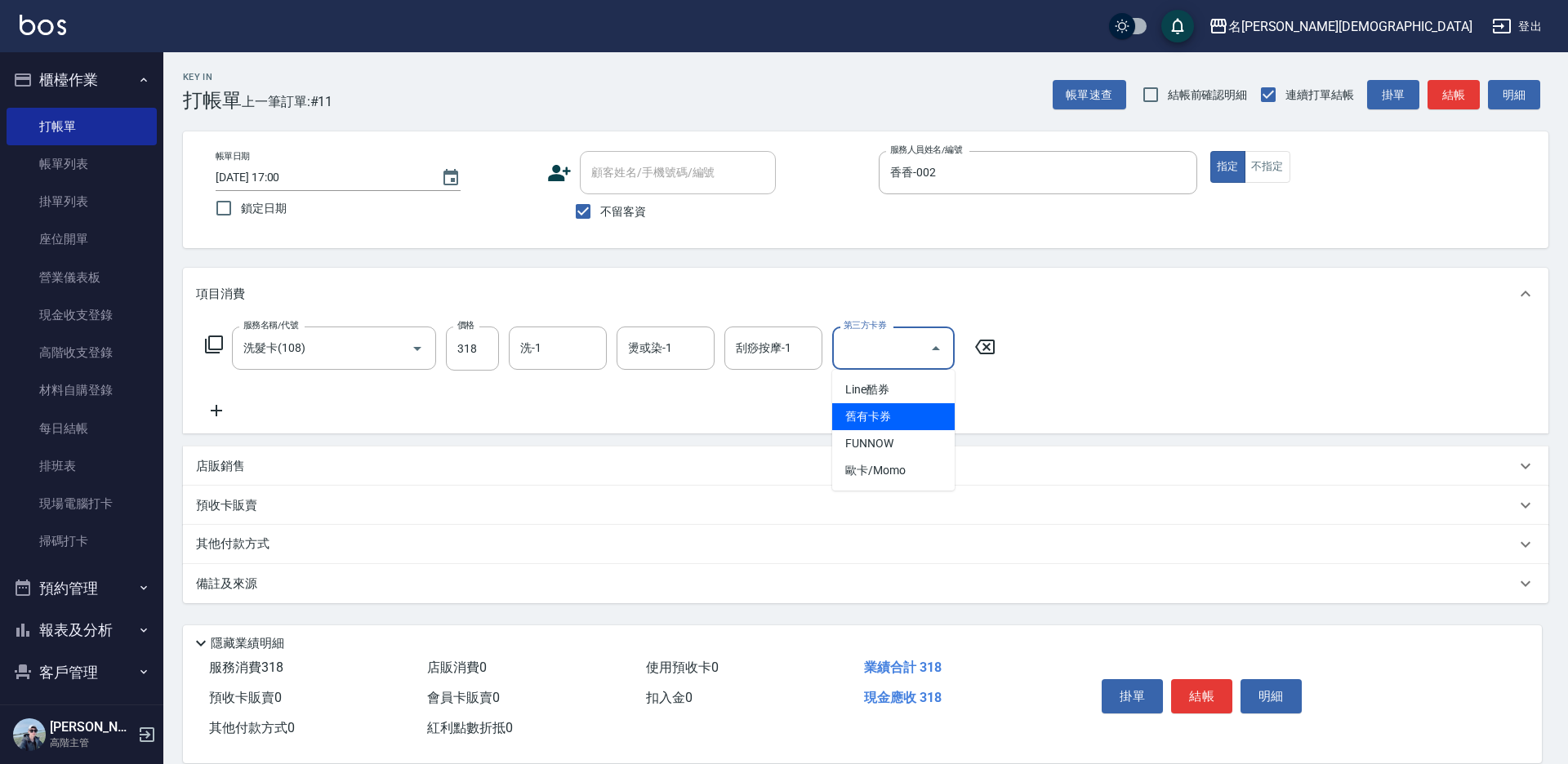
click at [905, 412] on span "舊有卡券" at bounding box center [893, 416] width 122 height 27
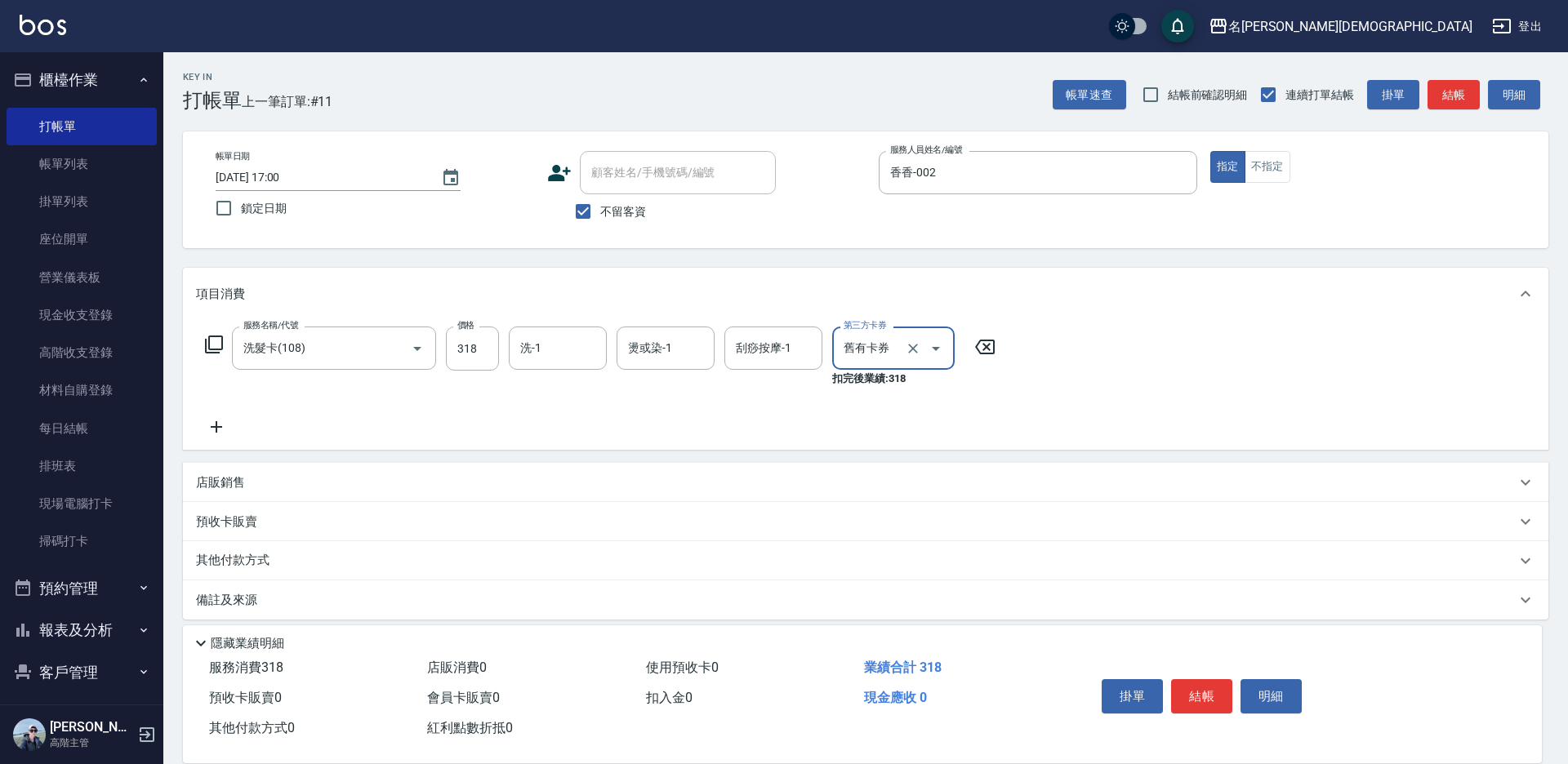
type input "舊有卡券"
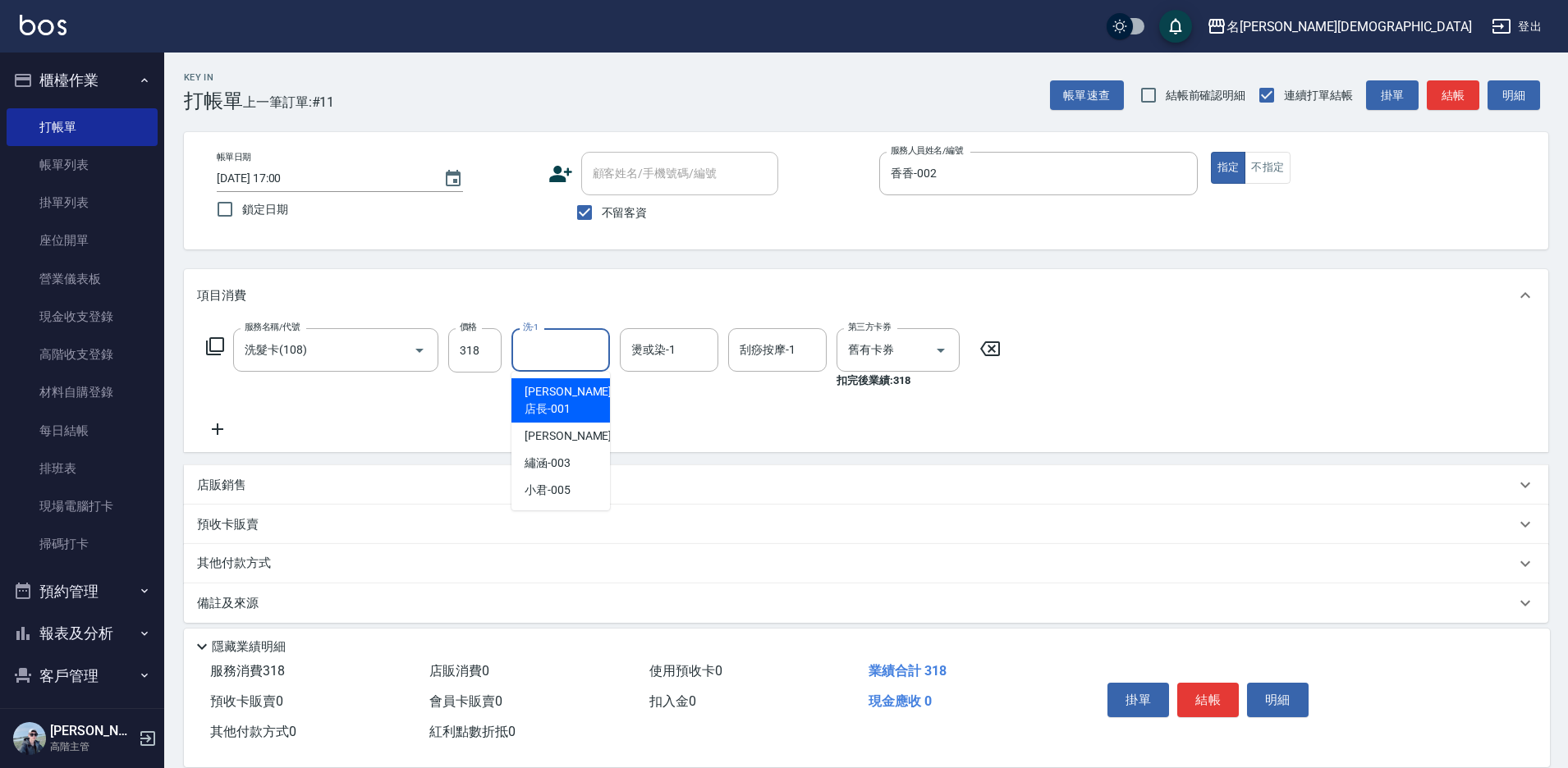
drag, startPoint x: 555, startPoint y: 352, endPoint x: 580, endPoint y: 414, distance: 66.9
click at [558, 358] on input "洗-1" at bounding box center [560, 350] width 83 height 29
click at [570, 450] on div "繡涵 -003" at bounding box center [560, 463] width 98 height 27
type input "繡涵-003"
click at [1211, 688] on button "結帳" at bounding box center [1208, 700] width 62 height 35
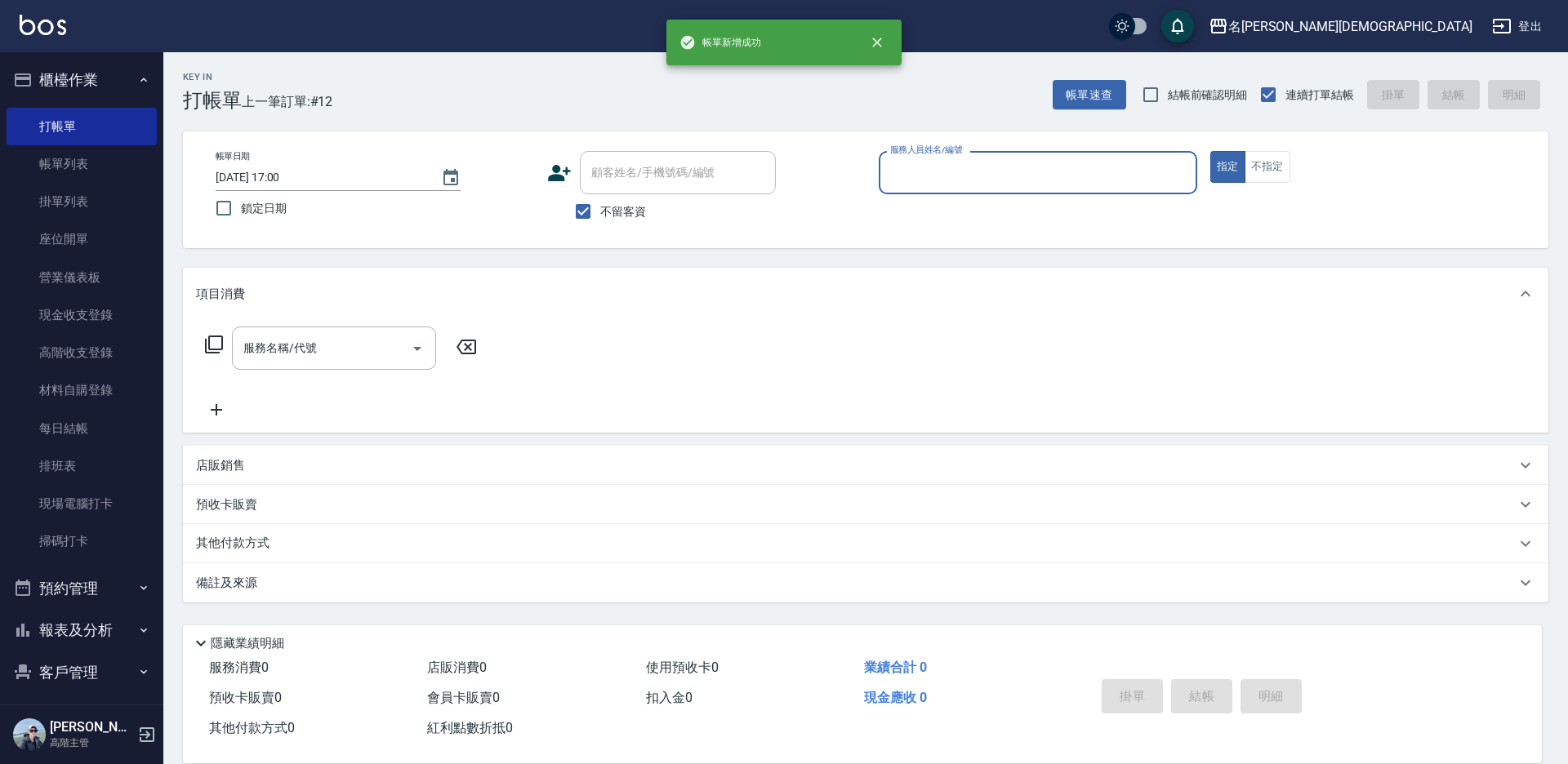
drag, startPoint x: 910, startPoint y: 164, endPoint x: 900, endPoint y: 181, distance: 19.7
click at [900, 181] on input "服務人員姓名/編號" at bounding box center [1038, 172] width 304 height 29
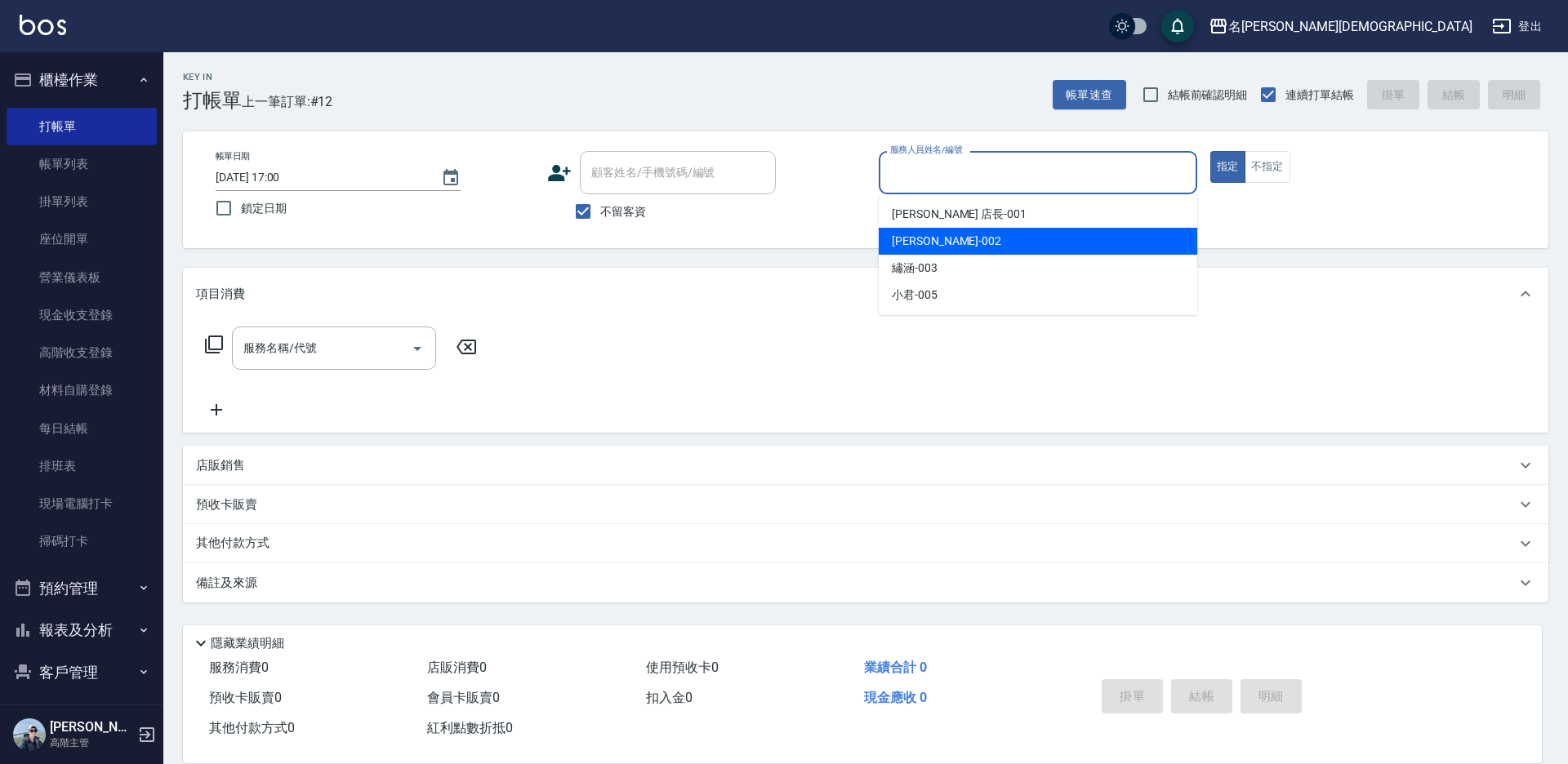
click at [895, 247] on span "香香 -002" at bounding box center [946, 241] width 109 height 17
type input "香香-002"
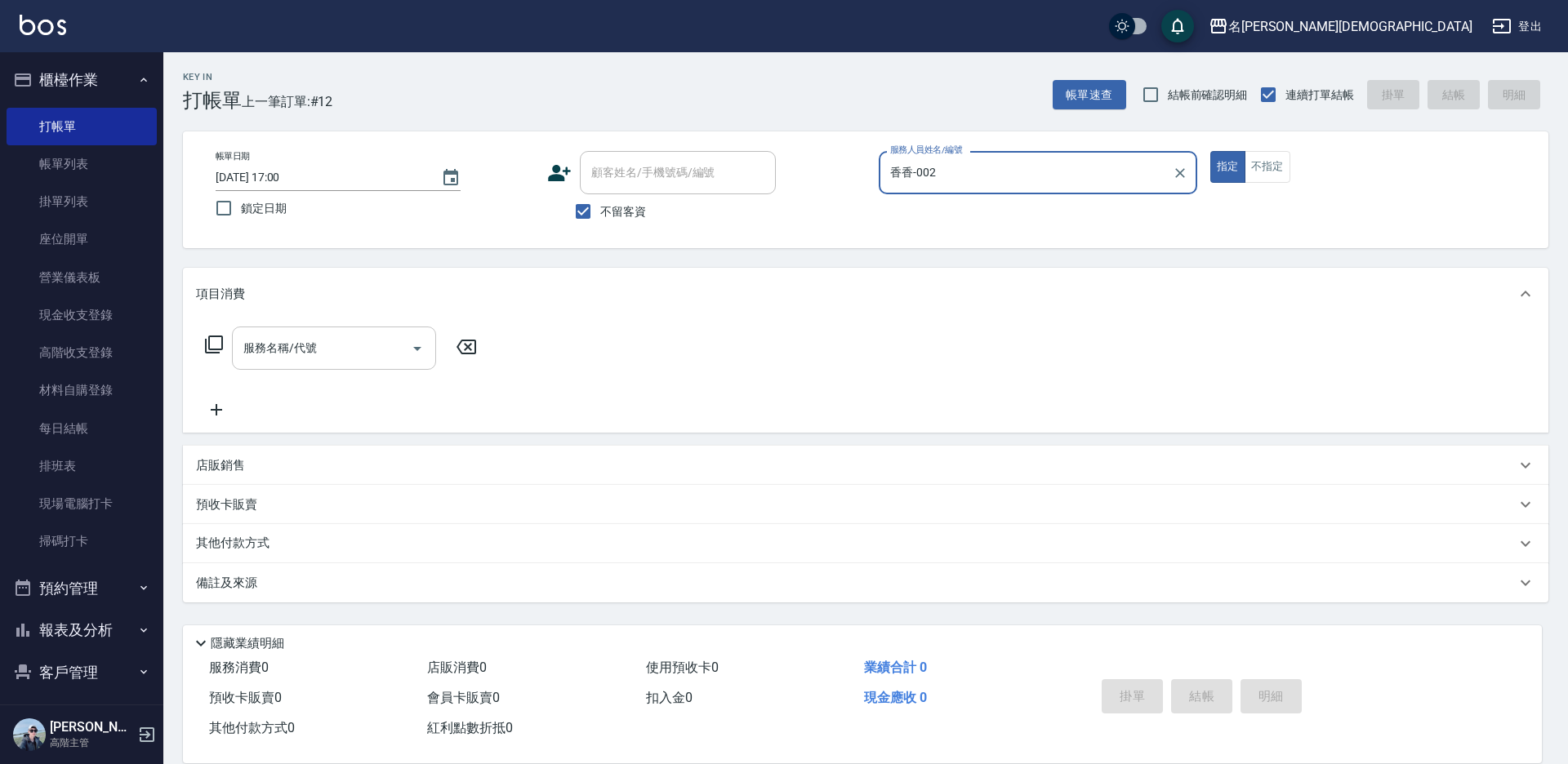
click at [265, 347] on input "服務名稱/代號" at bounding box center [321, 348] width 165 height 29
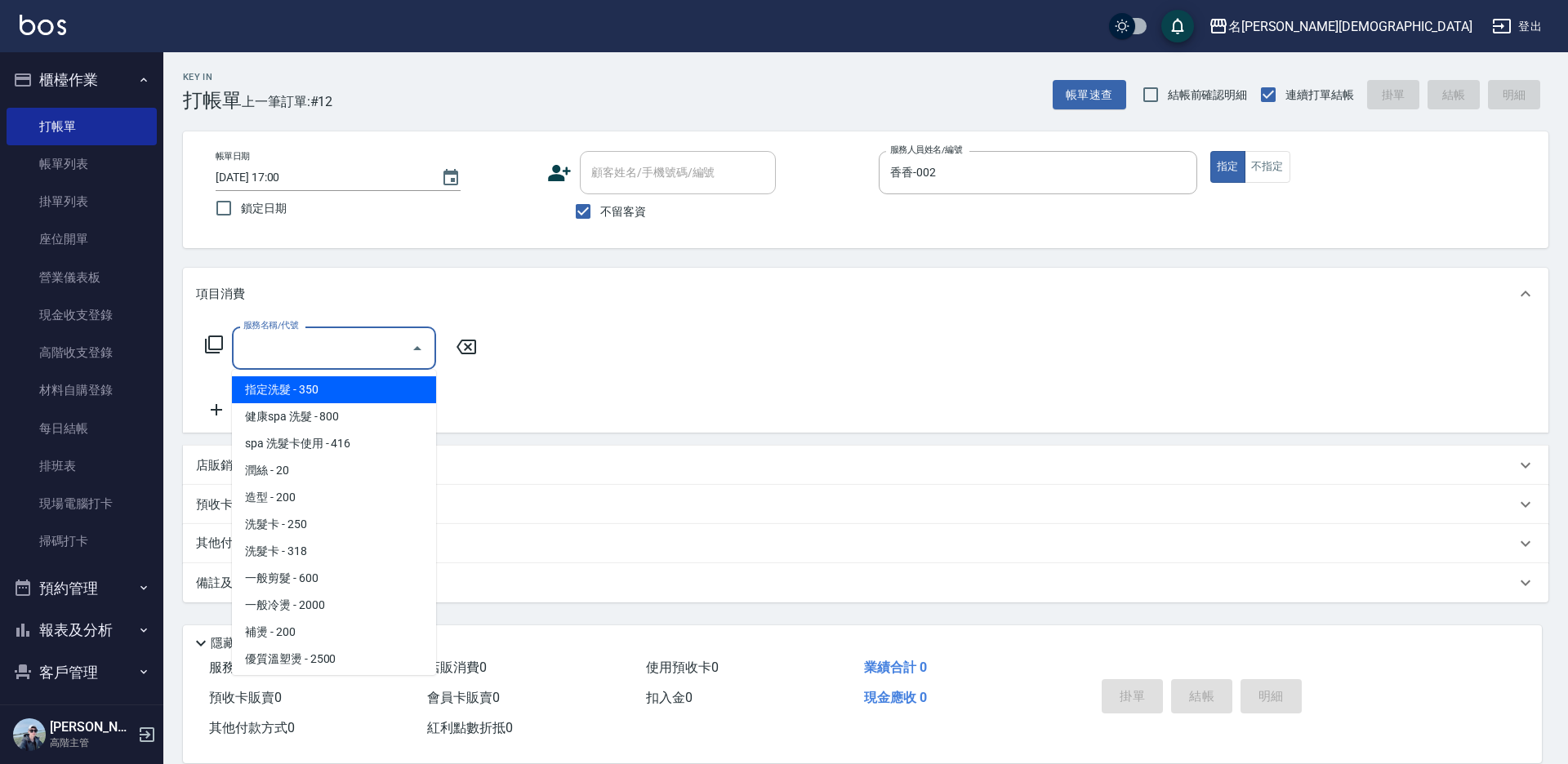
click at [337, 382] on span "指定洗髮 - 350" at bounding box center [334, 390] width 204 height 27
type input "指定洗髮(101)"
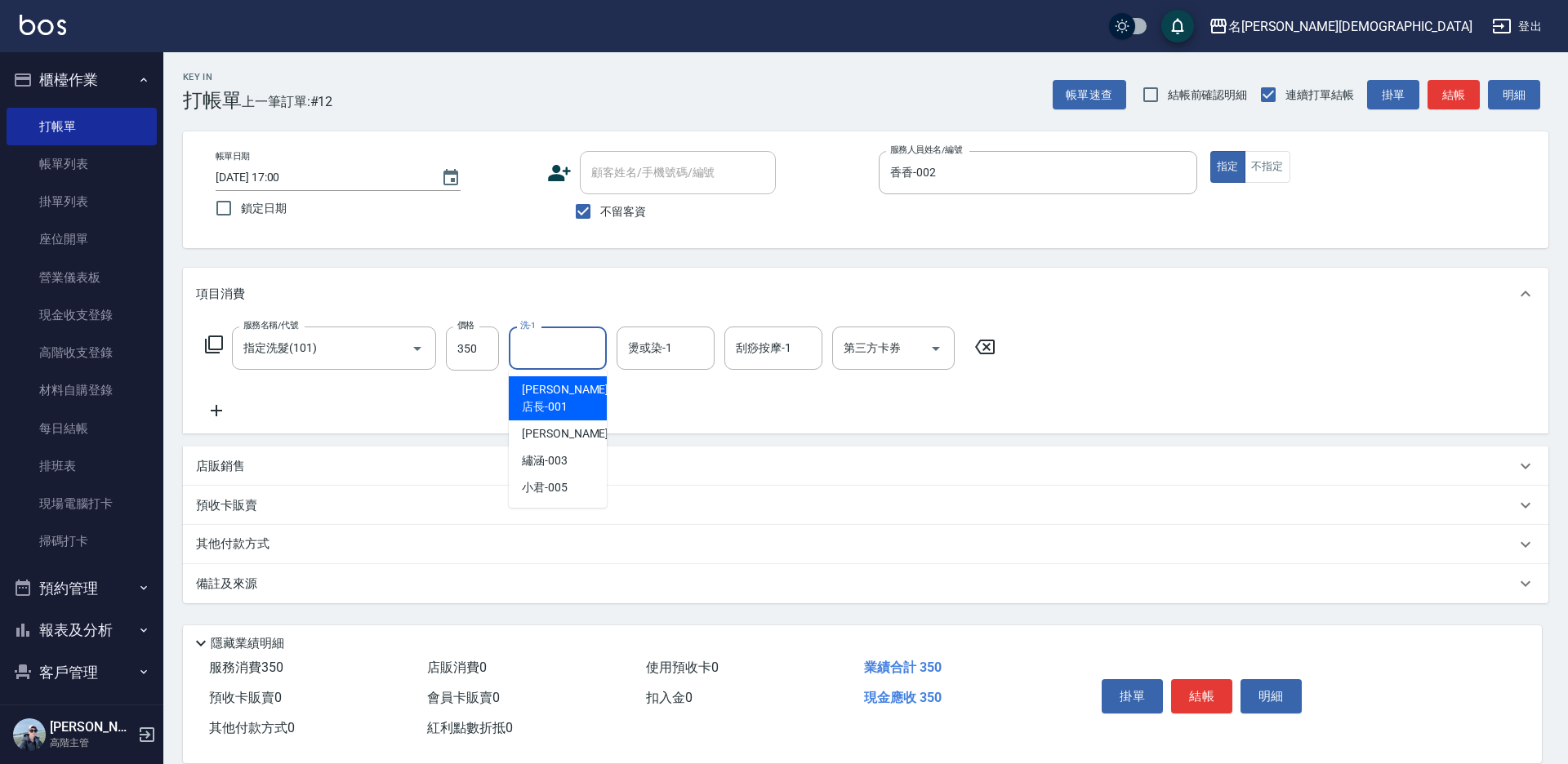
drag, startPoint x: 534, startPoint y: 348, endPoint x: 519, endPoint y: 399, distance: 53.2
click at [534, 349] on div "洗-1 洗-1" at bounding box center [557, 348] width 98 height 43
click at [535, 479] on span "小君 -005" at bounding box center [545, 487] width 46 height 17
type input "小君-005"
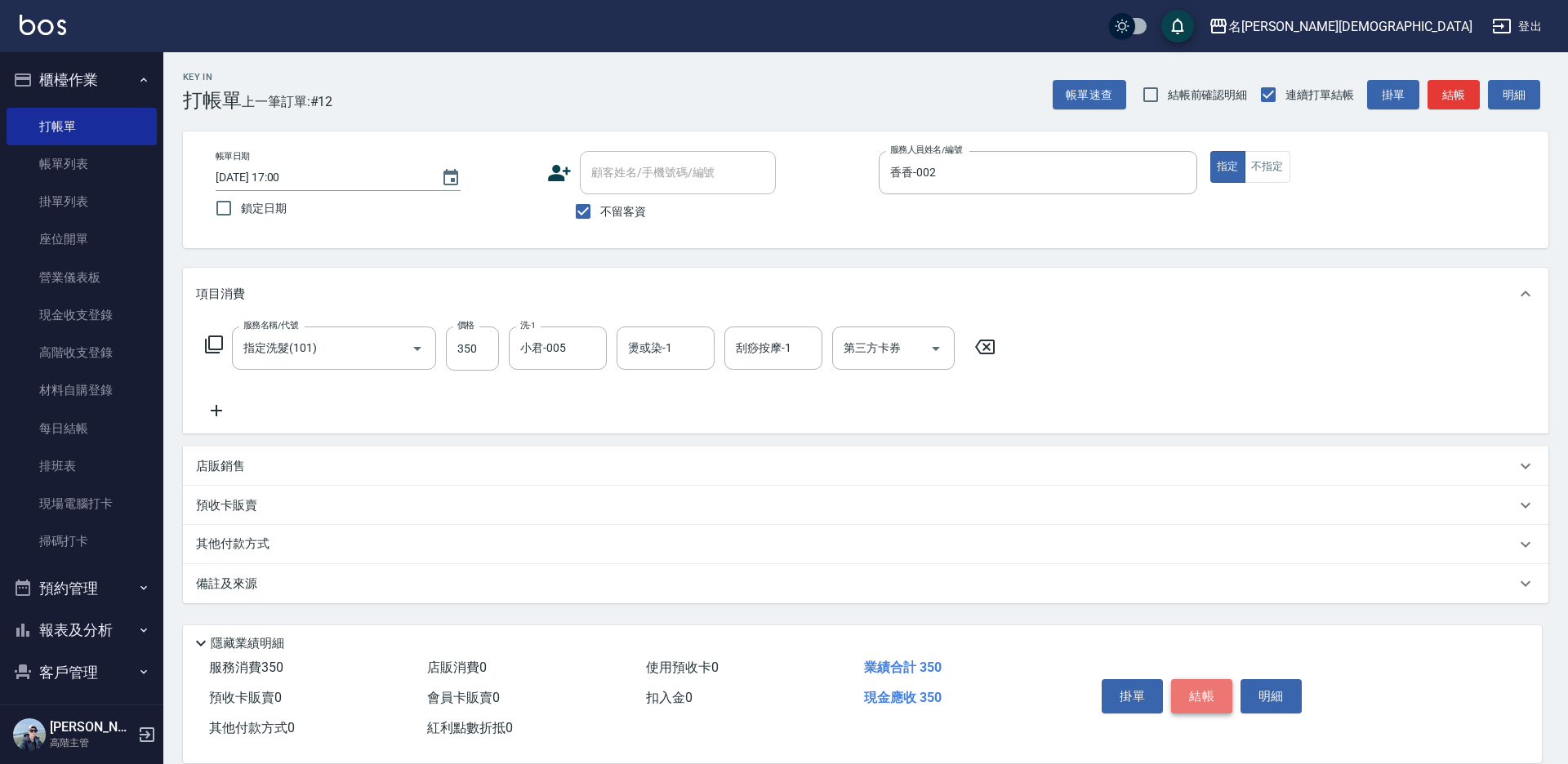
click at [1194, 688] on button "結帳" at bounding box center [1202, 697] width 62 height 34
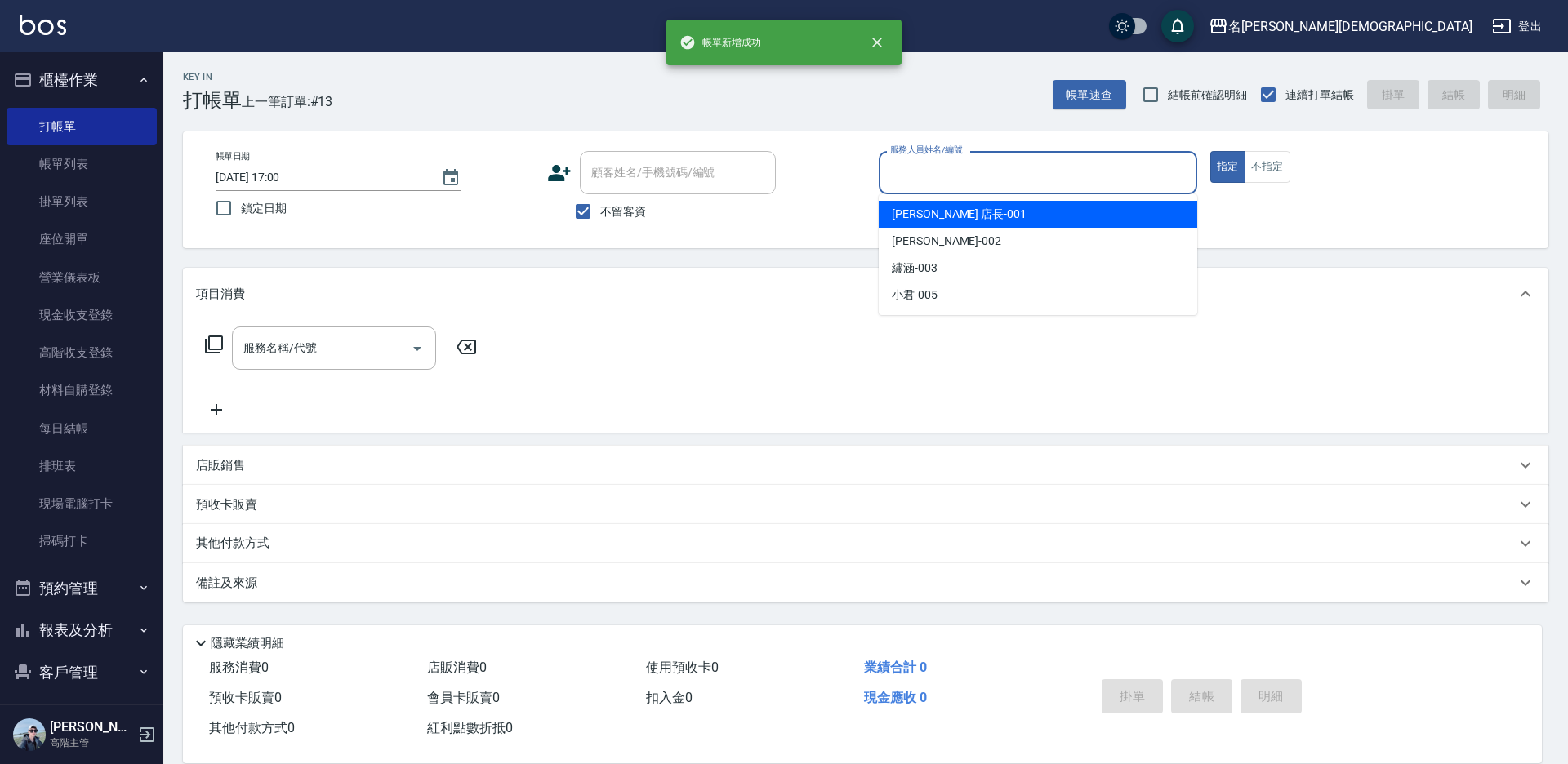
drag, startPoint x: 915, startPoint y: 173, endPoint x: 908, endPoint y: 222, distance: 49.5
click at [914, 173] on input "服務人員姓名/編號" at bounding box center [1038, 172] width 304 height 29
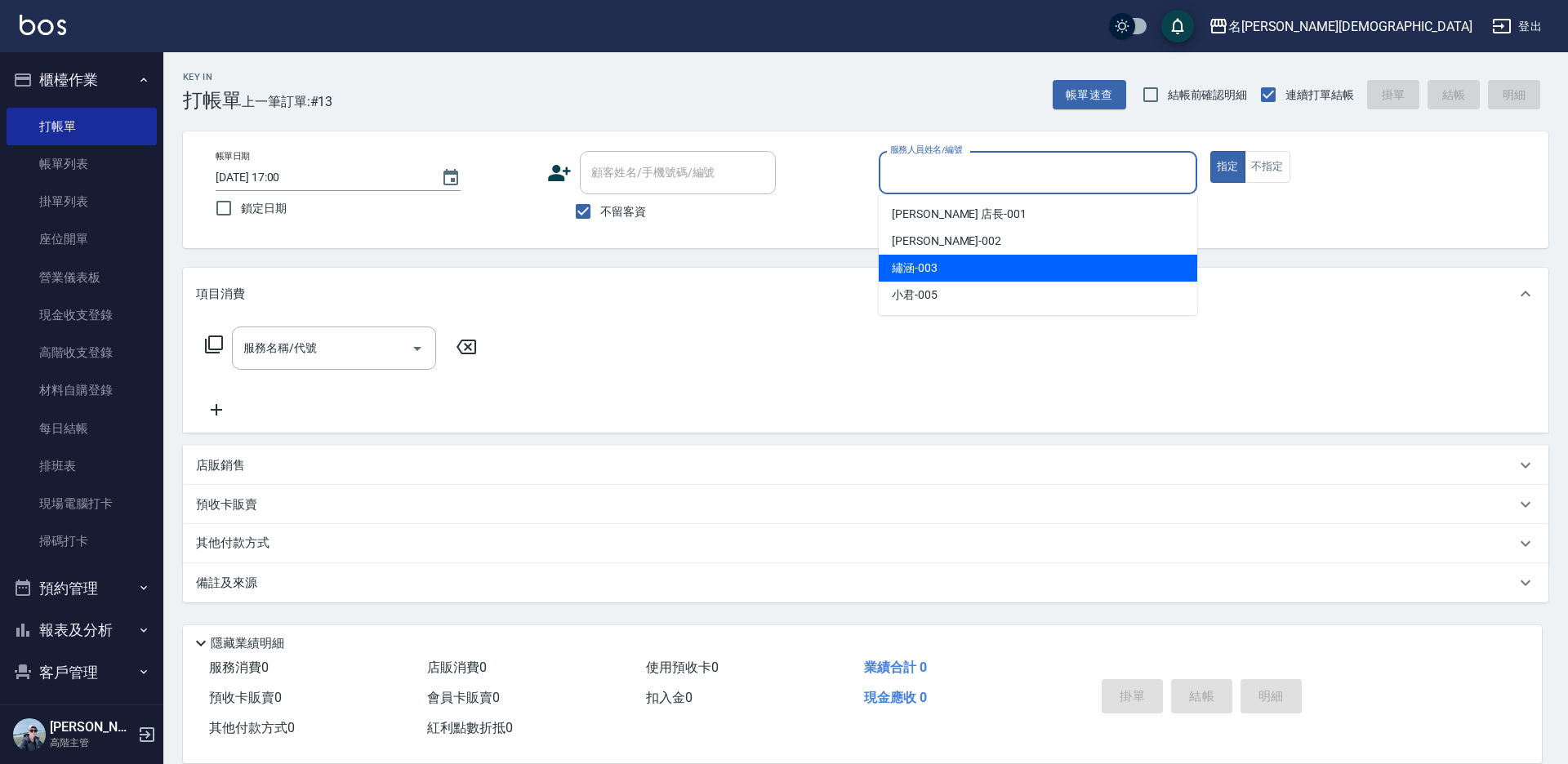
click at [908, 258] on div "繡涵 -003" at bounding box center [1038, 268] width 319 height 27
type input "繡涵-003"
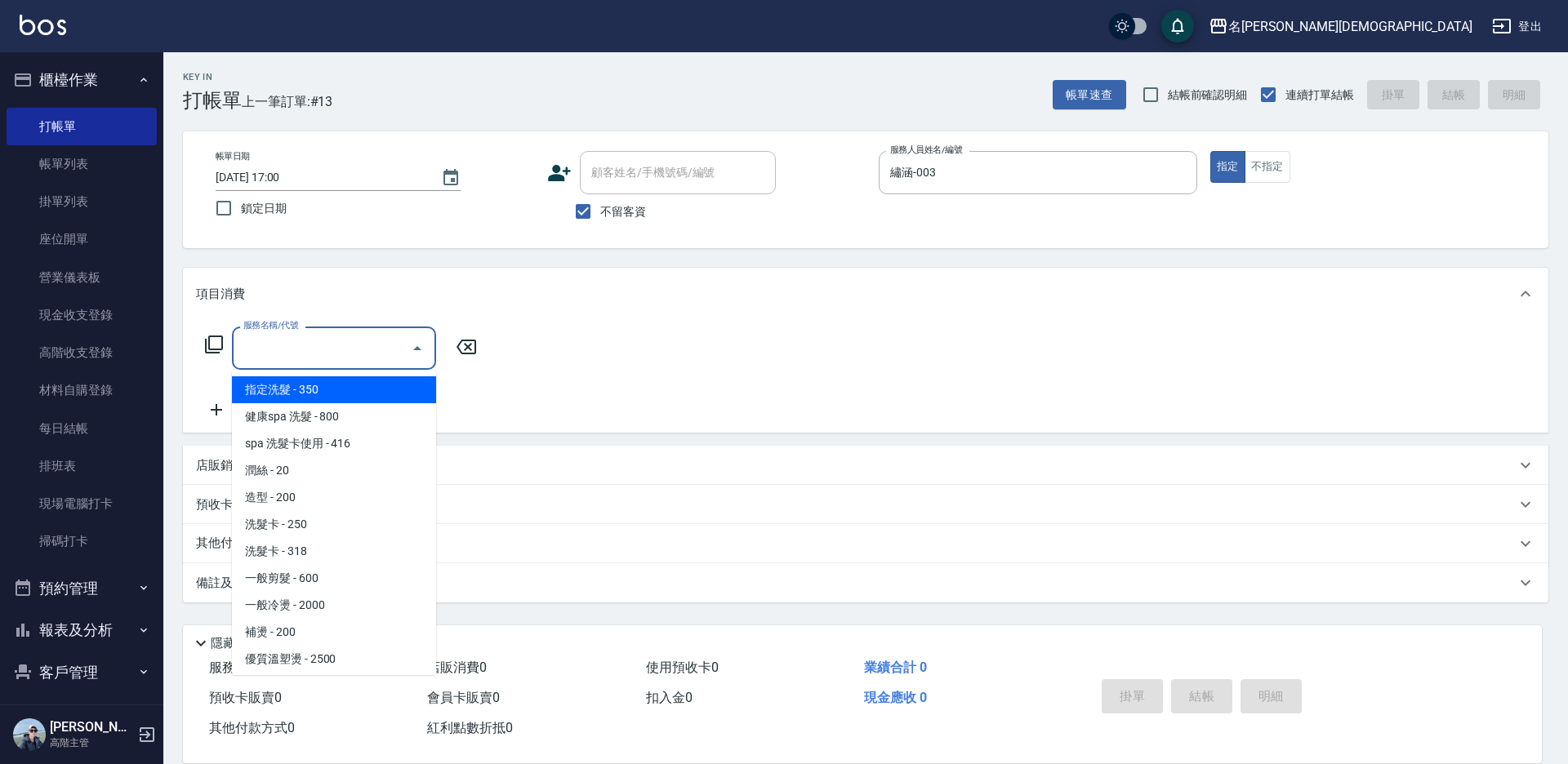
click at [266, 343] on div "服務名稱/代號 服務名稱/代號" at bounding box center [334, 348] width 204 height 43
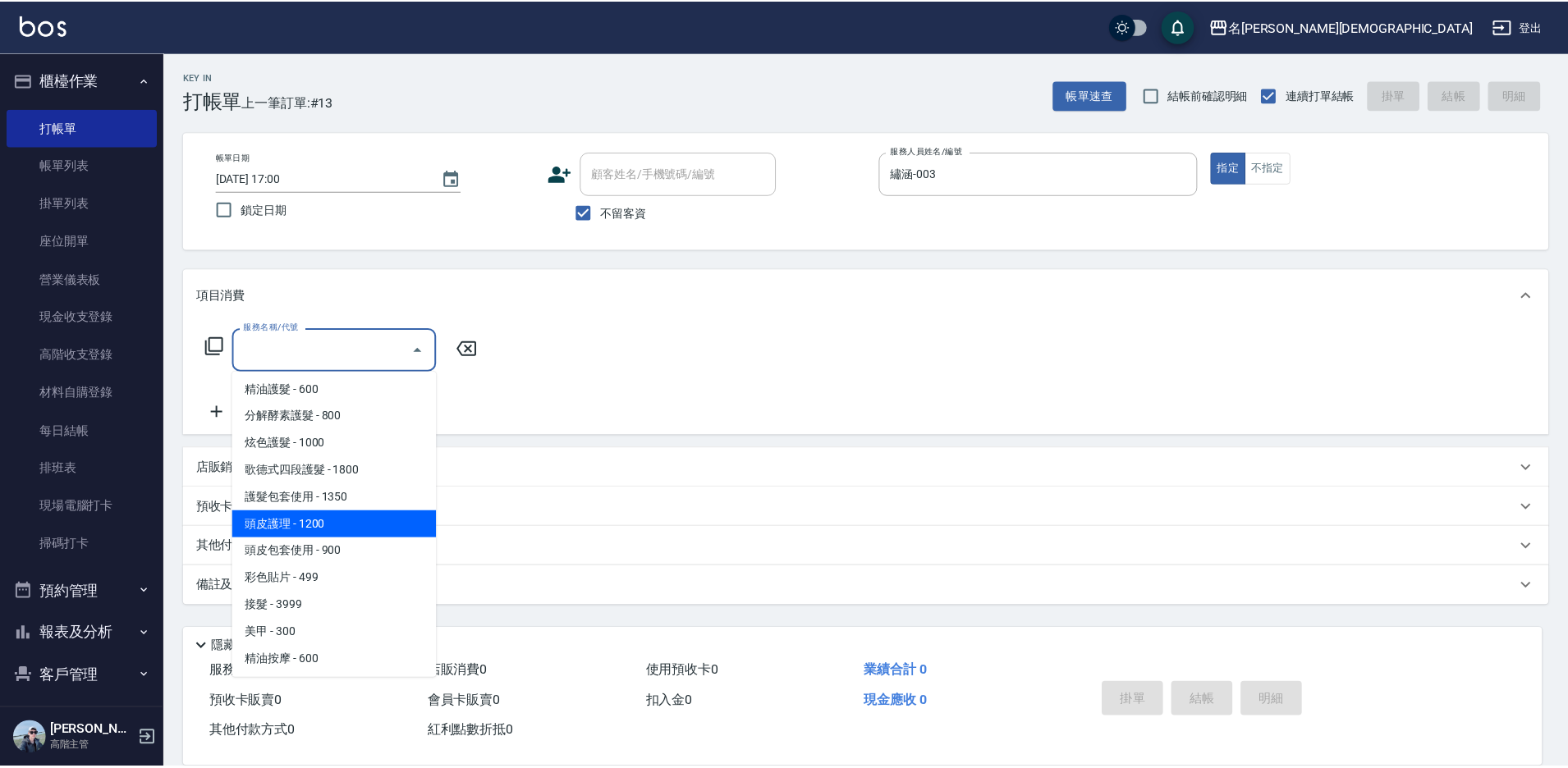
scroll to position [410, 0]
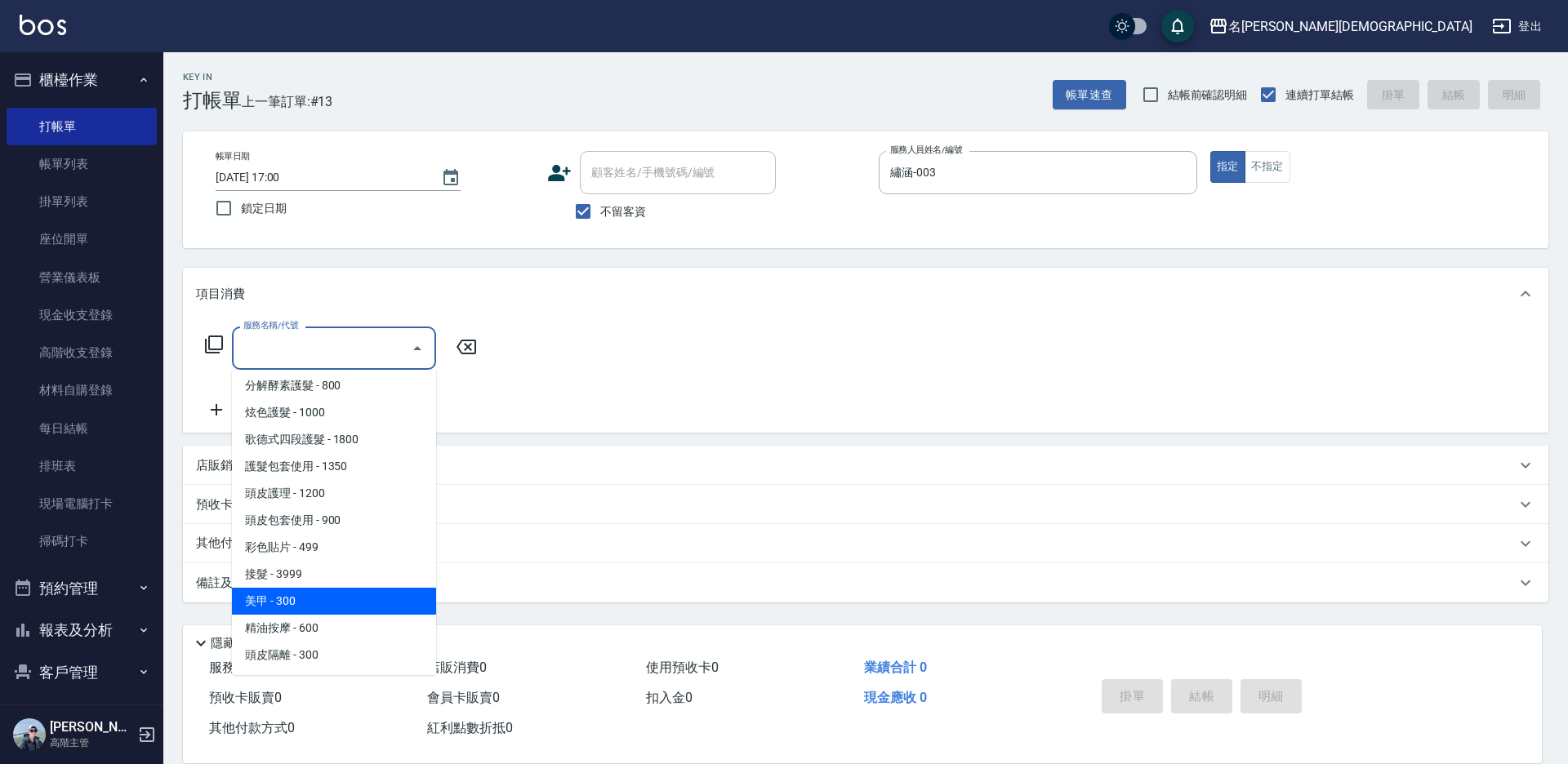
click at [316, 603] on span "美甲 - 300" at bounding box center [334, 601] width 204 height 27
type input "美甲(900)"
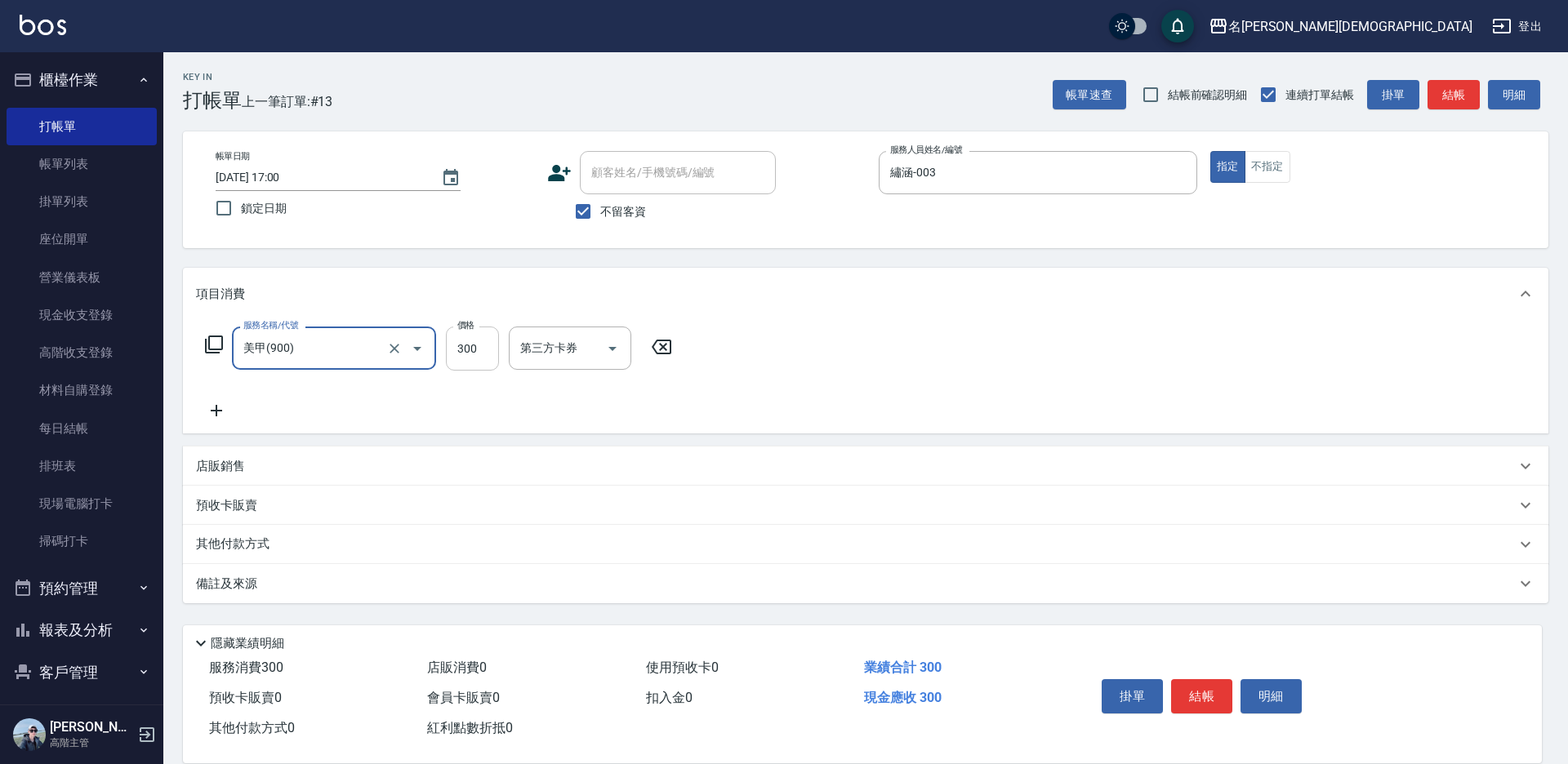
click at [482, 344] on input "300" at bounding box center [472, 349] width 53 height 44
type input "800"
click at [1193, 701] on button "結帳" at bounding box center [1202, 697] width 62 height 34
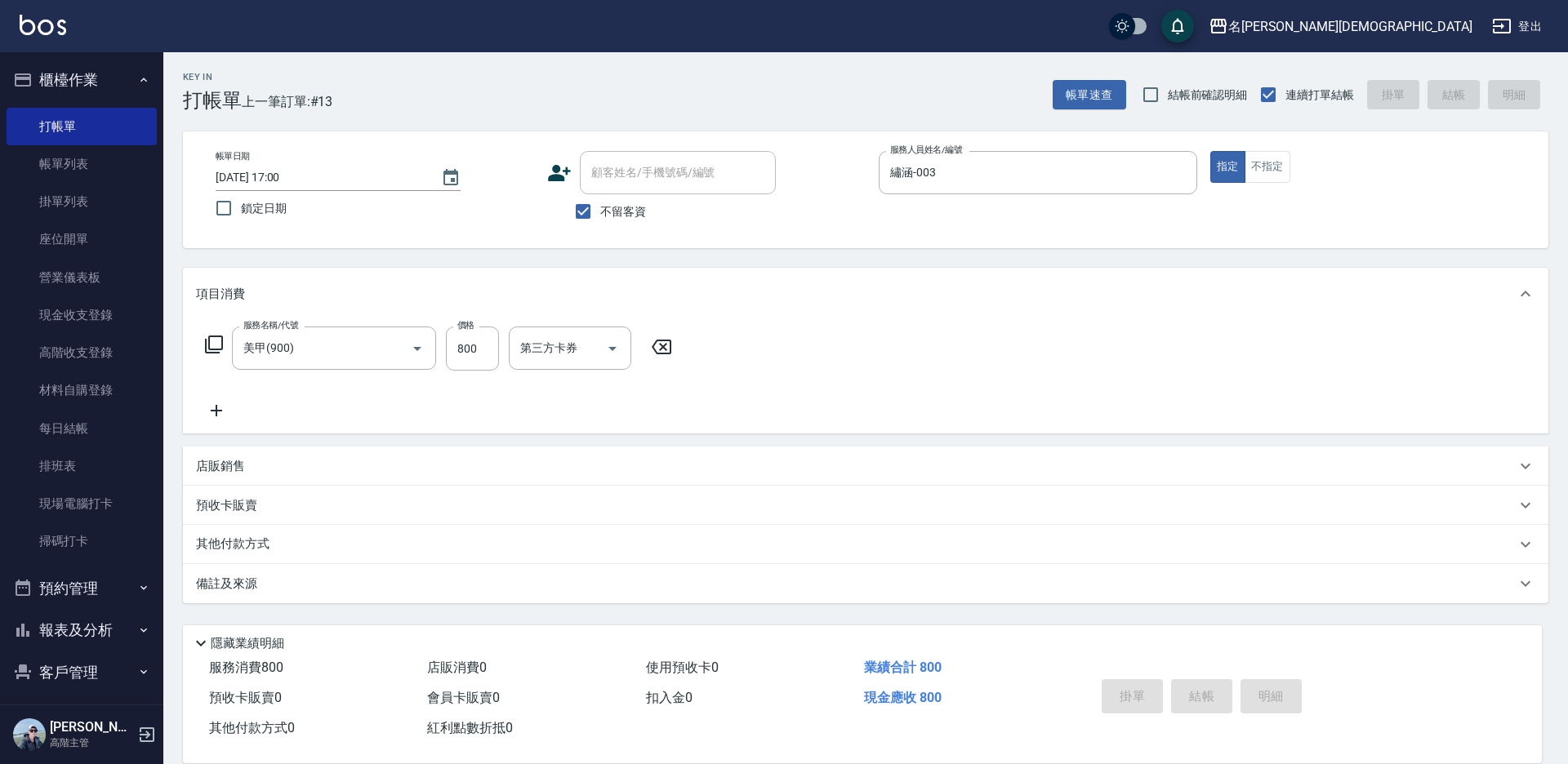
type input "[DATE] 17:01"
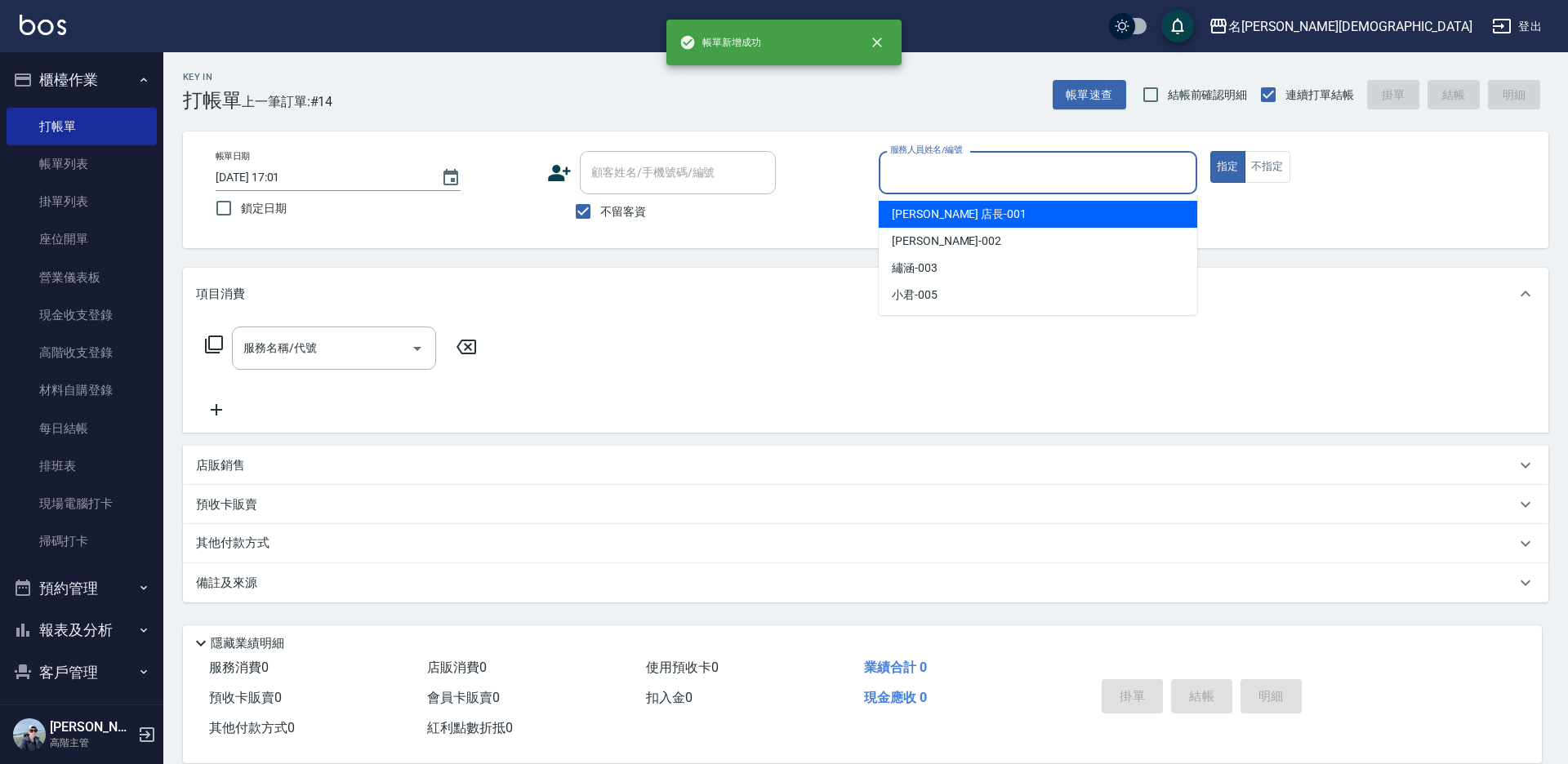
drag, startPoint x: 887, startPoint y: 172, endPoint x: 894, endPoint y: 183, distance: 13.0
click at [885, 172] on div "服務人員姓名/編號" at bounding box center [1038, 172] width 319 height 43
drag, startPoint x: 904, startPoint y: 176, endPoint x: 905, endPoint y: 234, distance: 58.0
click at [900, 177] on input "服務人員姓名/編號" at bounding box center [1038, 172] width 304 height 29
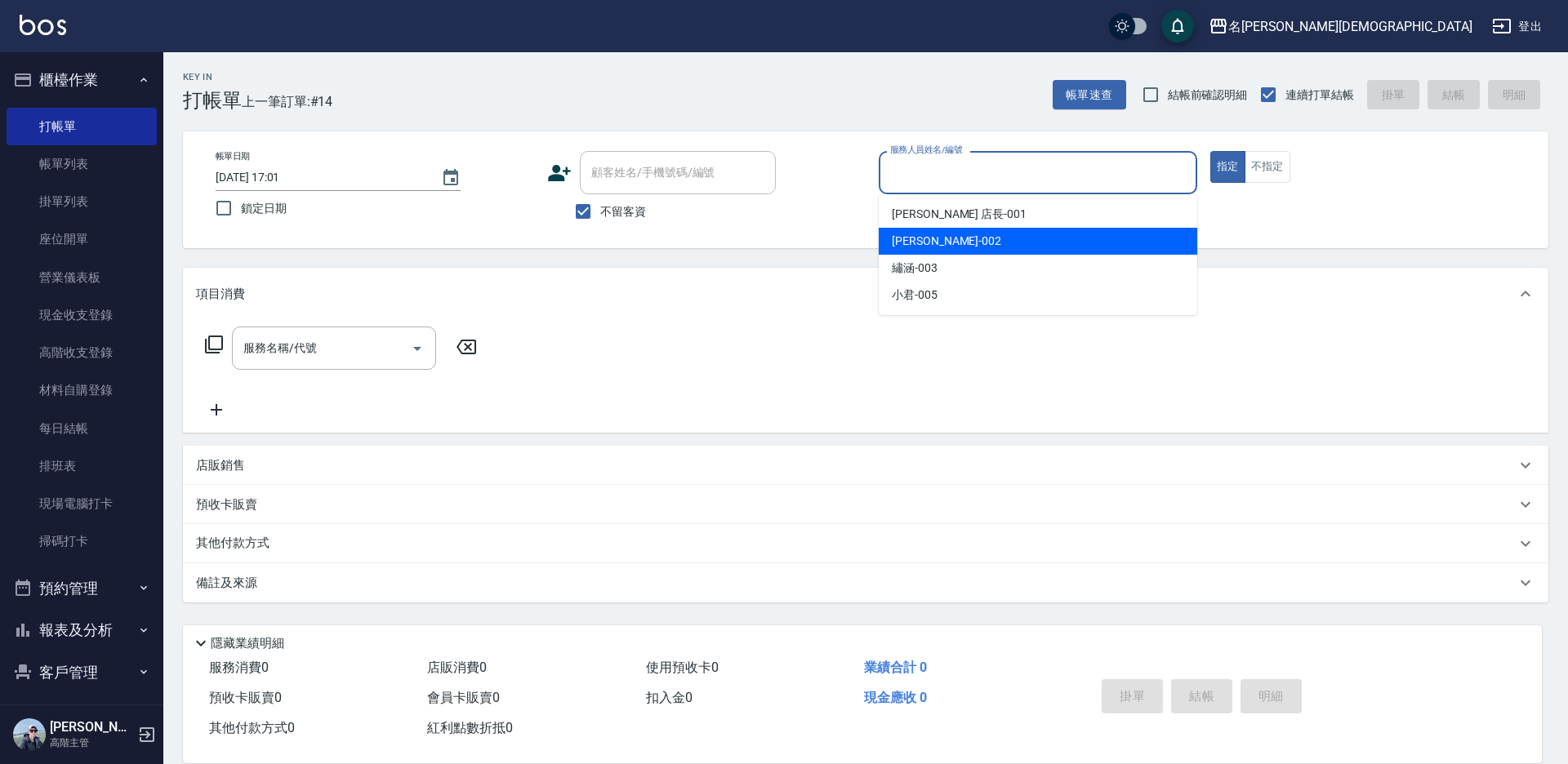
click at [919, 244] on span "香香 -002" at bounding box center [946, 241] width 109 height 17
type input "香香-002"
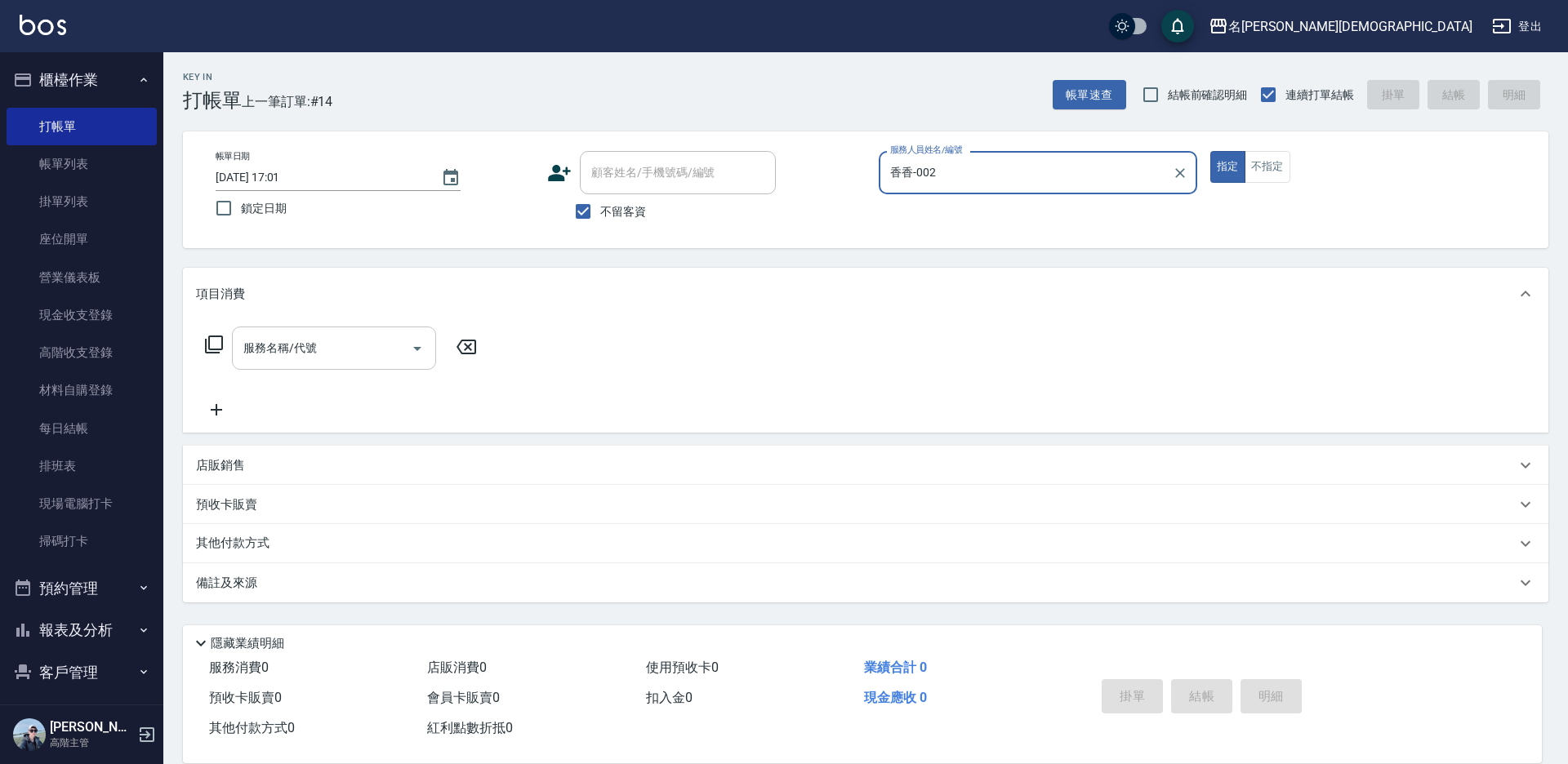
click at [293, 355] on div "服務名稱/代號 服務名稱/代號" at bounding box center [334, 348] width 204 height 43
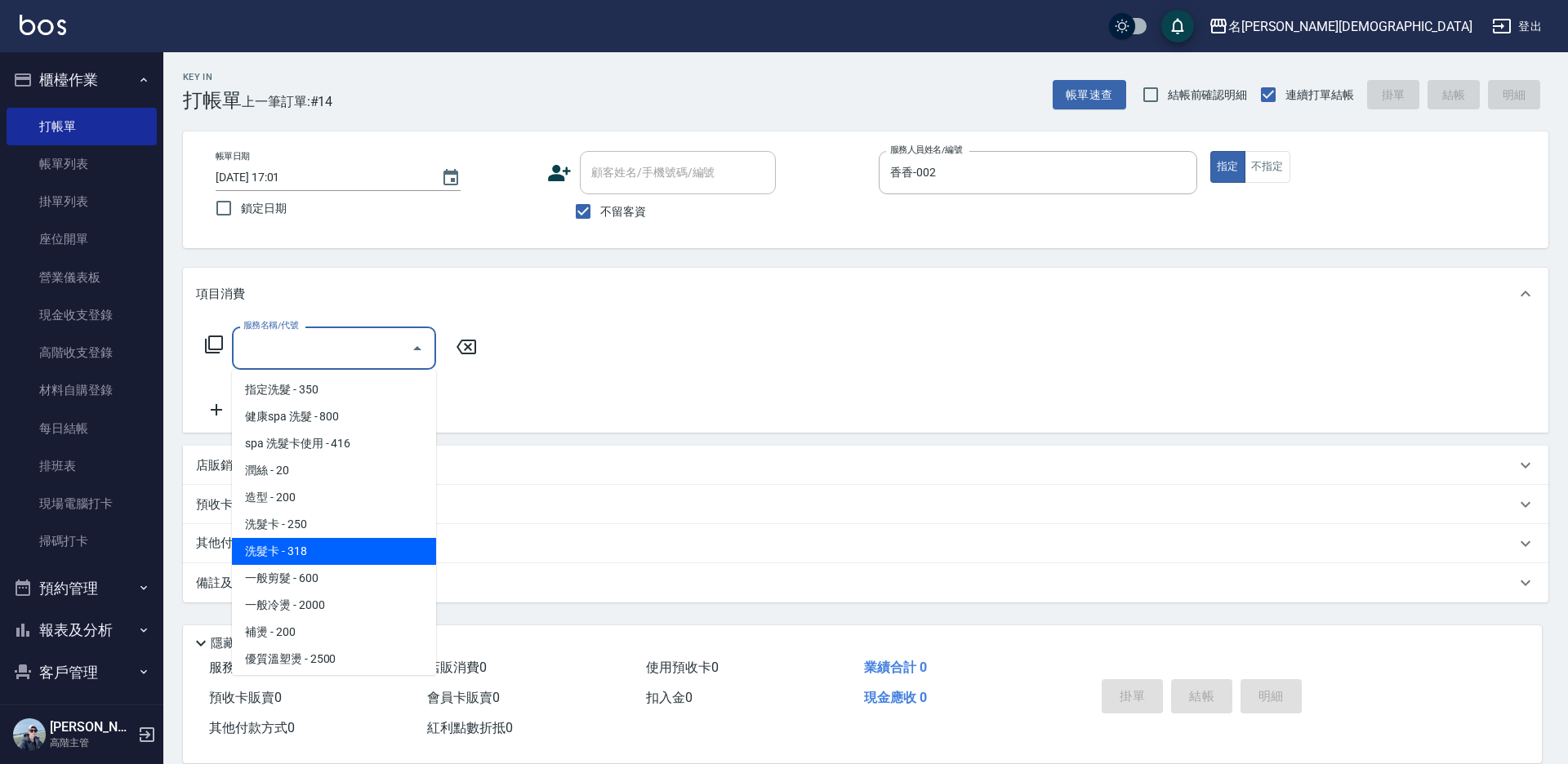
click at [380, 544] on span "洗髮卡 - 318" at bounding box center [334, 551] width 204 height 27
type input "洗髮卡(108)"
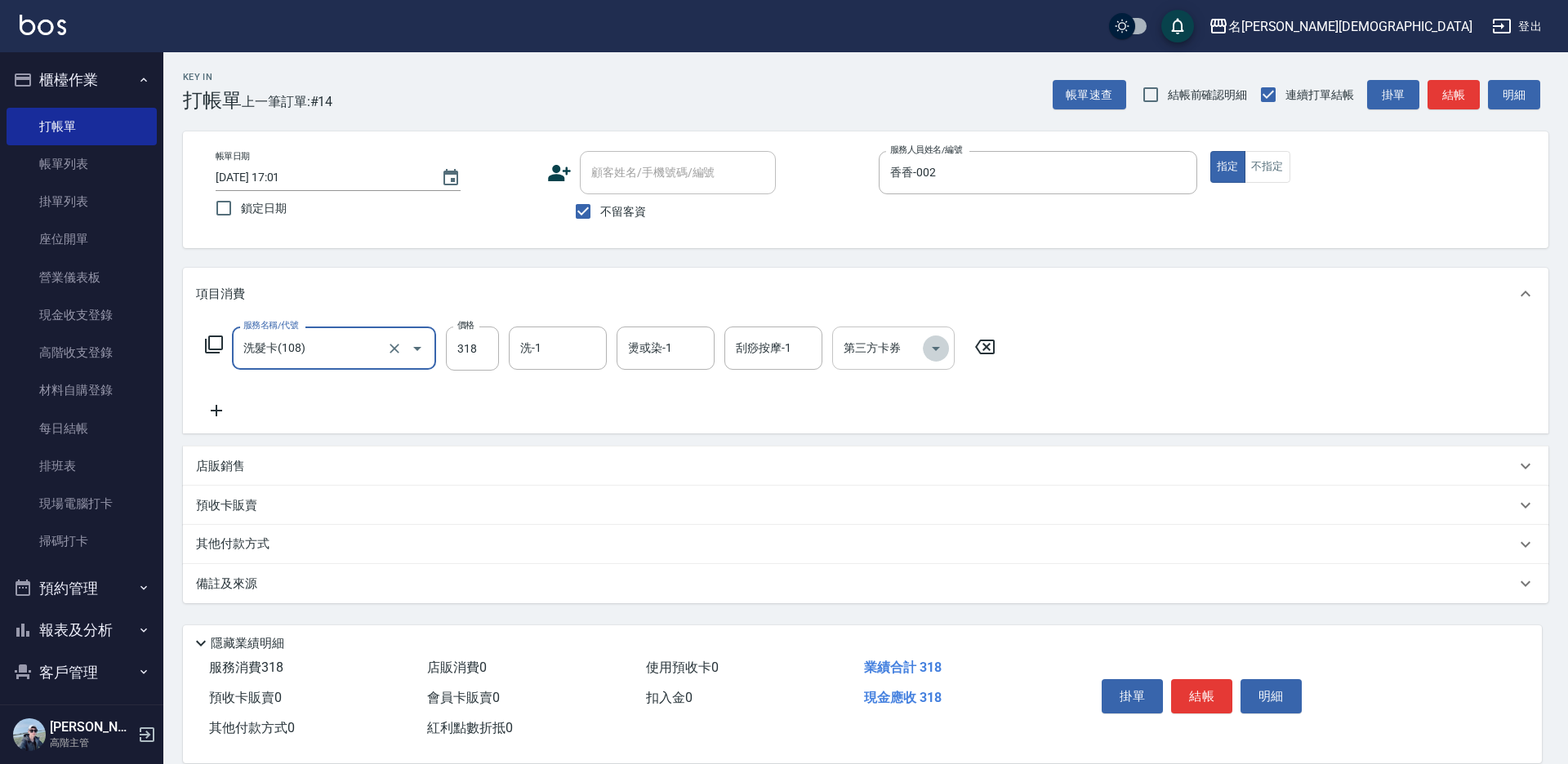
click at [941, 355] on icon "Open" at bounding box center [936, 349] width 20 height 20
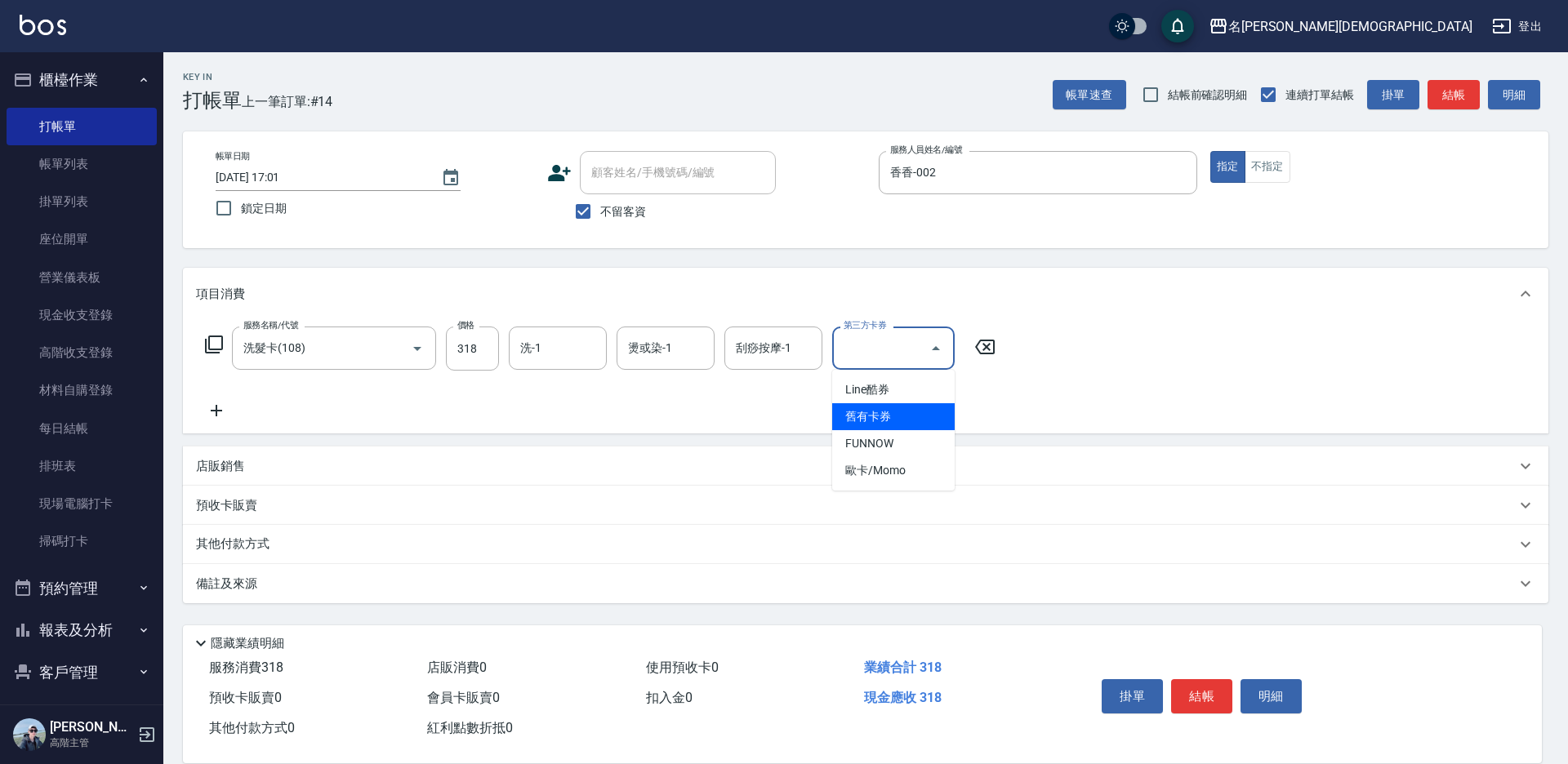
click at [892, 426] on span "舊有卡券" at bounding box center [893, 416] width 122 height 27
type input "舊有卡券"
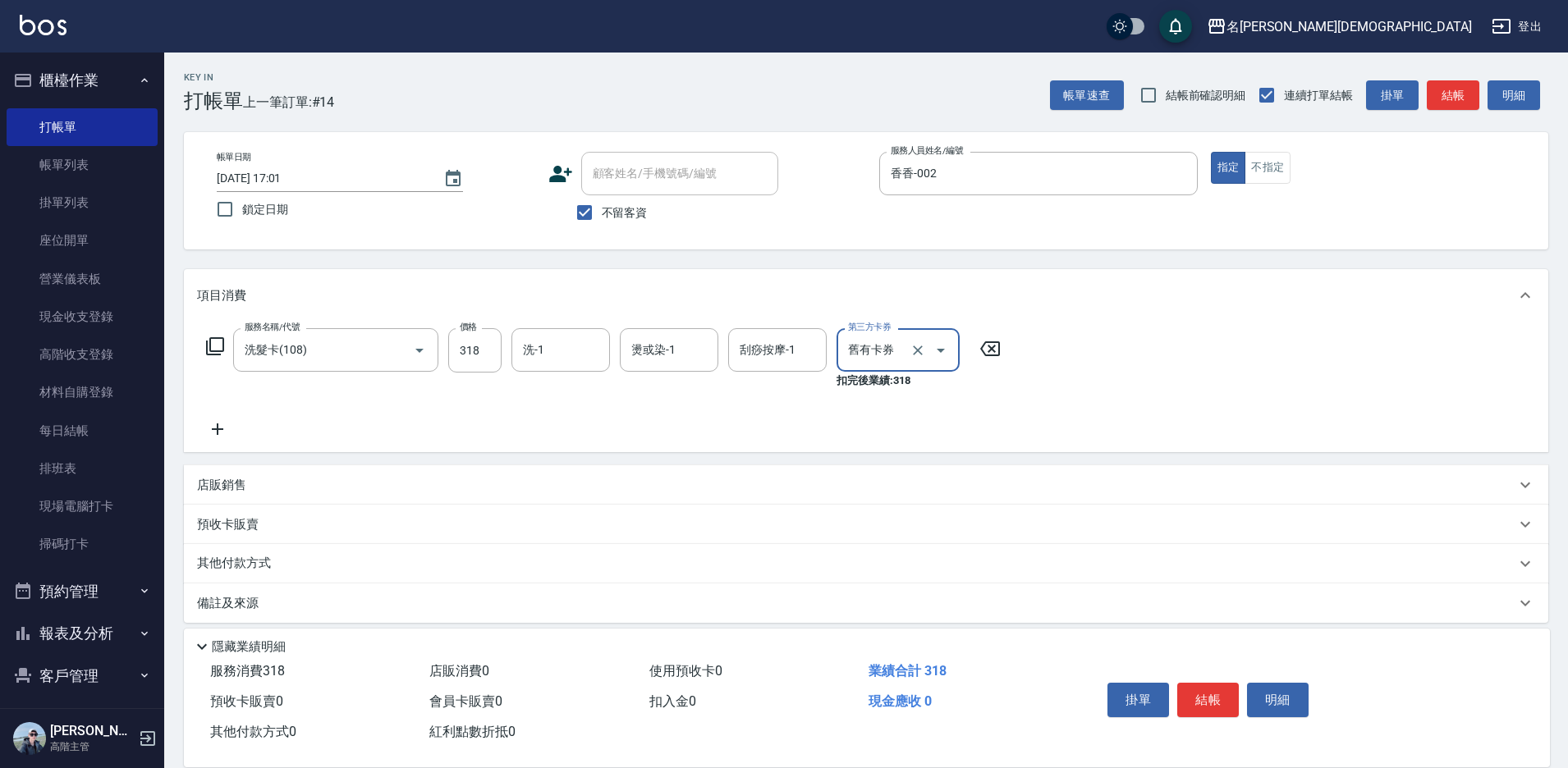
drag, startPoint x: 1230, startPoint y: 693, endPoint x: 1211, endPoint y: 687, distance: 19.9
click at [1227, 693] on button "結帳" at bounding box center [1208, 700] width 62 height 35
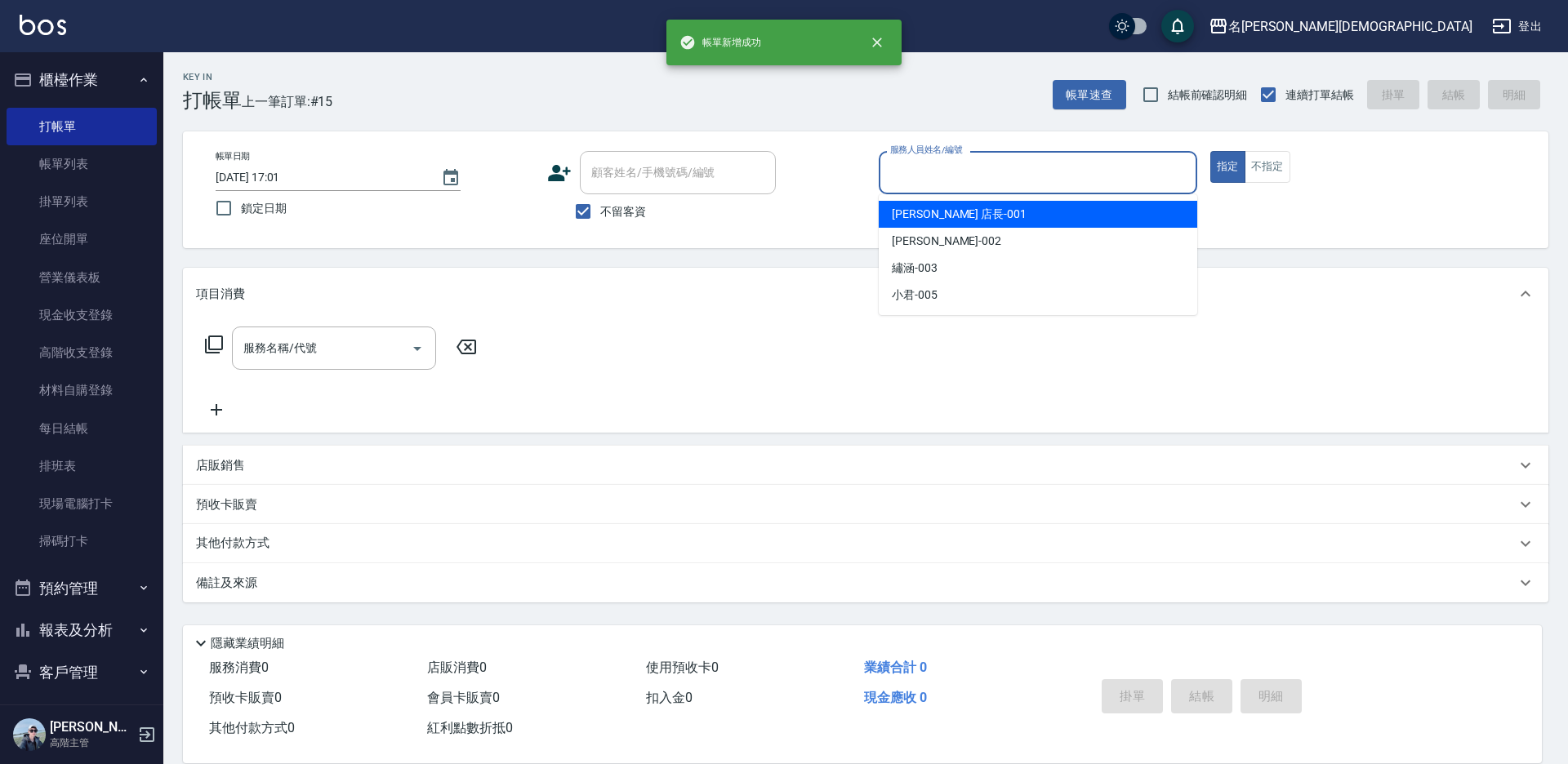
drag, startPoint x: 899, startPoint y: 168, endPoint x: 900, endPoint y: 201, distance: 33.0
click at [897, 180] on input "服務人員姓名/編號" at bounding box center [1038, 172] width 304 height 29
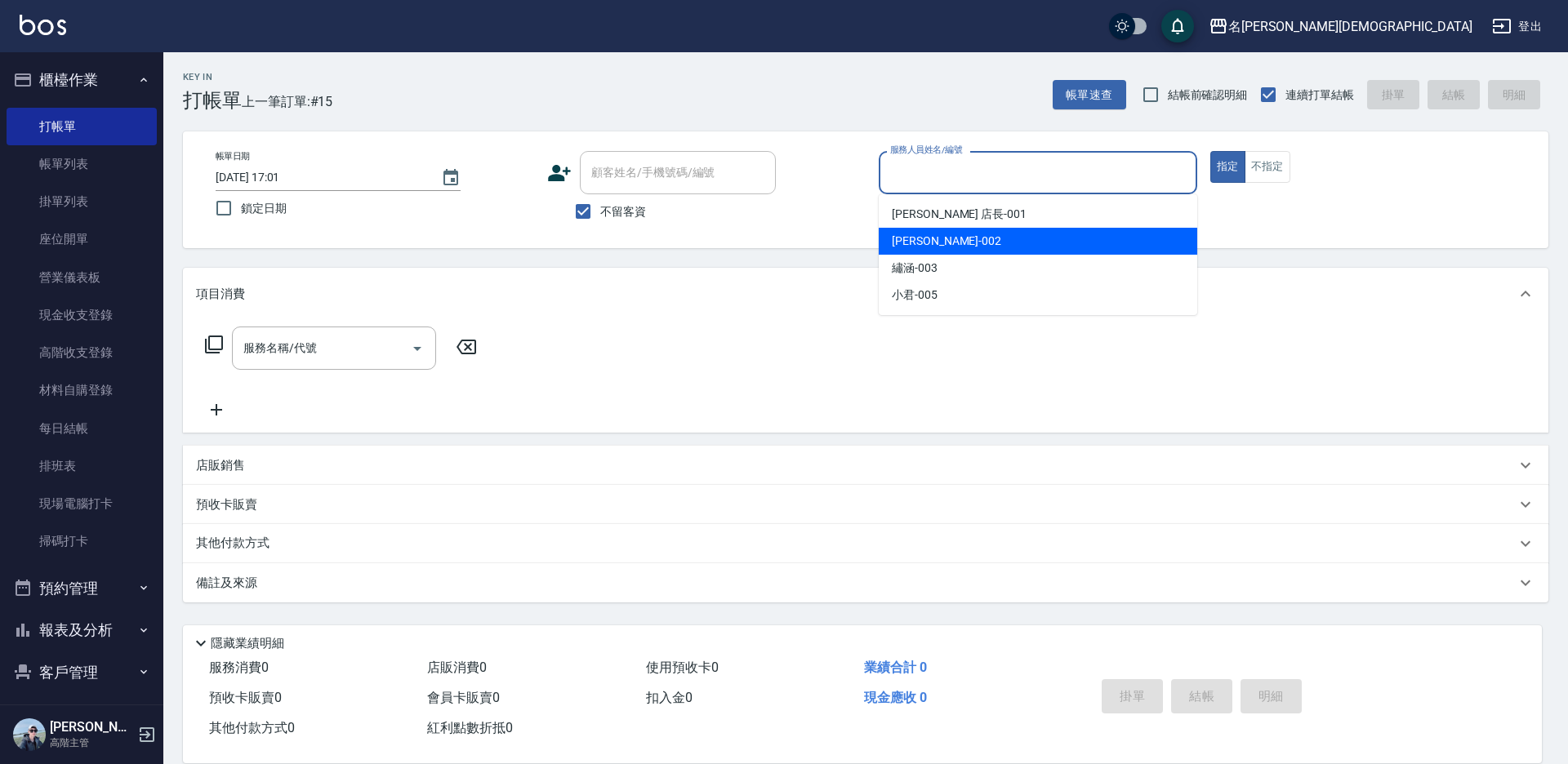
click at [925, 245] on span "香香 -002" at bounding box center [946, 241] width 109 height 17
type input "香香-002"
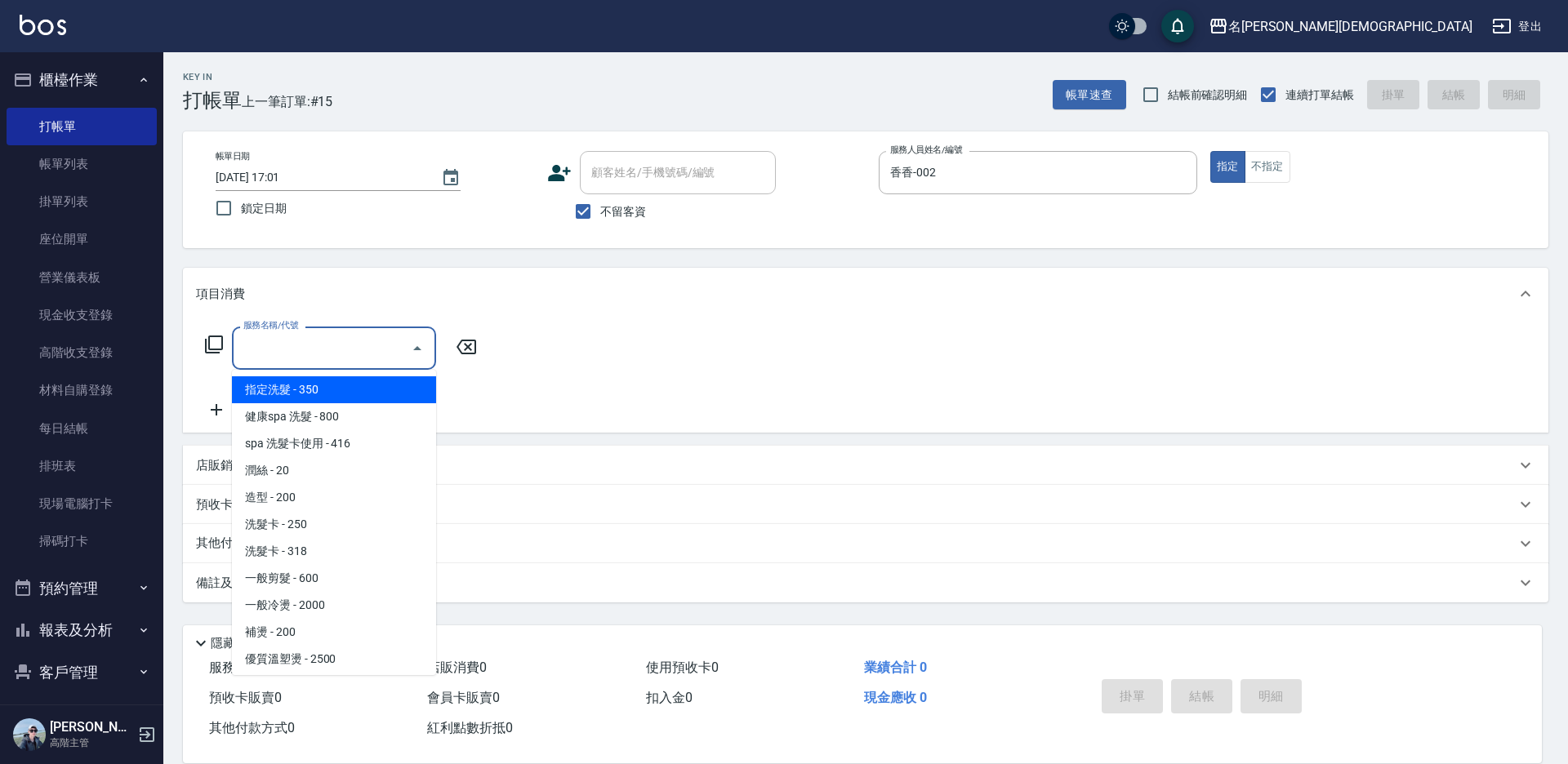
click at [260, 362] on input "服務名稱/代號" at bounding box center [321, 348] width 165 height 29
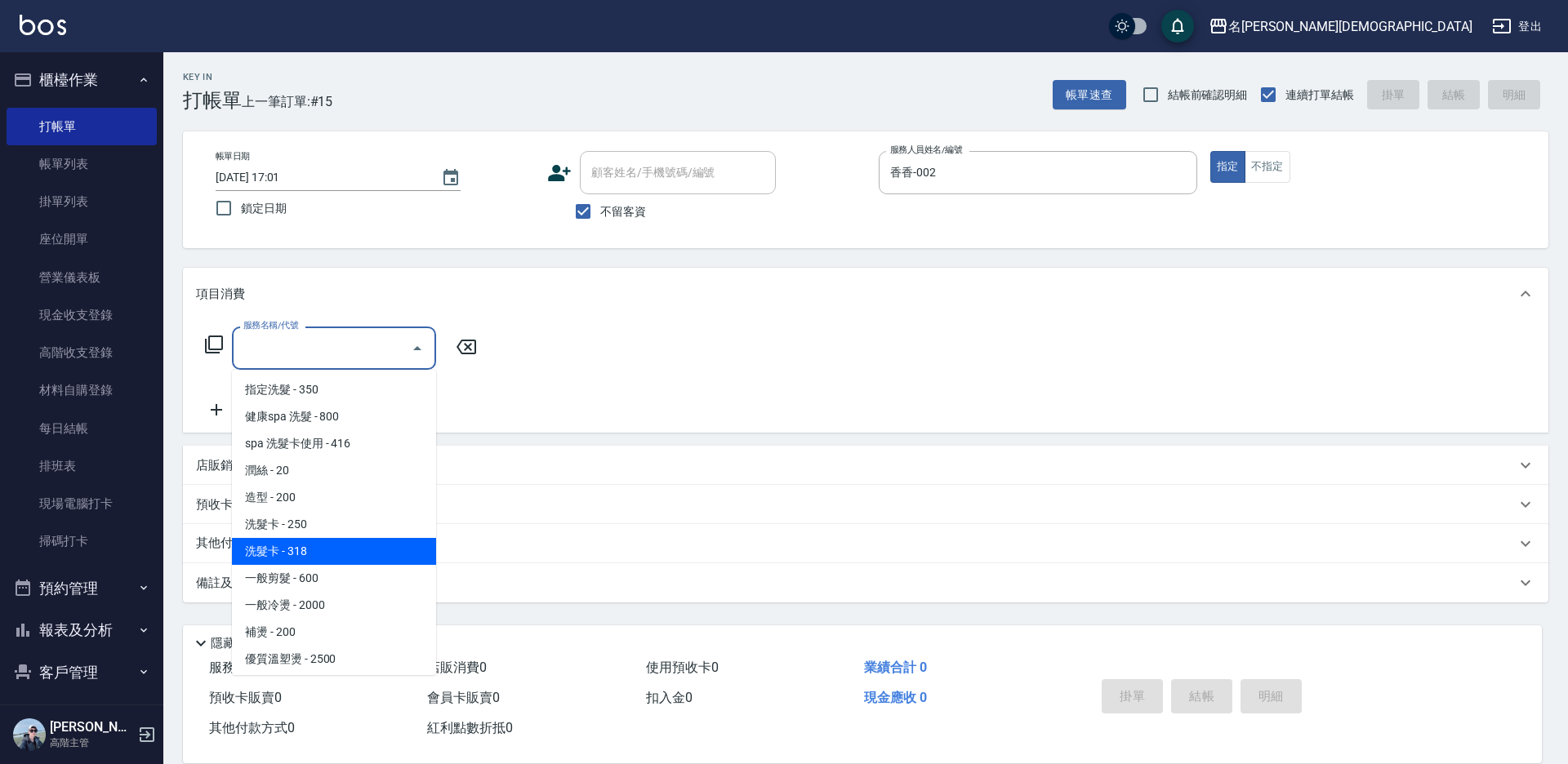
click at [340, 551] on span "洗髮卡 - 318" at bounding box center [334, 551] width 204 height 27
type input "洗髮卡(108)"
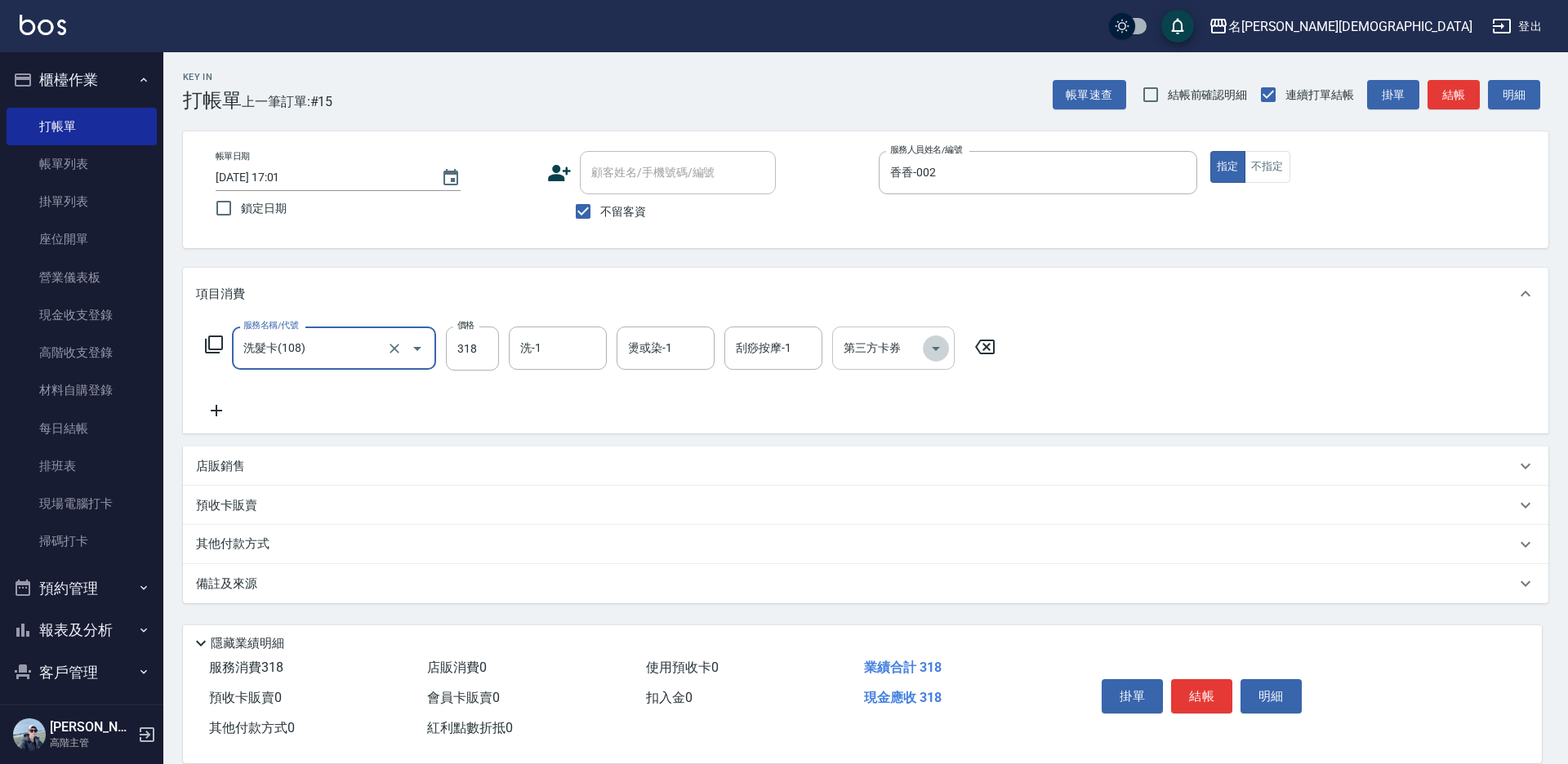
drag, startPoint x: 937, startPoint y: 342, endPoint x: 909, endPoint y: 365, distance: 36.2
click at [936, 343] on icon "Open" at bounding box center [936, 349] width 20 height 20
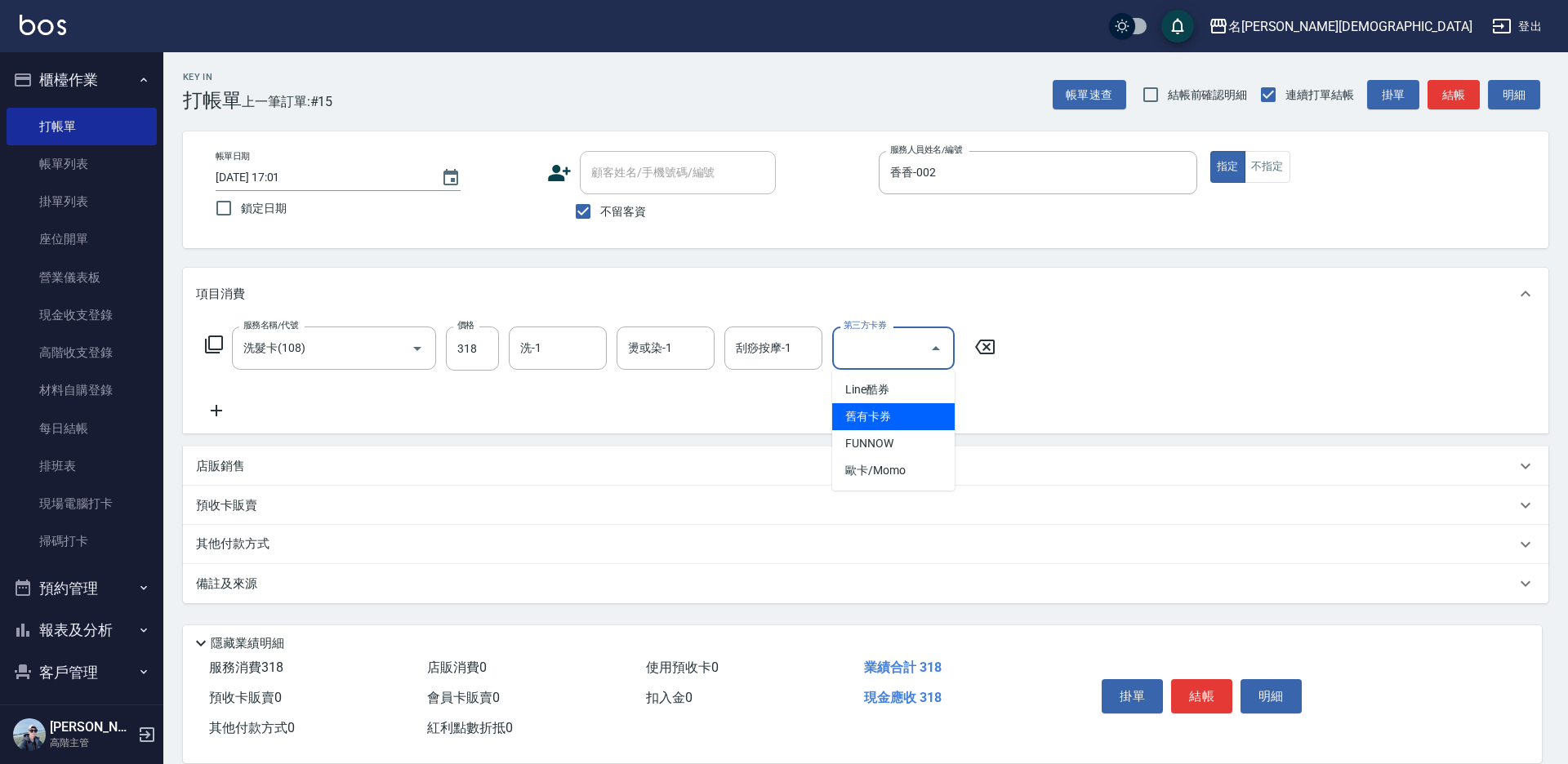
click at [878, 418] on span "舊有卡券" at bounding box center [893, 416] width 122 height 27
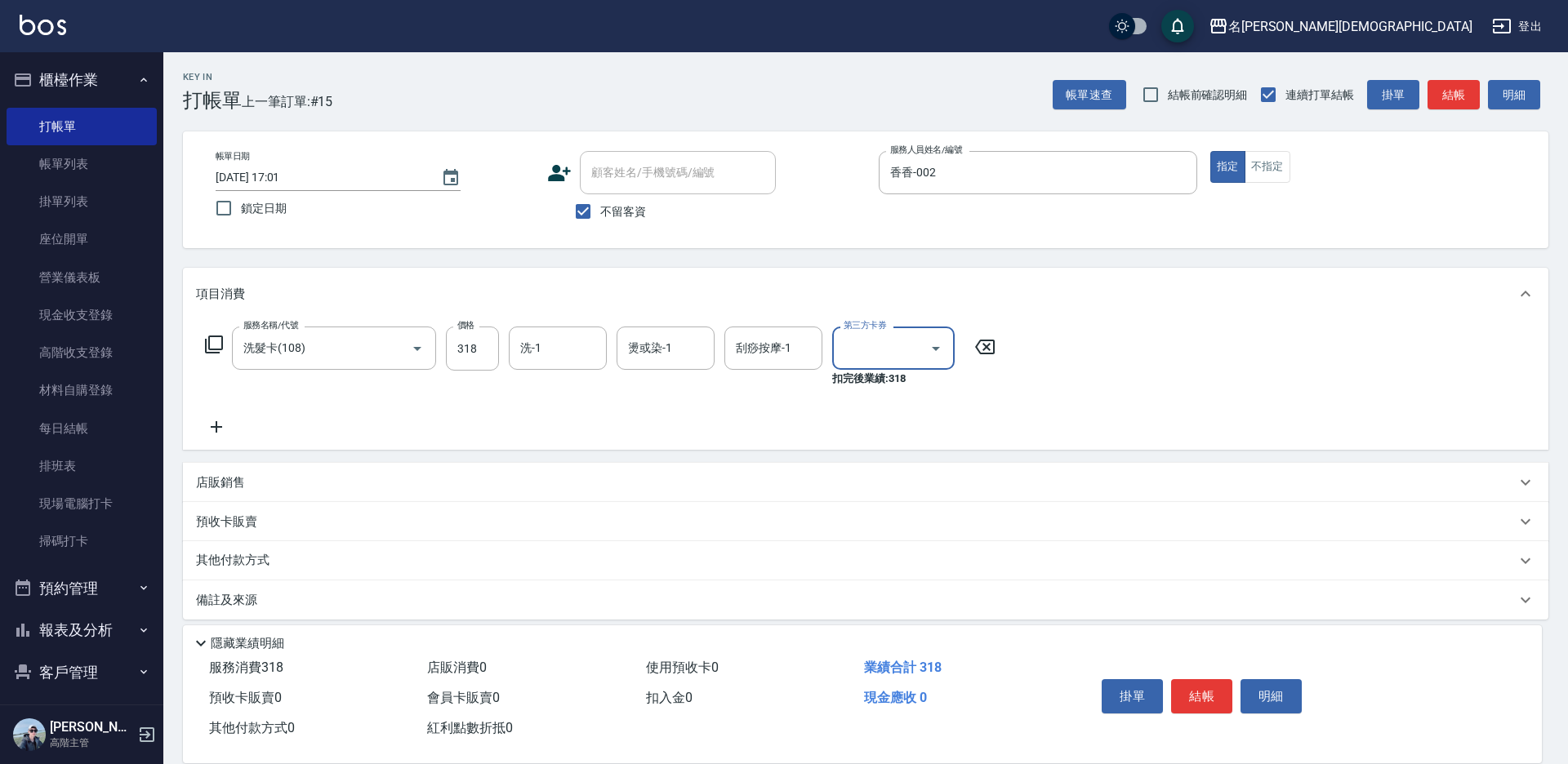
type input "舊有卡券"
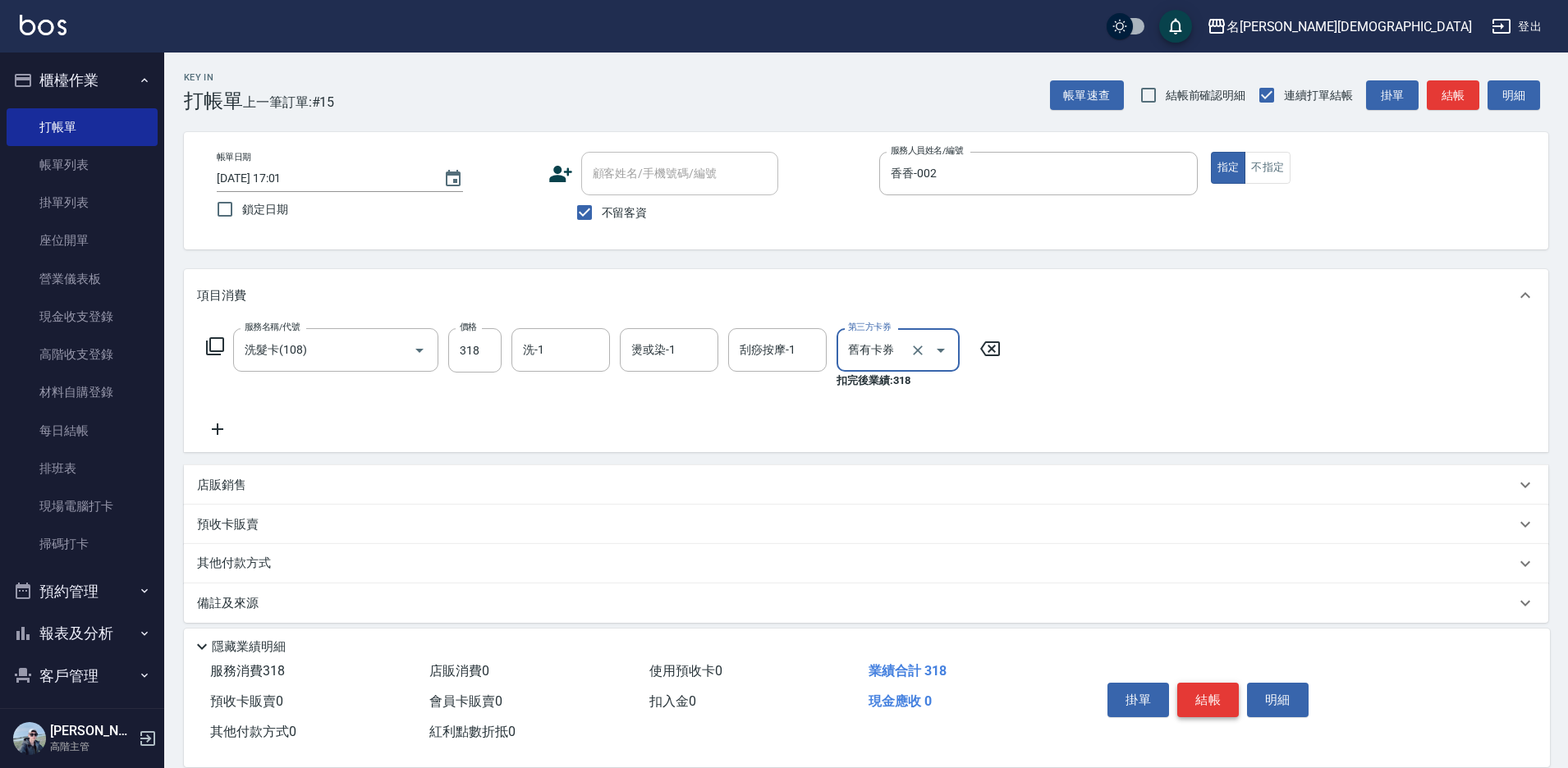
click at [1211, 700] on button "結帳" at bounding box center [1208, 700] width 62 height 35
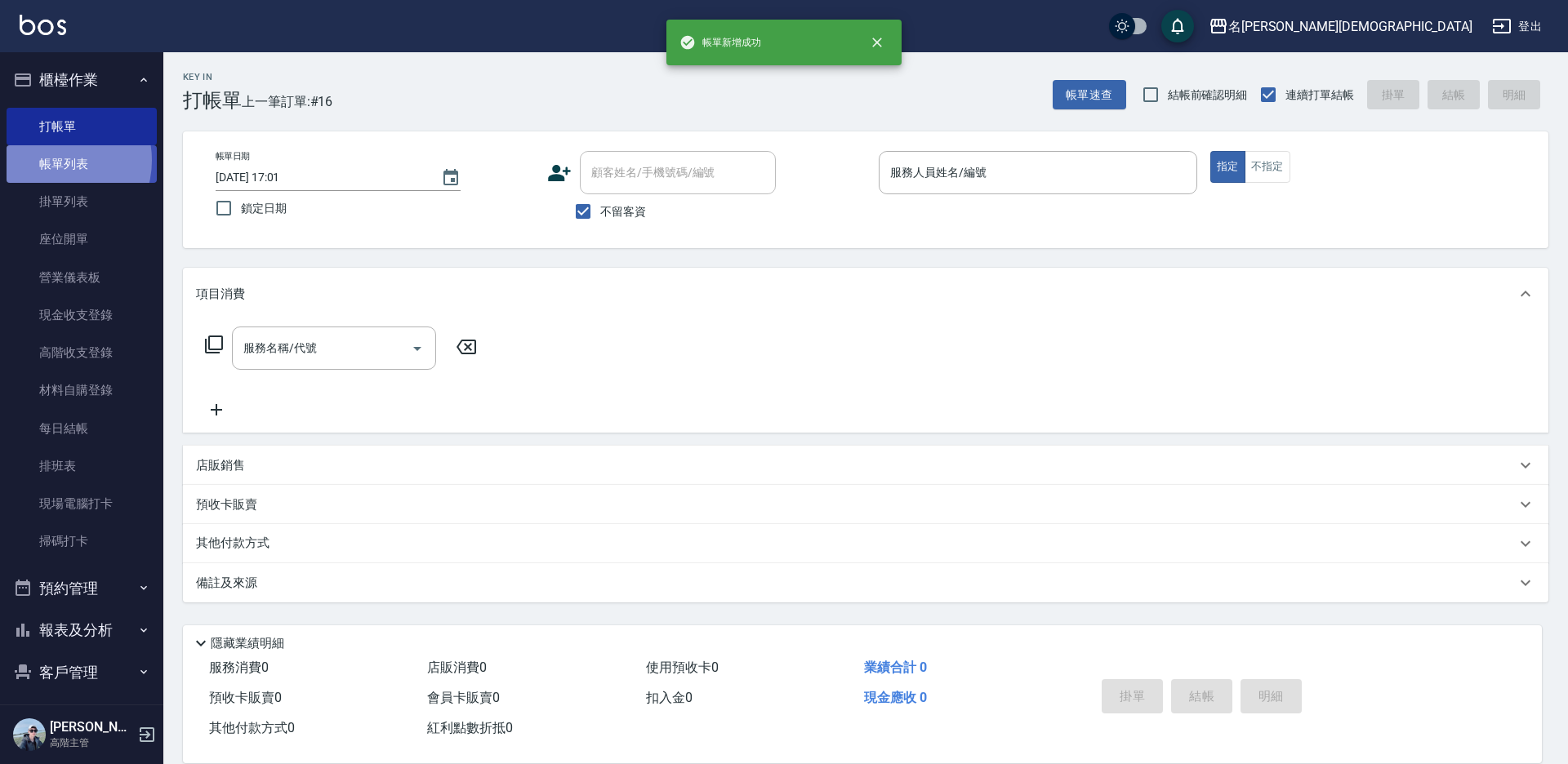
click at [57, 161] on link "帳單列表" at bounding box center [81, 164] width 150 height 38
